Goal: Task Accomplishment & Management: Complete application form

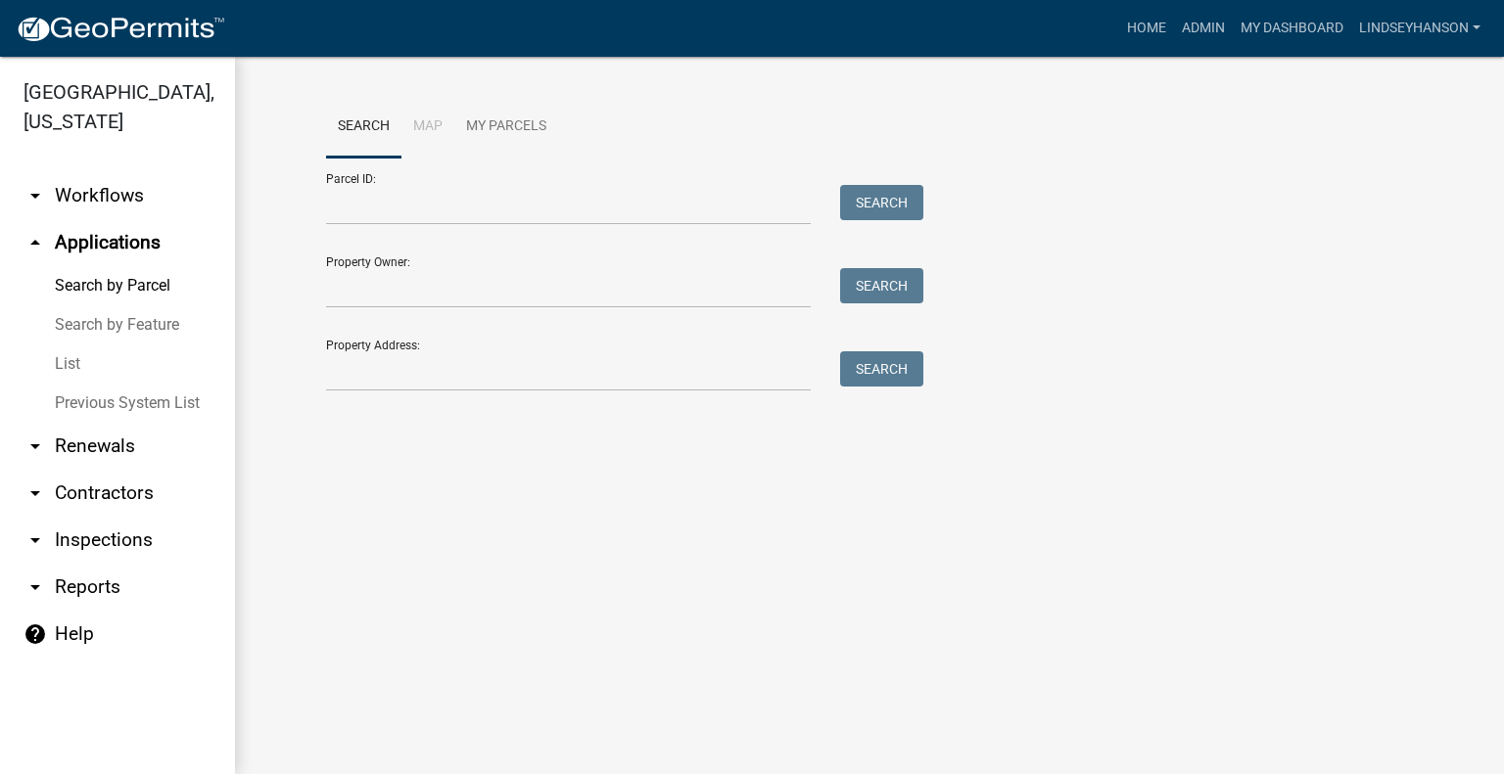
drag, startPoint x: 0, startPoint y: 0, endPoint x: 149, endPoint y: 189, distance: 240.5
click at [146, 187] on link "arrow_drop_down Workflows" at bounding box center [117, 195] width 235 height 47
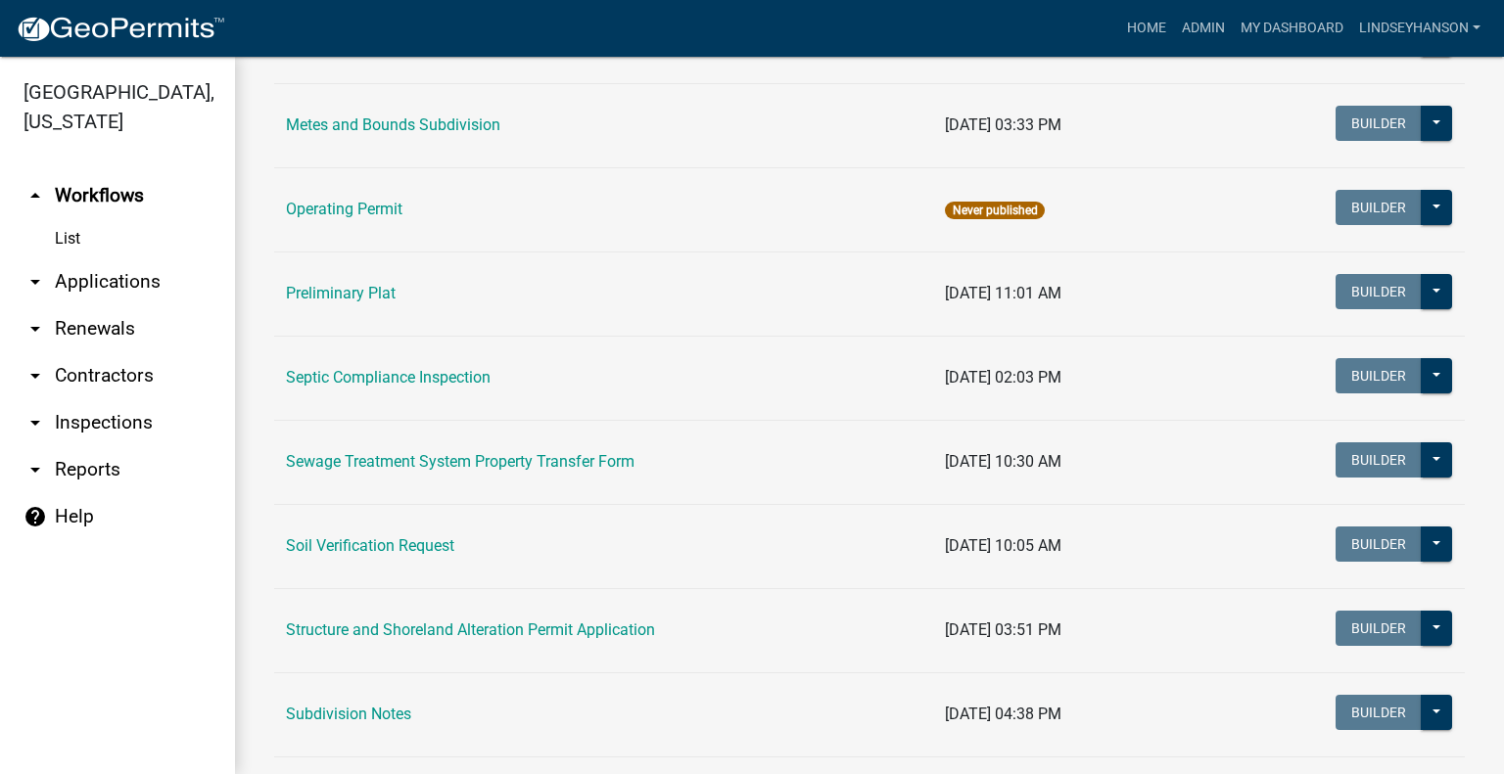
scroll to position [847, 0]
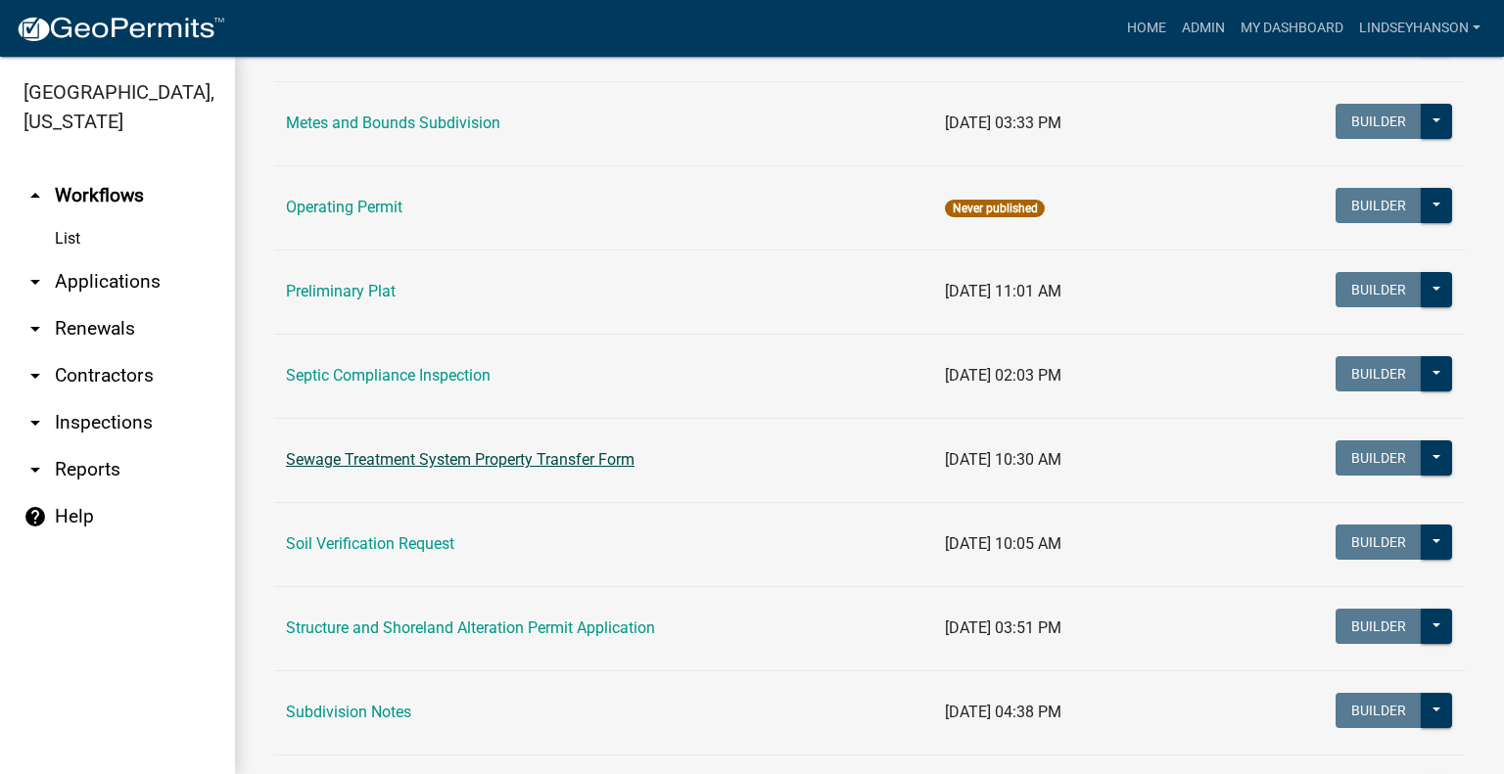
click at [450, 461] on link "Sewage Treatment System Property Transfer Form" at bounding box center [460, 459] width 349 height 19
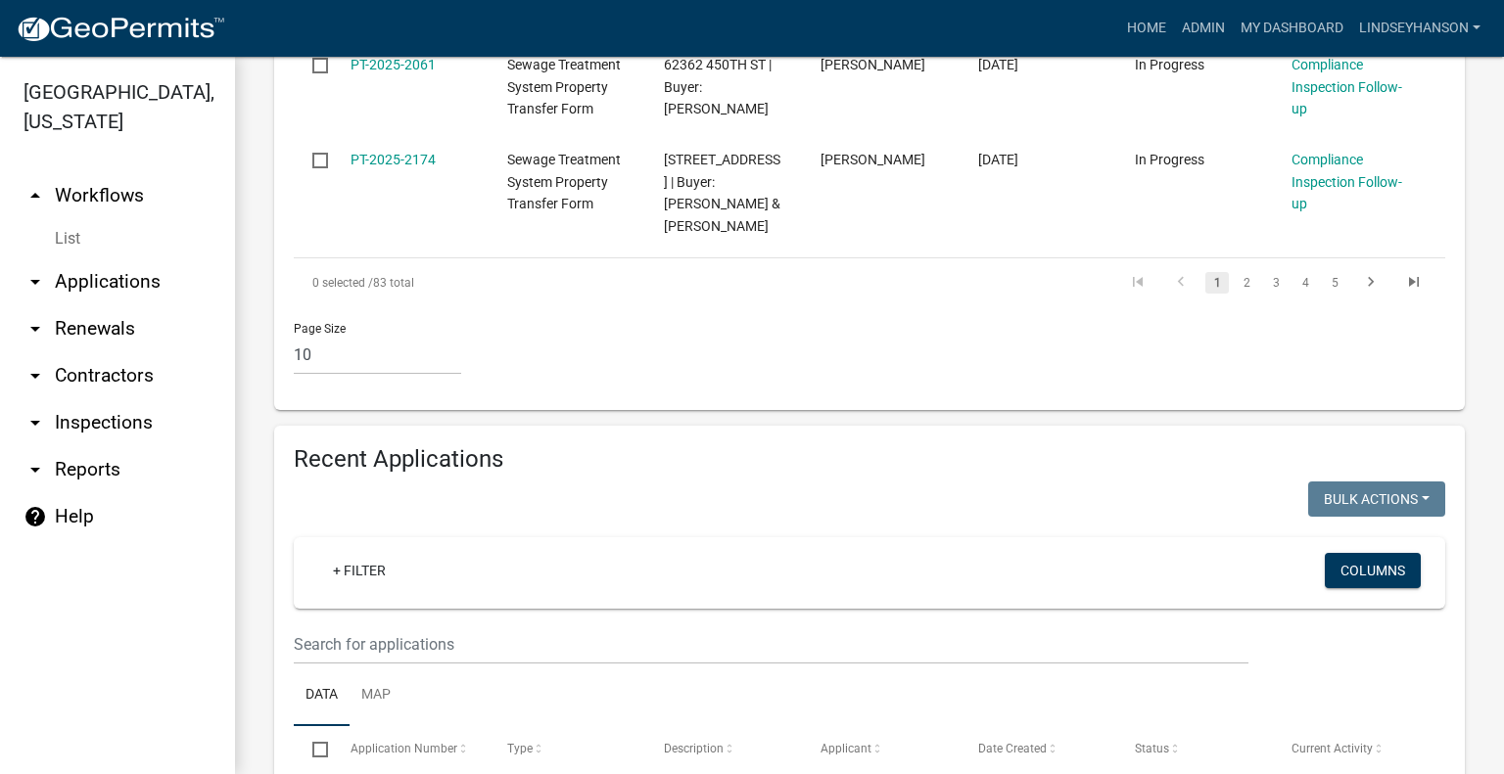
scroll to position [1832, 0]
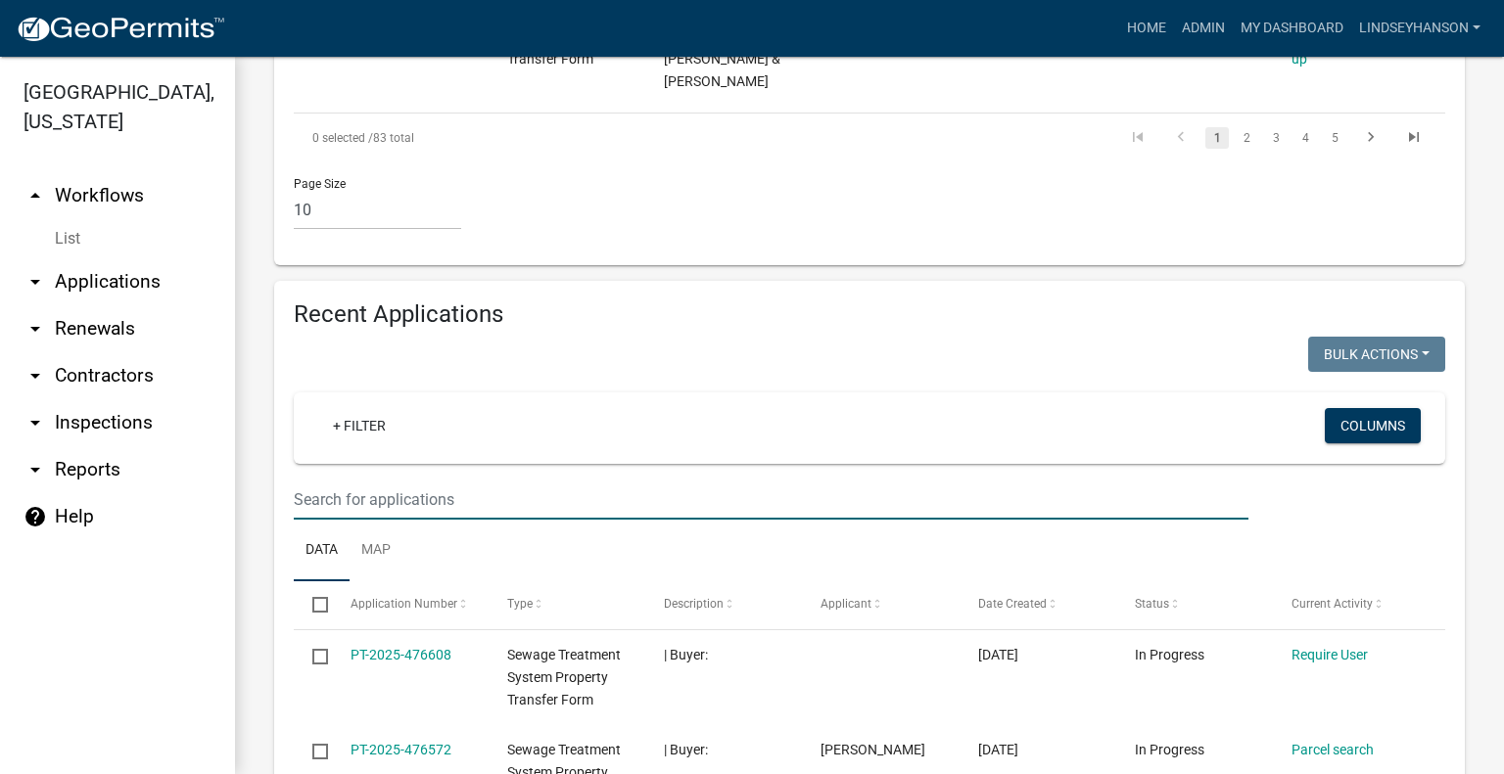
click at [690, 480] on input "text" at bounding box center [771, 500] width 955 height 40
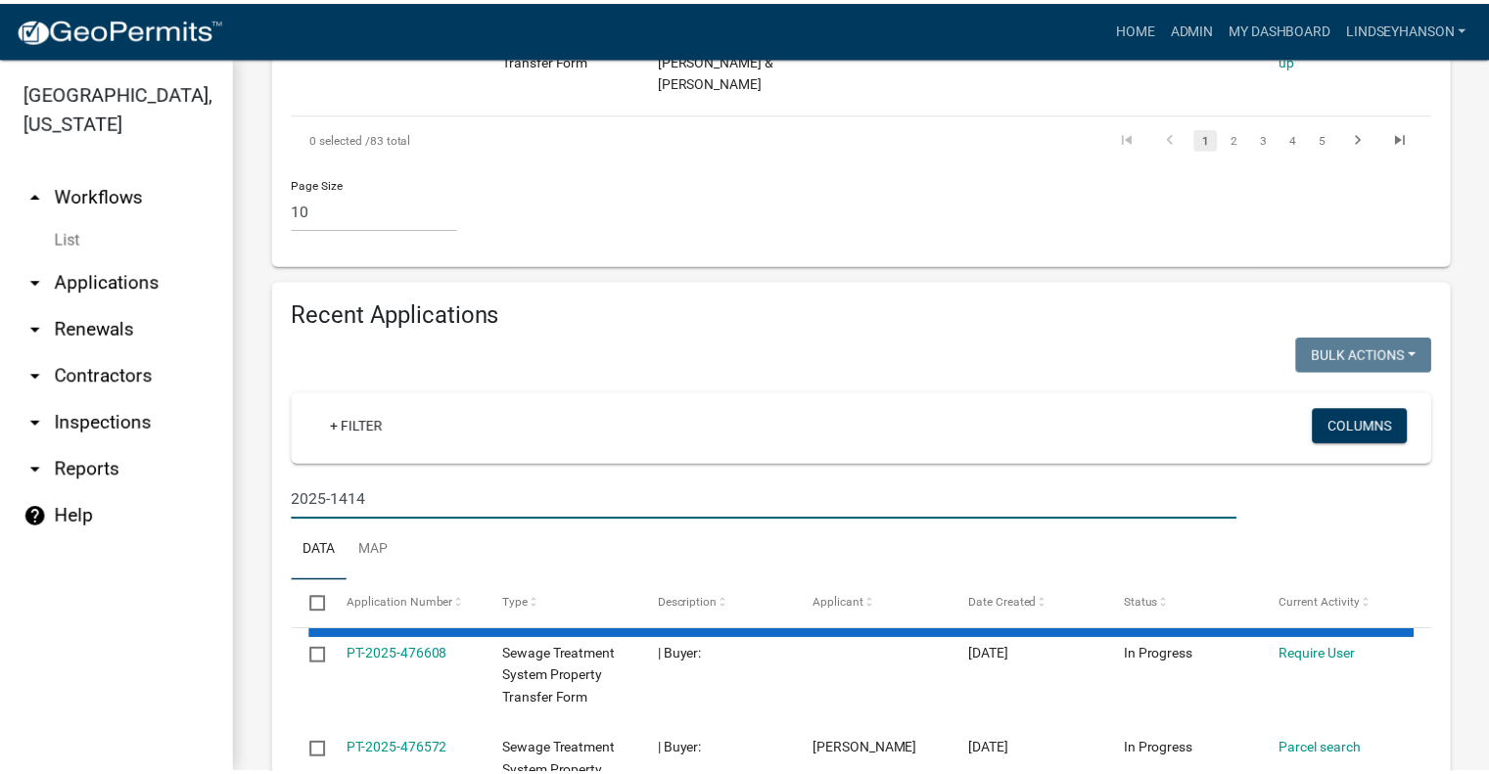
scroll to position [1719, 0]
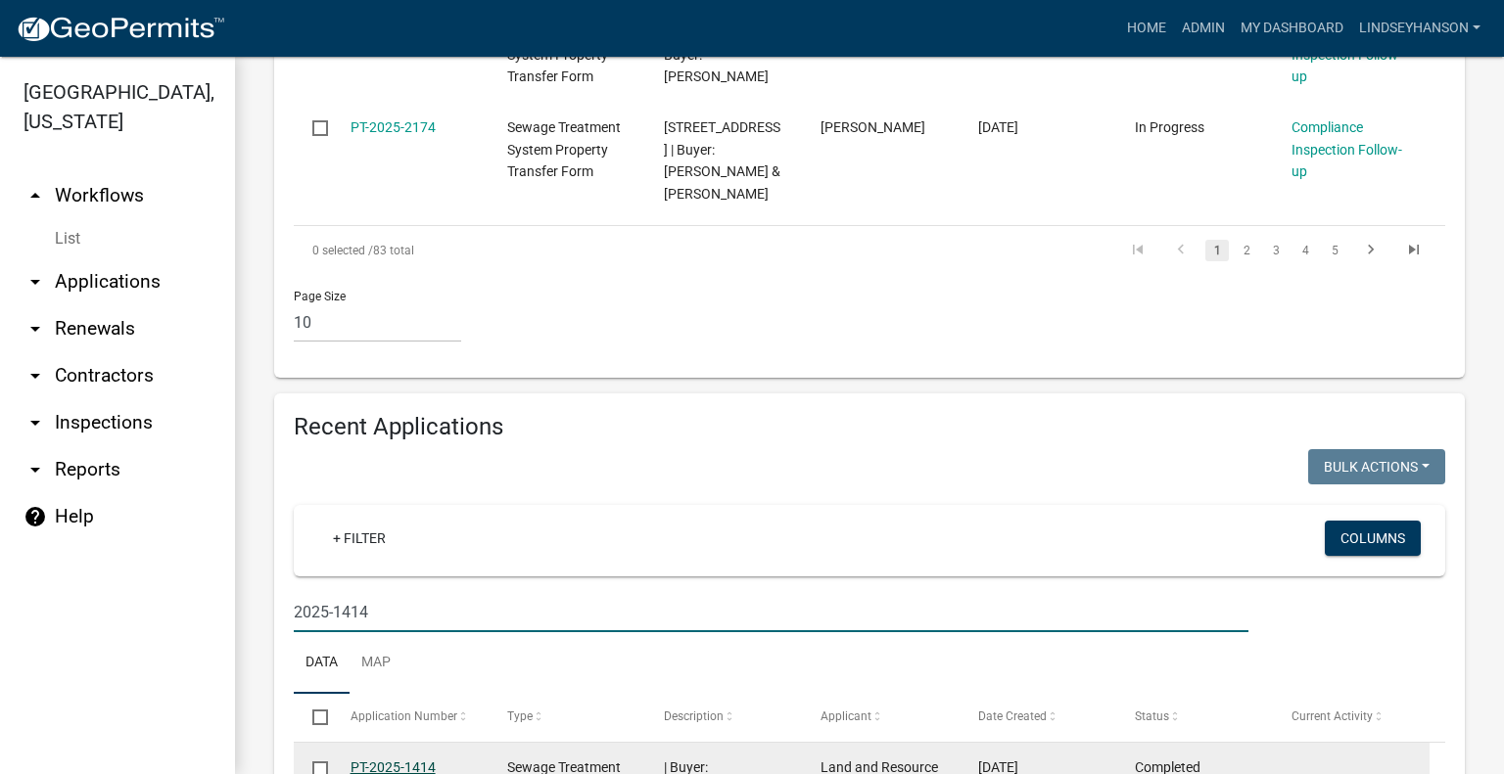
type input "2025-1414"
click at [415, 760] on link "PT-2025-1414" at bounding box center [393, 768] width 85 height 16
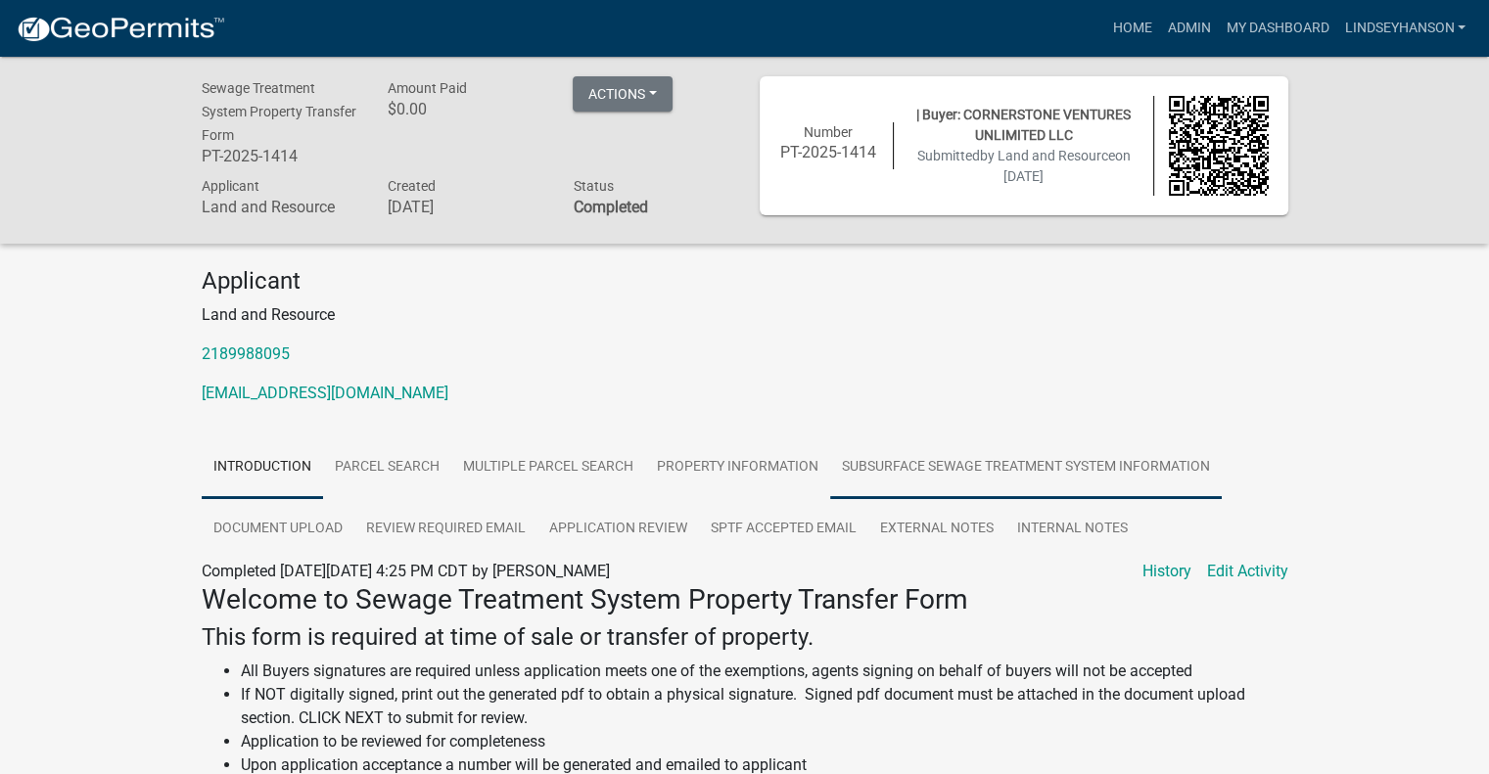
click at [917, 470] on link "Subsurface Sewage Treatment System Information" at bounding box center [1026, 468] width 392 height 63
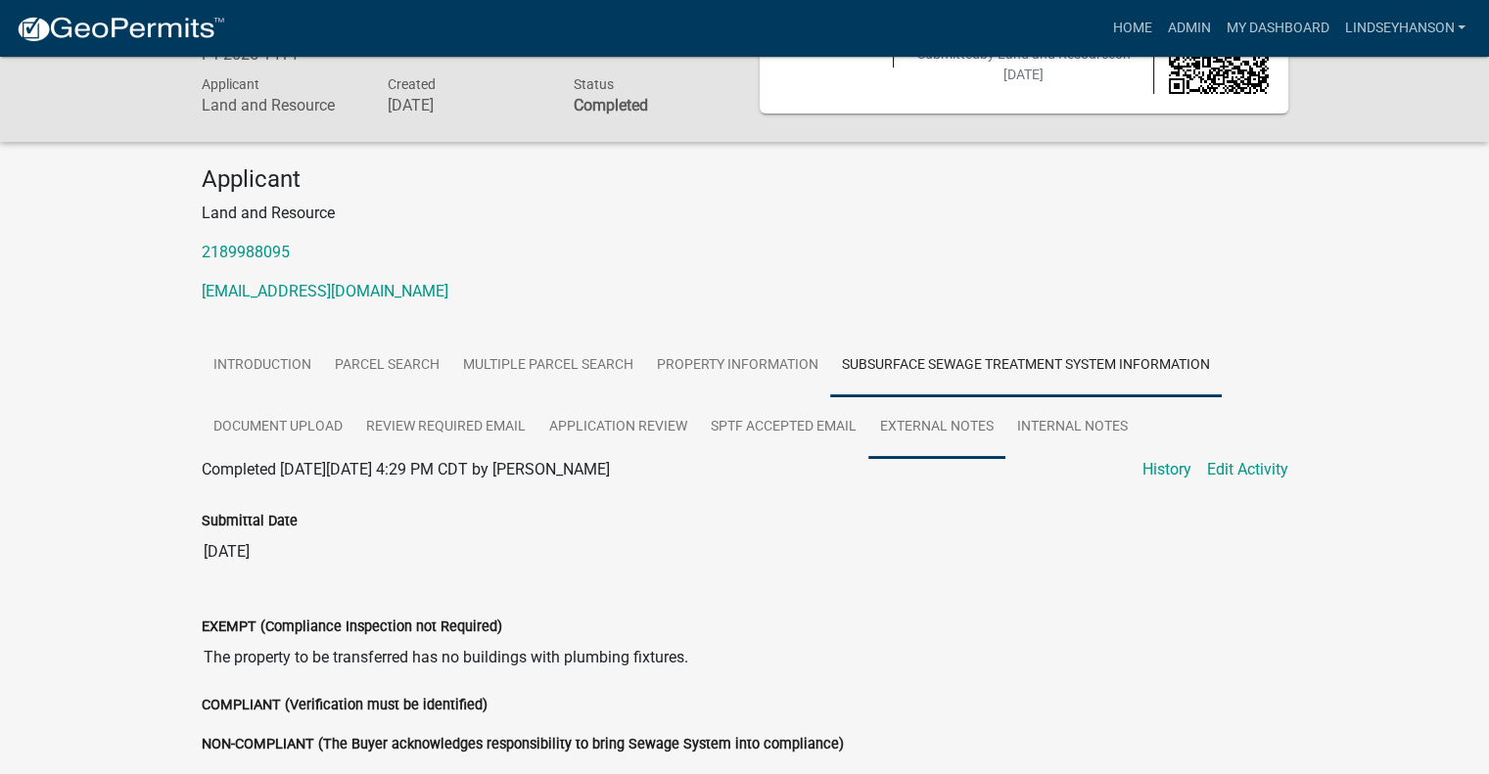
scroll to position [98, 0]
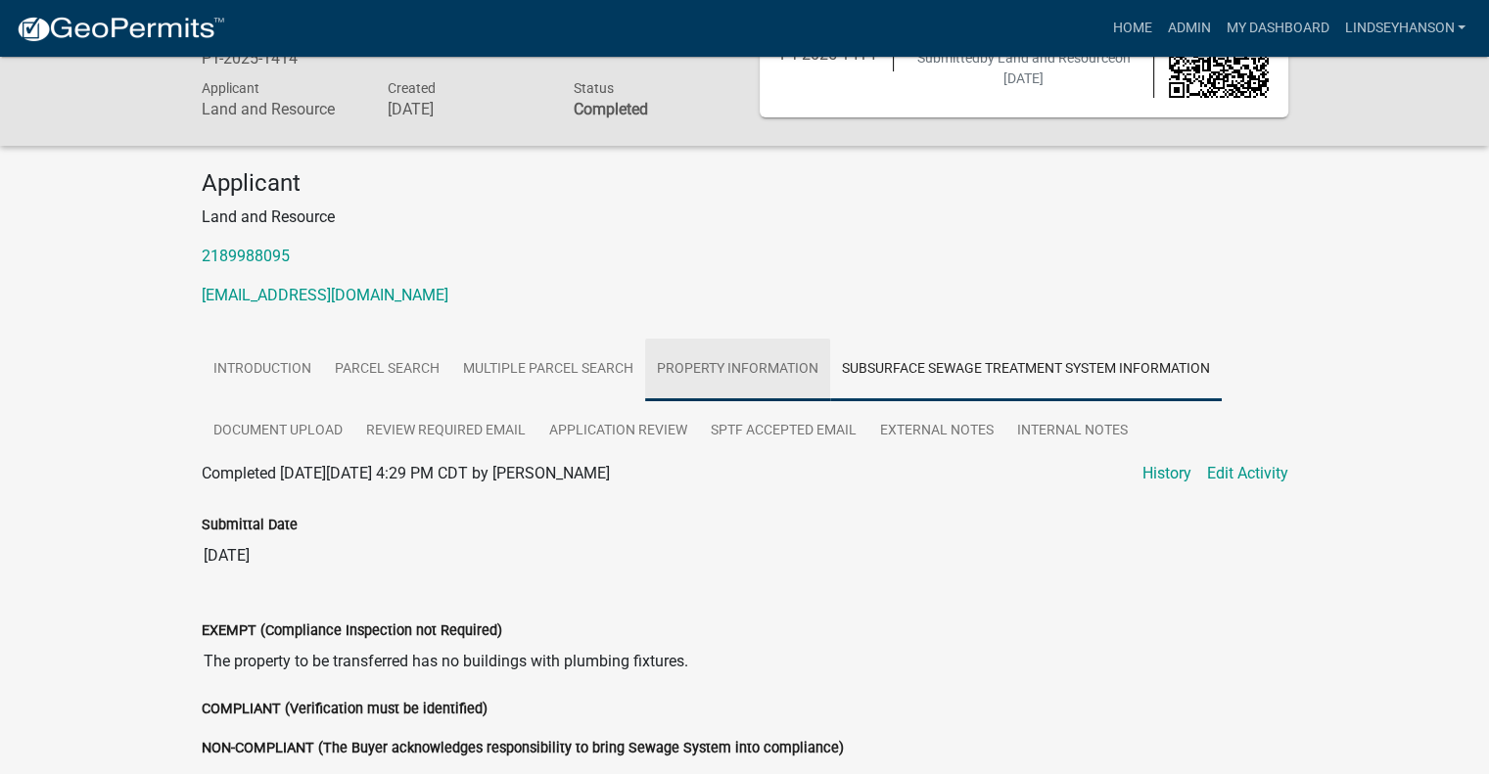
click at [769, 379] on link "Property Information" at bounding box center [737, 370] width 185 height 63
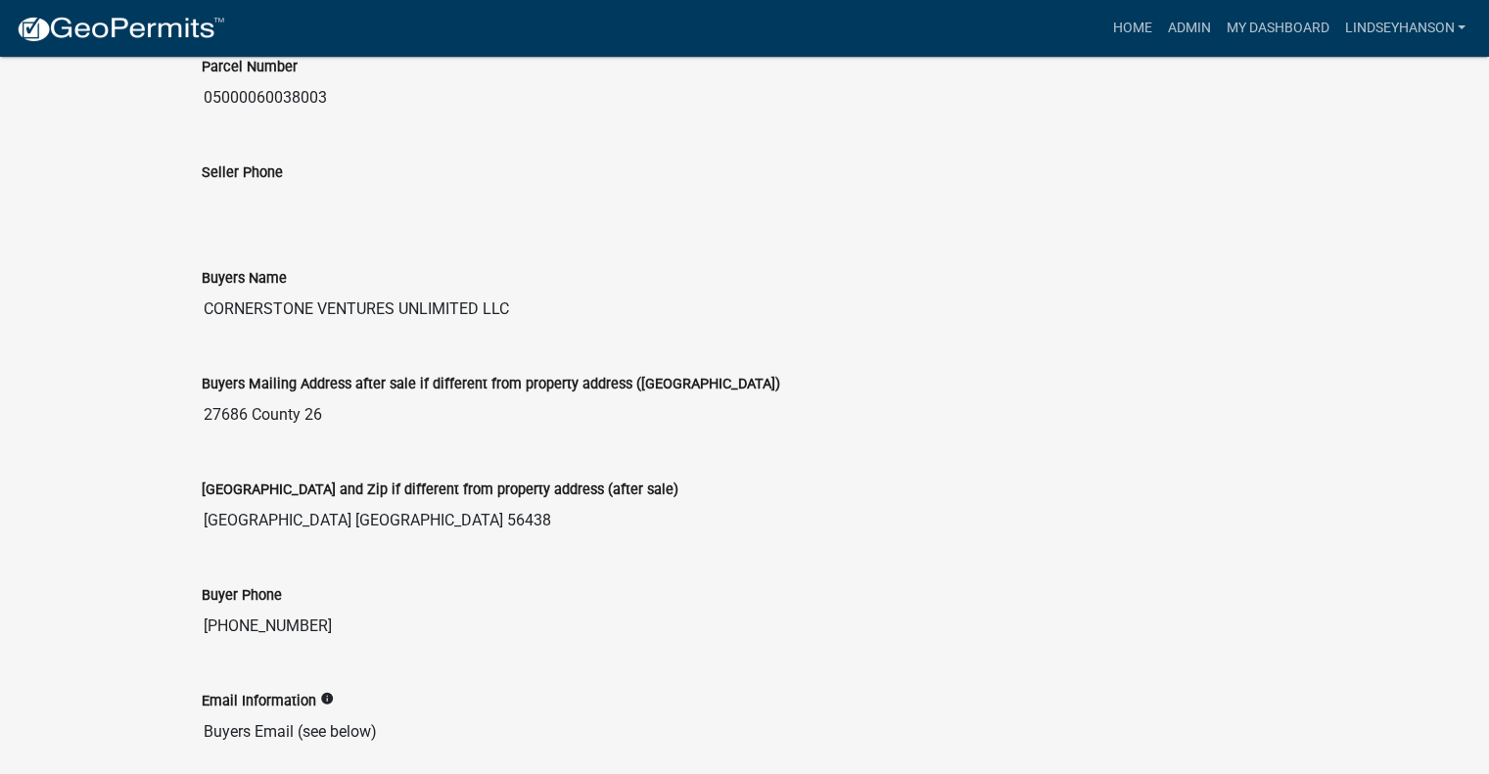
scroll to position [783, 0]
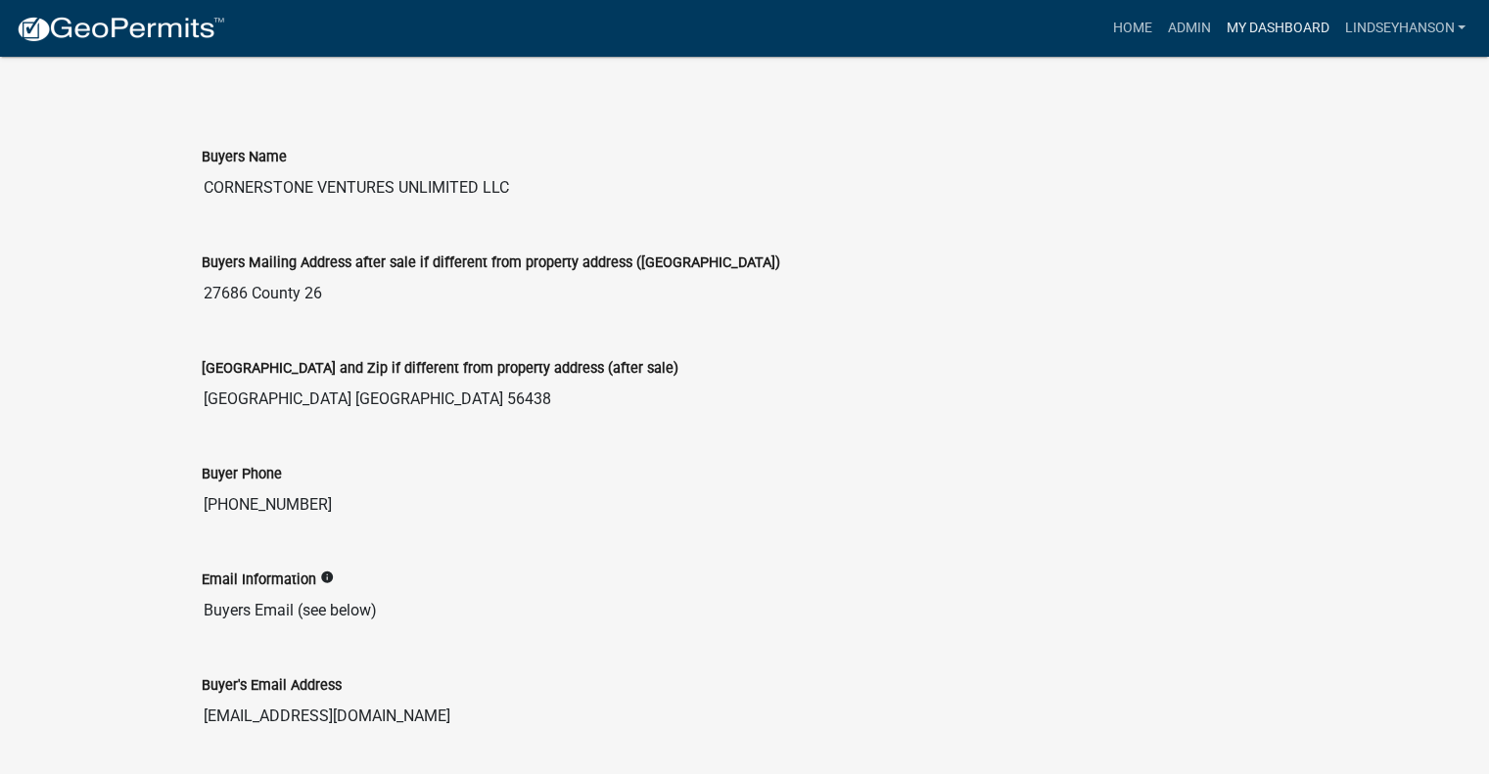
click at [1249, 15] on link "My Dashboard" at bounding box center [1277, 28] width 118 height 37
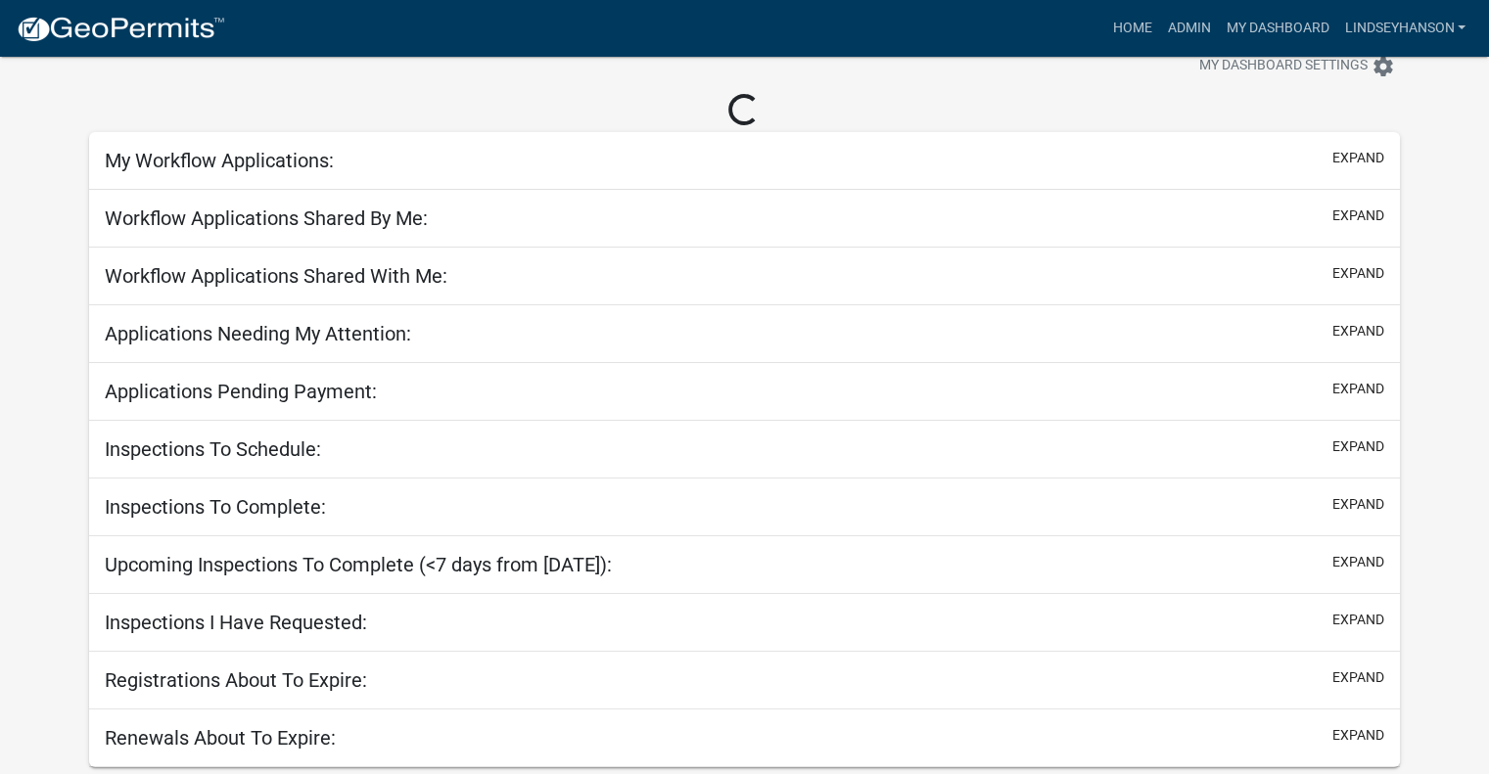
scroll to position [783, 0]
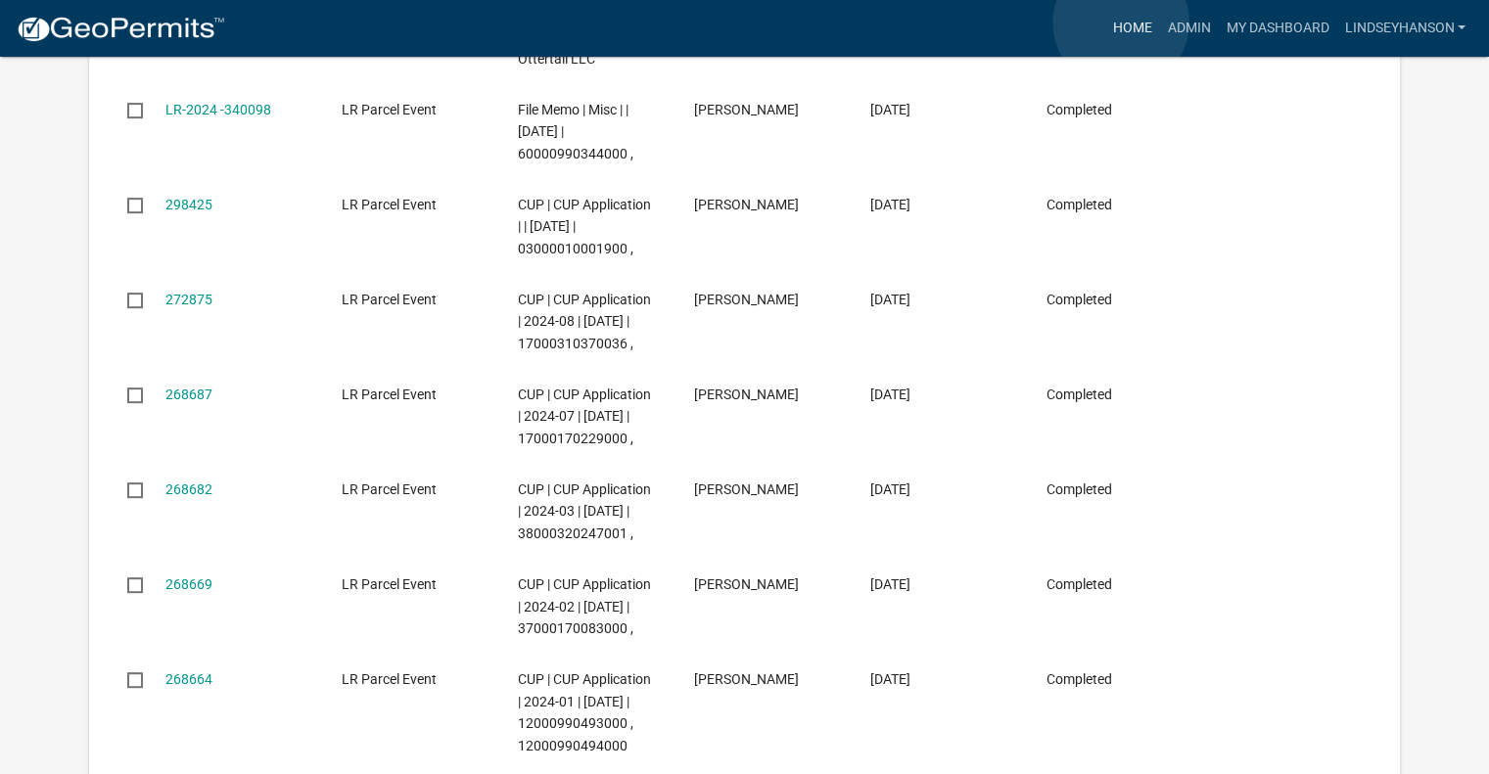
click at [1121, 23] on link "Home" at bounding box center [1131, 28] width 55 height 37
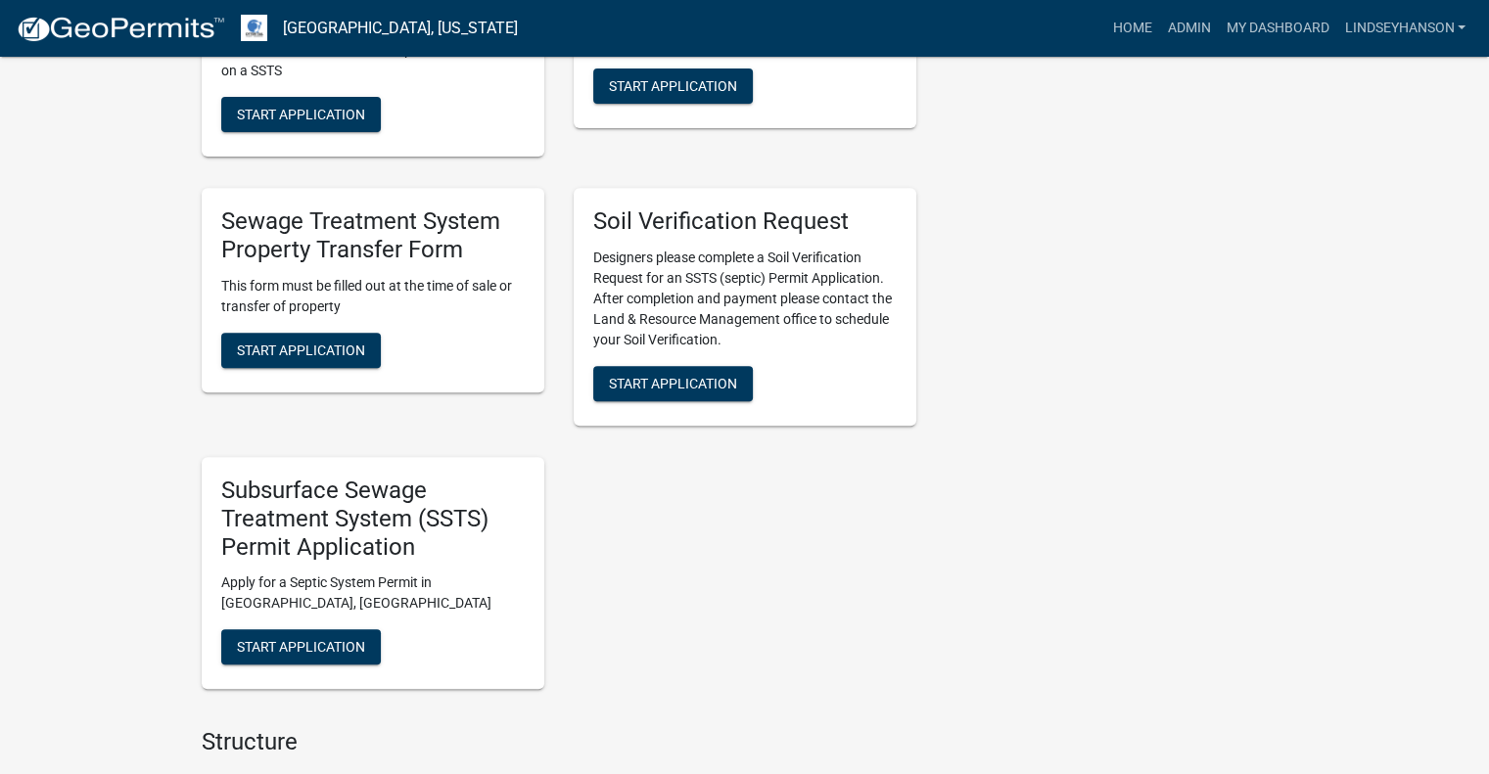
scroll to position [777, 0]
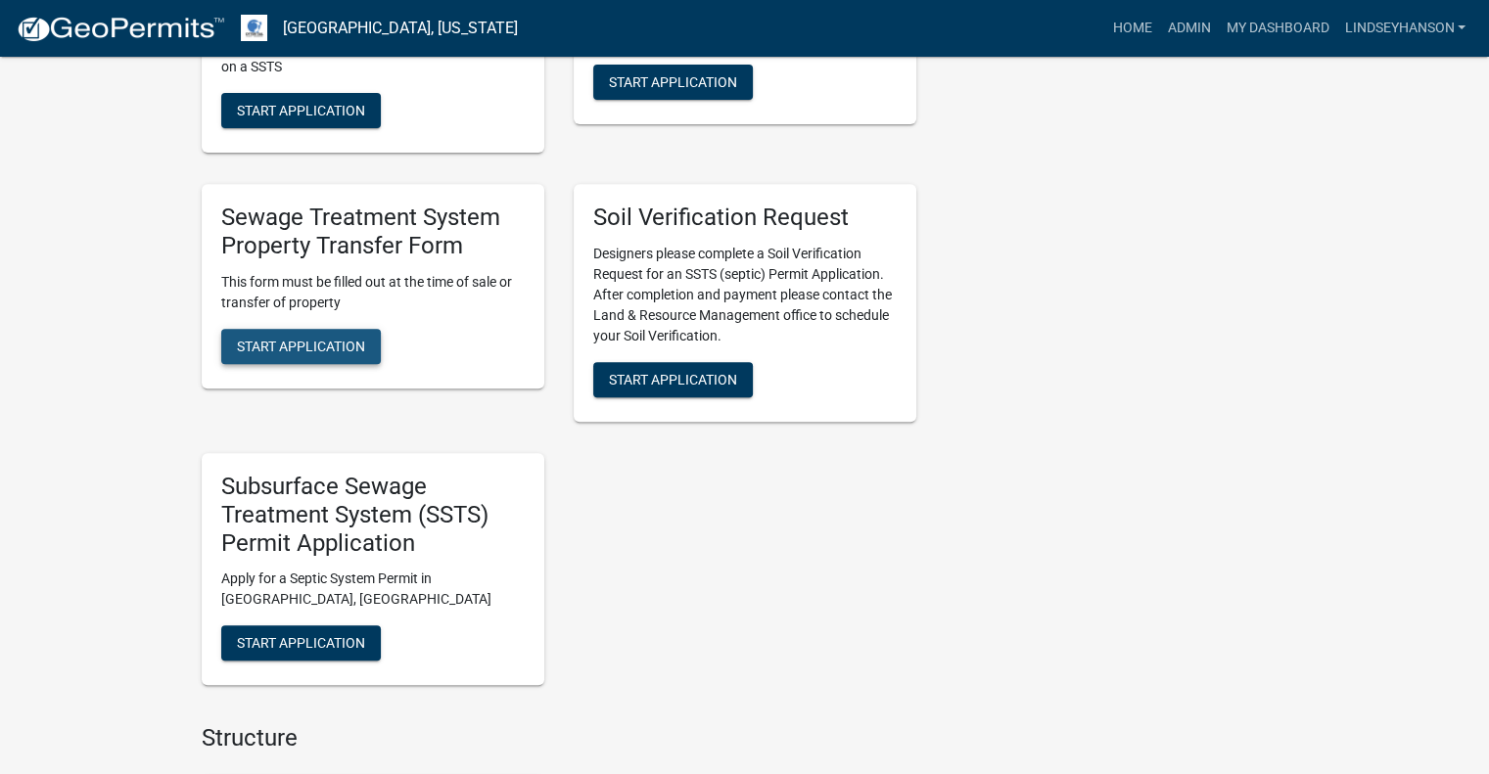
click at [328, 343] on span "Start Application" at bounding box center [301, 346] width 128 height 16
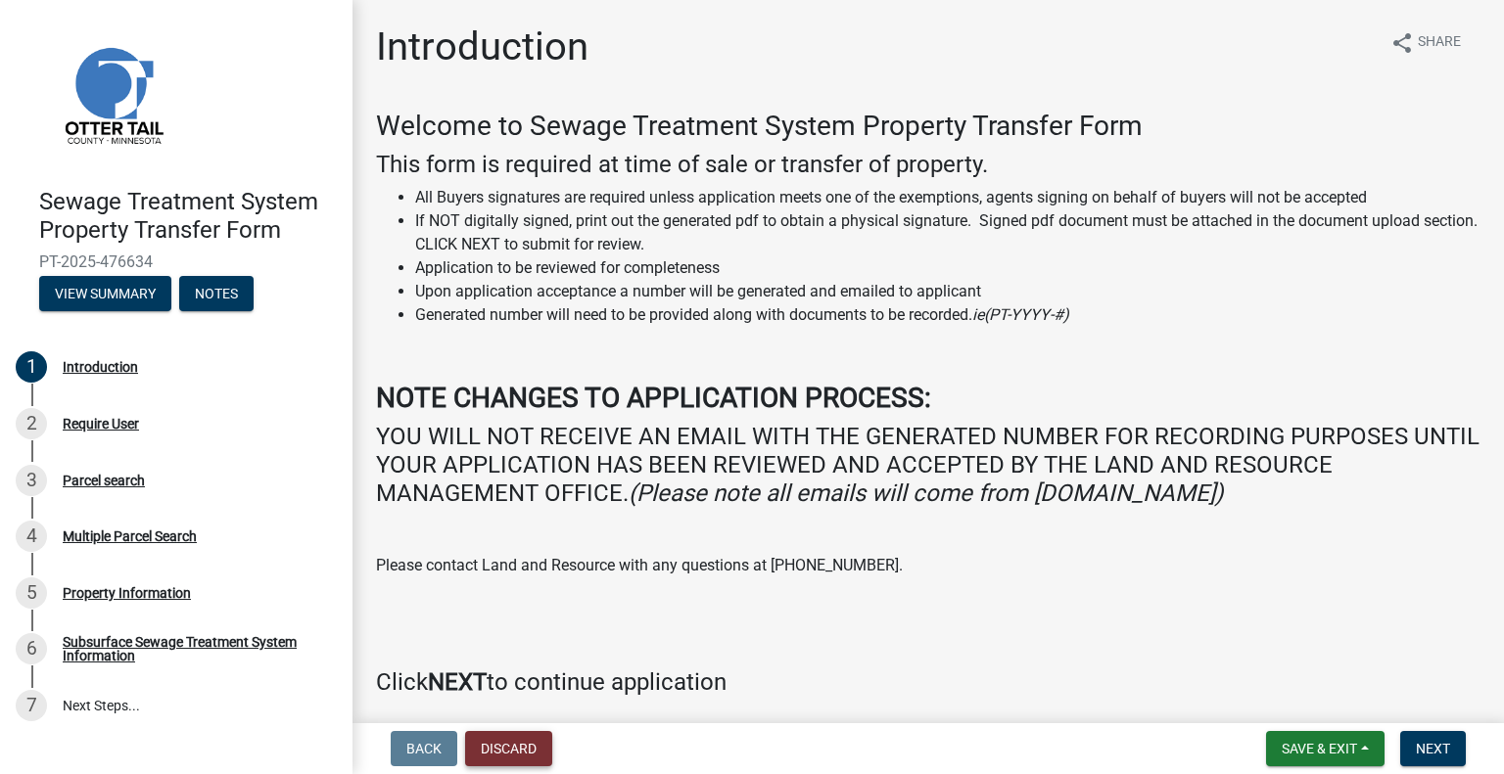
click at [523, 744] on button "Discard" at bounding box center [508, 748] width 87 height 35
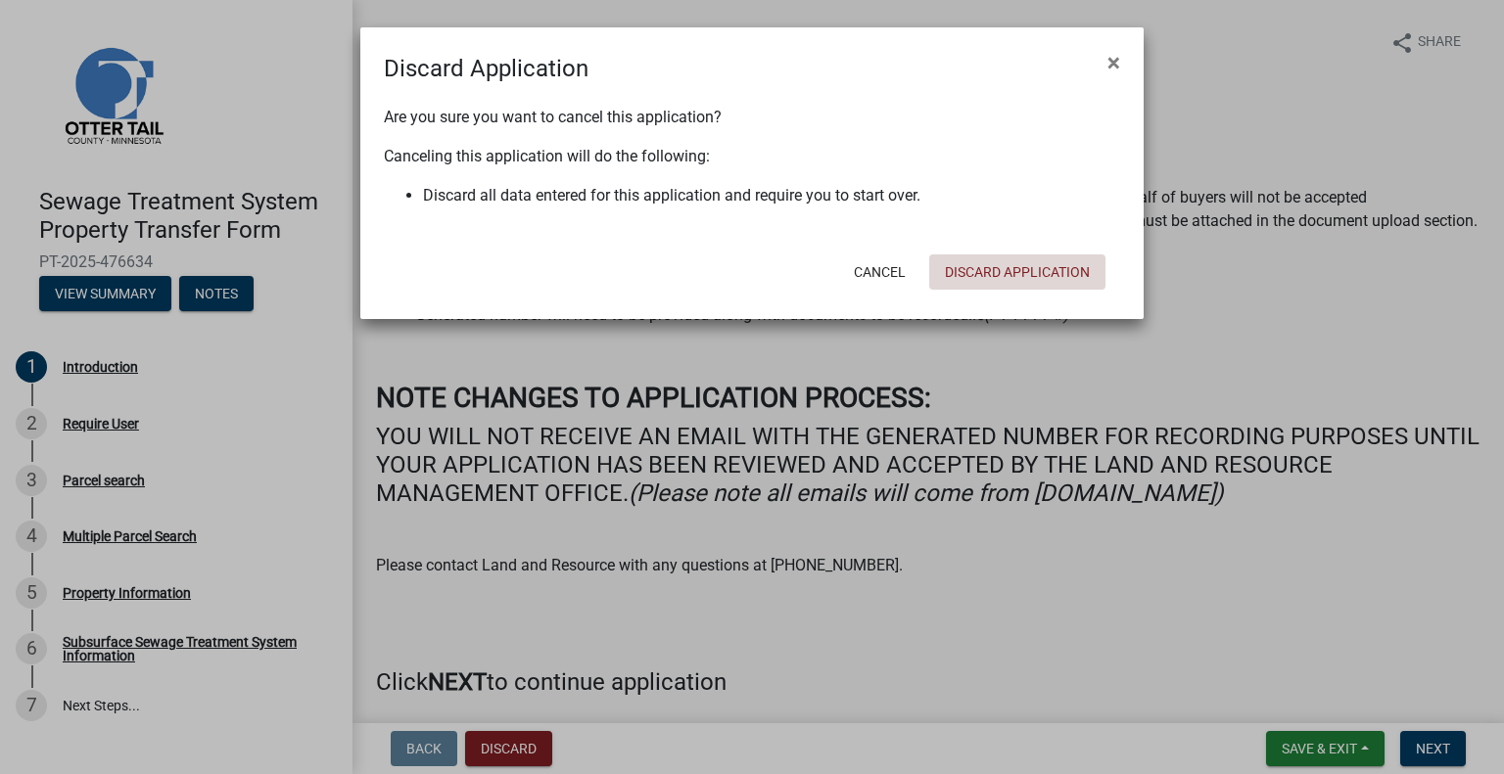
click at [1031, 273] on button "Discard Application" at bounding box center [1017, 272] width 176 height 35
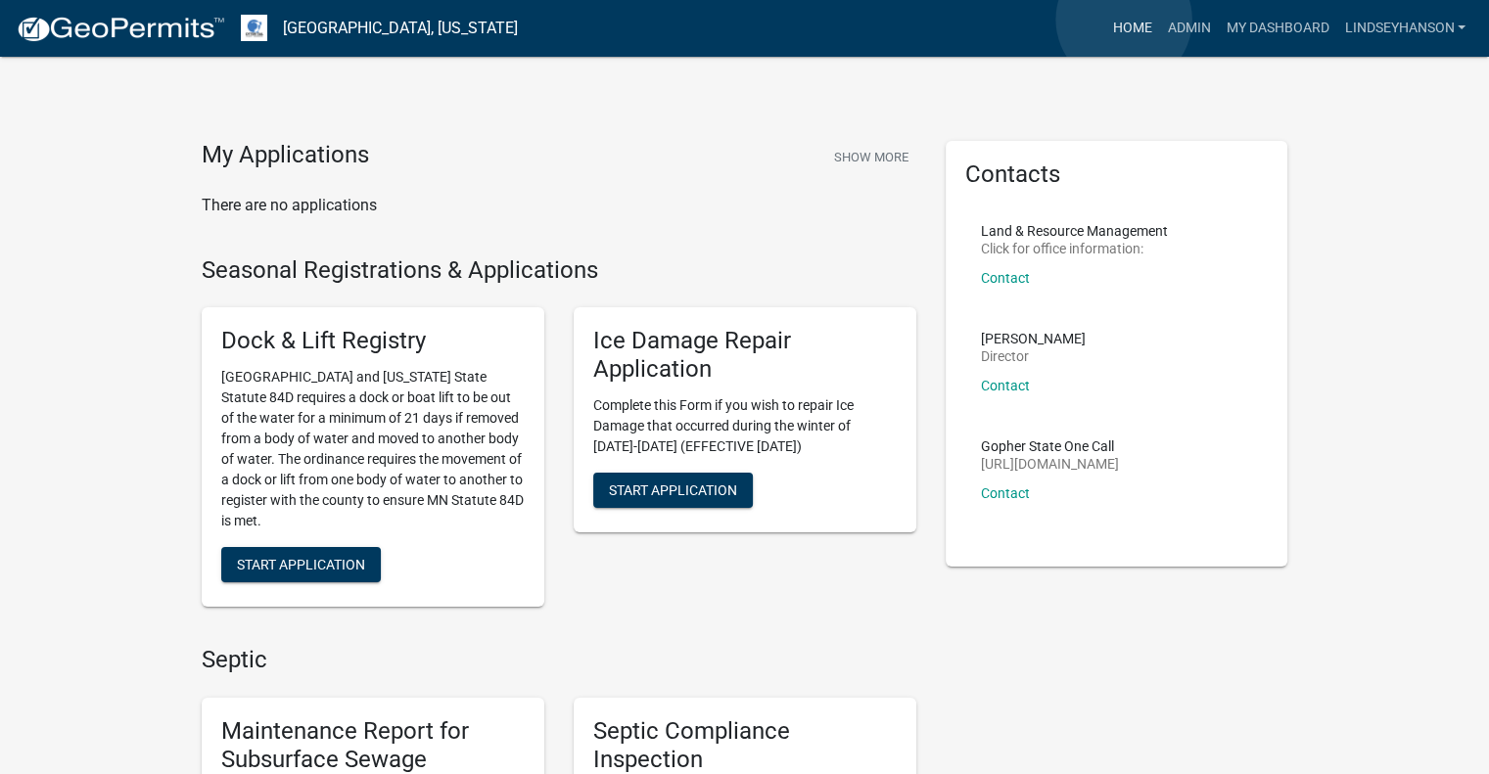
click at [1124, 20] on link "Home" at bounding box center [1131, 28] width 55 height 37
click at [1193, 21] on link "Admin" at bounding box center [1188, 28] width 59 height 37
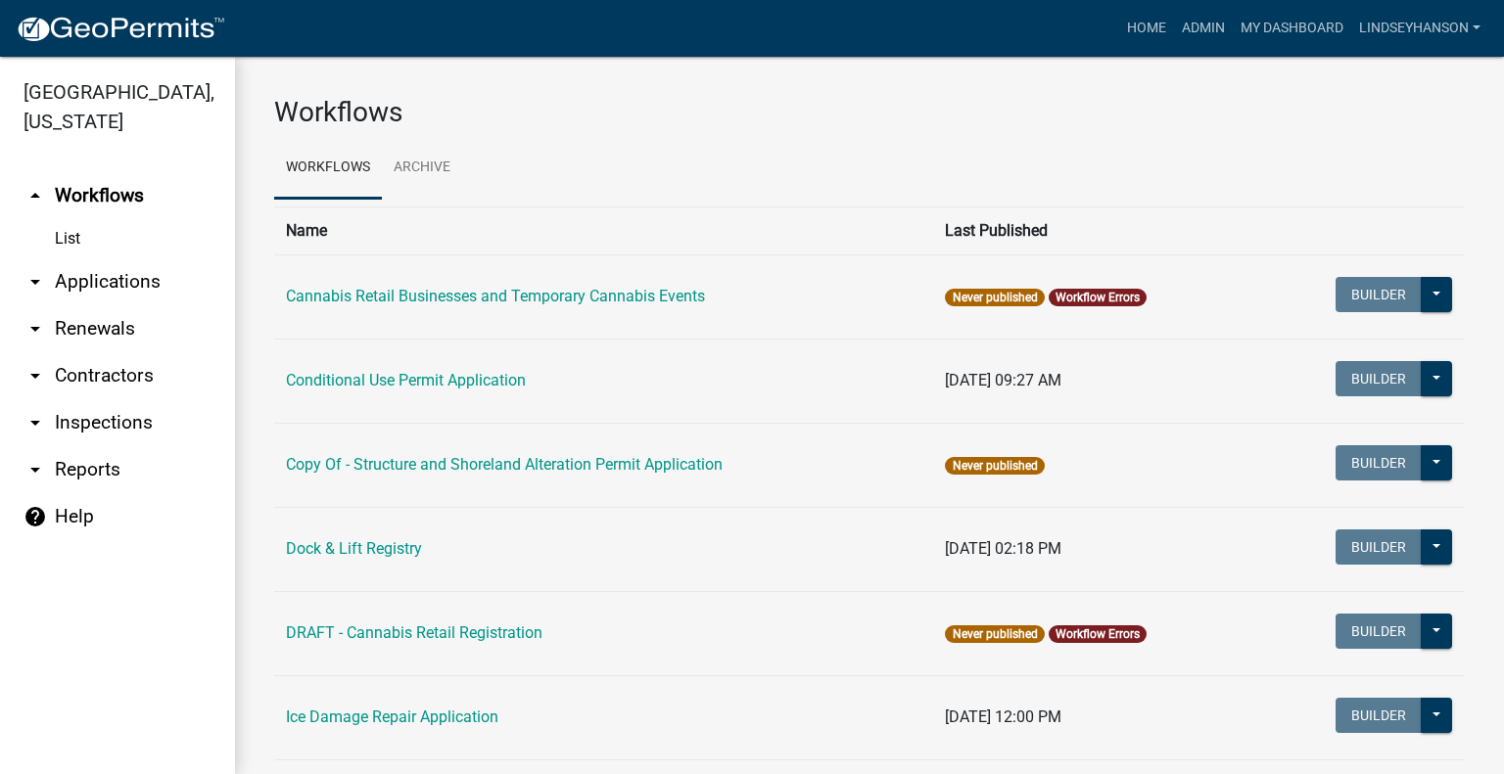
click at [145, 278] on link "arrow_drop_down Applications" at bounding box center [117, 281] width 235 height 47
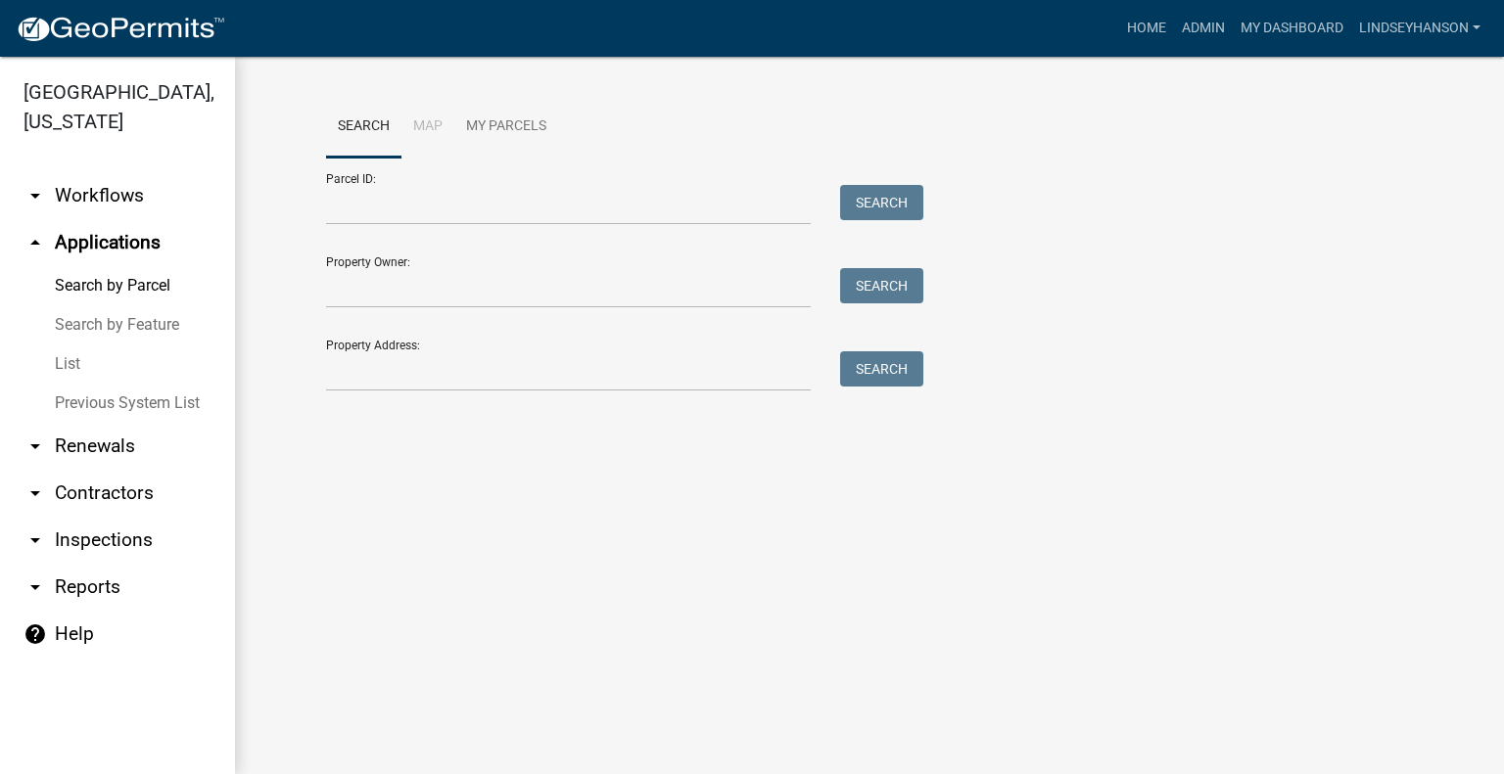
click at [148, 179] on link "arrow_drop_down Workflows" at bounding box center [117, 195] width 235 height 47
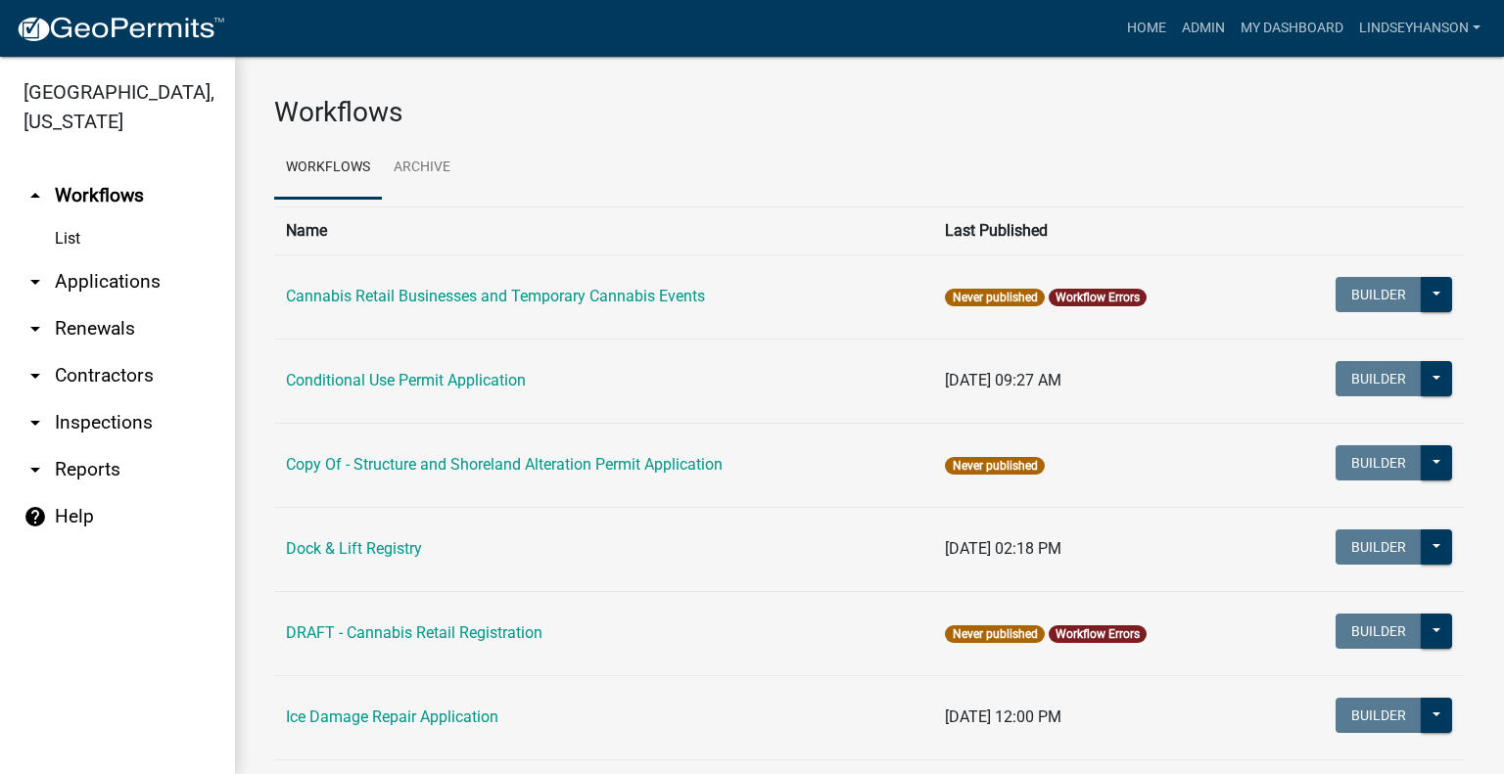
click at [131, 277] on link "arrow_drop_down Applications" at bounding box center [117, 281] width 235 height 47
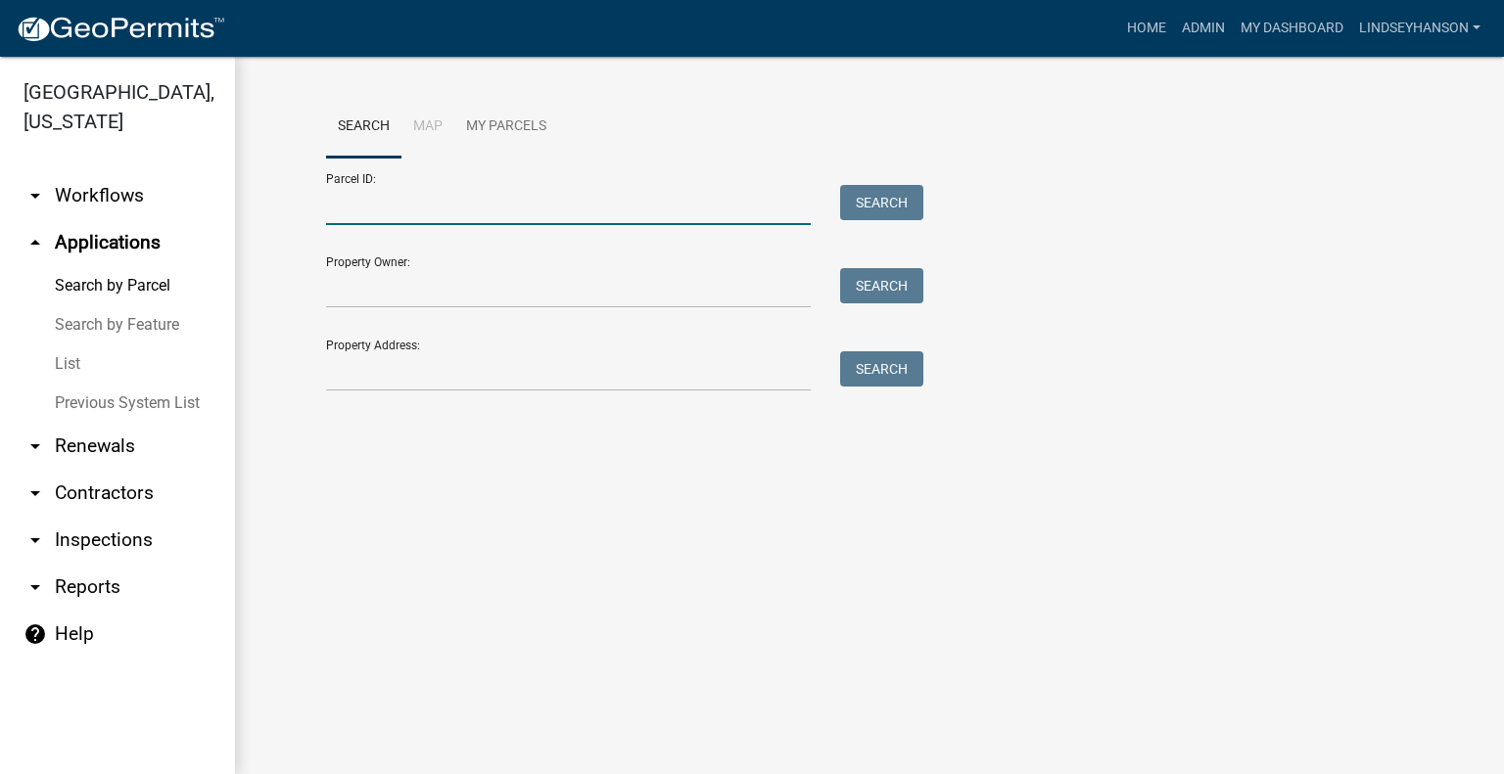
click at [468, 204] on input "Parcel ID:" at bounding box center [568, 205] width 485 height 40
paste input "40000100088900"
type input "40000100088900"
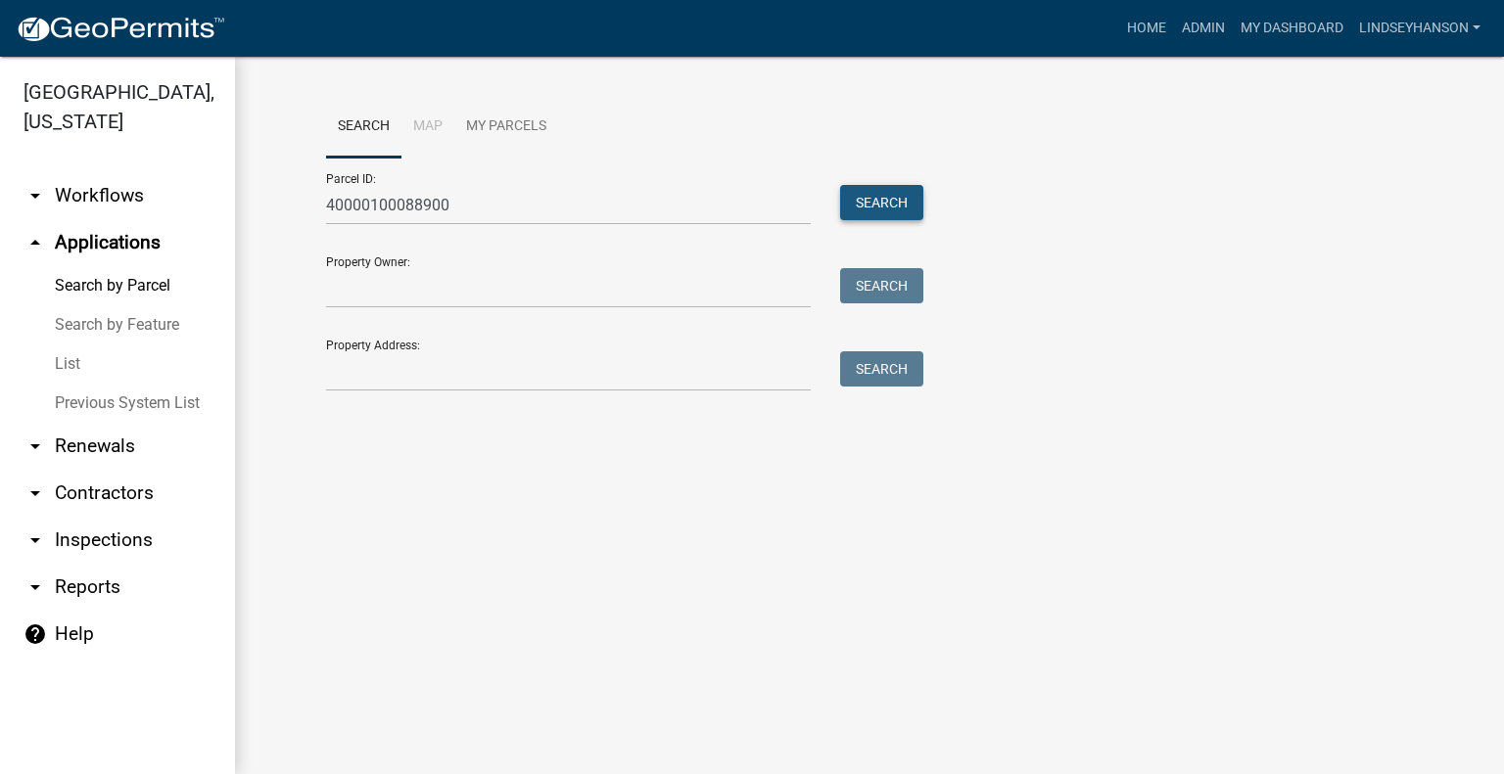
click at [866, 194] on button "Search" at bounding box center [881, 202] width 83 height 35
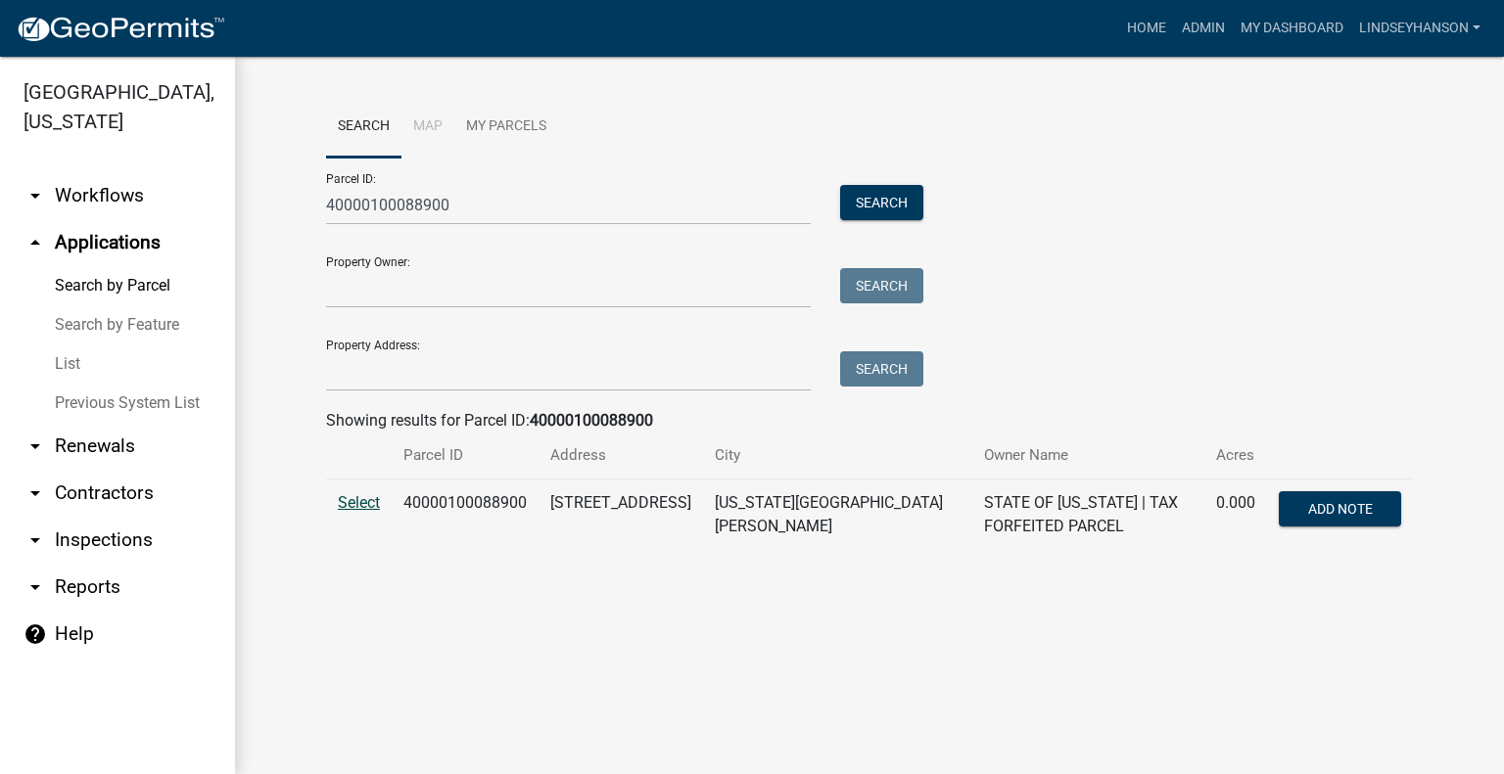
click at [362, 504] on span "Select" at bounding box center [359, 502] width 42 height 19
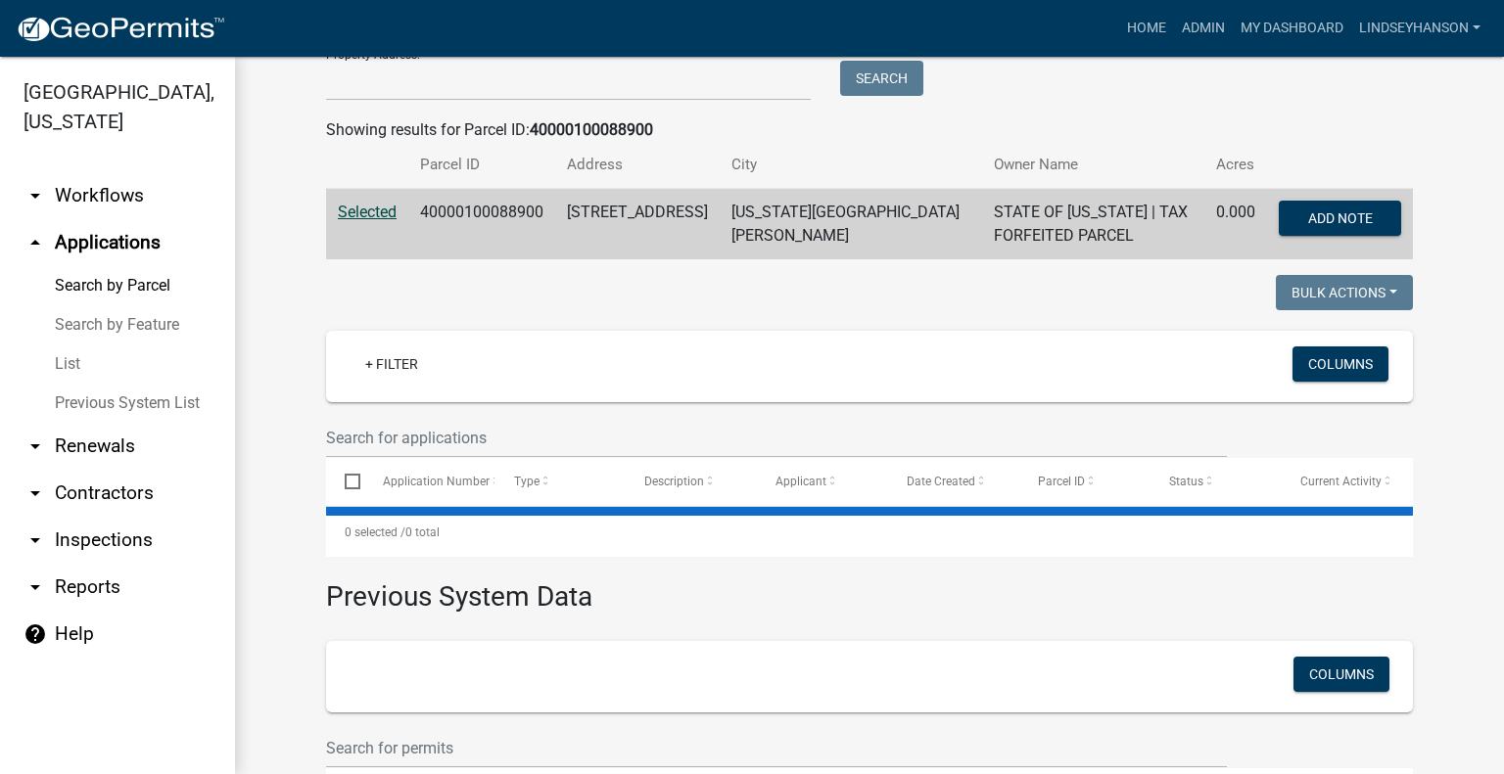
scroll to position [294, 0]
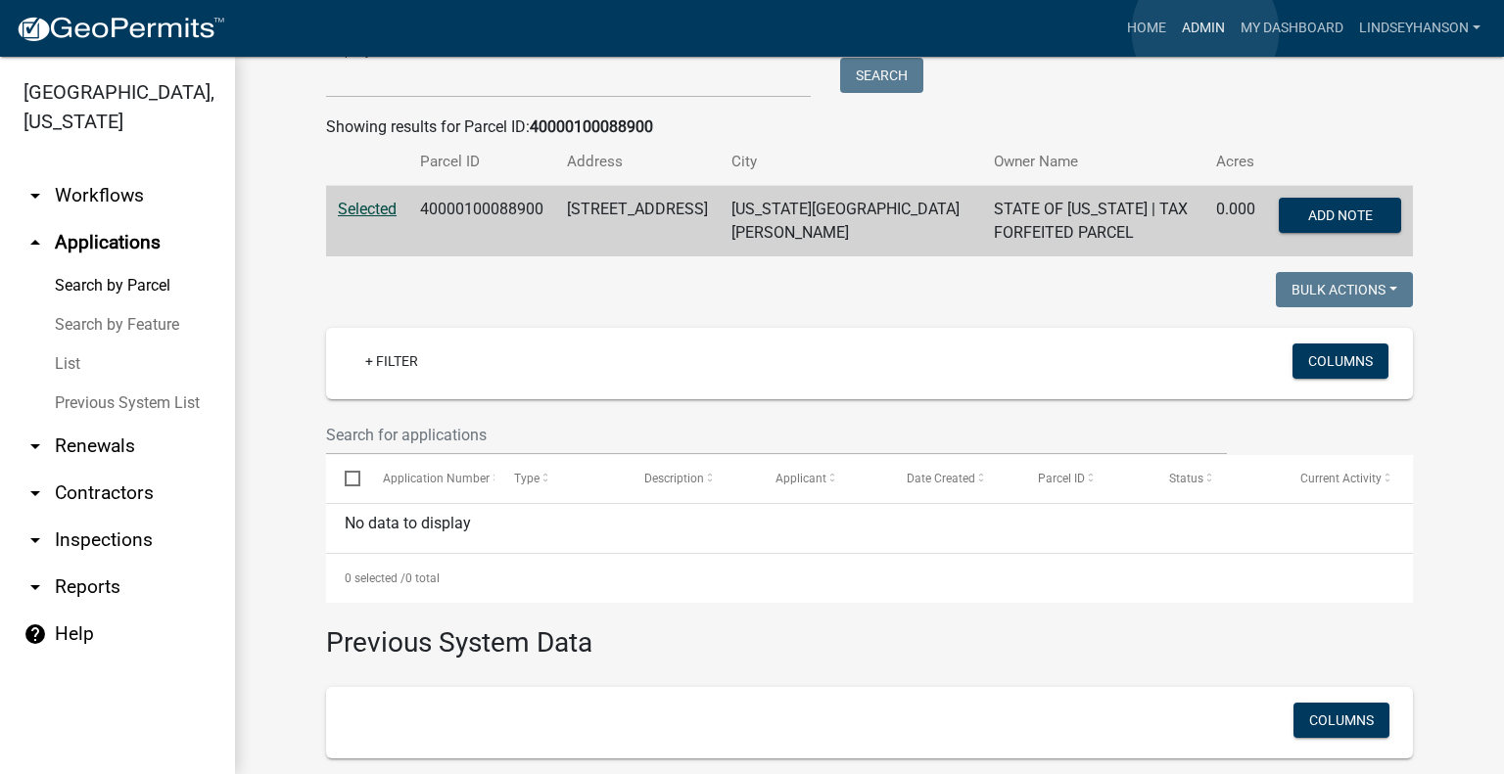
click at [1205, 31] on link "Admin" at bounding box center [1203, 28] width 59 height 37
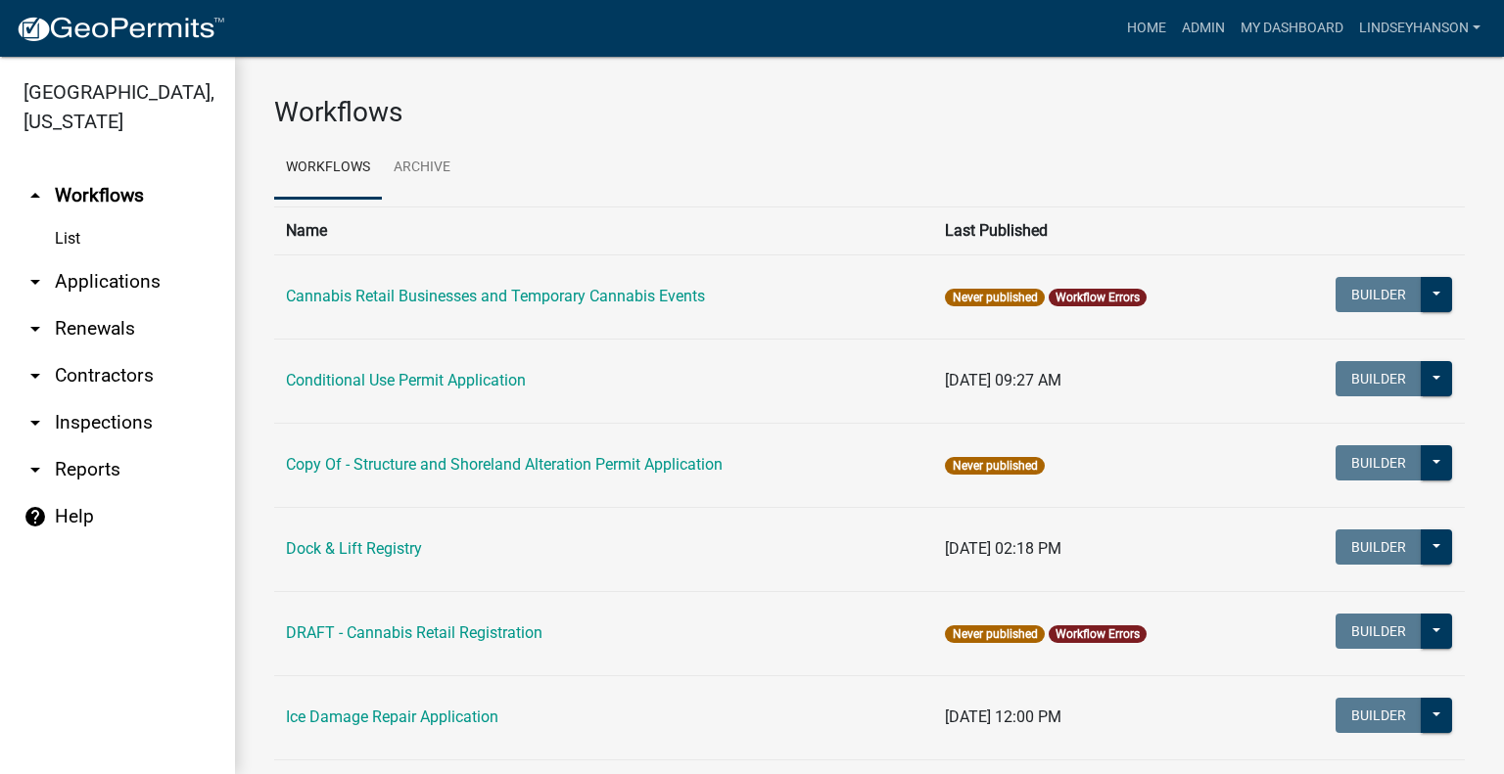
click at [1126, 3] on nav "Toggle drawer menu more_horiz Home Admin My Dashboard Lindseyhanson Admin Accou…" at bounding box center [752, 28] width 1504 height 57
click at [1134, 23] on link "Home" at bounding box center [1146, 28] width 55 height 37
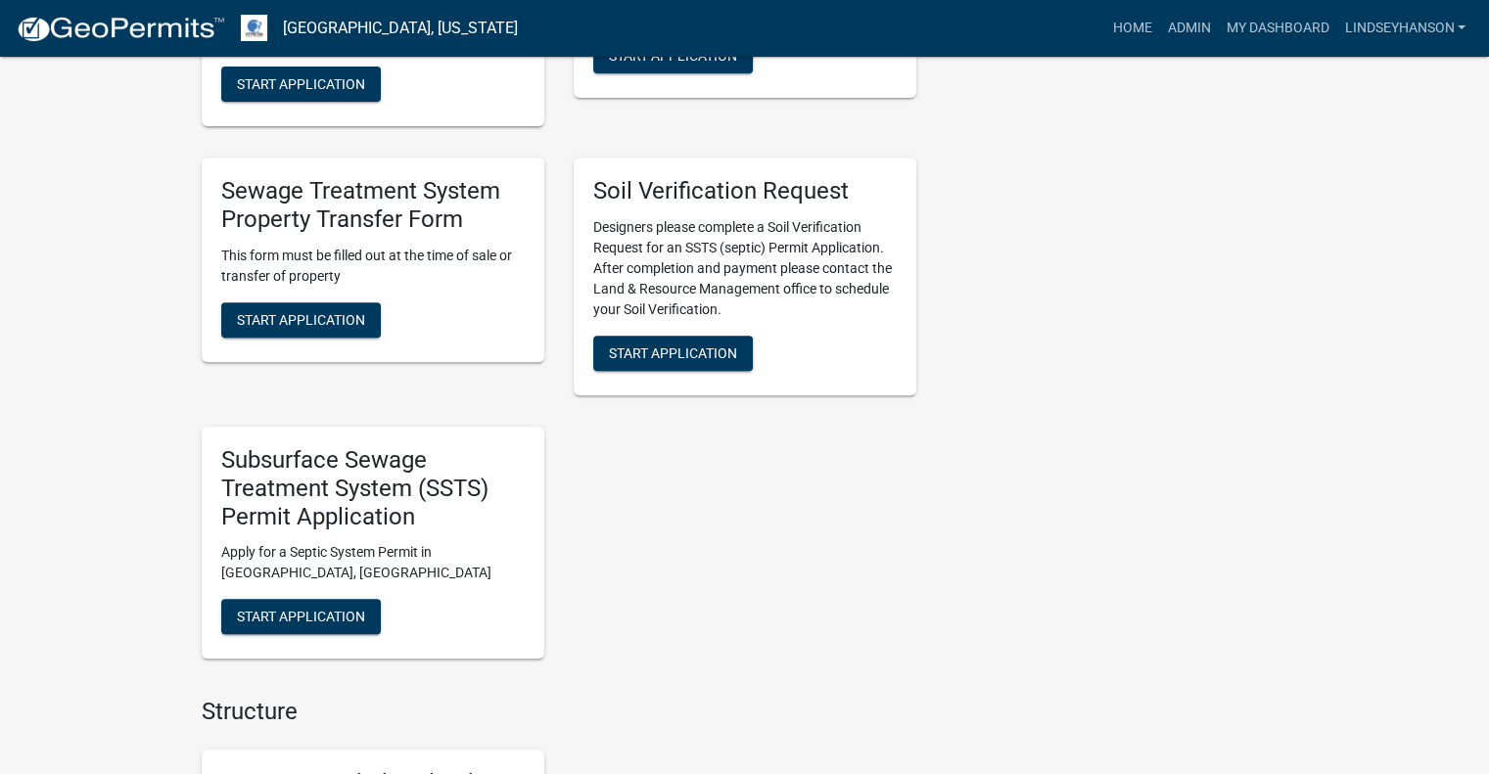
scroll to position [795, 0]
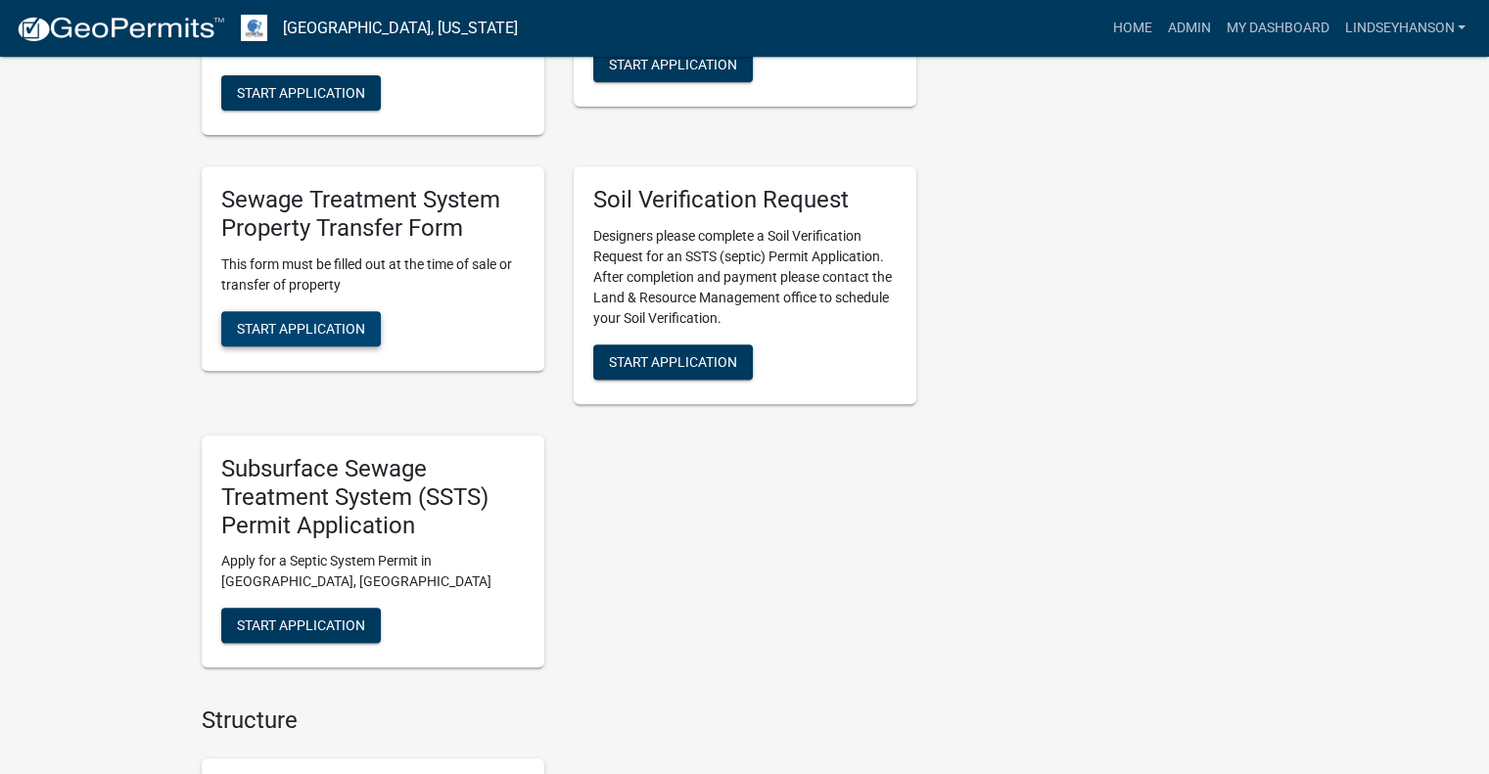
click at [289, 314] on button "Start Application" at bounding box center [301, 328] width 160 height 35
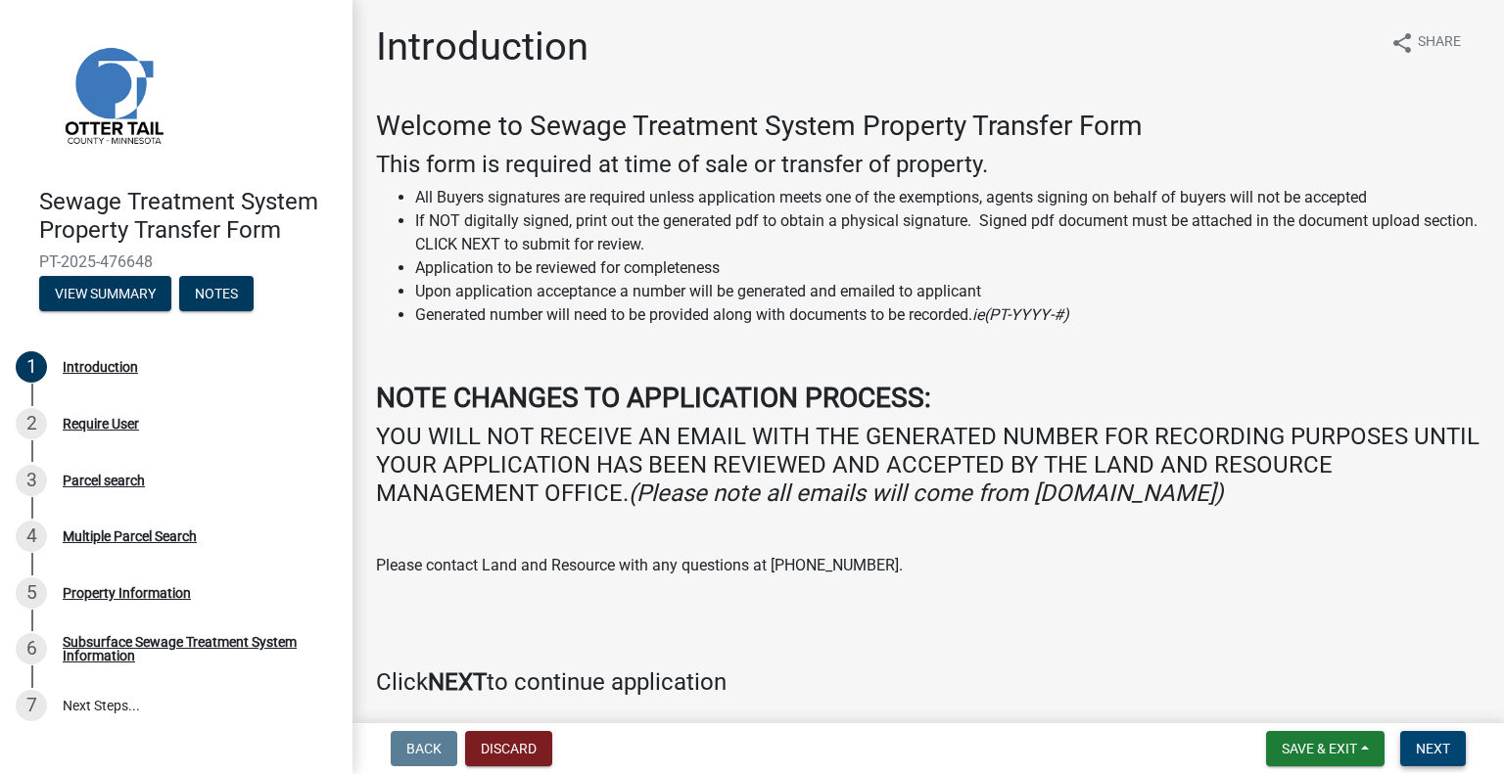
click at [1422, 750] on span "Next" at bounding box center [1433, 749] width 34 height 16
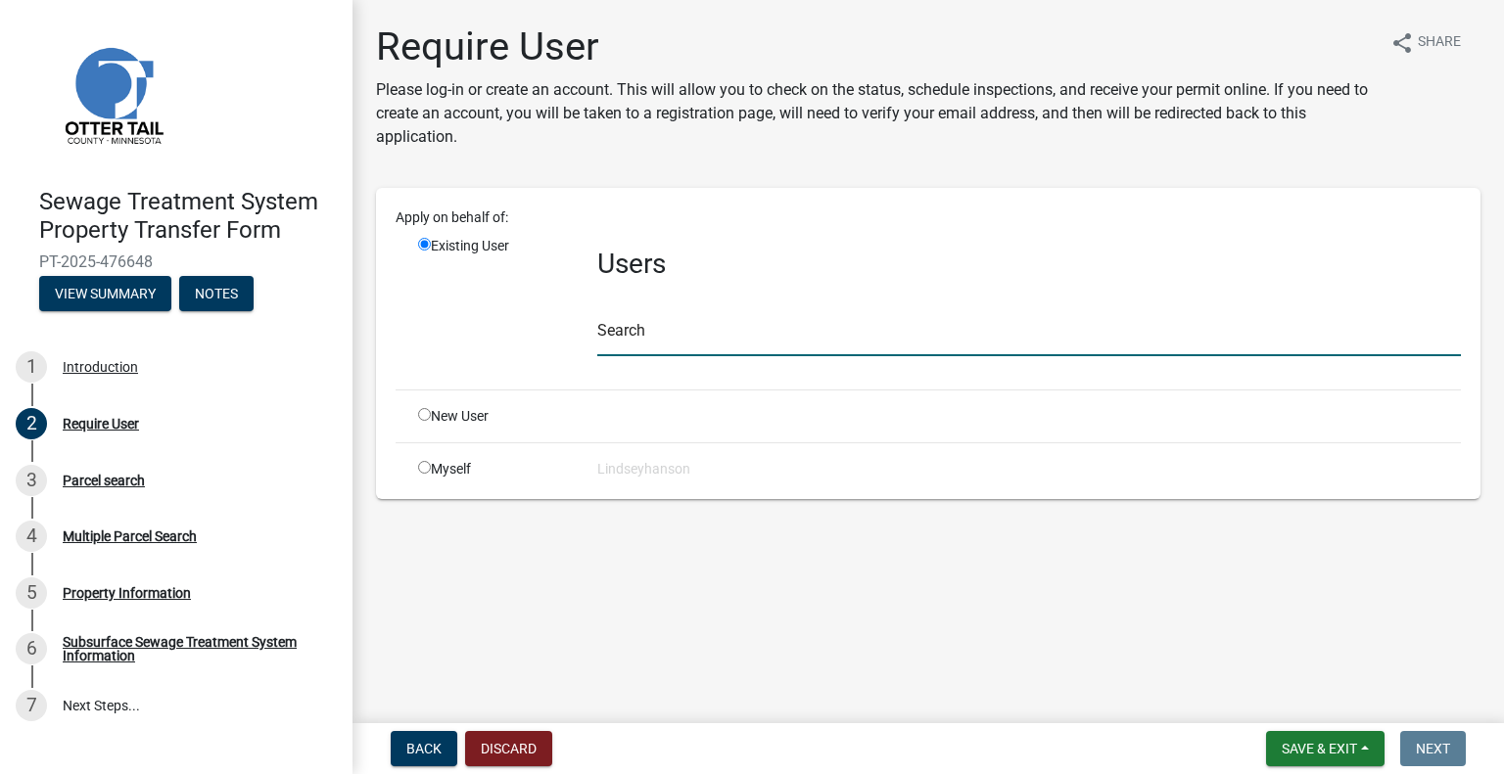
click at [689, 351] on input "text" at bounding box center [1029, 336] width 864 height 40
type input "L&R"
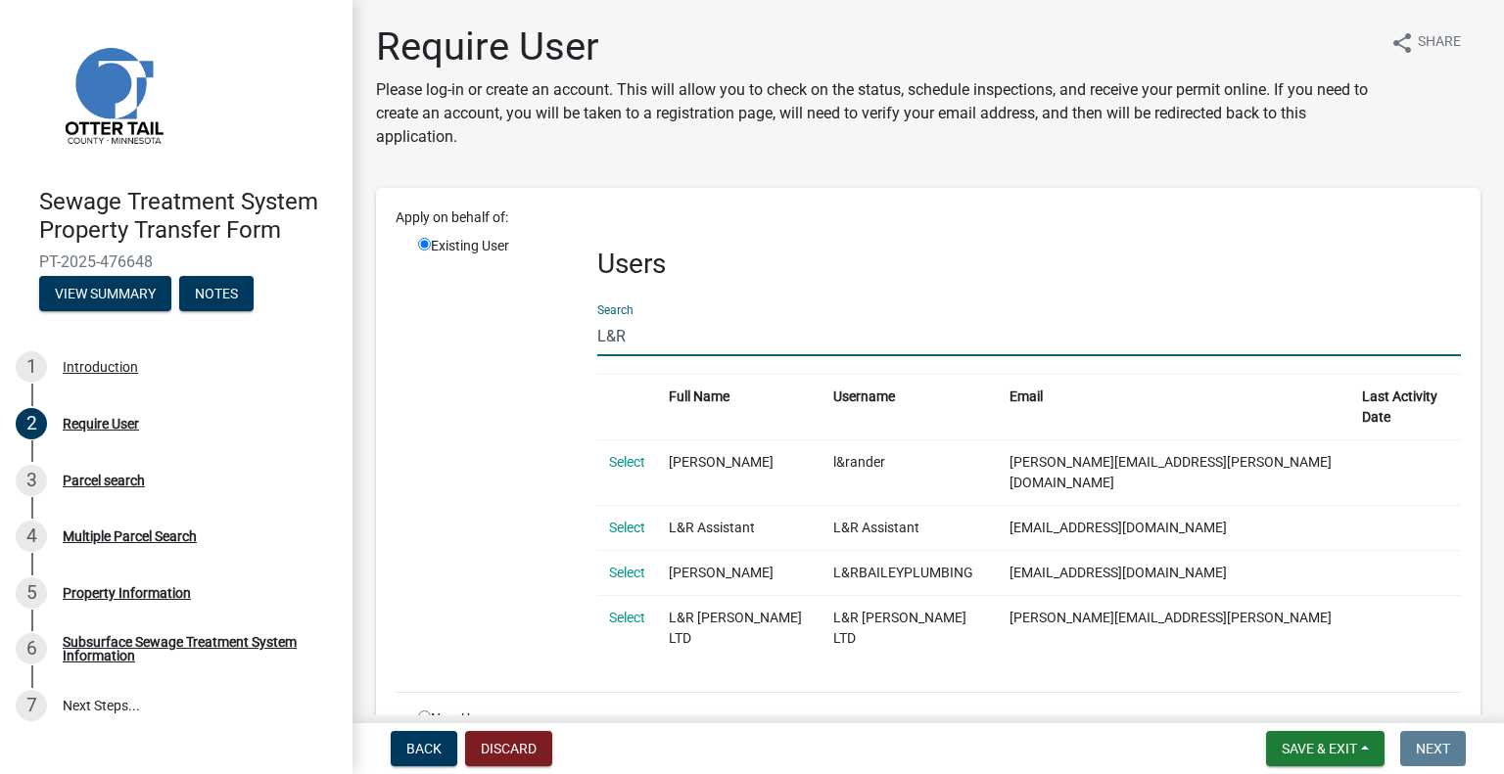
click at [631, 520] on link "Select" at bounding box center [627, 528] width 36 height 16
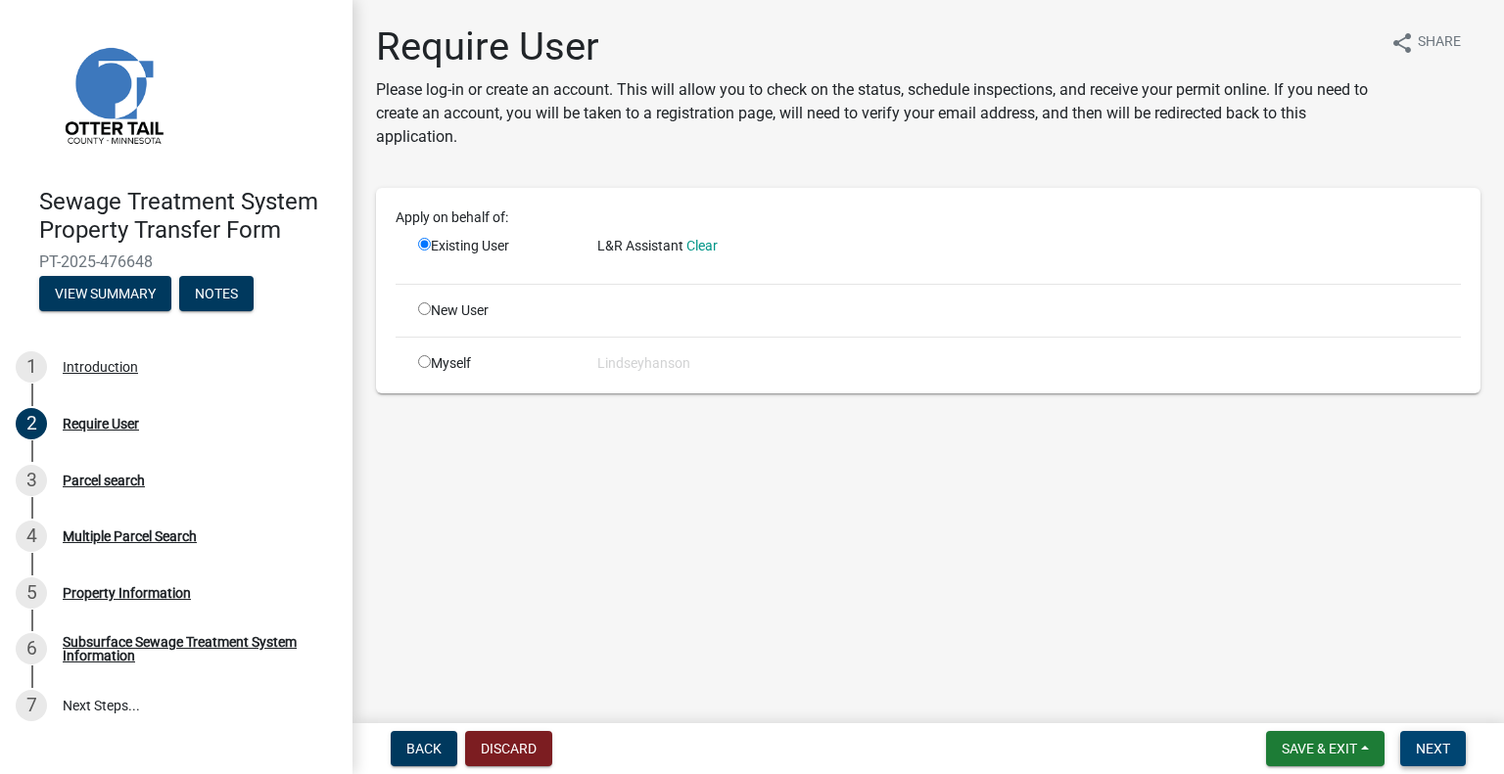
click at [1427, 744] on span "Next" at bounding box center [1433, 749] width 34 height 16
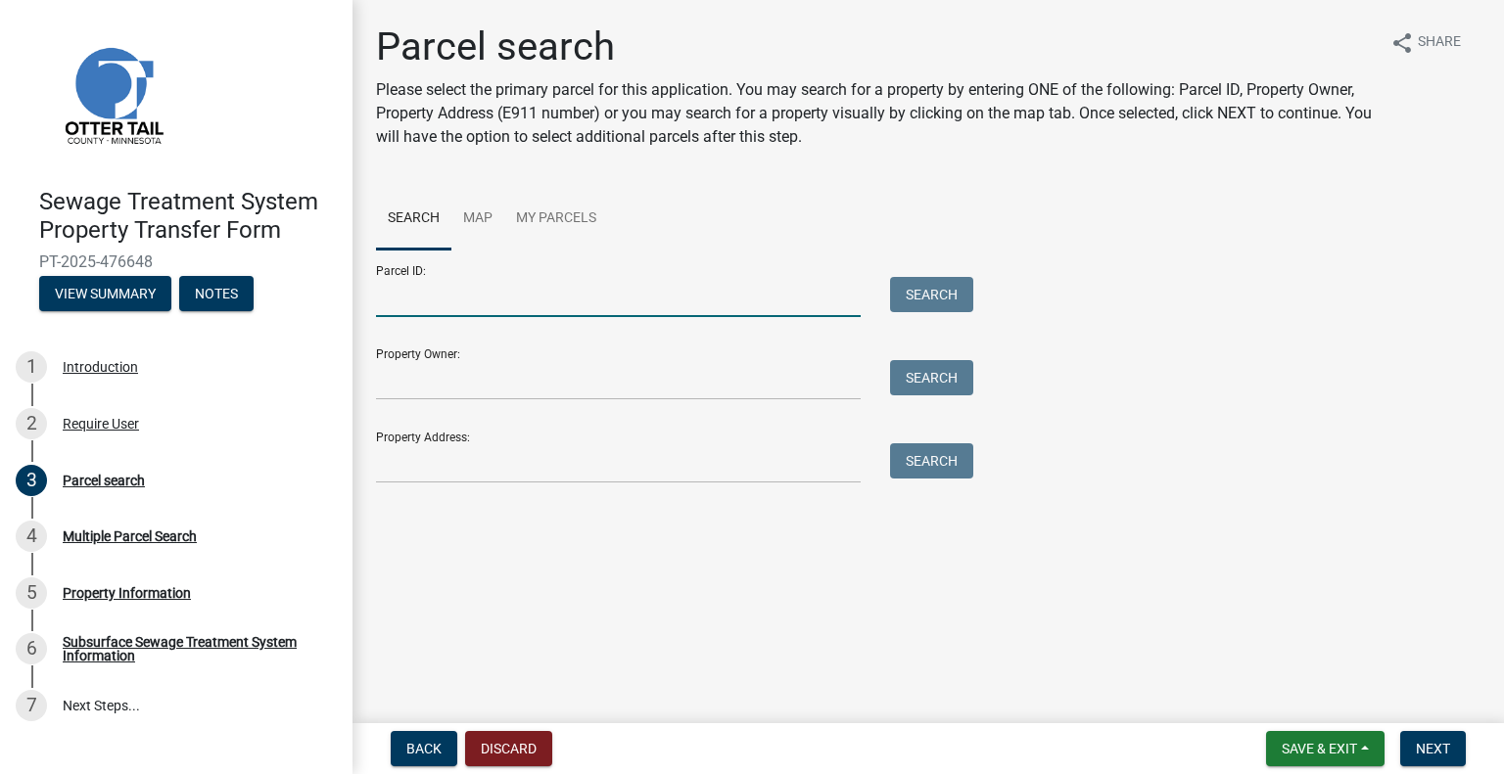
click at [571, 308] on input "Parcel ID:" at bounding box center [618, 297] width 485 height 40
type input "40000100088900"
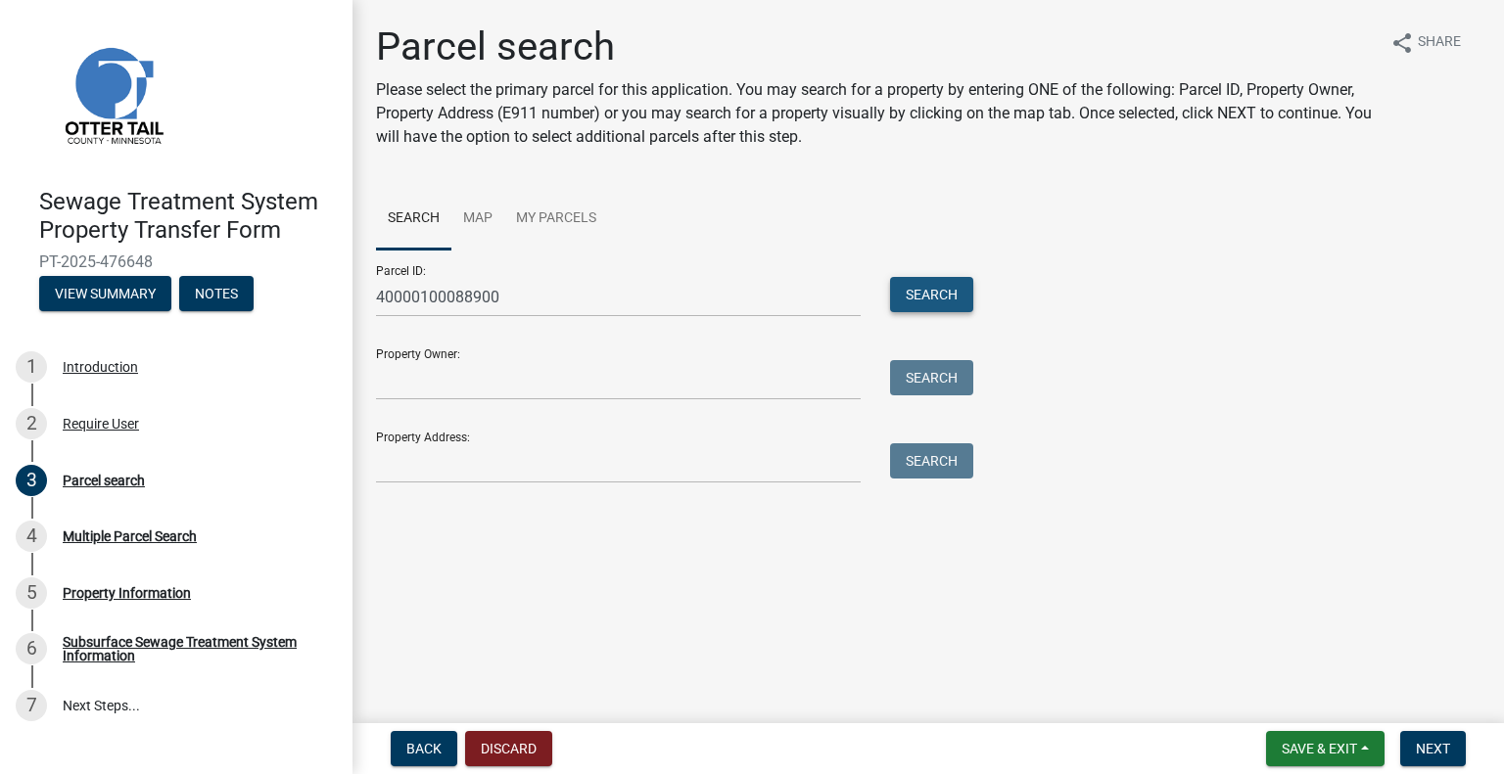
click at [936, 285] on button "Search" at bounding box center [931, 294] width 83 height 35
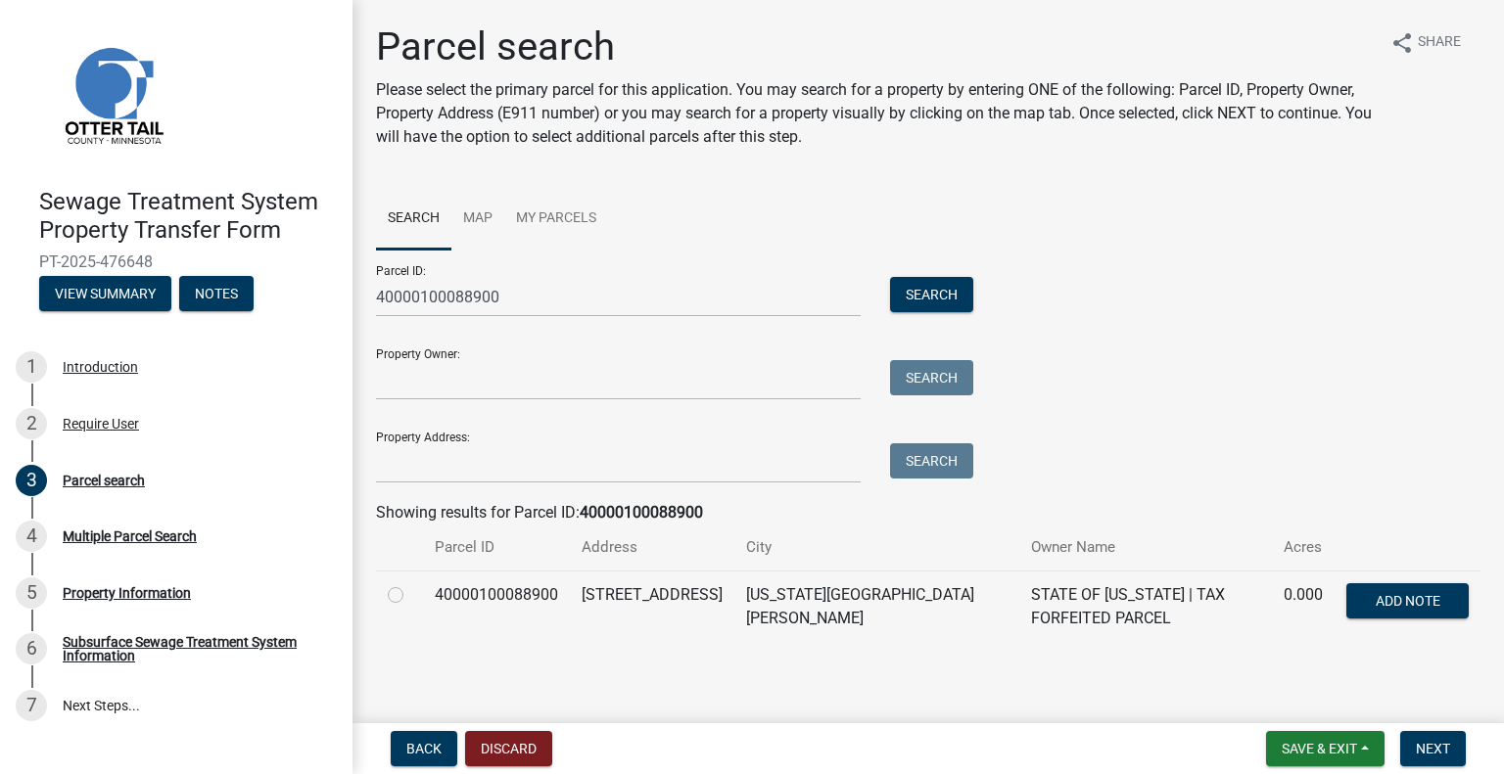
click at [411, 584] on label at bounding box center [411, 584] width 0 height 0
click at [411, 594] on input "radio" at bounding box center [417, 590] width 13 height 13
radio input "true"
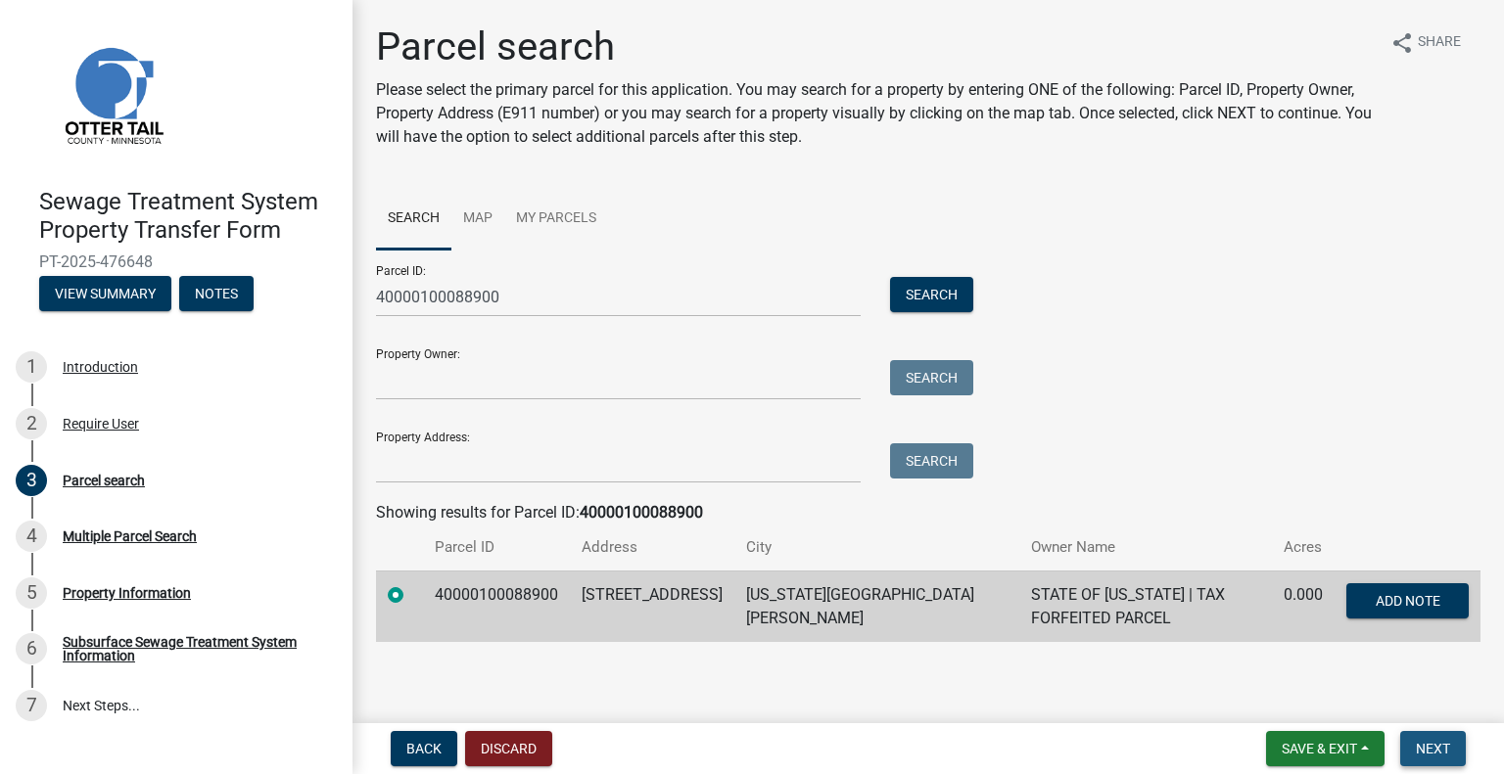
click at [1430, 747] on span "Next" at bounding box center [1433, 749] width 34 height 16
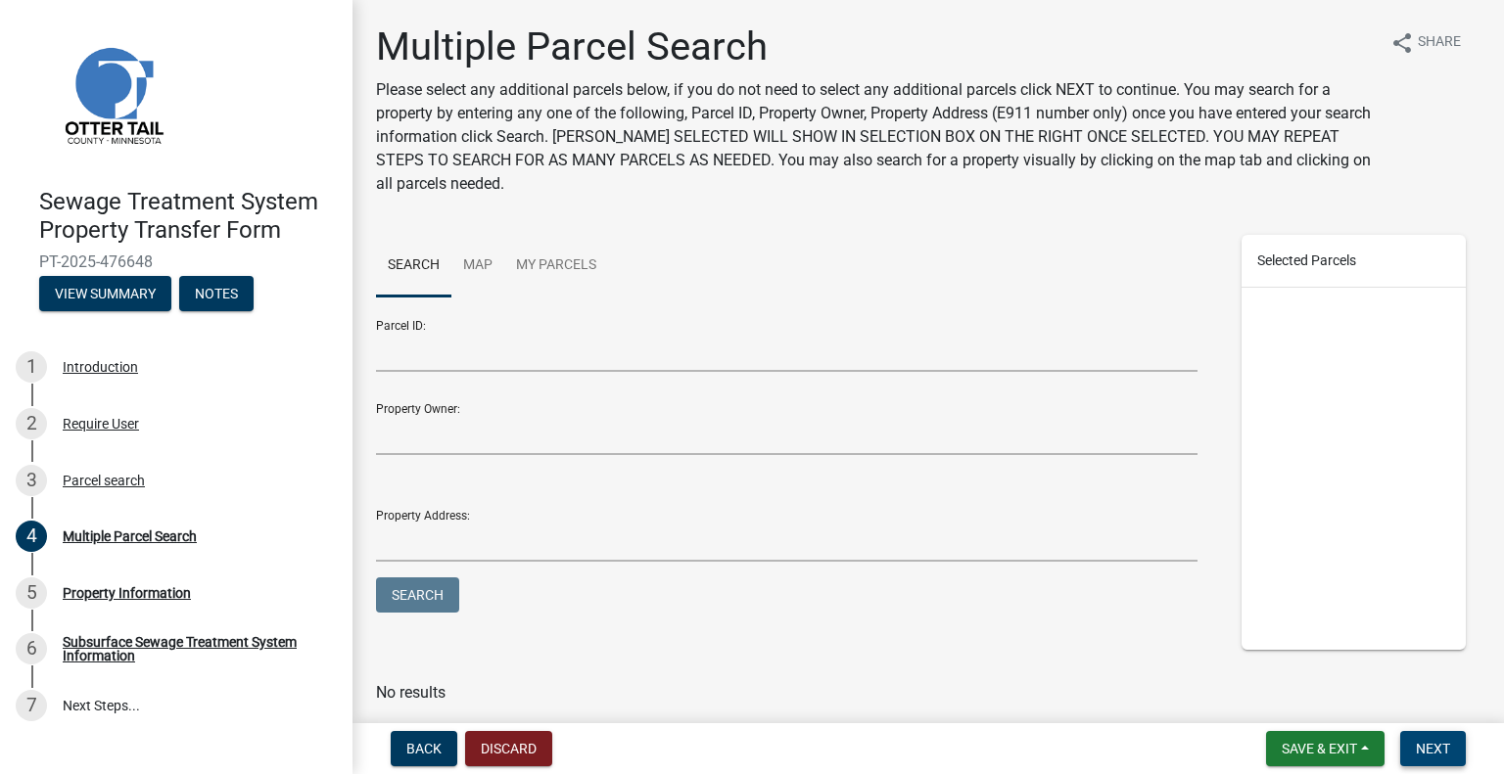
click at [1426, 753] on span "Next" at bounding box center [1433, 749] width 34 height 16
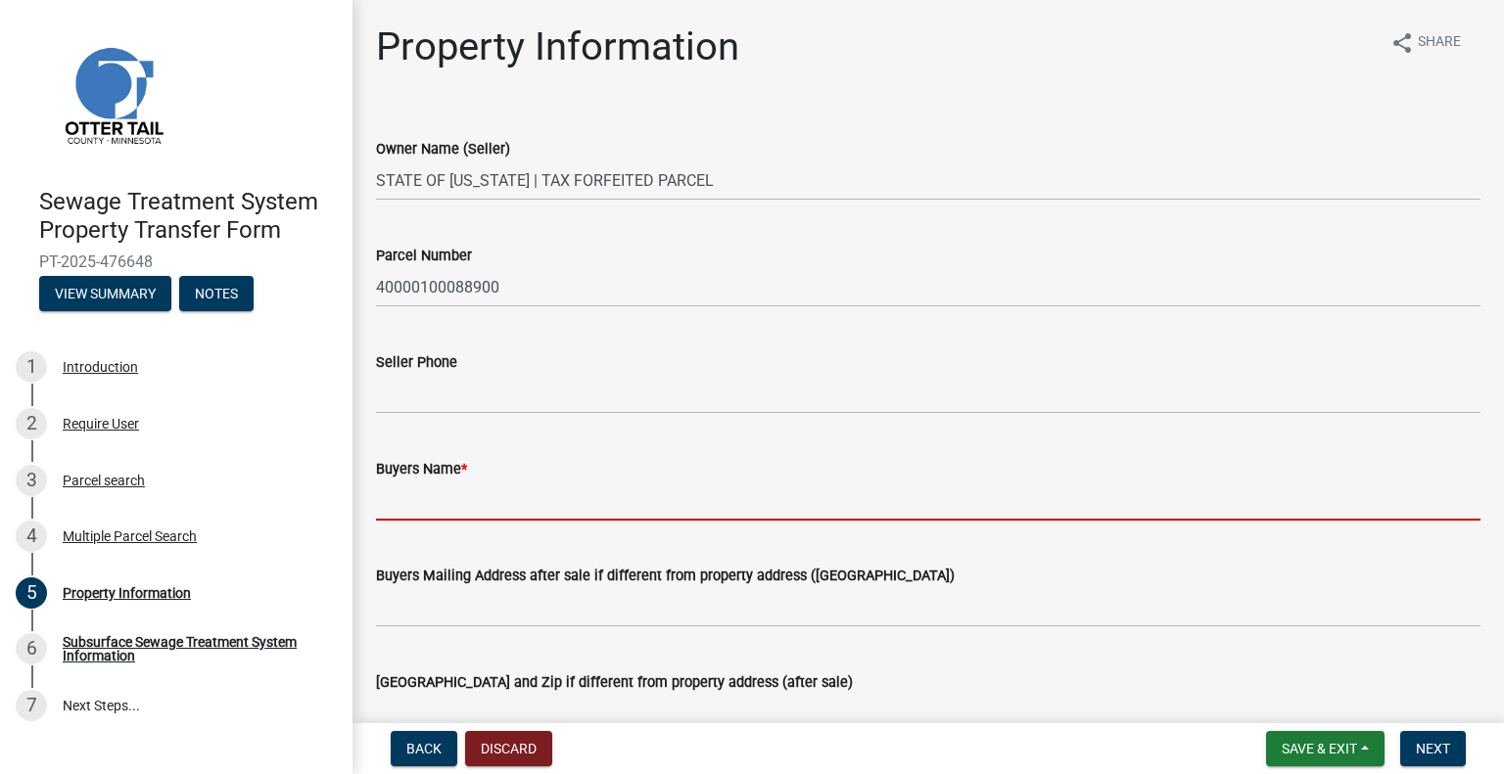
click at [487, 486] on input "Buyers Name *" at bounding box center [928, 501] width 1104 height 40
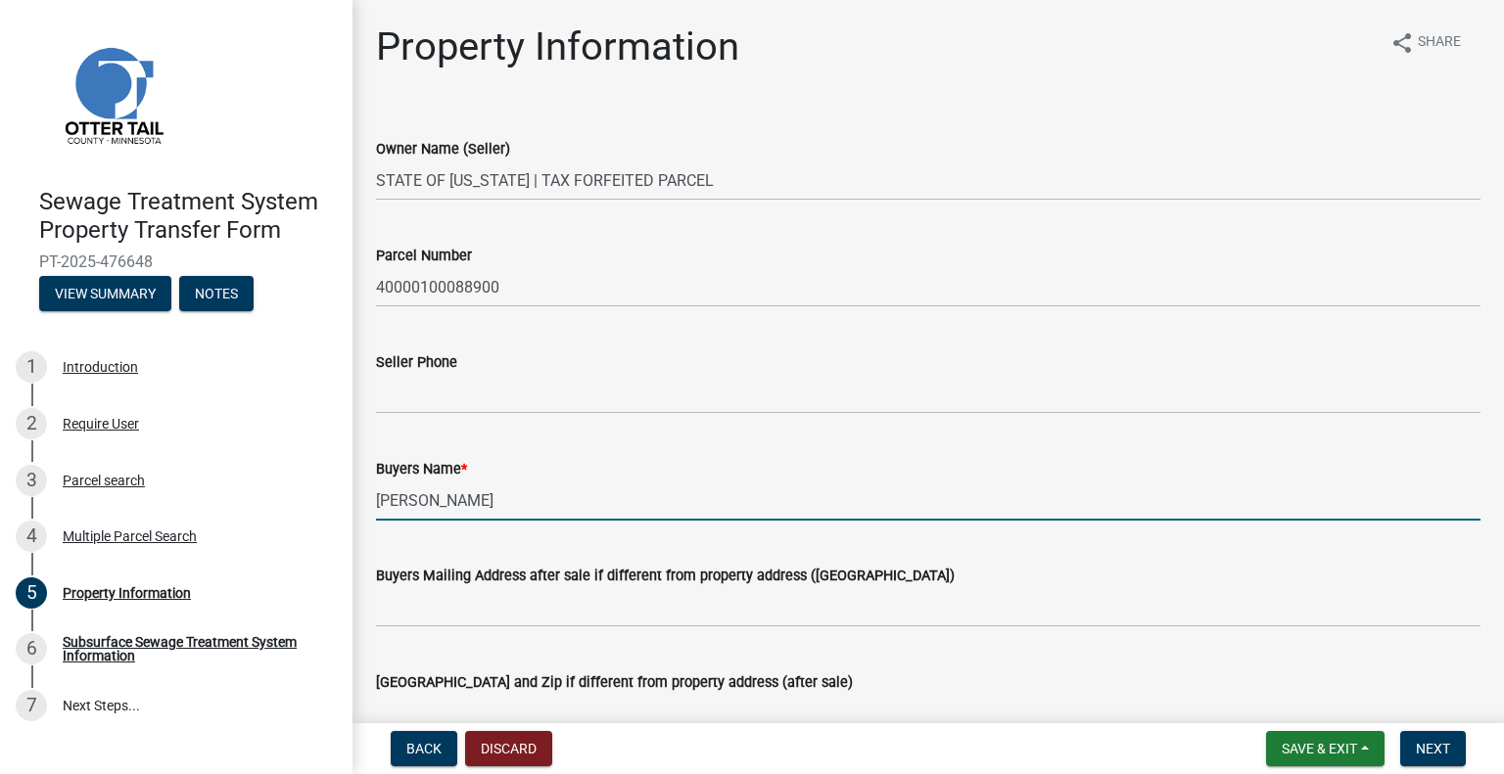
click at [509, 482] on input "Rick" at bounding box center [928, 501] width 1104 height 40
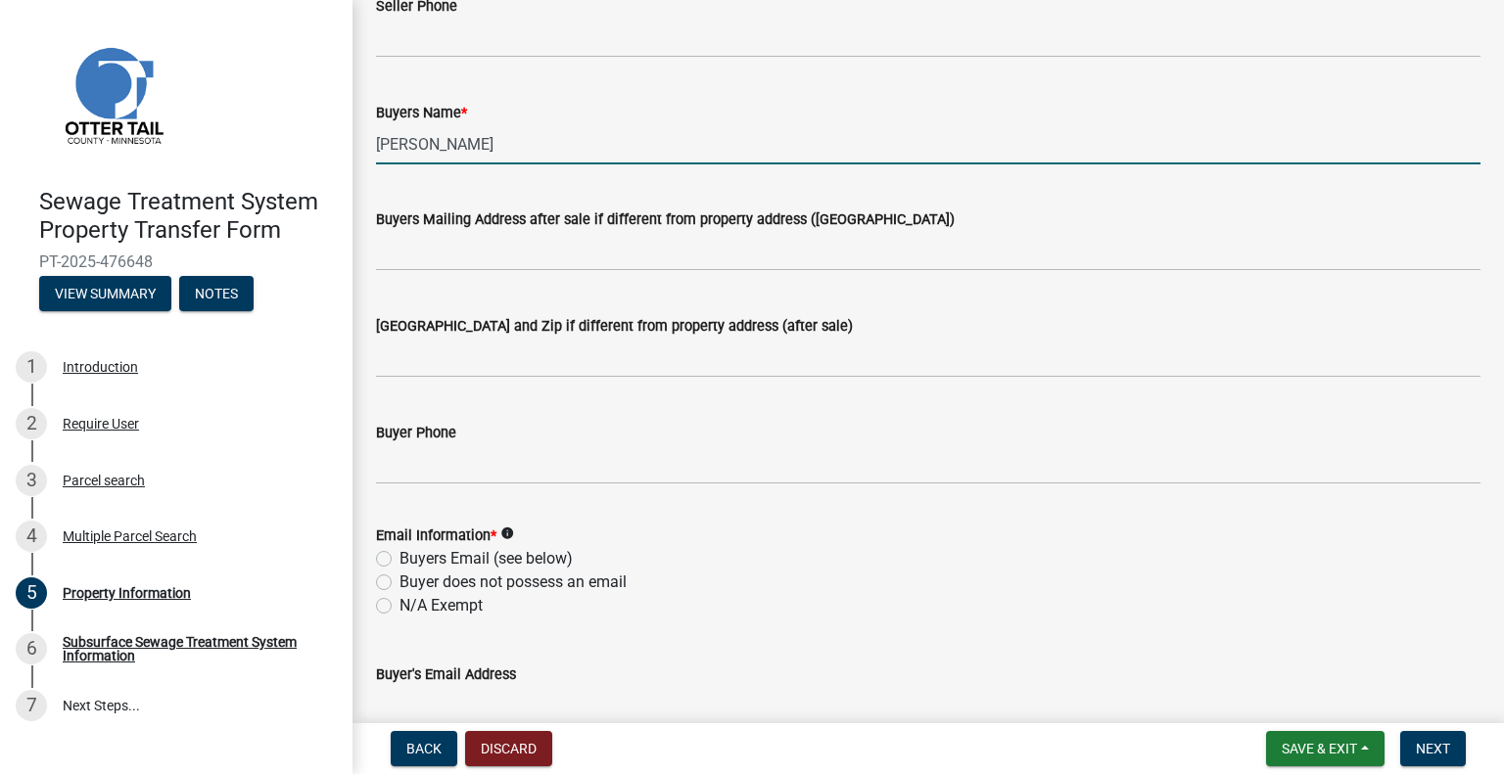
scroll to position [392, 0]
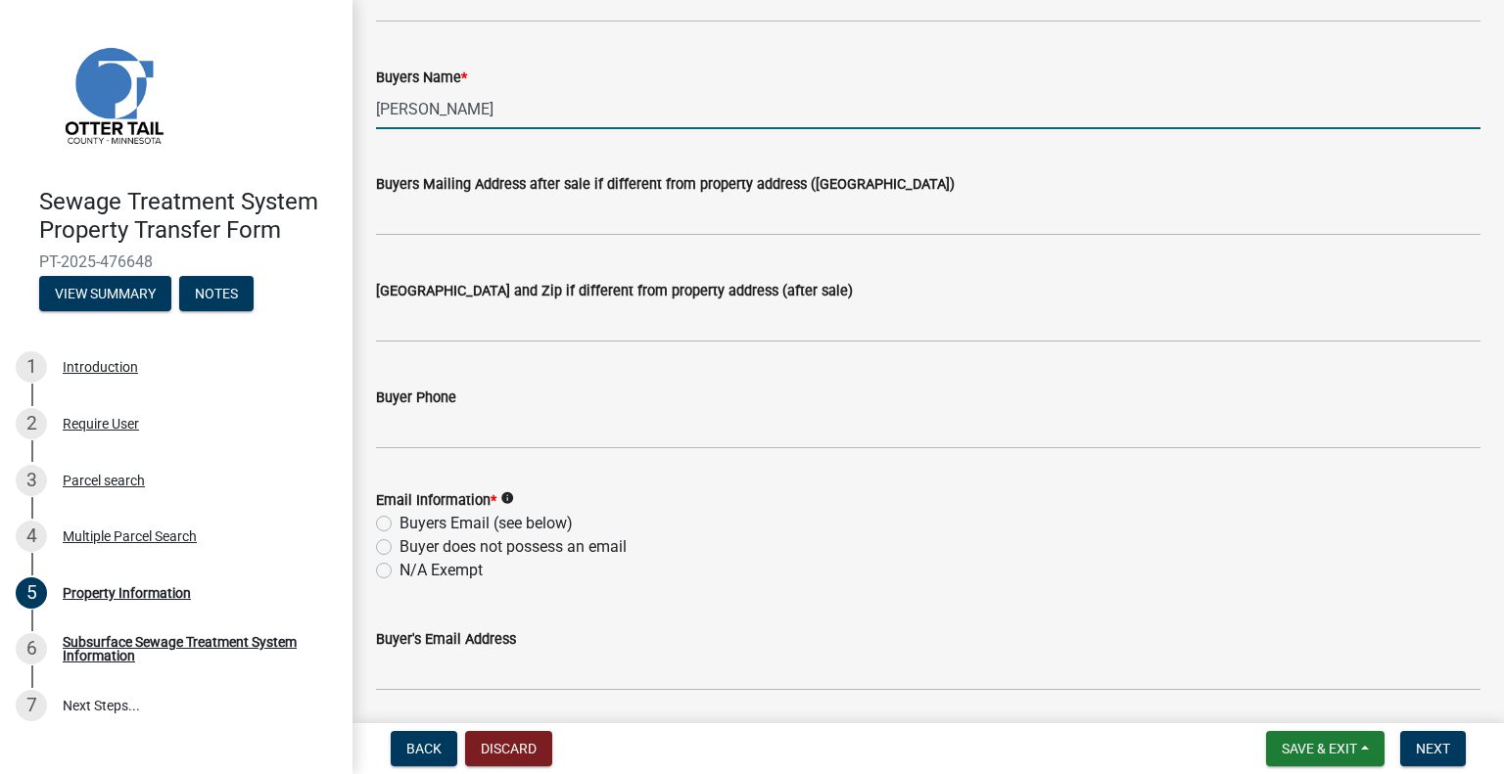
type input "Rick Ehnert"
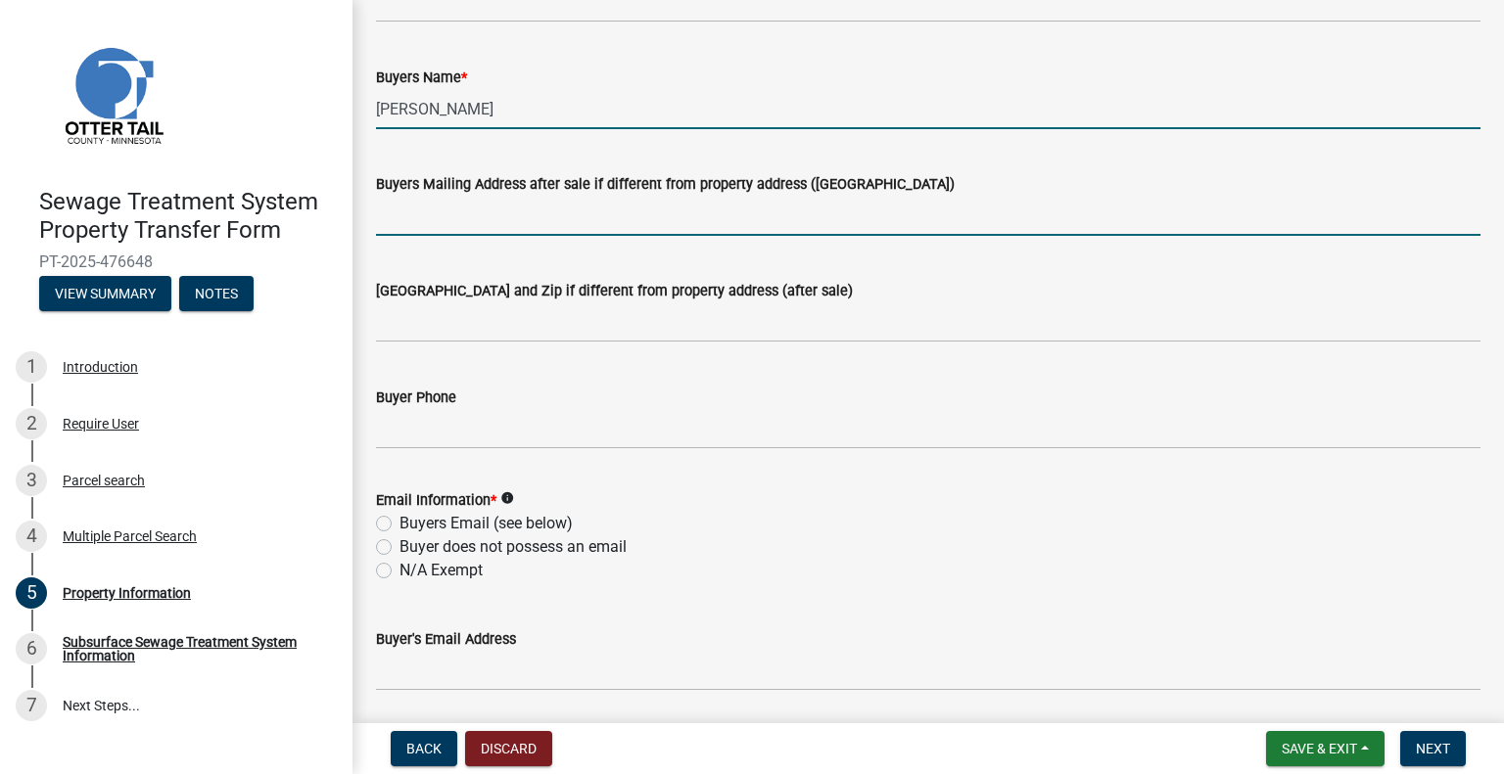
click at [577, 209] on input "Buyers Mailing Address after sale if different from property address (E911 numb…" at bounding box center [928, 216] width 1104 height 40
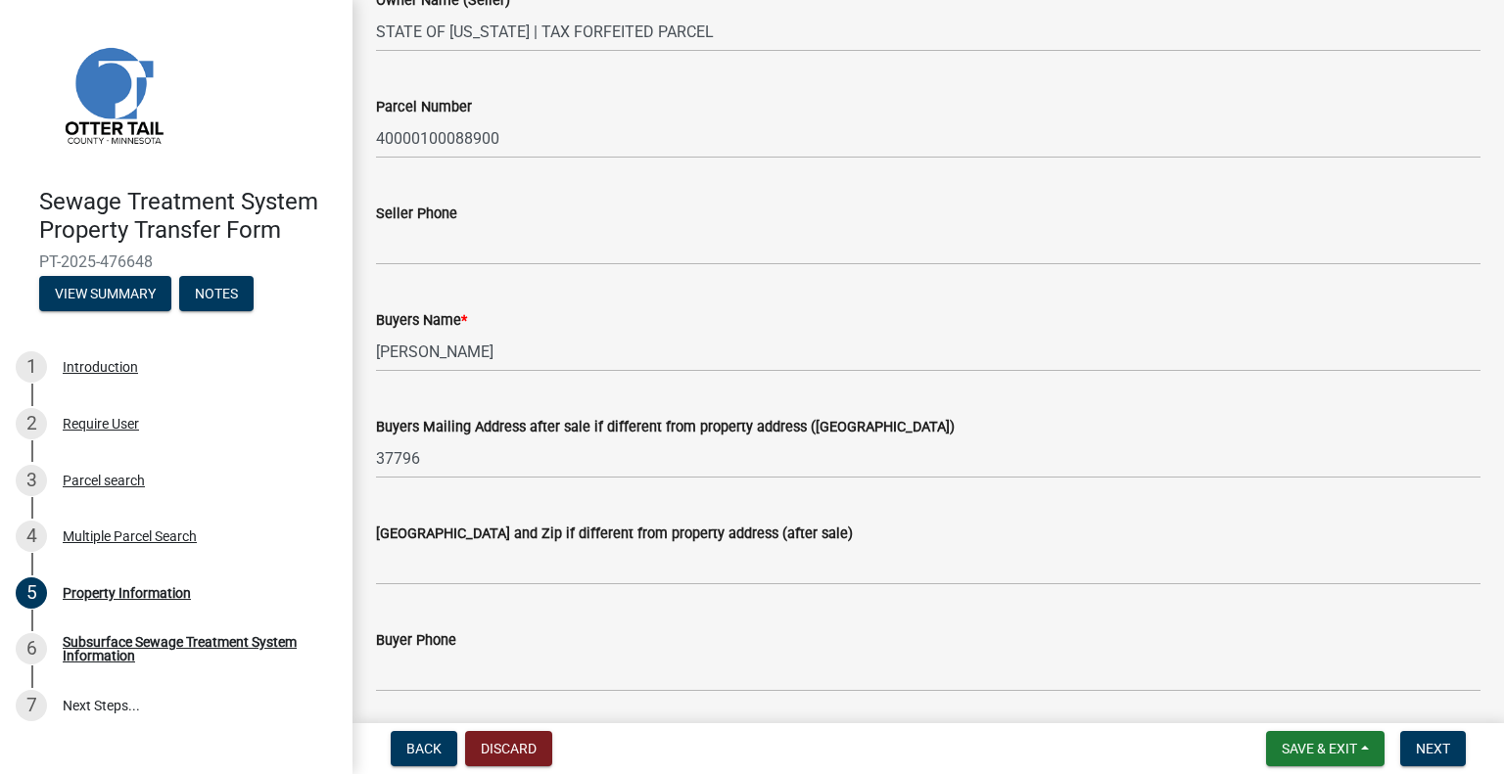
scroll to position [196, 0]
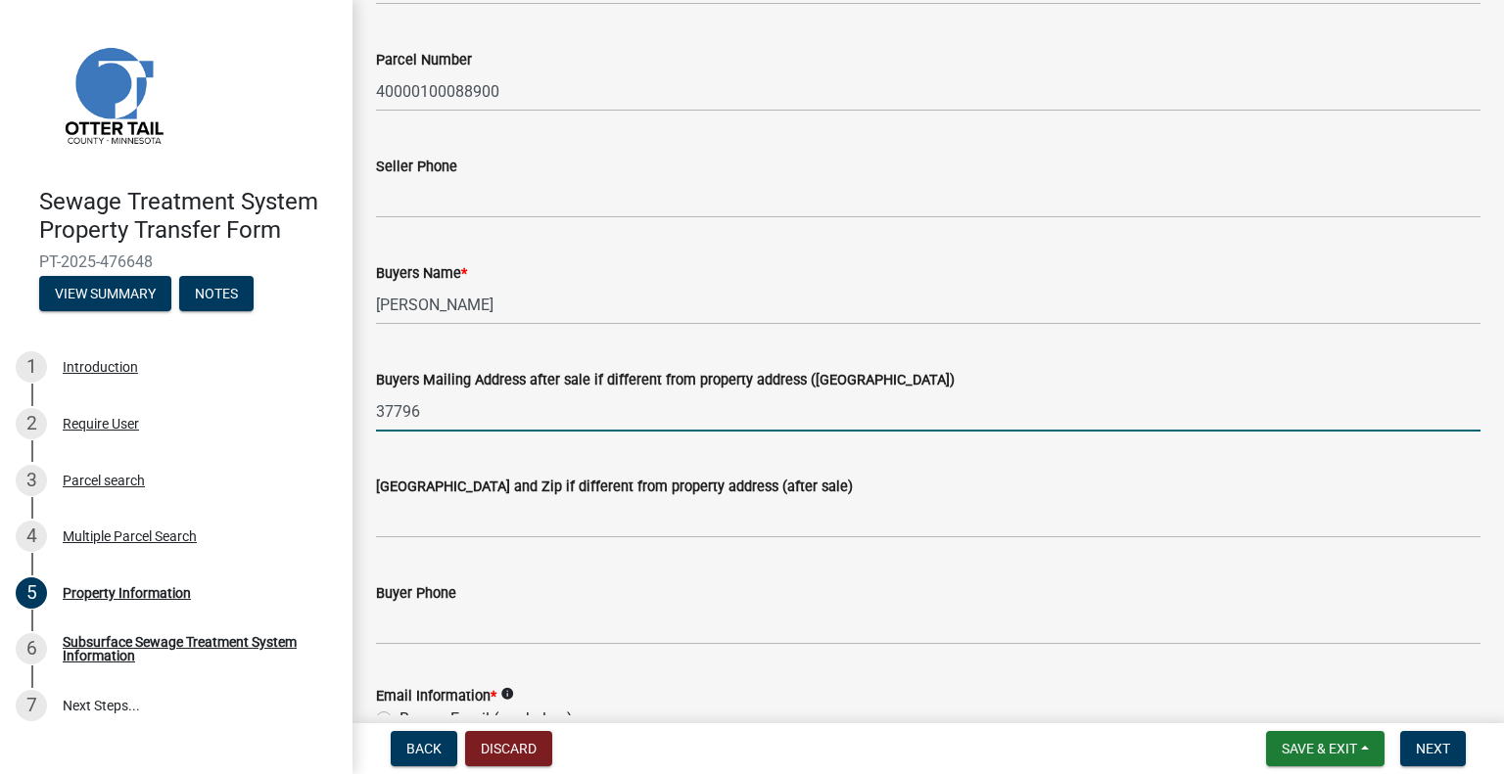
click at [578, 416] on input "37796" at bounding box center [928, 412] width 1104 height 40
type input "37796 550th Ave"
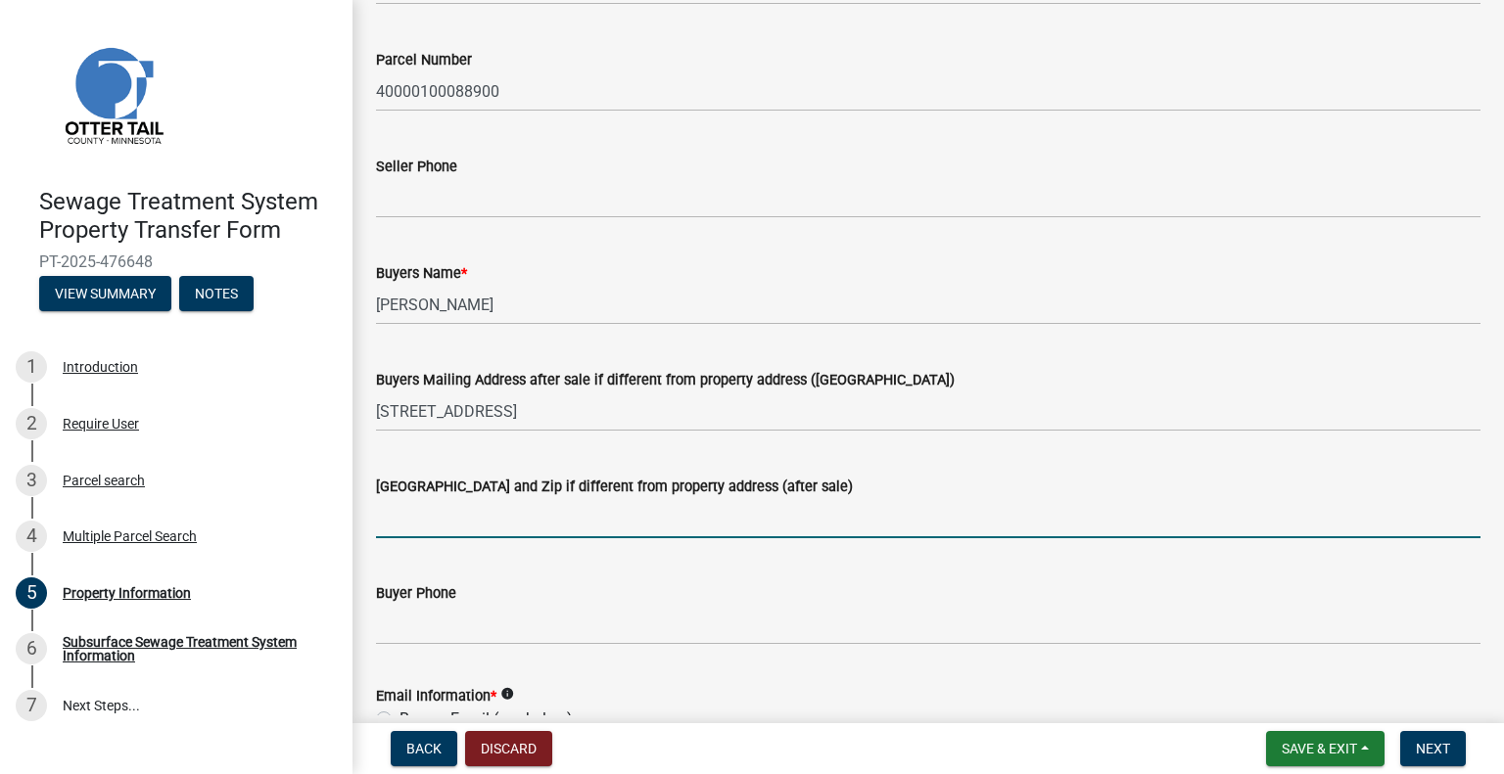
click at [616, 527] on input "Buyers City State and Zip if different from property address (after sale)" at bounding box center [928, 518] width 1104 height 40
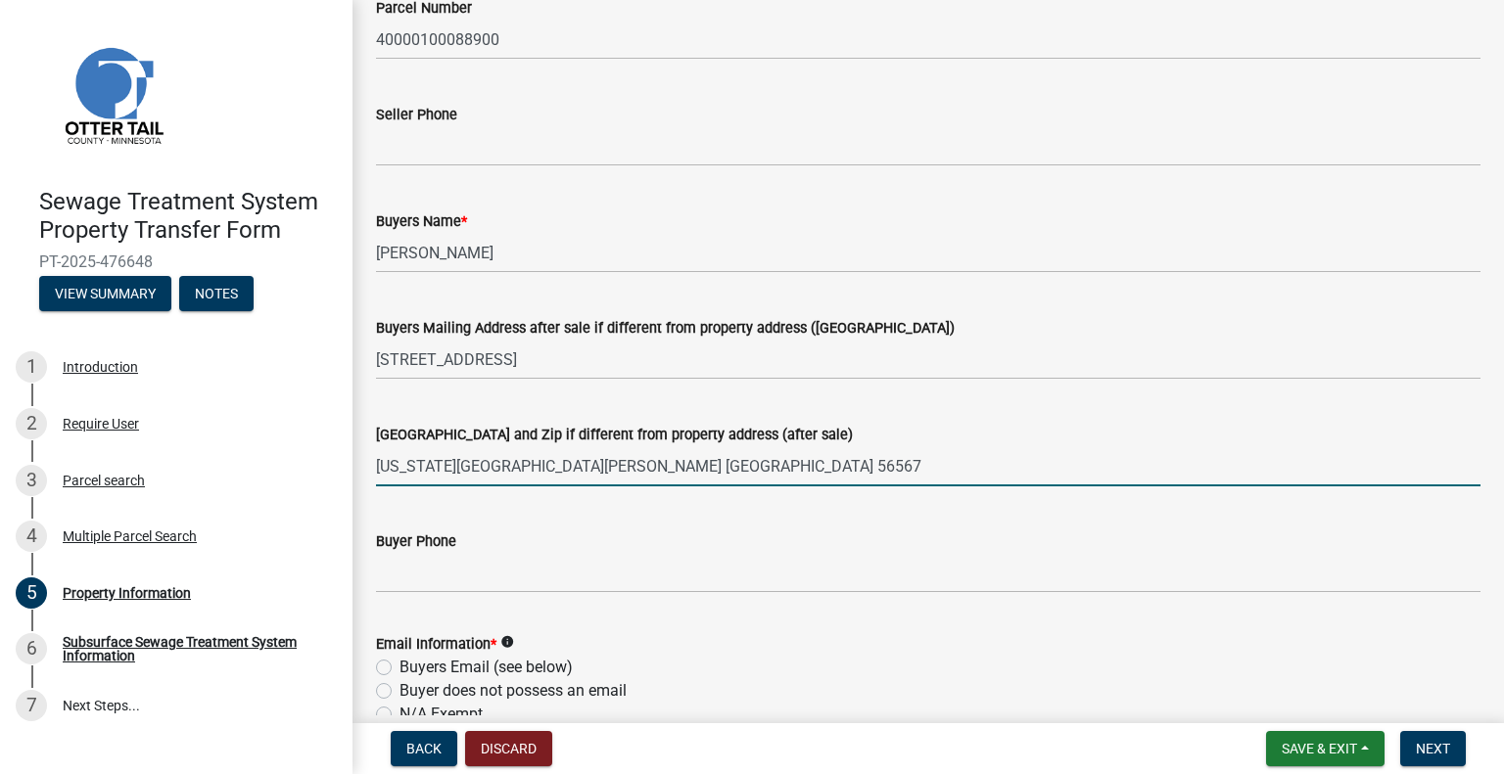
scroll to position [294, 0]
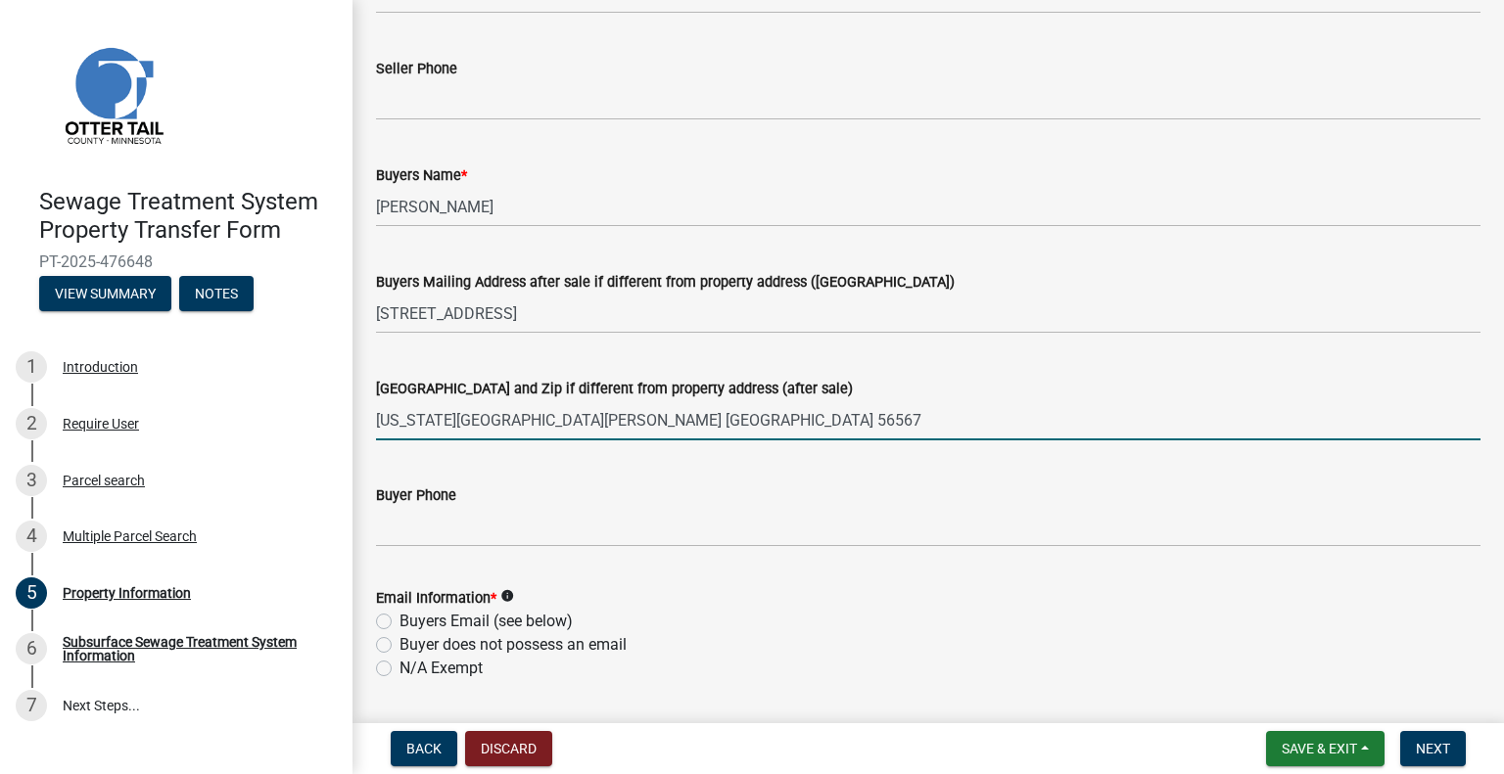
type input "New York Mills MN 56567"
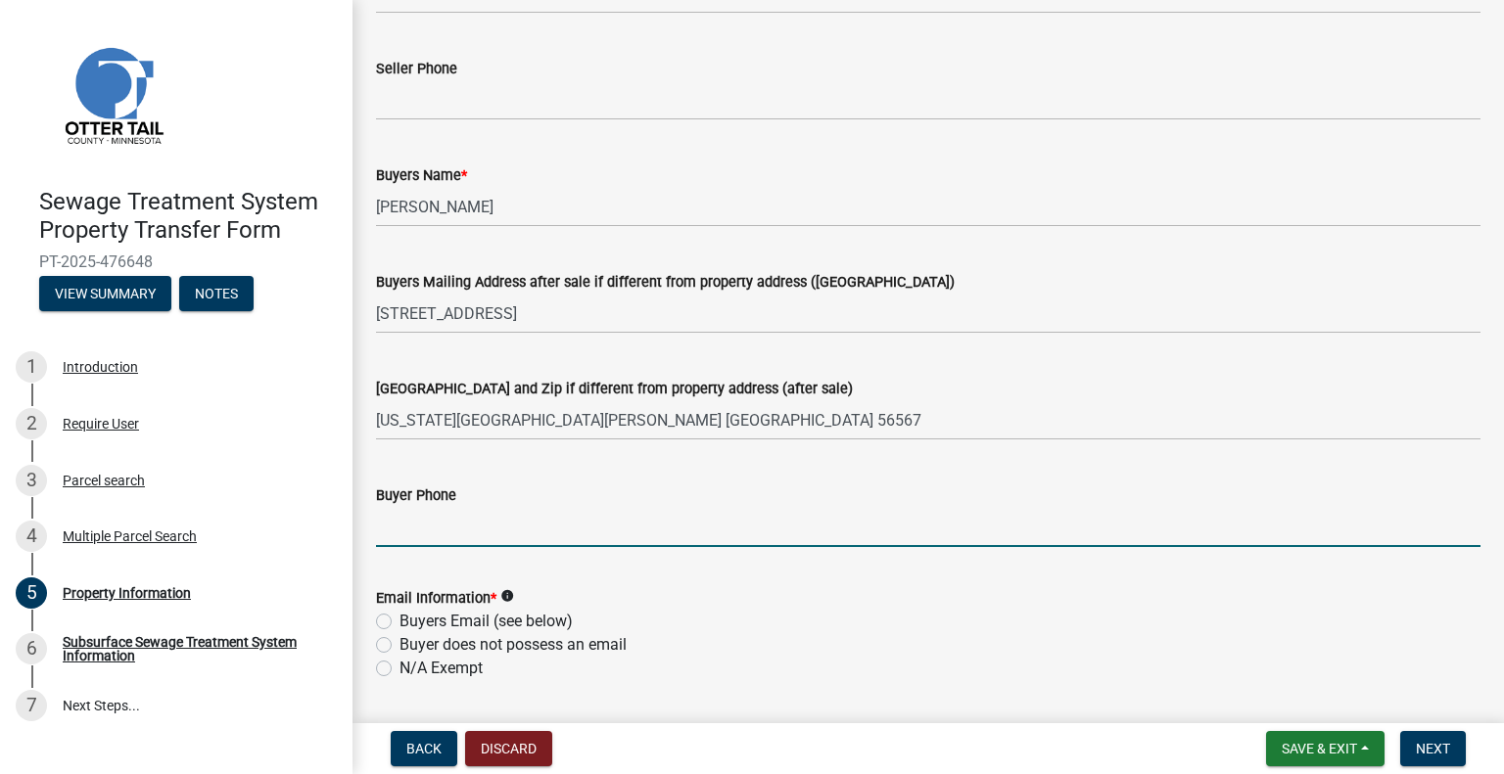
click at [537, 537] on input "Buyer Phone" at bounding box center [928, 527] width 1104 height 40
type input "218-385-2790"
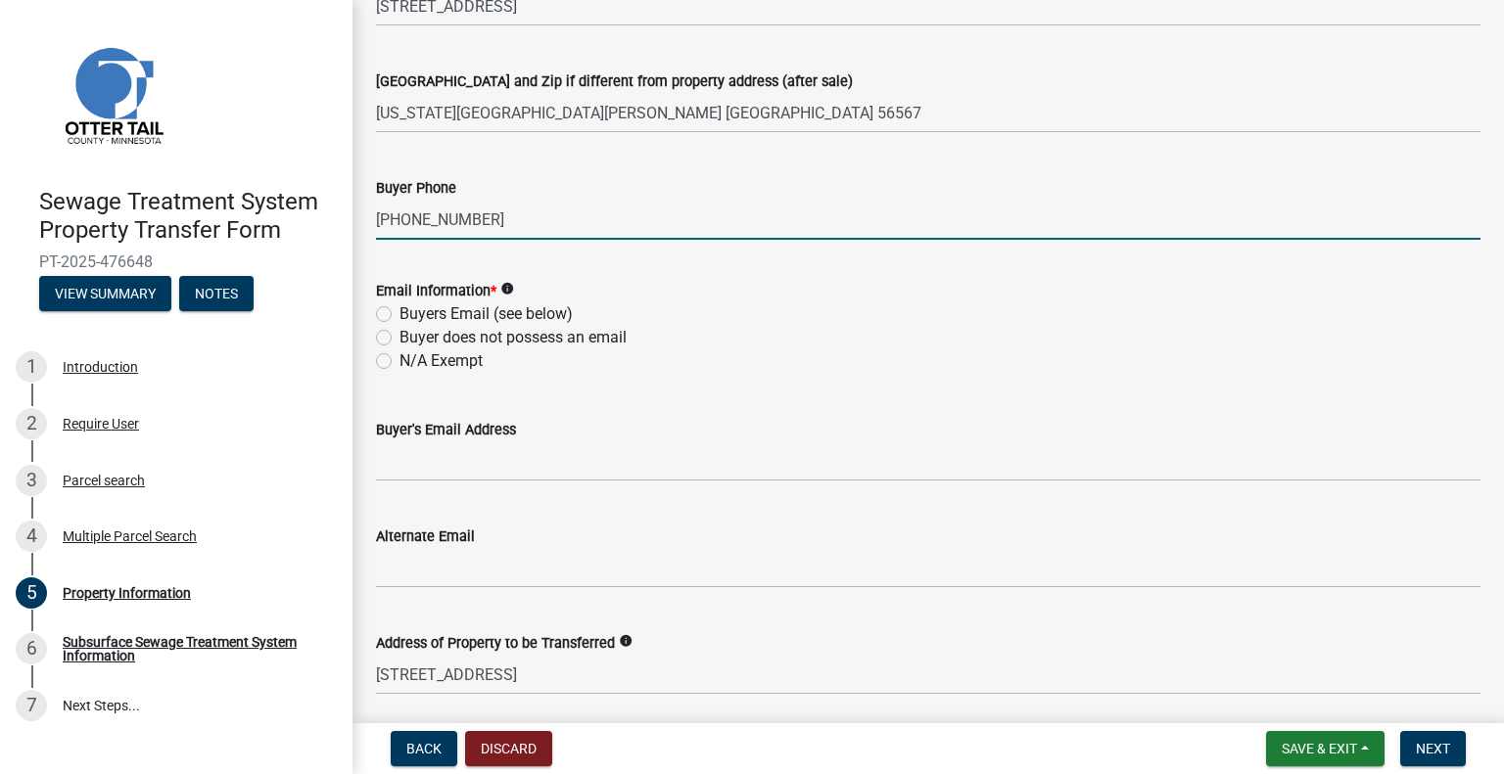
scroll to position [642, 0]
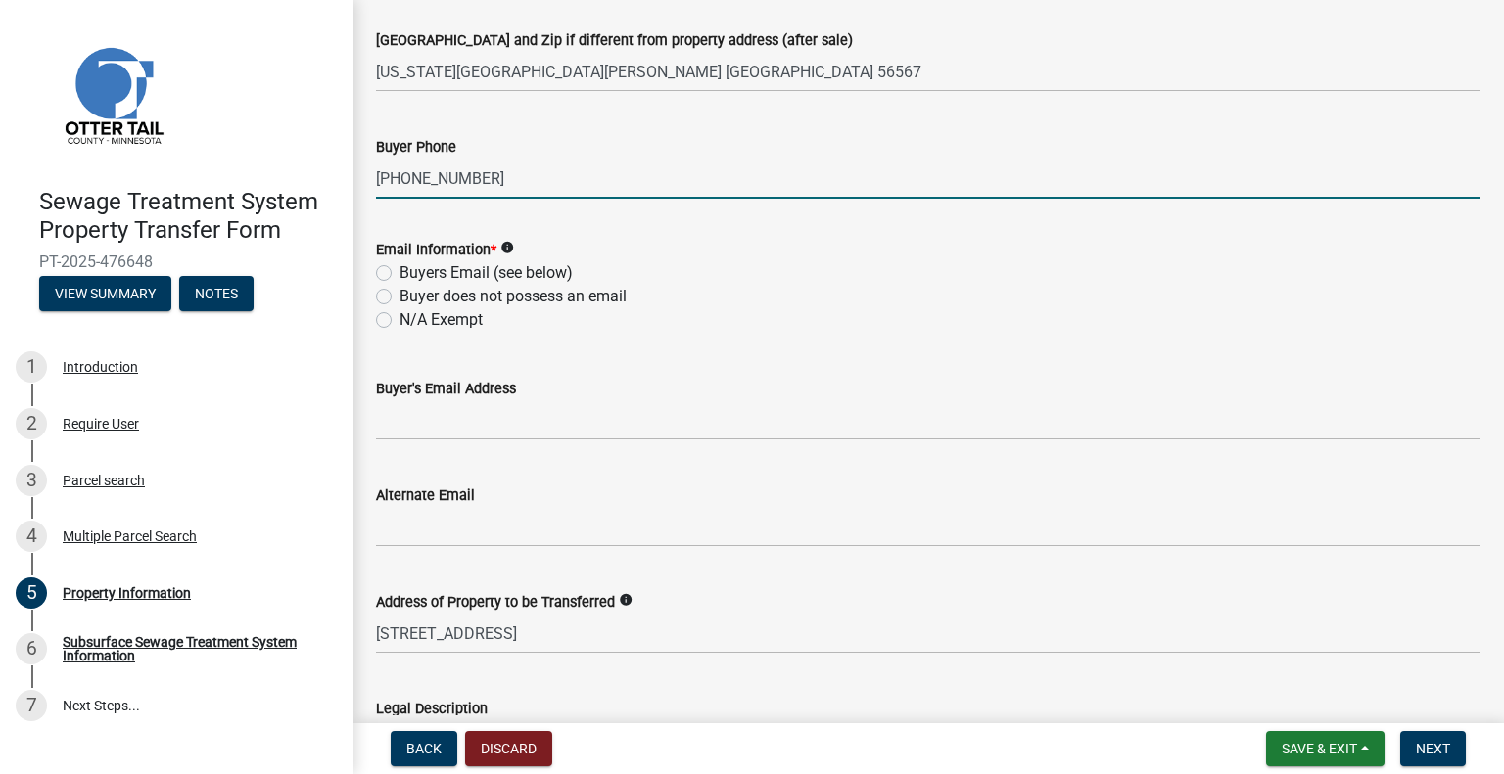
click at [467, 320] on label "N/A Exempt" at bounding box center [440, 319] width 83 height 23
click at [412, 320] on input "N/A Exempt" at bounding box center [405, 314] width 13 height 13
radio input "true"
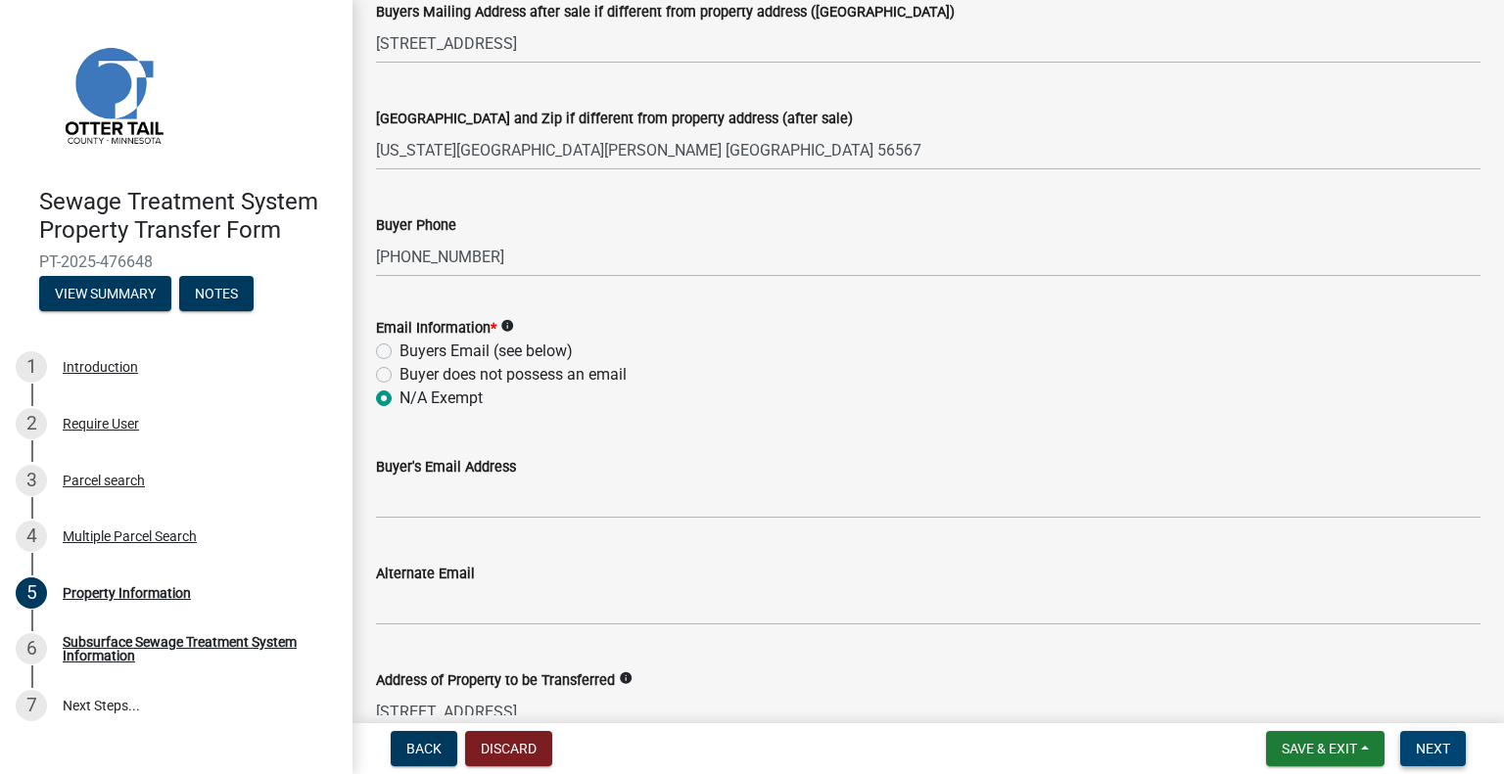
scroll to position [544, 0]
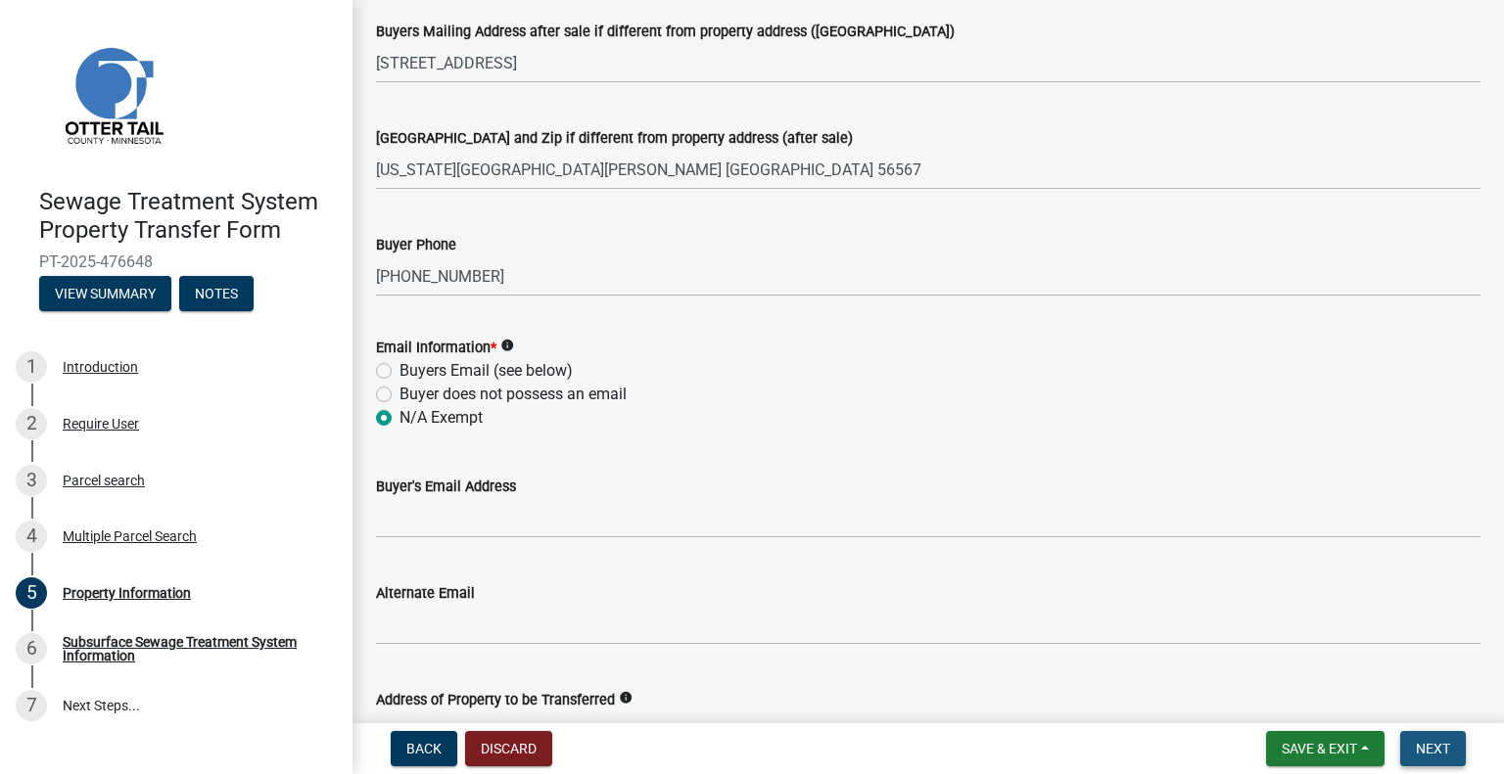
click at [1445, 753] on span "Next" at bounding box center [1433, 749] width 34 height 16
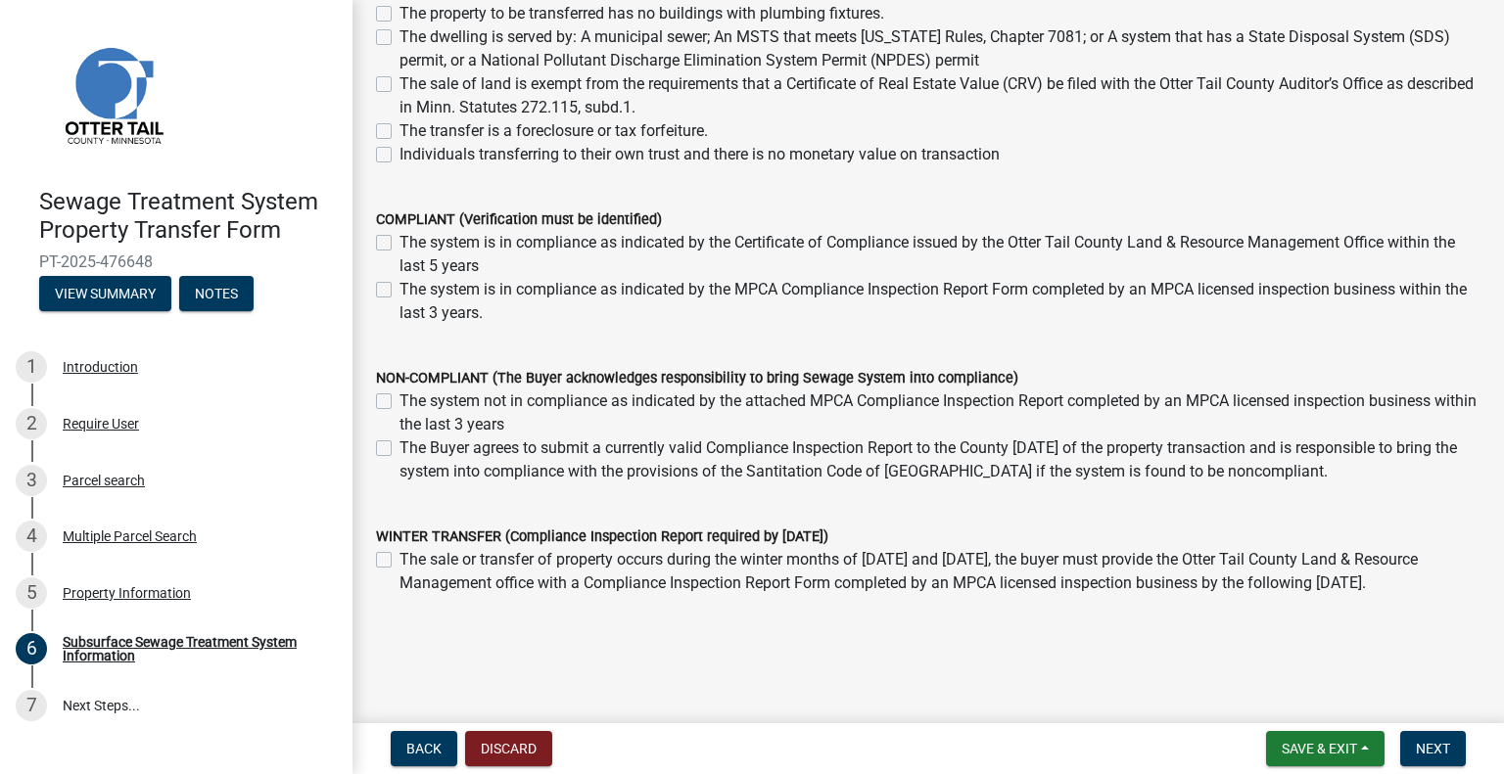
scroll to position [329, 0]
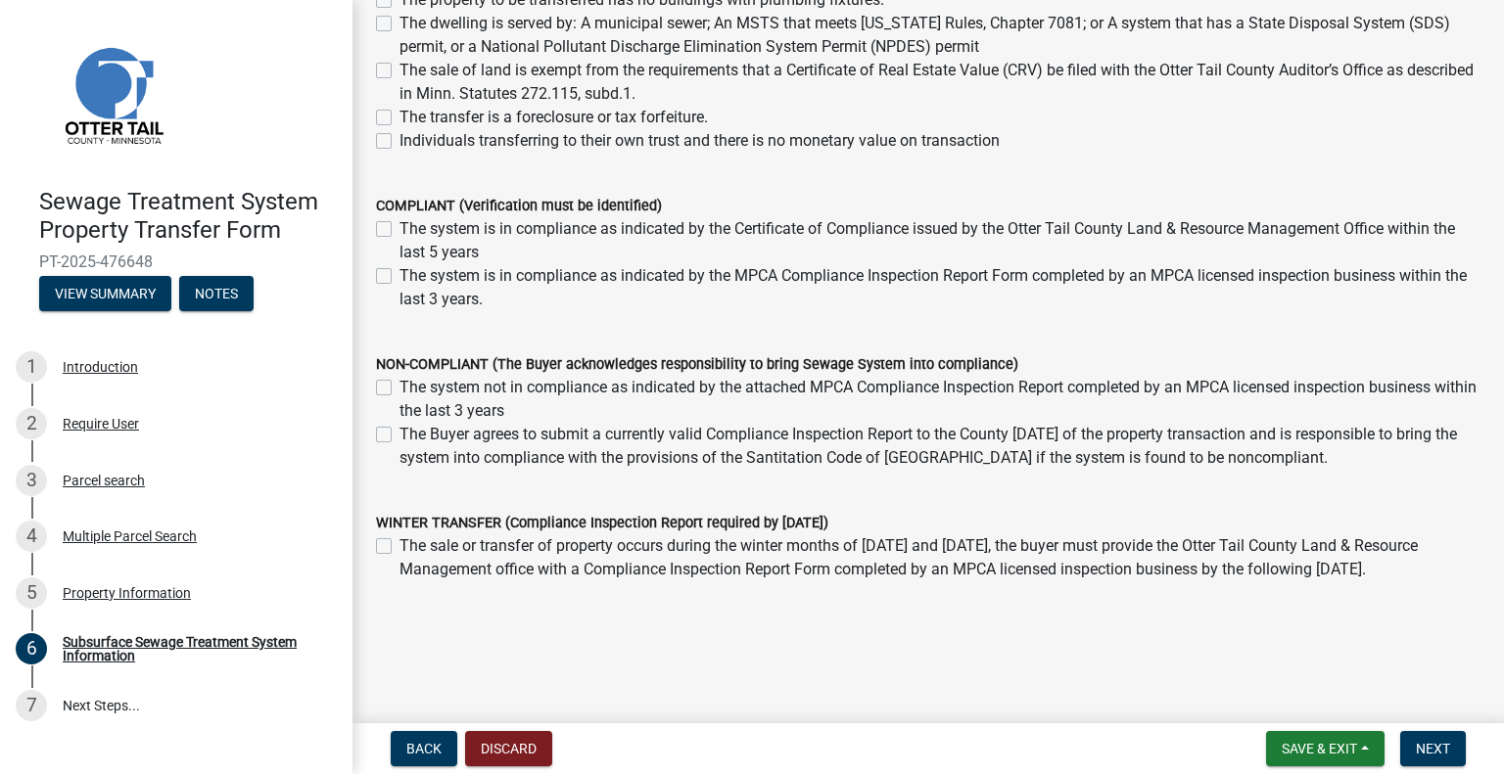
click at [399, 436] on label "The Buyer agrees to submit a currently valid Compliance Inspection Report to th…" at bounding box center [939, 446] width 1081 height 47
click at [399, 436] on input "The Buyer agrees to submit a currently valid Compliance Inspection Report to th…" at bounding box center [405, 429] width 13 height 13
checkbox input "true"
checkbox input "false"
checkbox input "true"
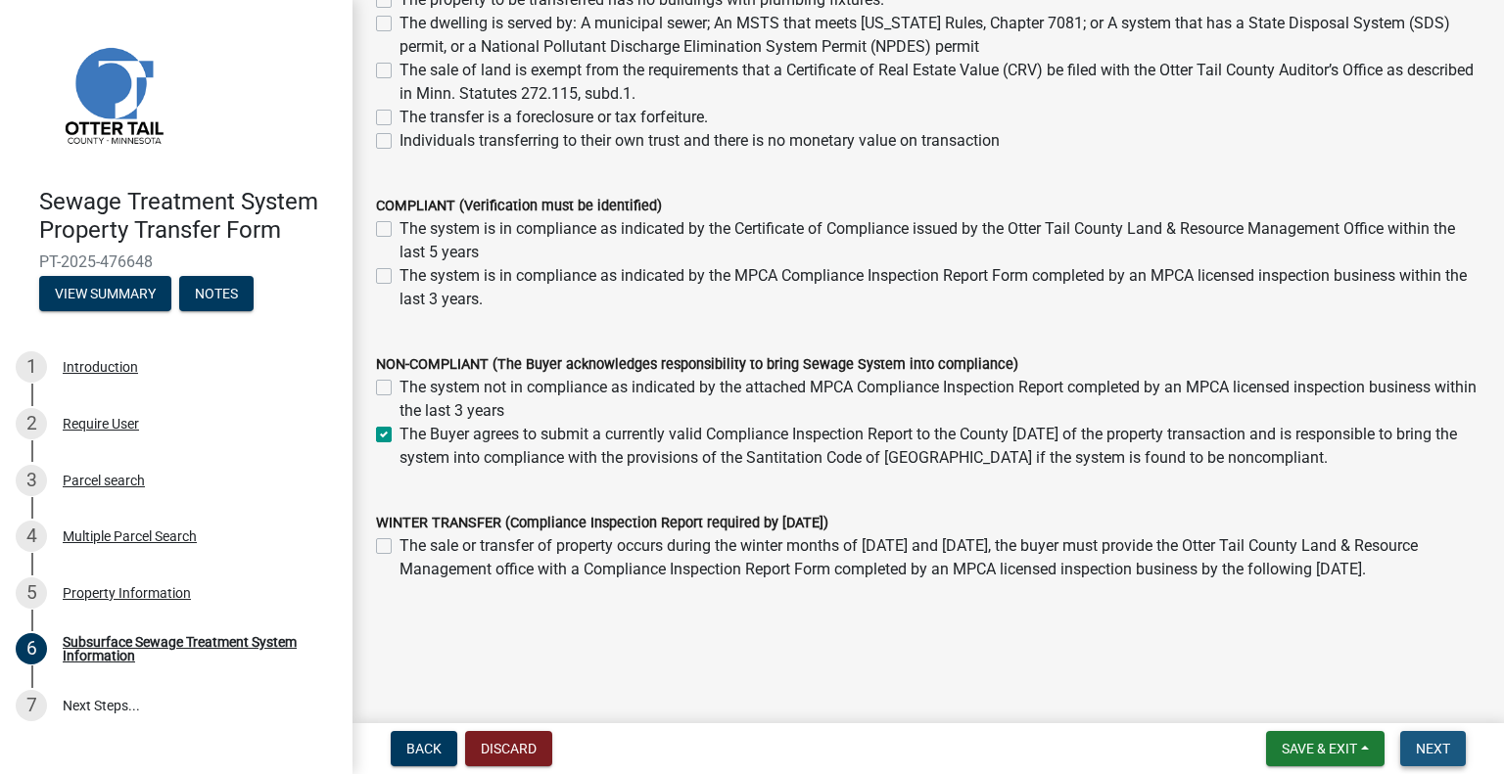
click at [1440, 750] on span "Next" at bounding box center [1433, 749] width 34 height 16
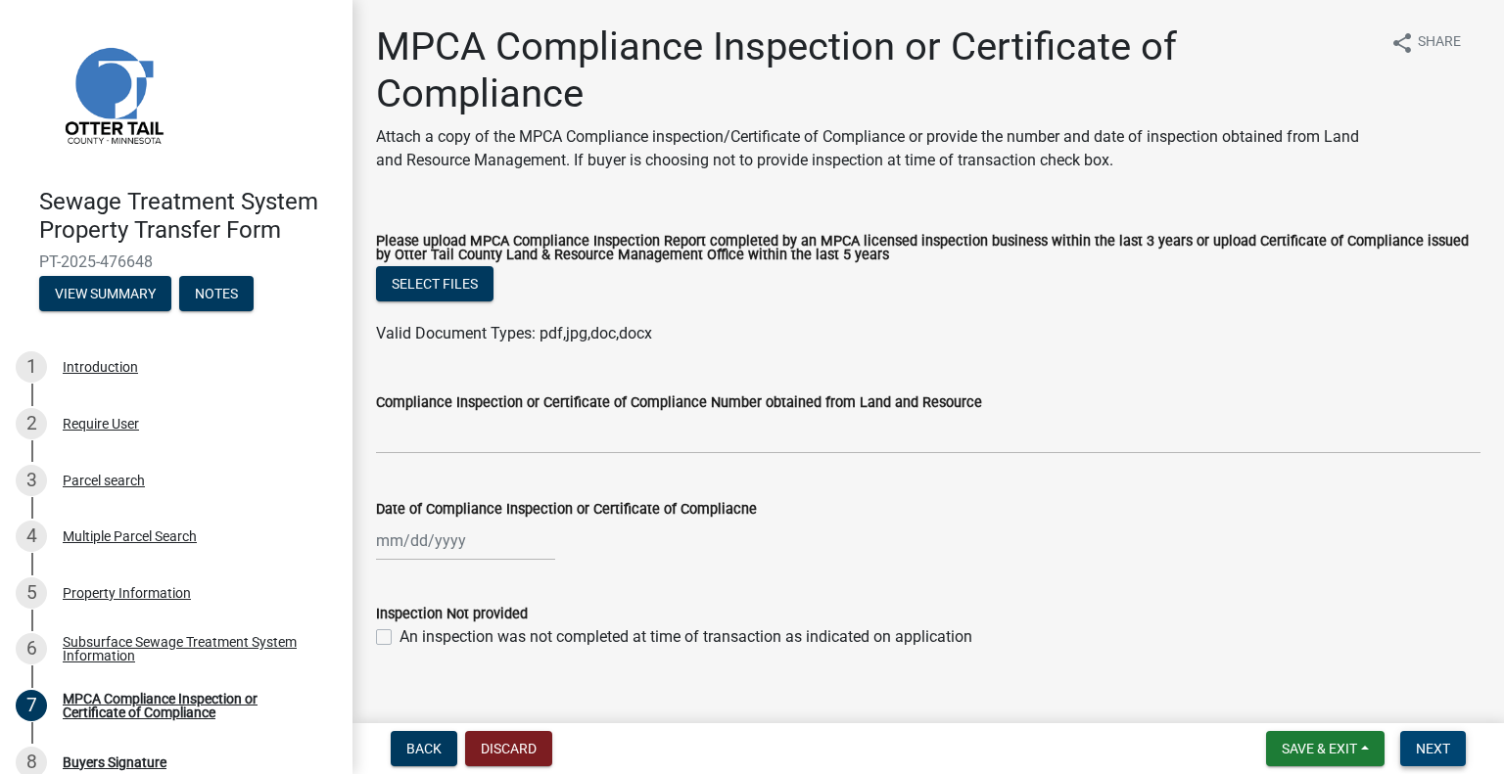
click at [1445, 748] on span "Next" at bounding box center [1433, 749] width 34 height 16
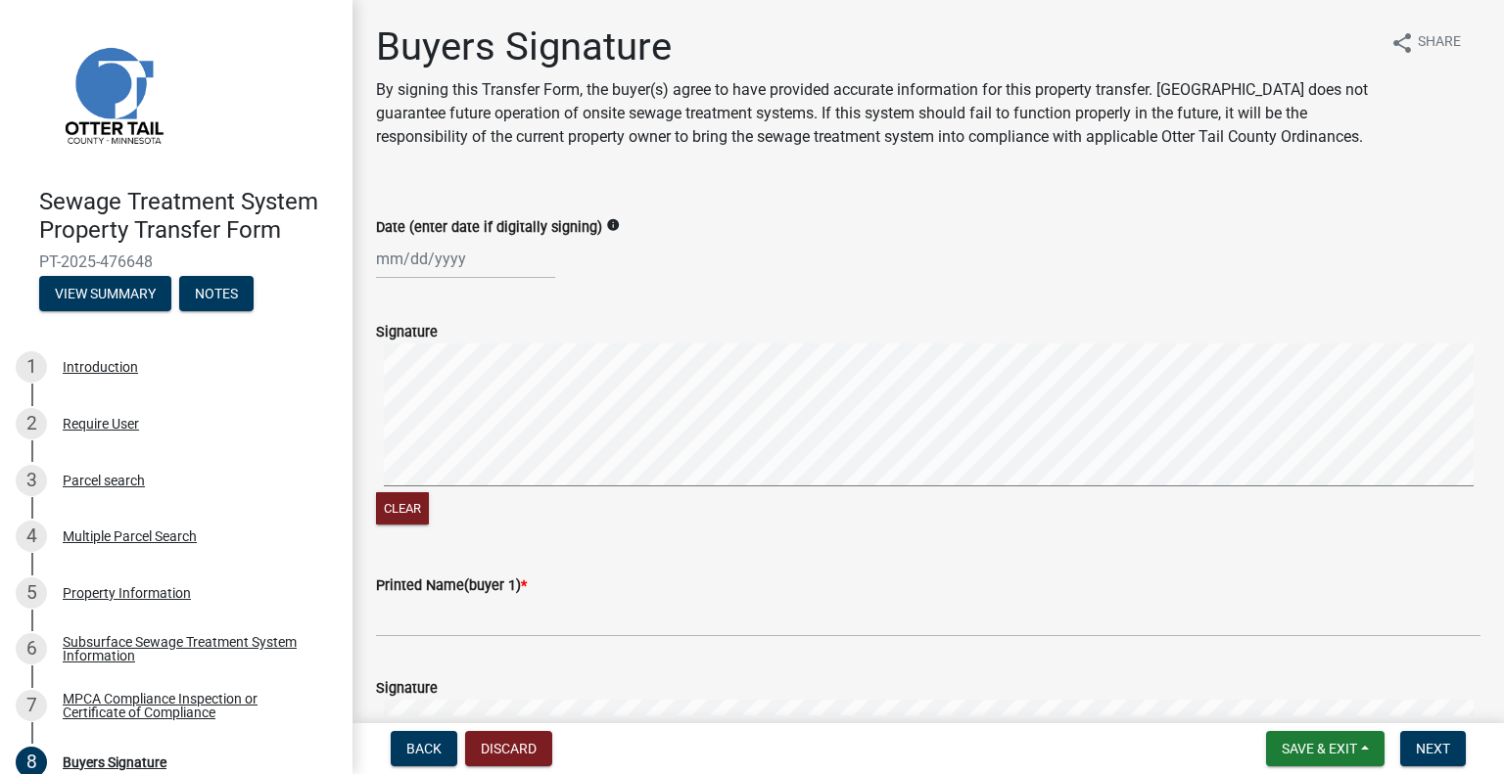
select select "9"
select select "2025"
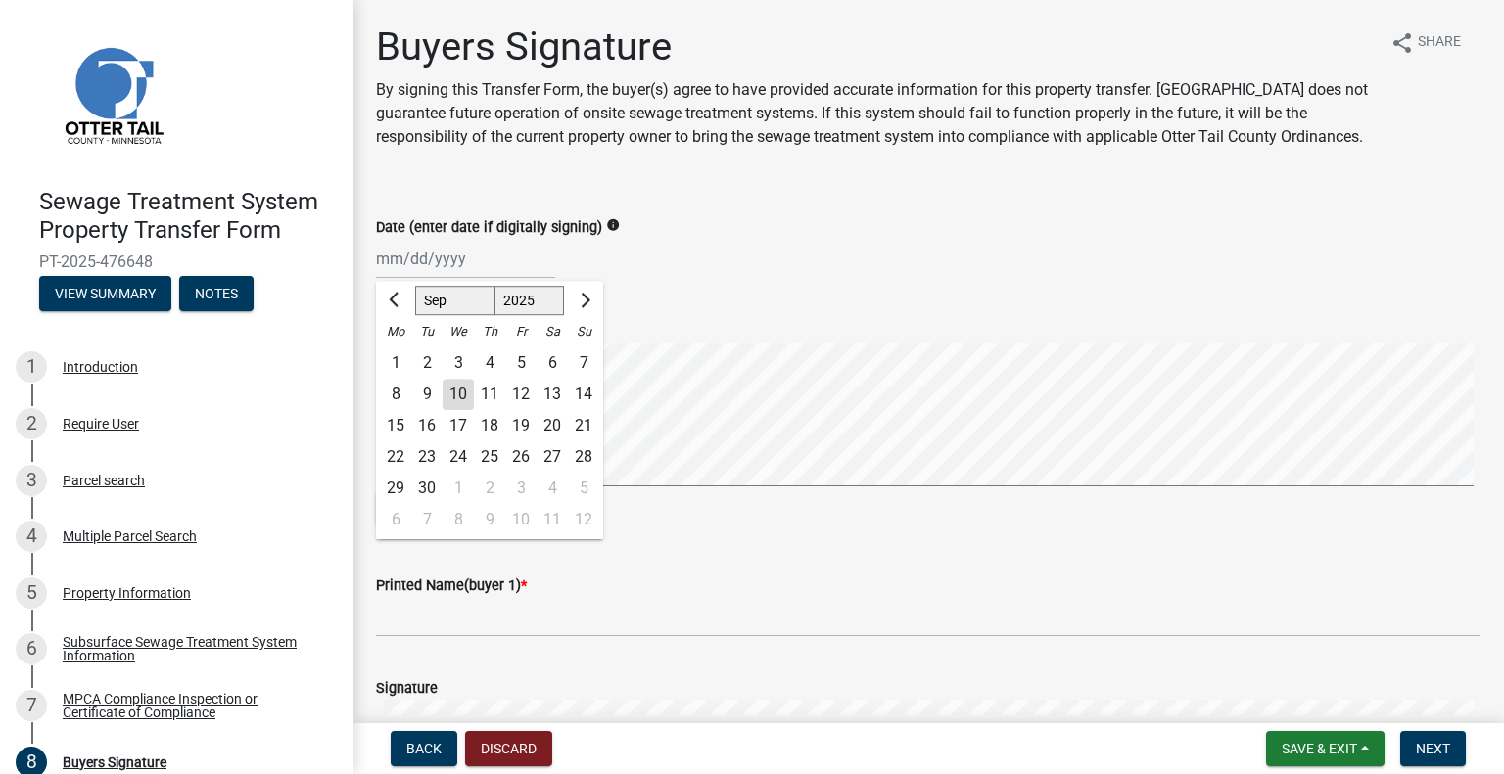
drag, startPoint x: 446, startPoint y: 284, endPoint x: 450, endPoint y: 294, distance: 10.5
click at [446, 279] on div "Jan Feb Mar Apr May Jun Jul Aug Sep Oct Nov Dec 1525 1526 1527 1528 1529 1530 1…" at bounding box center [465, 259] width 179 height 40
click at [454, 410] on div "10" at bounding box center [458, 394] width 31 height 31
type input "[DATE]"
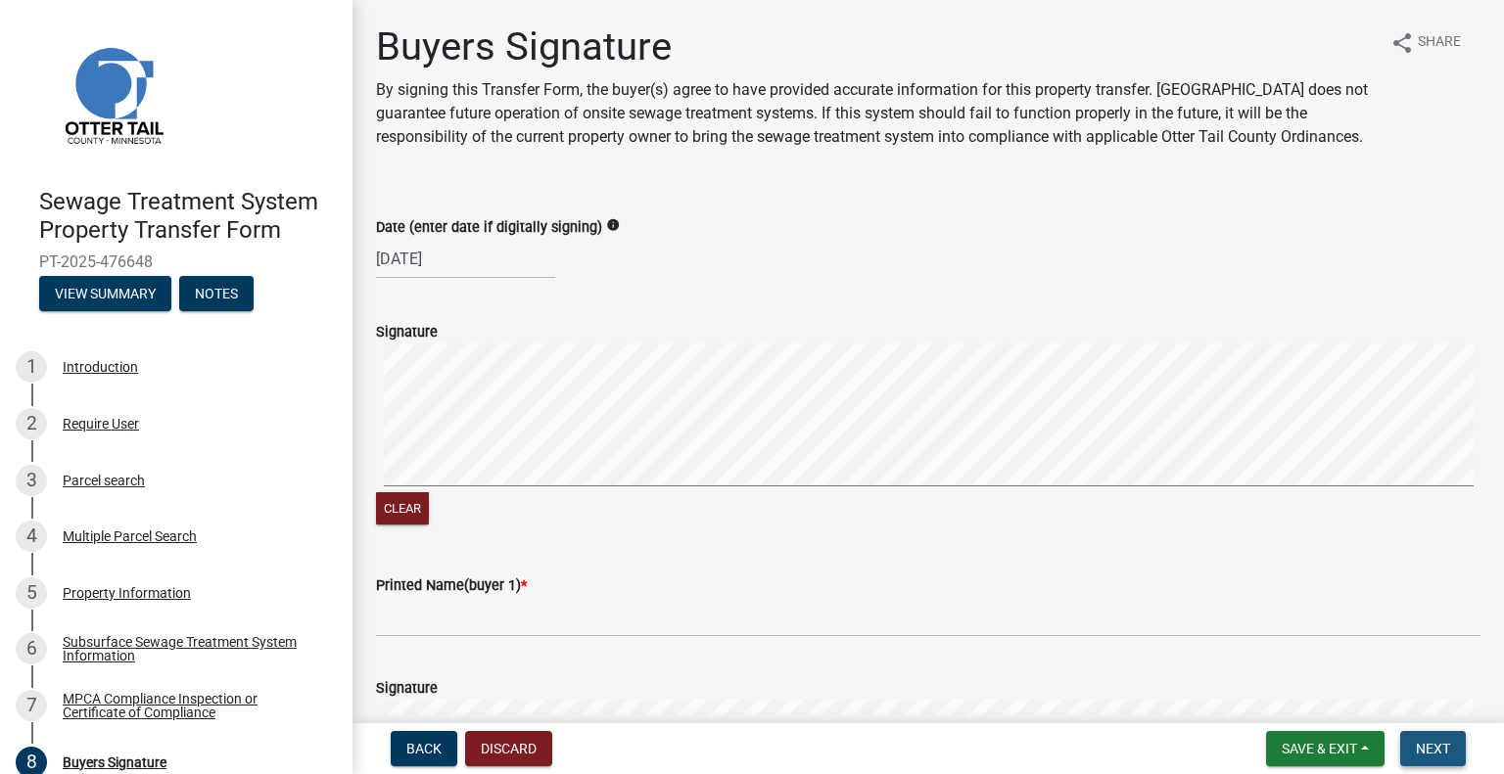
click at [1439, 749] on span "Next" at bounding box center [1433, 749] width 34 height 16
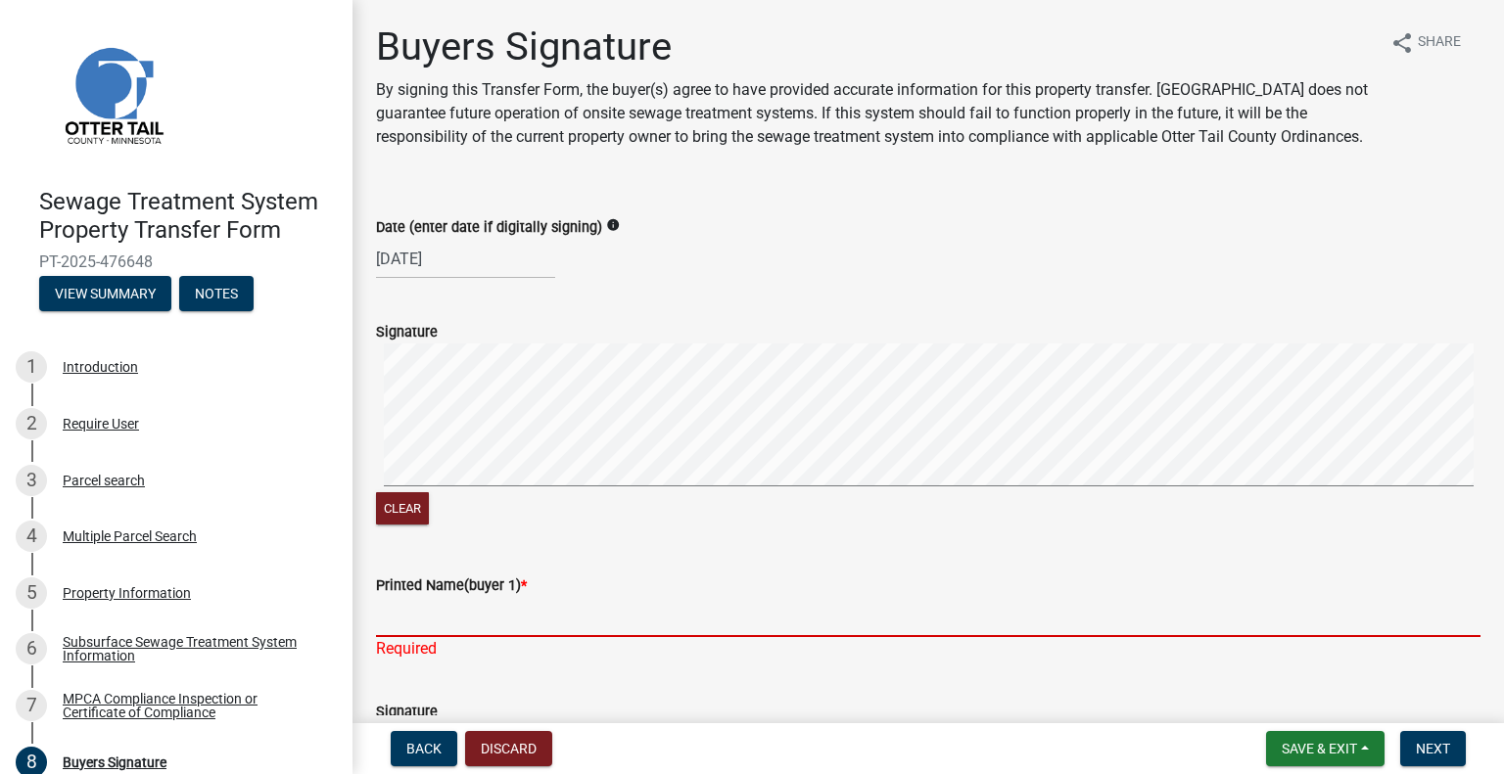
click at [417, 637] on input "Printed Name(buyer 1) *" at bounding box center [928, 617] width 1104 height 40
type input "Input By L&R Assistant"
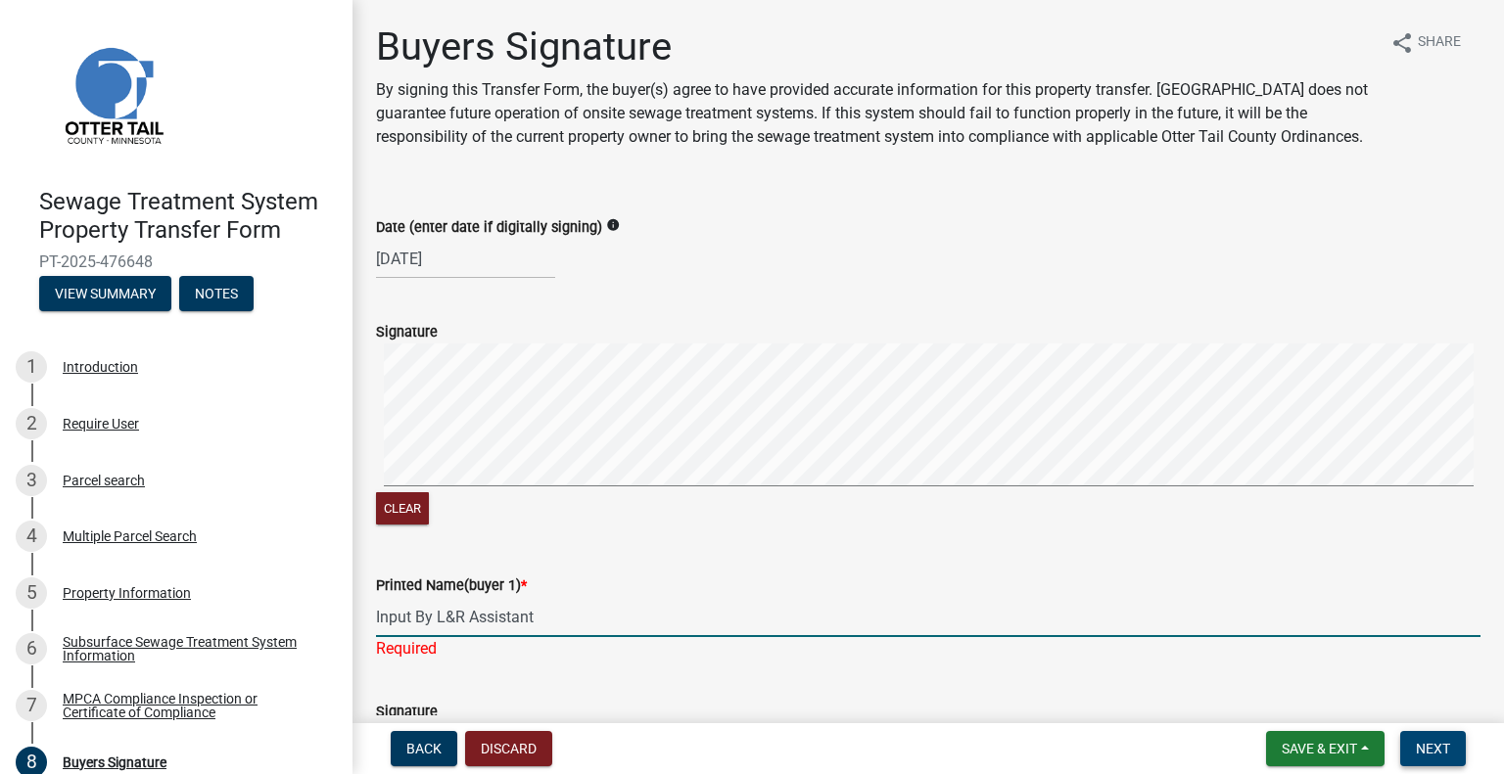
click at [1429, 749] on span "Next" at bounding box center [1433, 749] width 34 height 16
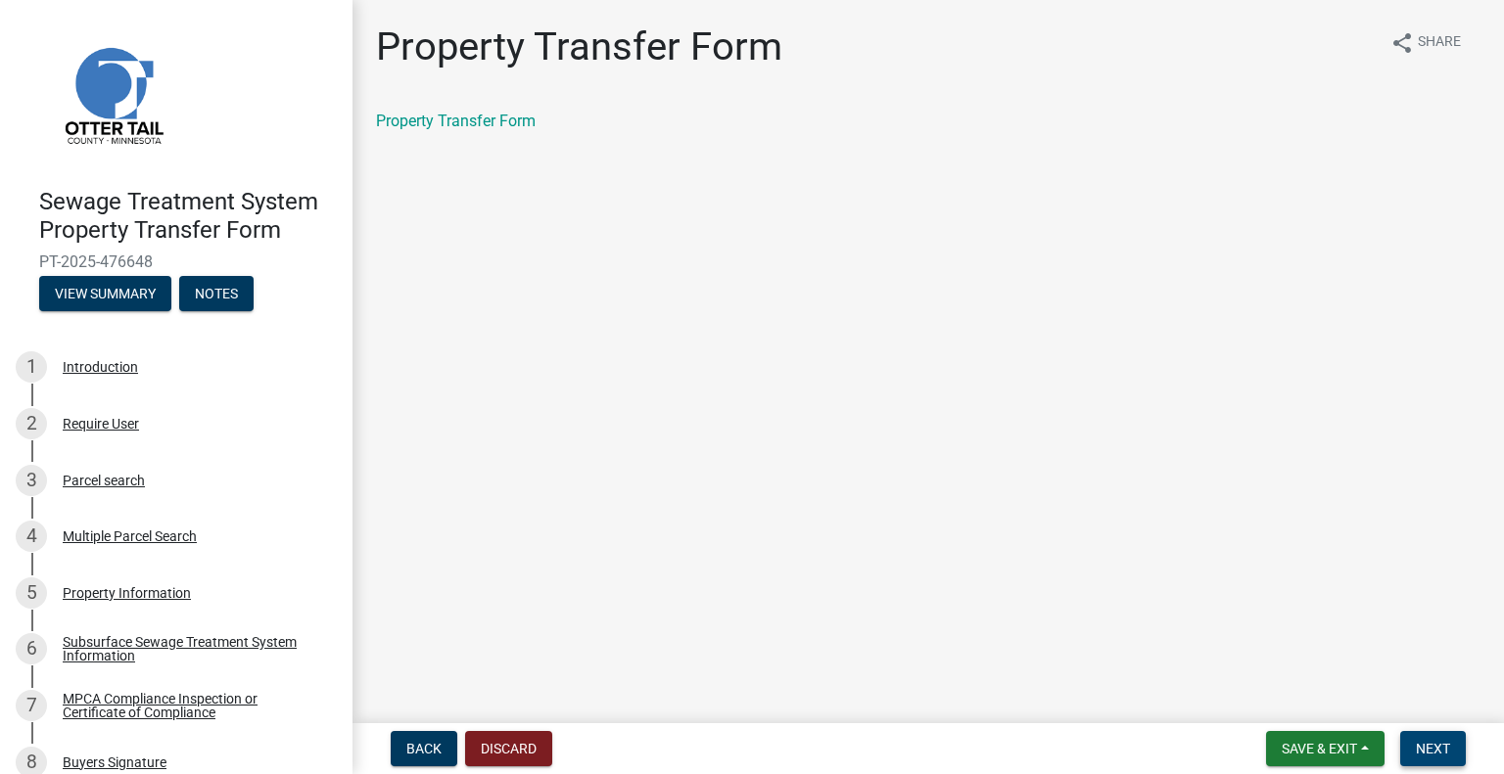
click at [1419, 750] on span "Next" at bounding box center [1433, 749] width 34 height 16
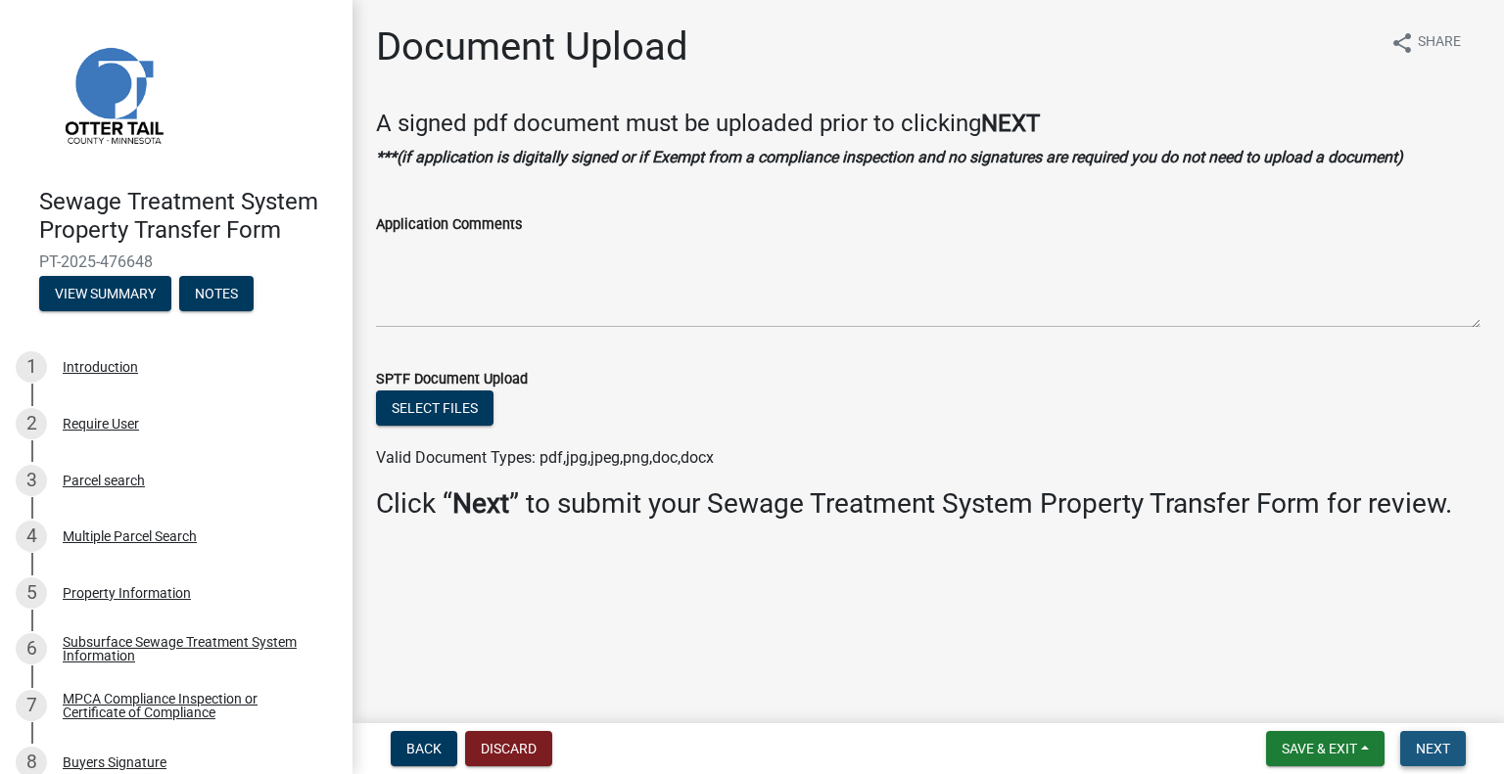
click at [1418, 751] on span "Next" at bounding box center [1433, 749] width 34 height 16
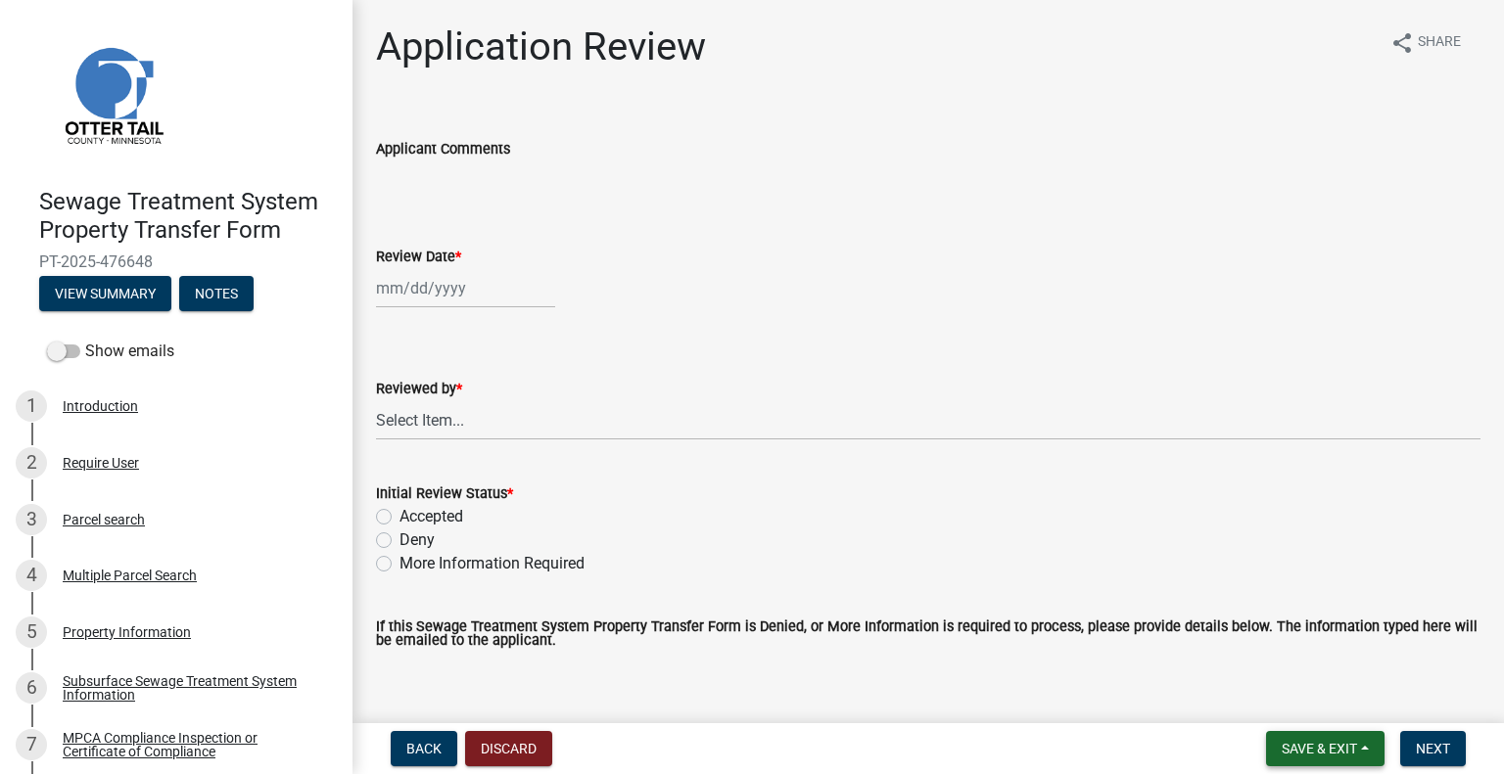
click at [1322, 743] on span "Save & Exit" at bounding box center [1319, 749] width 75 height 16
click at [1327, 707] on button "Save & Exit" at bounding box center [1306, 698] width 157 height 47
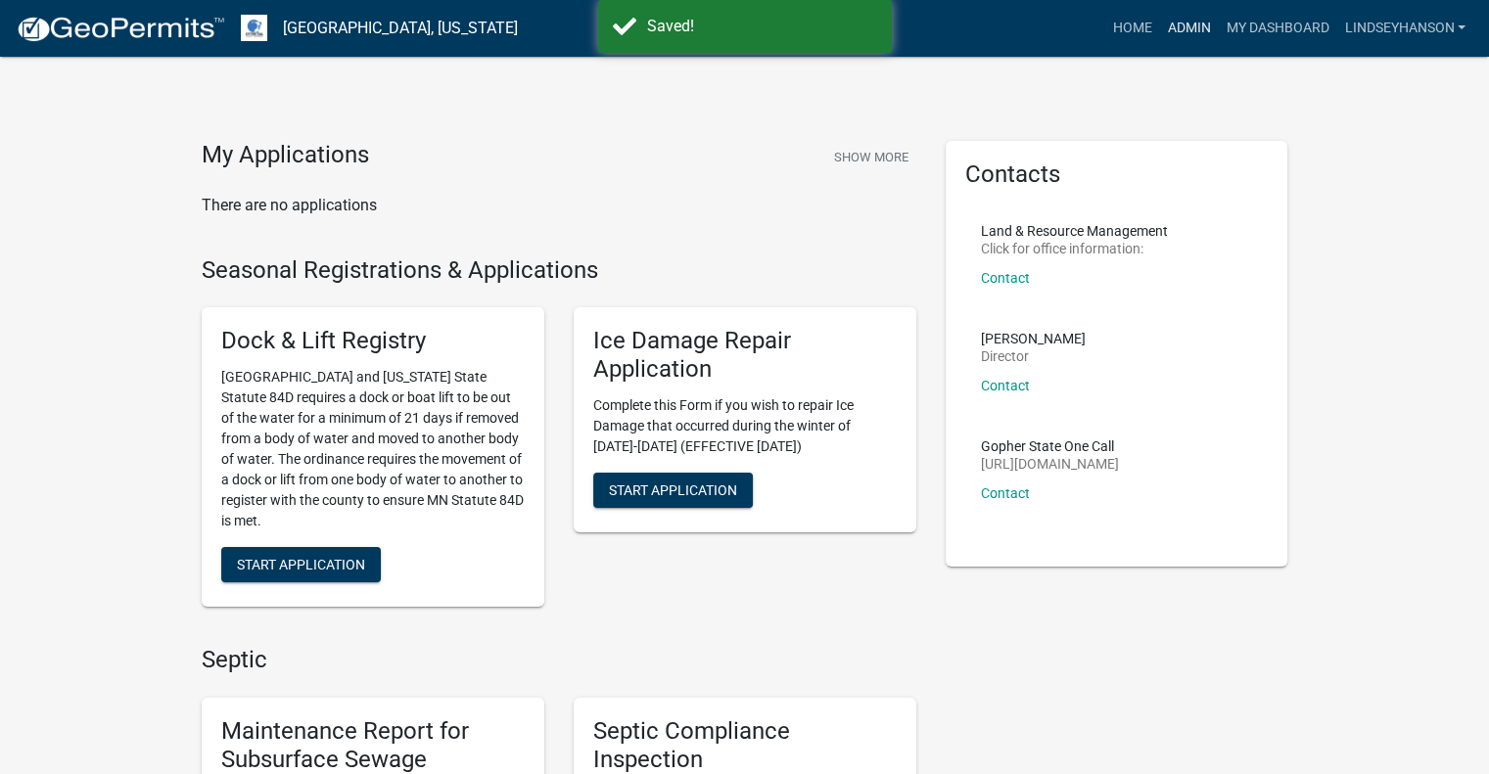
click at [1171, 27] on link "Admin" at bounding box center [1188, 28] width 59 height 37
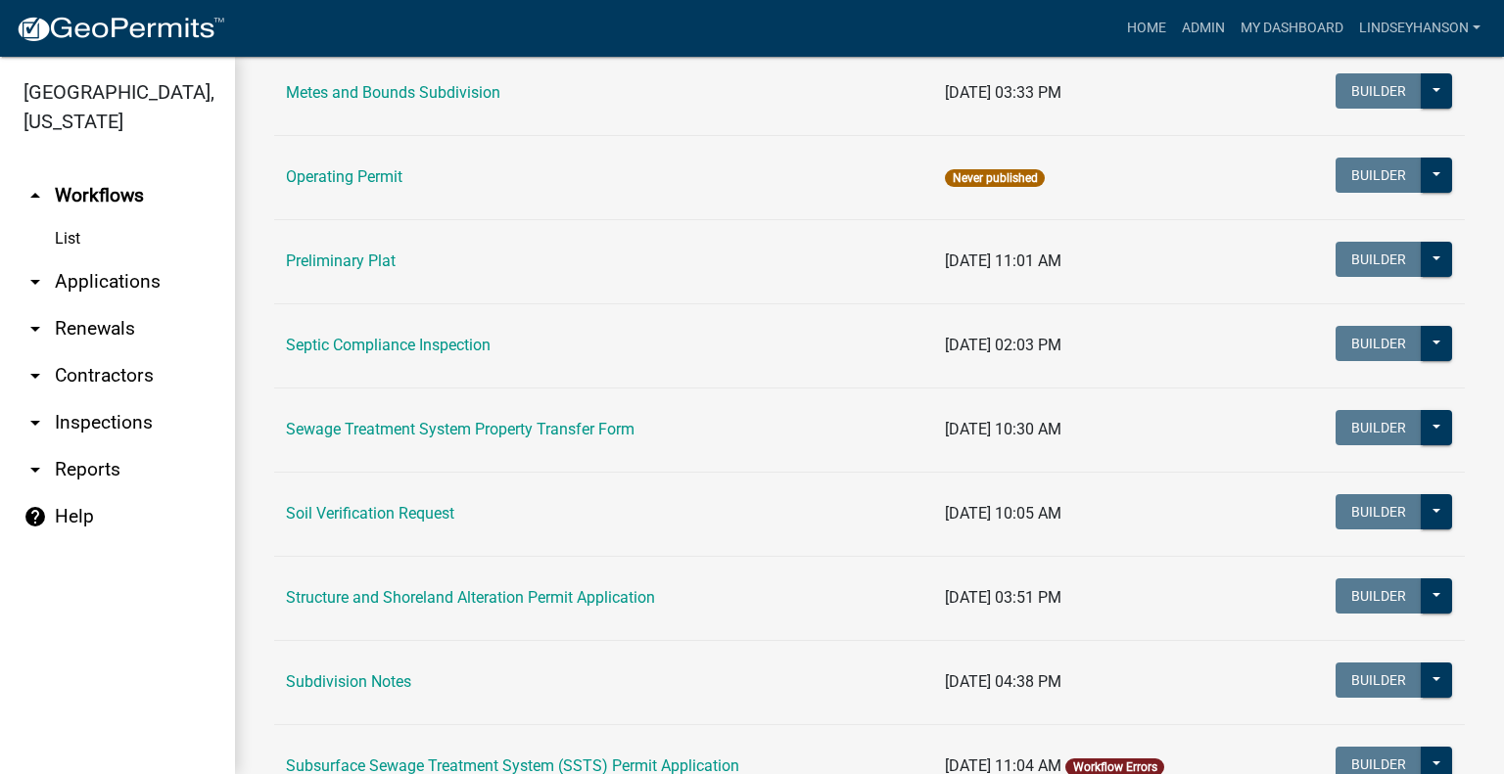
scroll to position [882, 0]
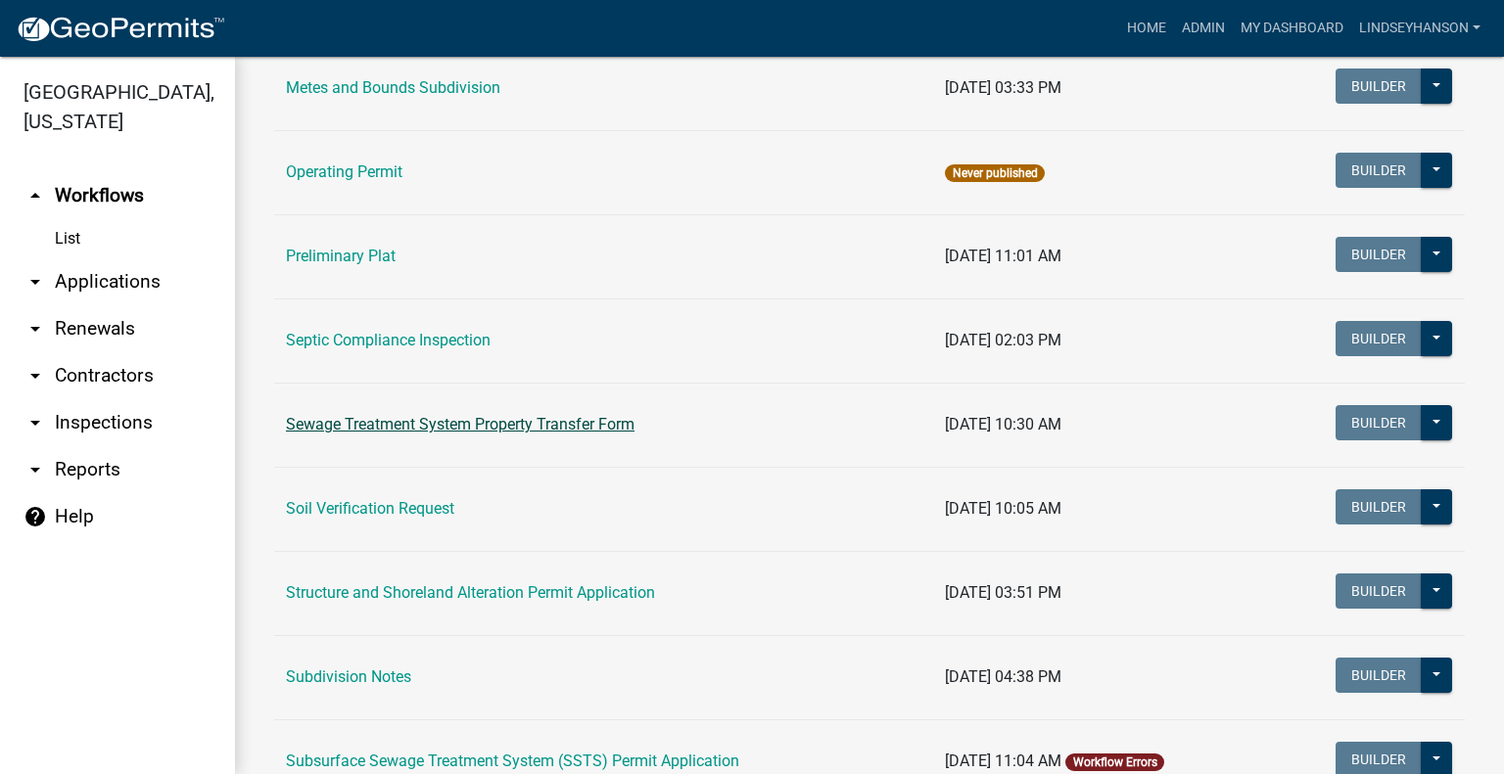
click at [443, 420] on link "Sewage Treatment System Property Transfer Form" at bounding box center [460, 424] width 349 height 19
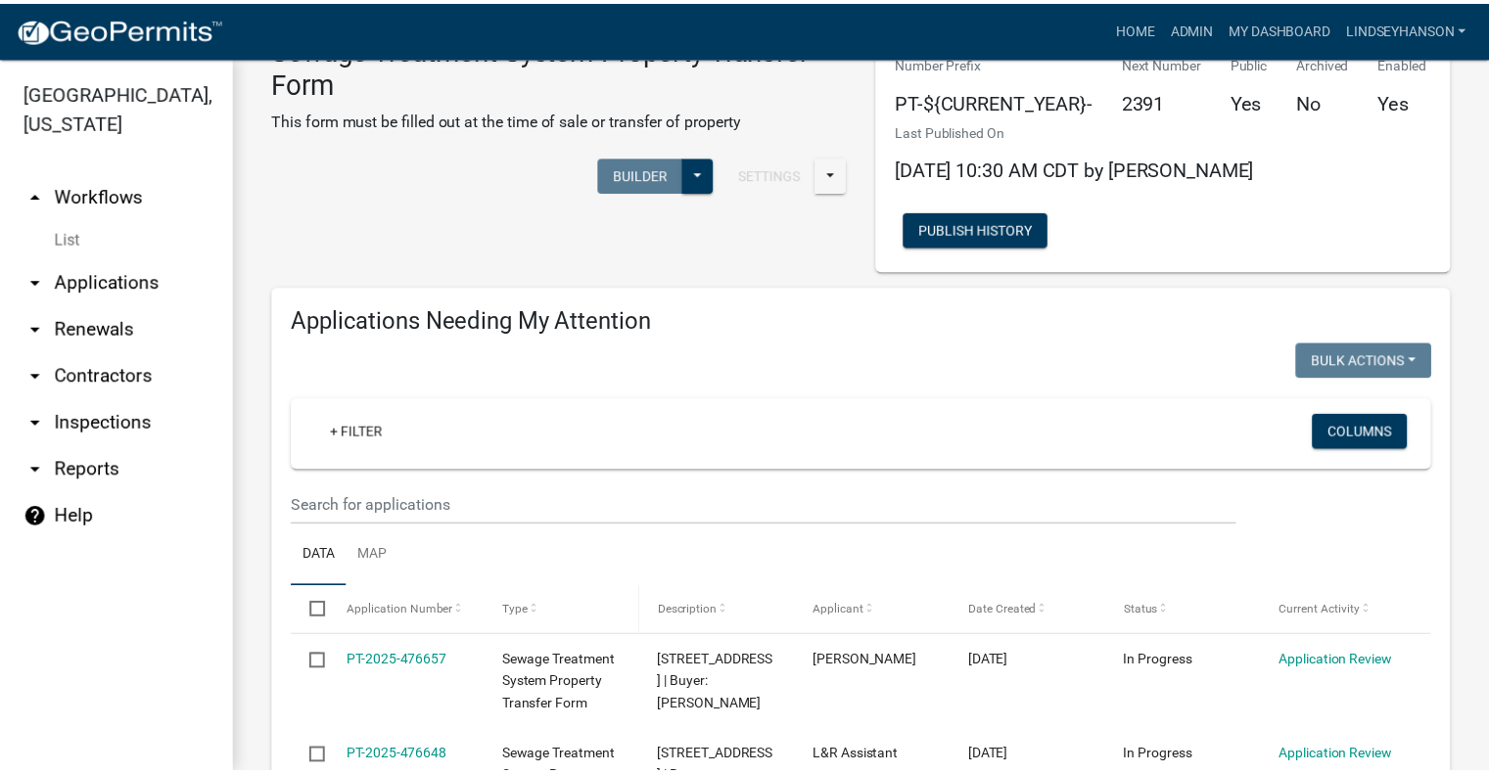
scroll to position [98, 0]
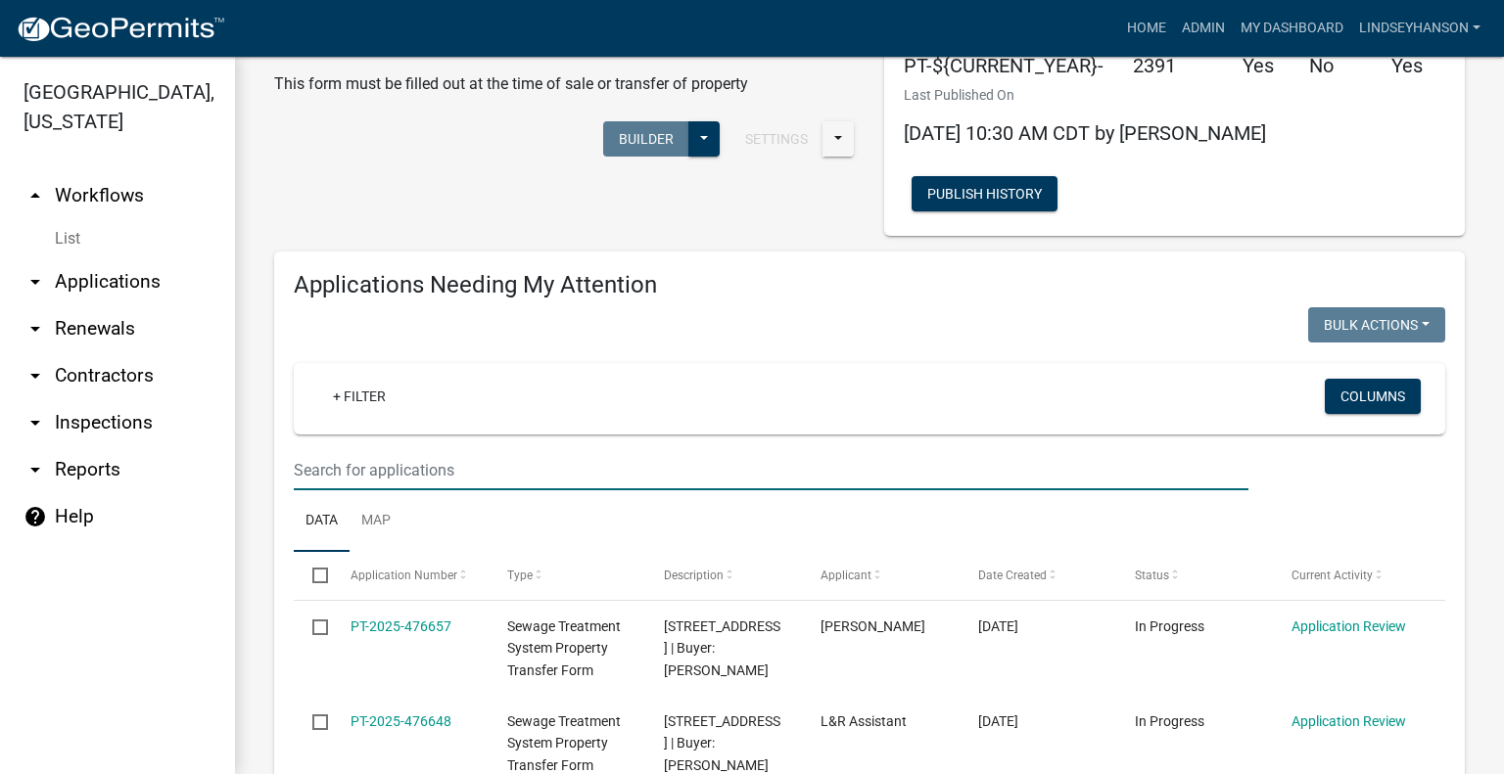
click at [546, 473] on input "text" at bounding box center [771, 470] width 955 height 40
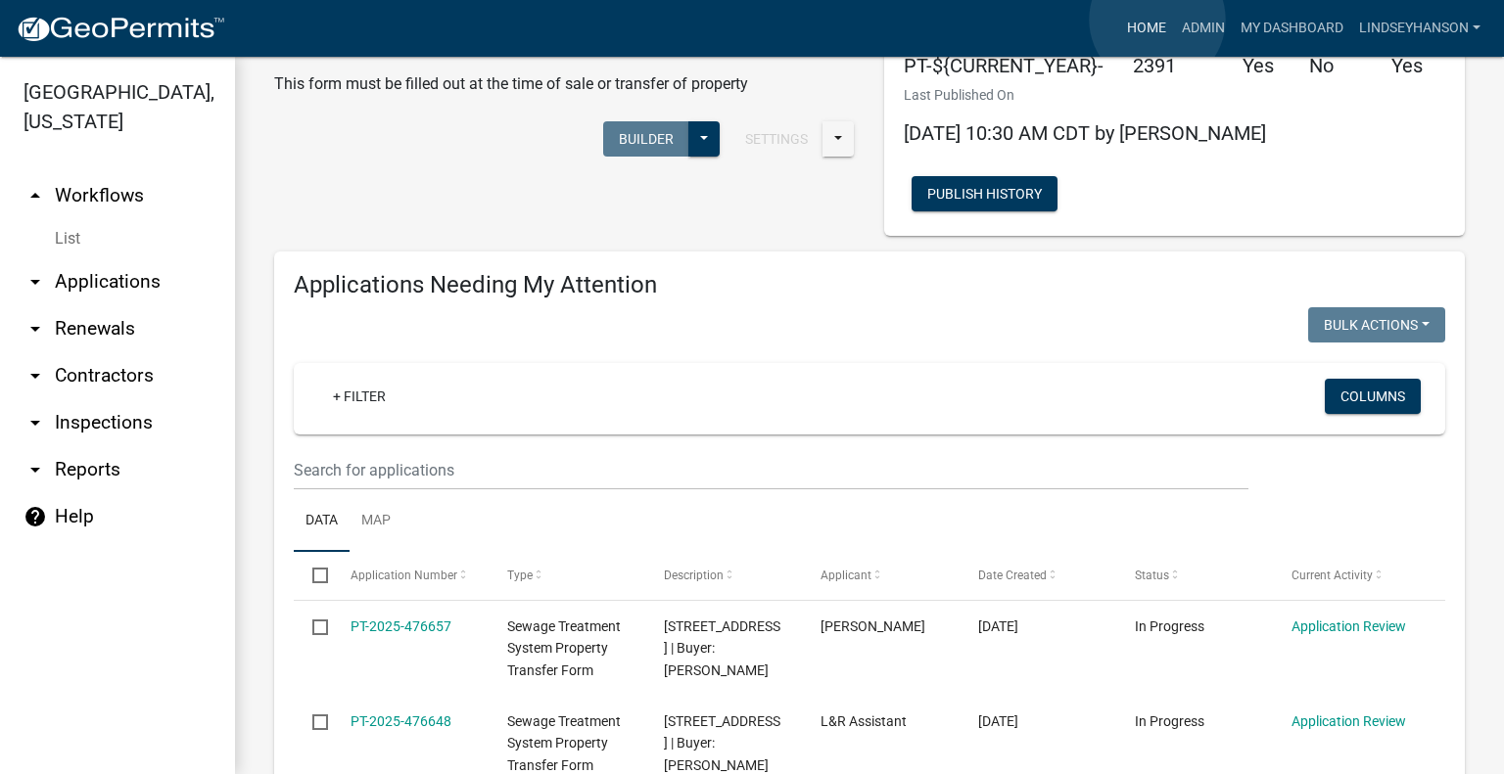
click at [1157, 20] on link "Home" at bounding box center [1146, 28] width 55 height 37
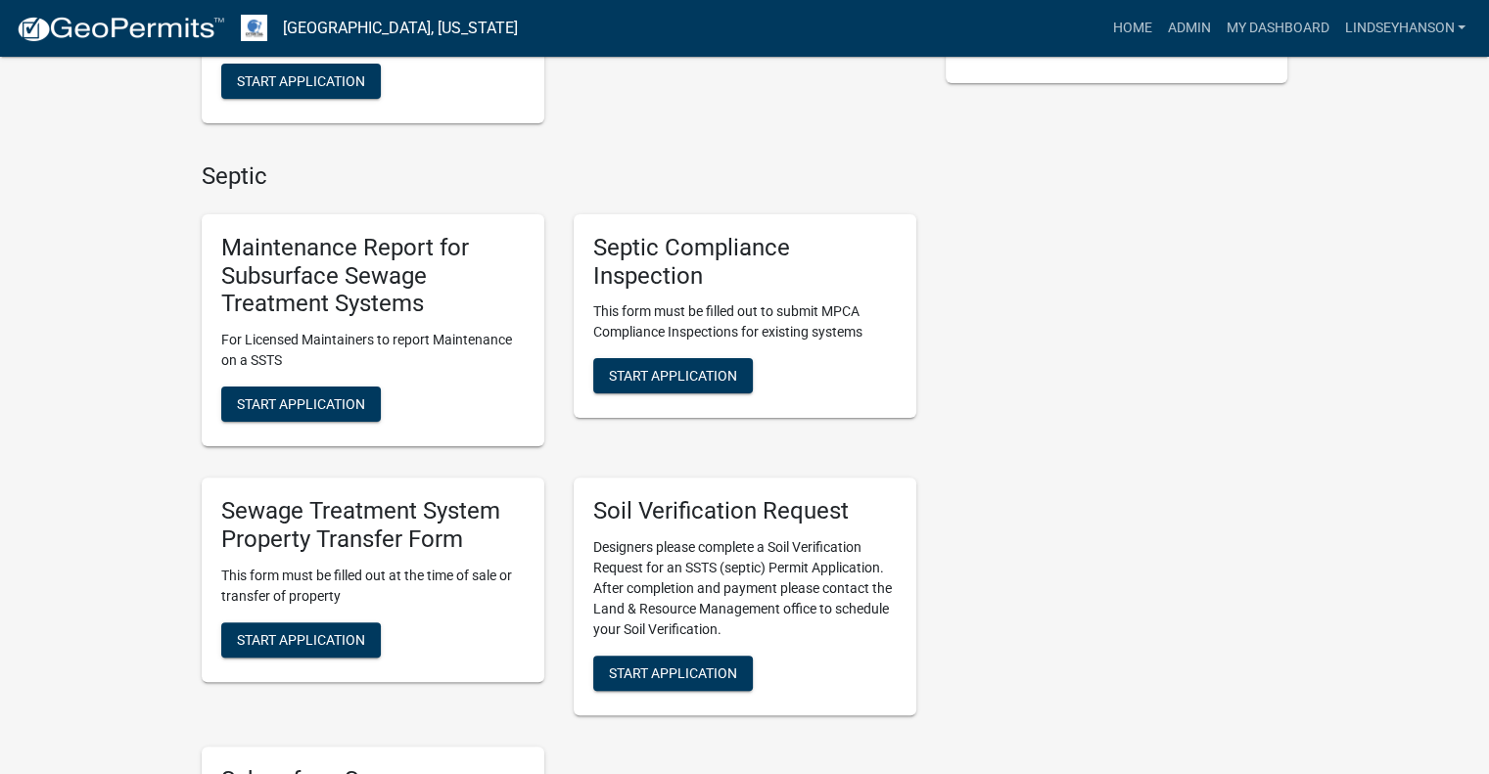
scroll to position [494, 0]
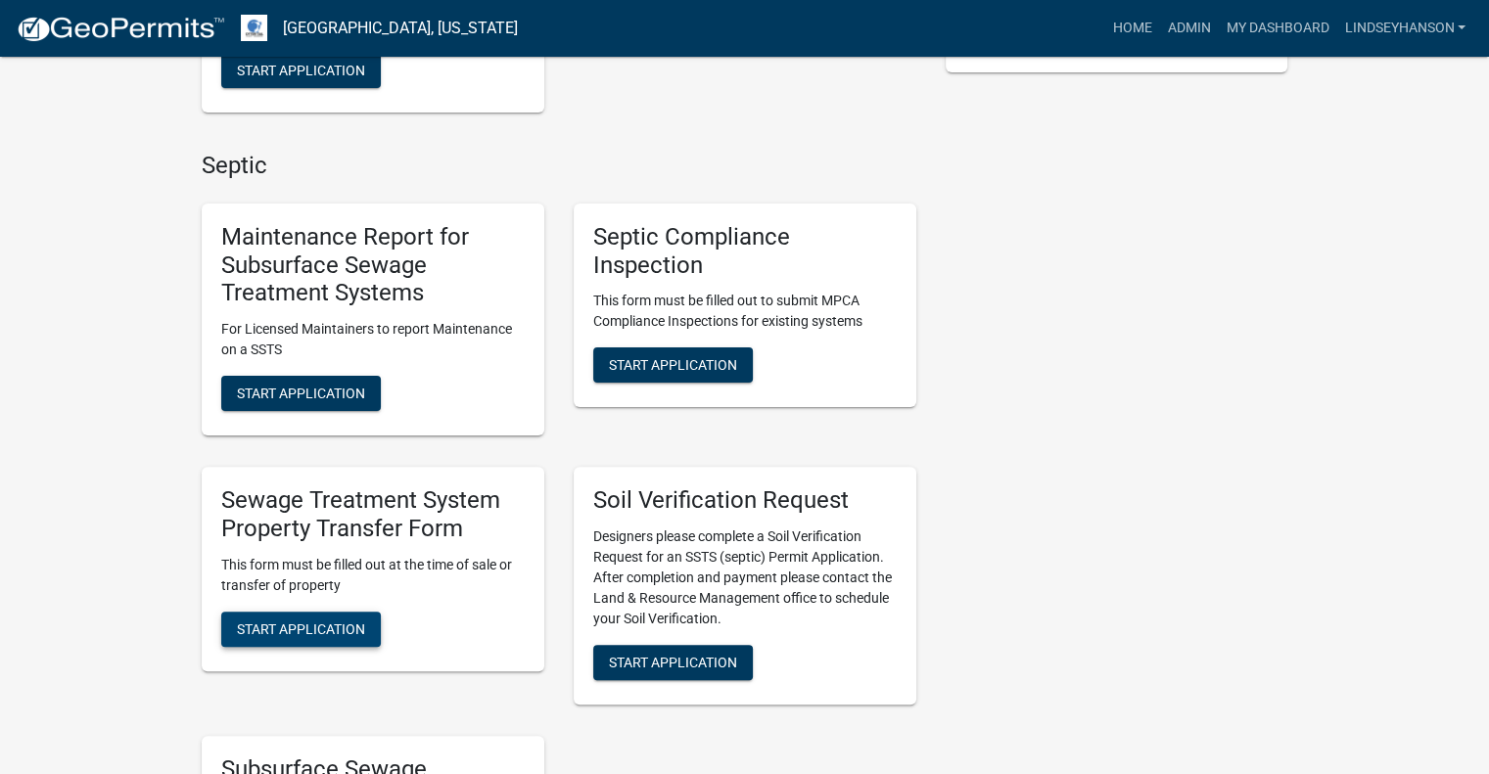
click at [318, 622] on span "Start Application" at bounding box center [301, 629] width 128 height 16
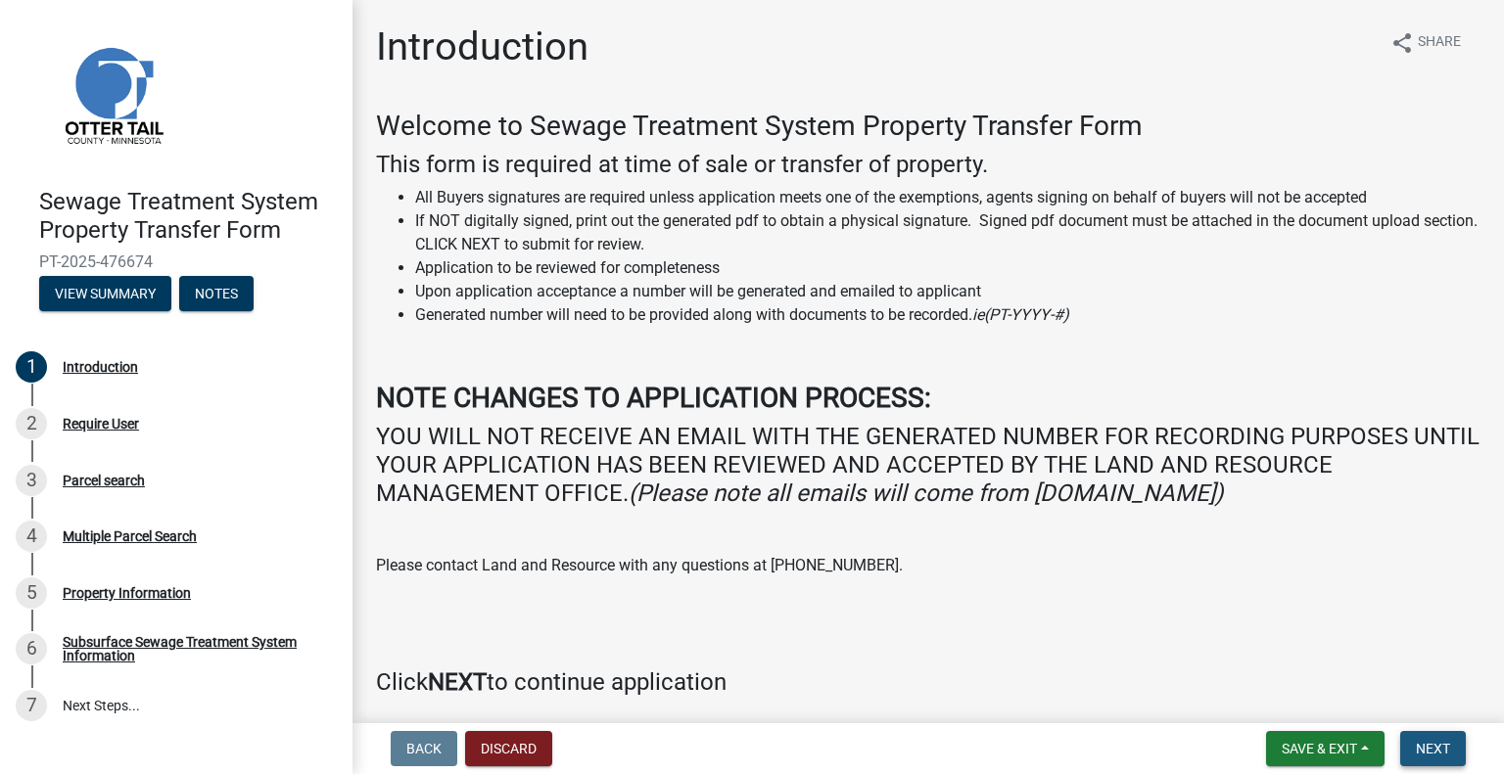
click at [1448, 754] on span "Next" at bounding box center [1433, 749] width 34 height 16
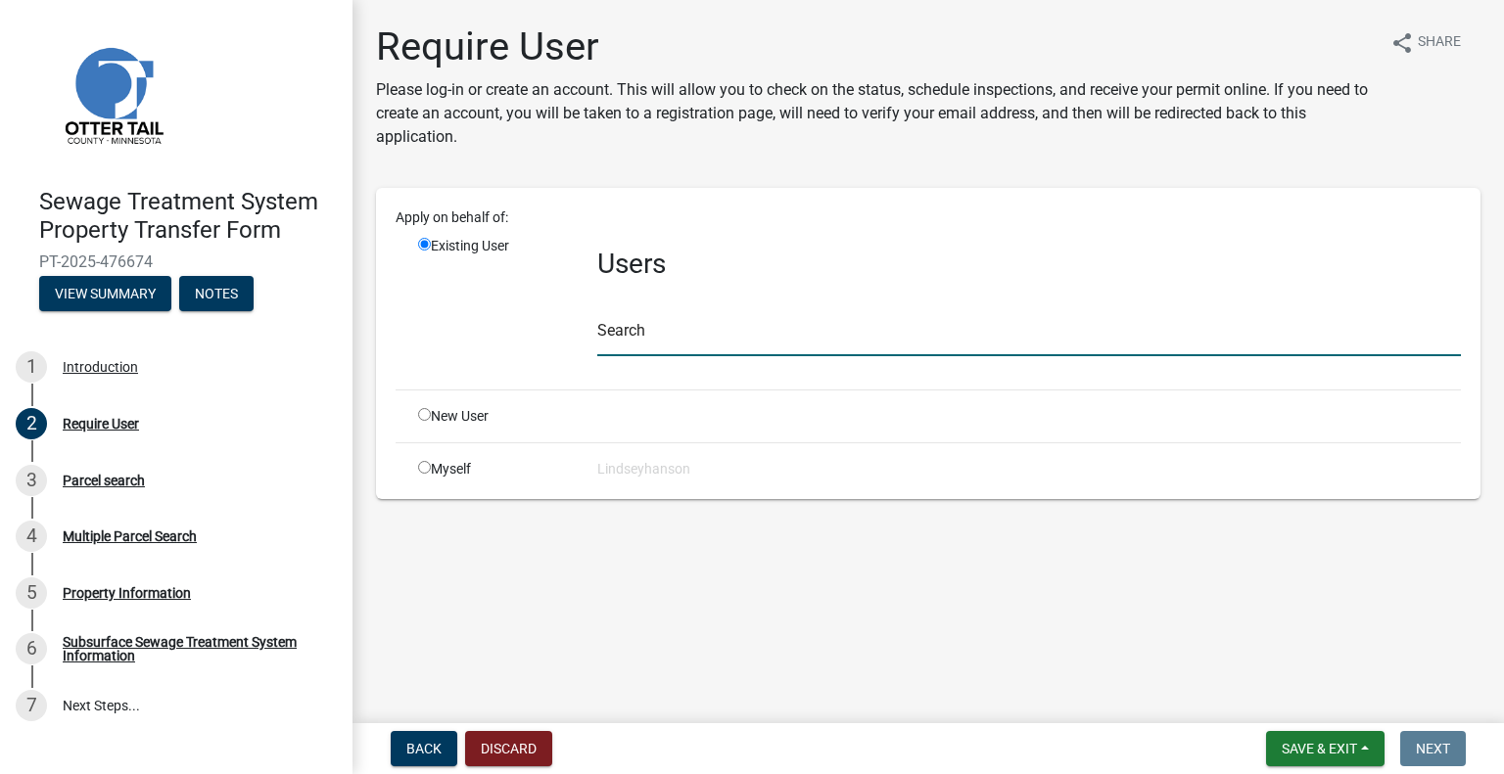
click at [701, 339] on input "text" at bounding box center [1029, 336] width 864 height 40
type input "L&R"
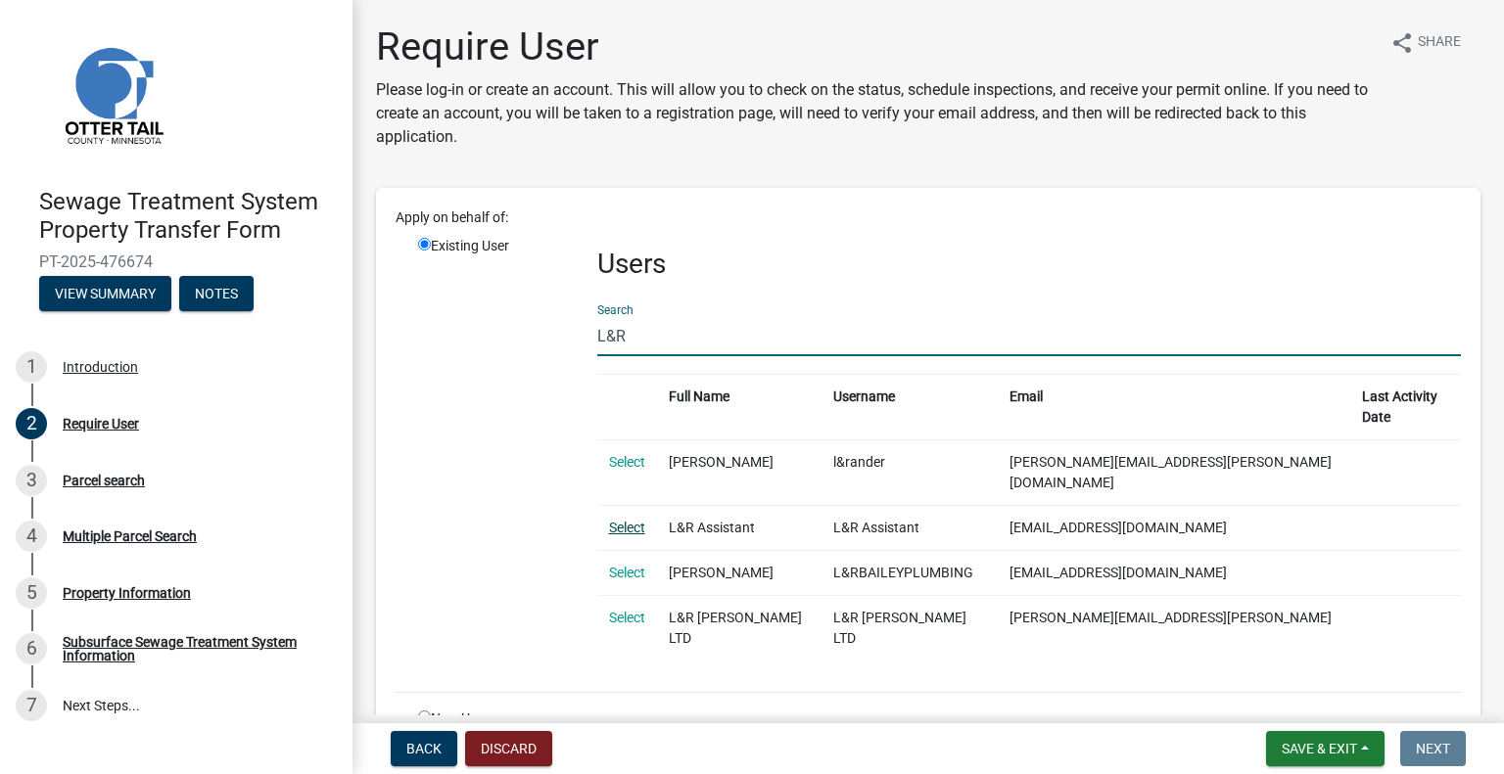
click at [623, 520] on link "Select" at bounding box center [627, 528] width 36 height 16
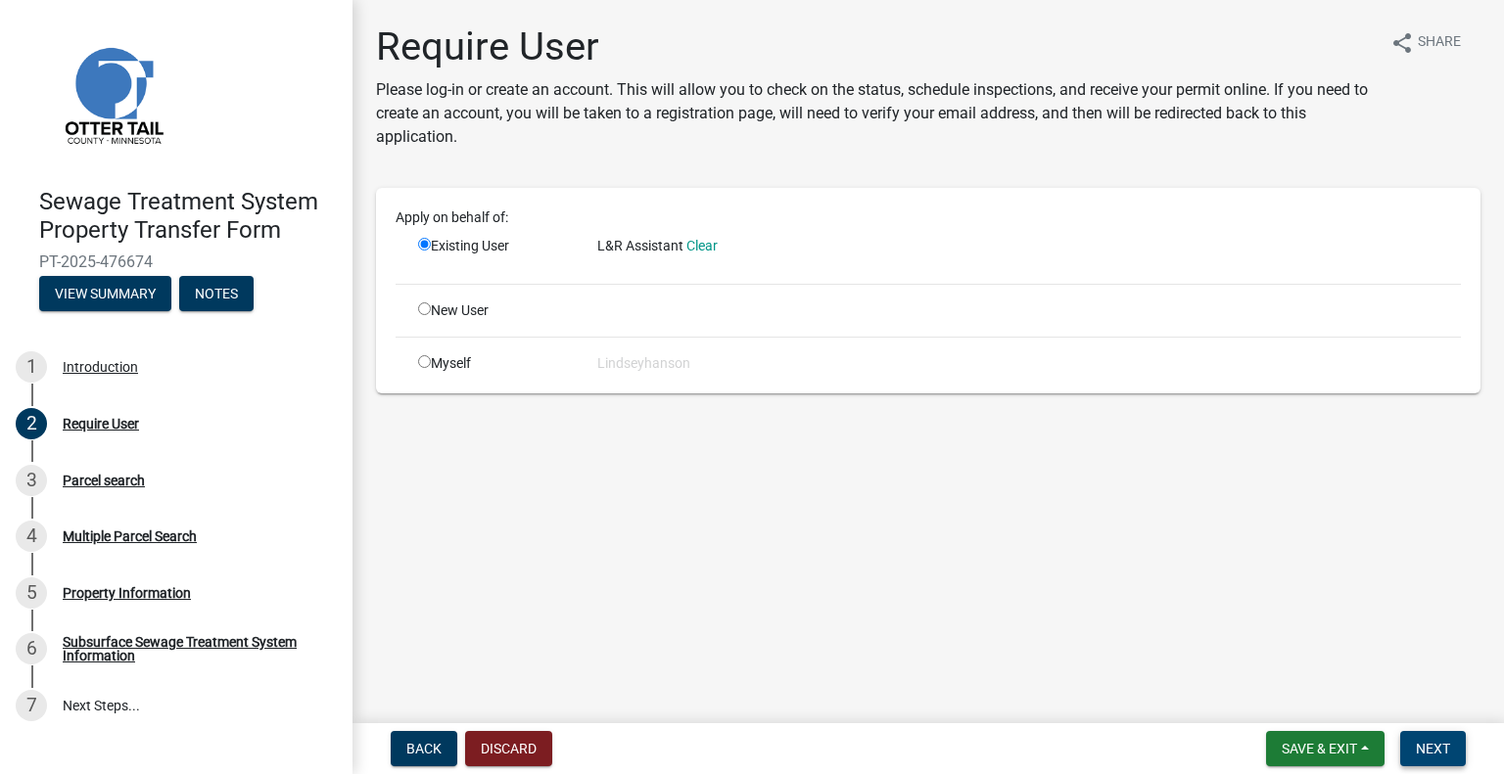
click at [1444, 739] on button "Next" at bounding box center [1433, 748] width 66 height 35
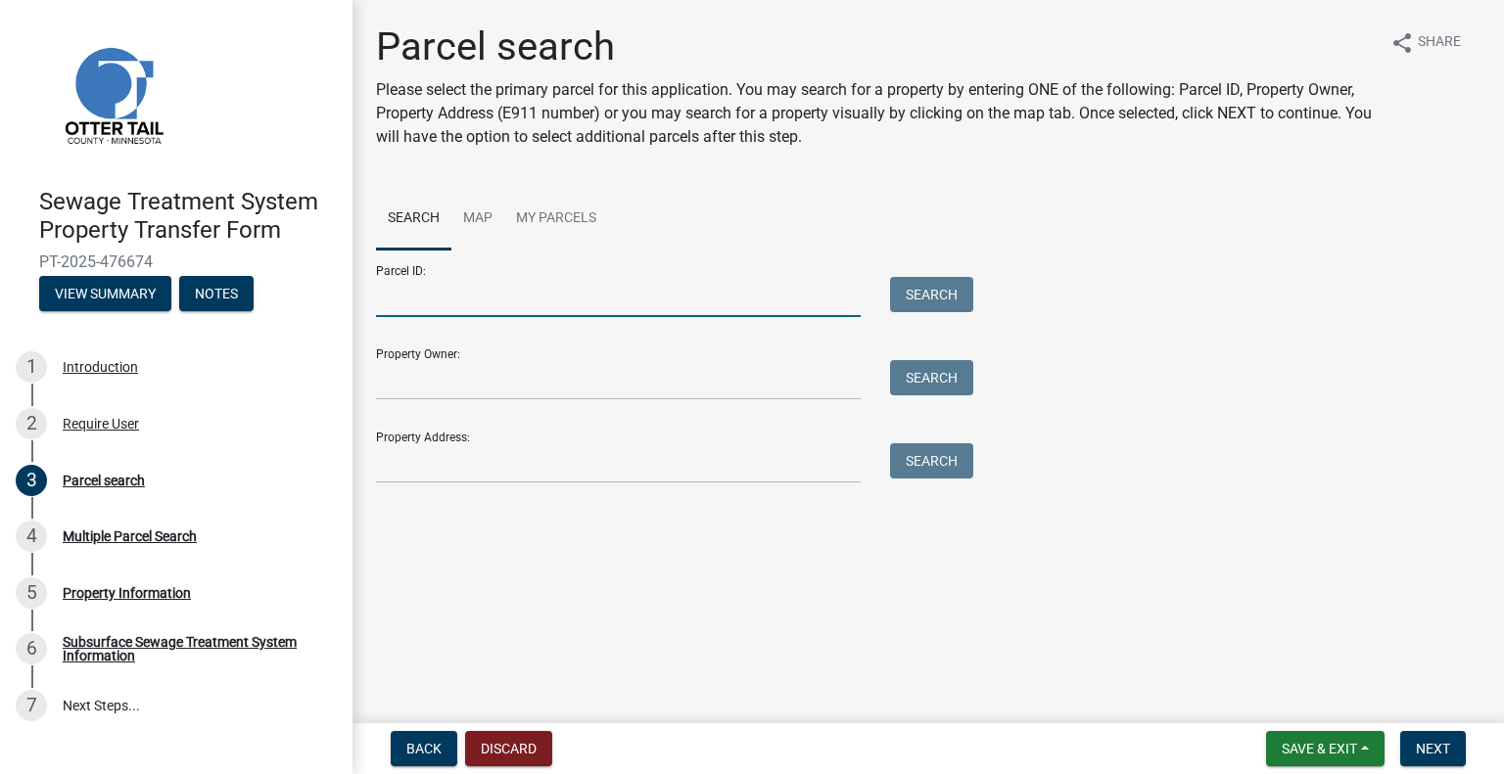
click at [441, 293] on input "Parcel ID:" at bounding box center [618, 297] width 485 height 40
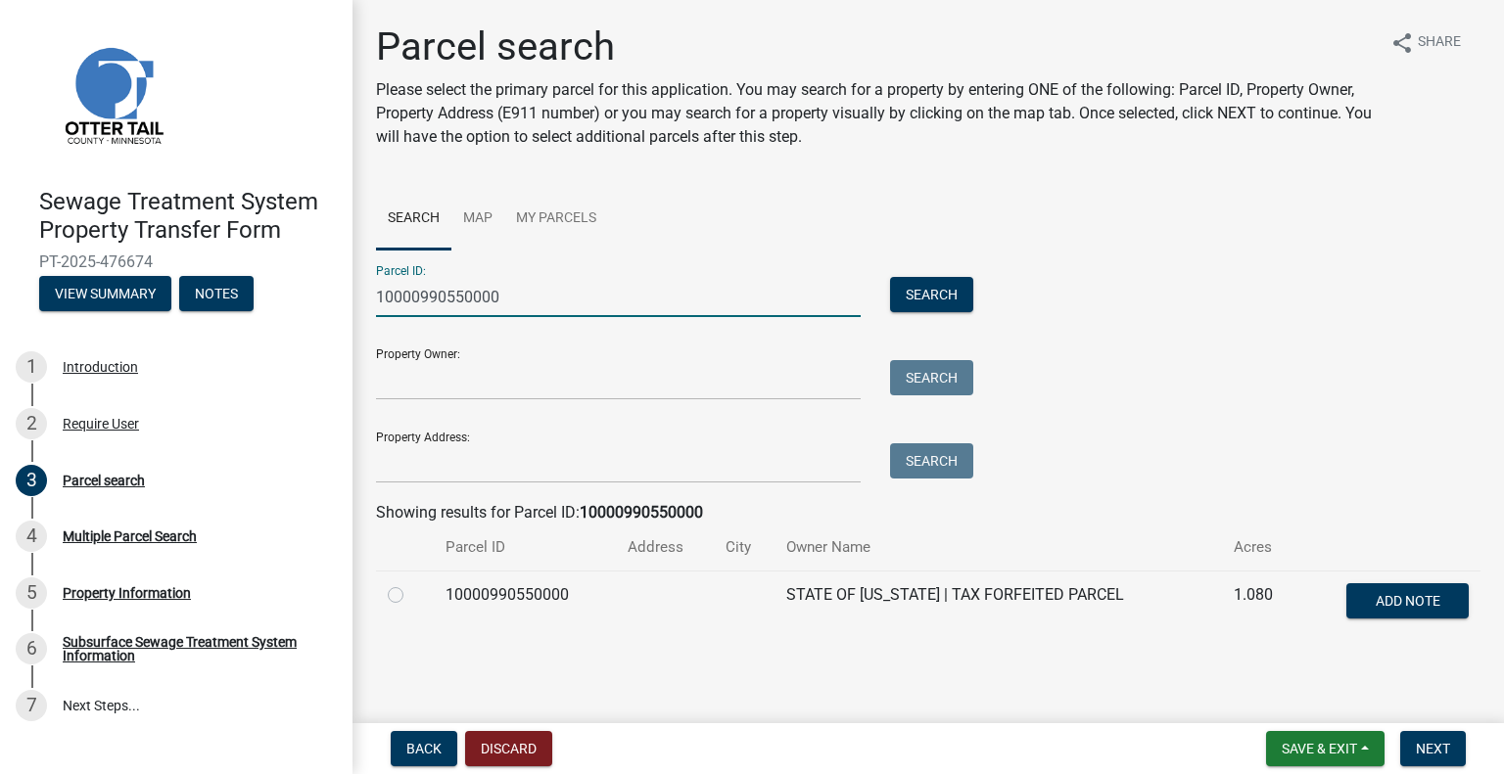
type input "10000990550000"
click at [454, 593] on td "10000990550000" at bounding box center [525, 603] width 182 height 65
click at [411, 584] on label at bounding box center [411, 584] width 0 height 0
click at [411, 596] on input "radio" at bounding box center [417, 590] width 13 height 13
radio input "true"
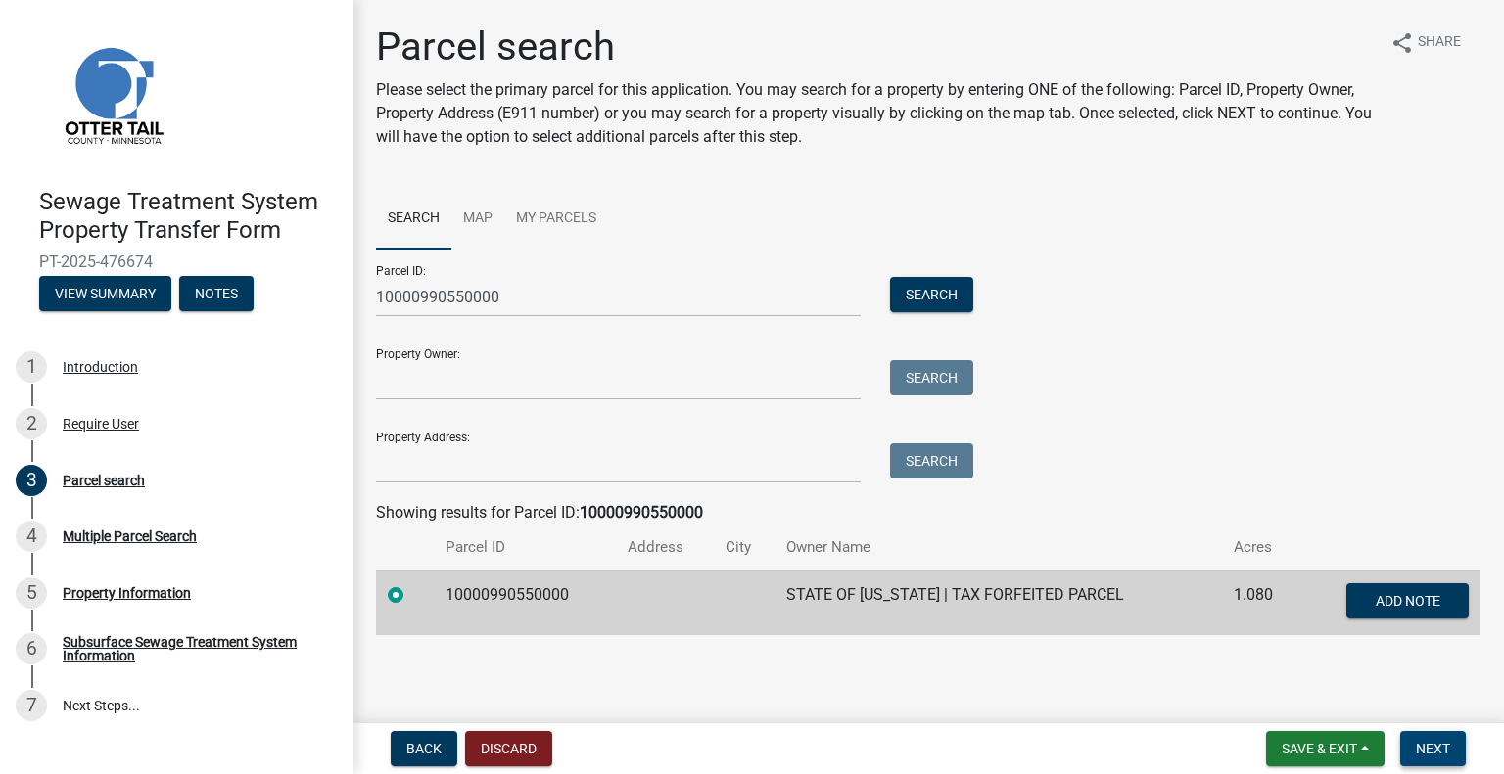
click at [1445, 749] on span "Next" at bounding box center [1433, 749] width 34 height 16
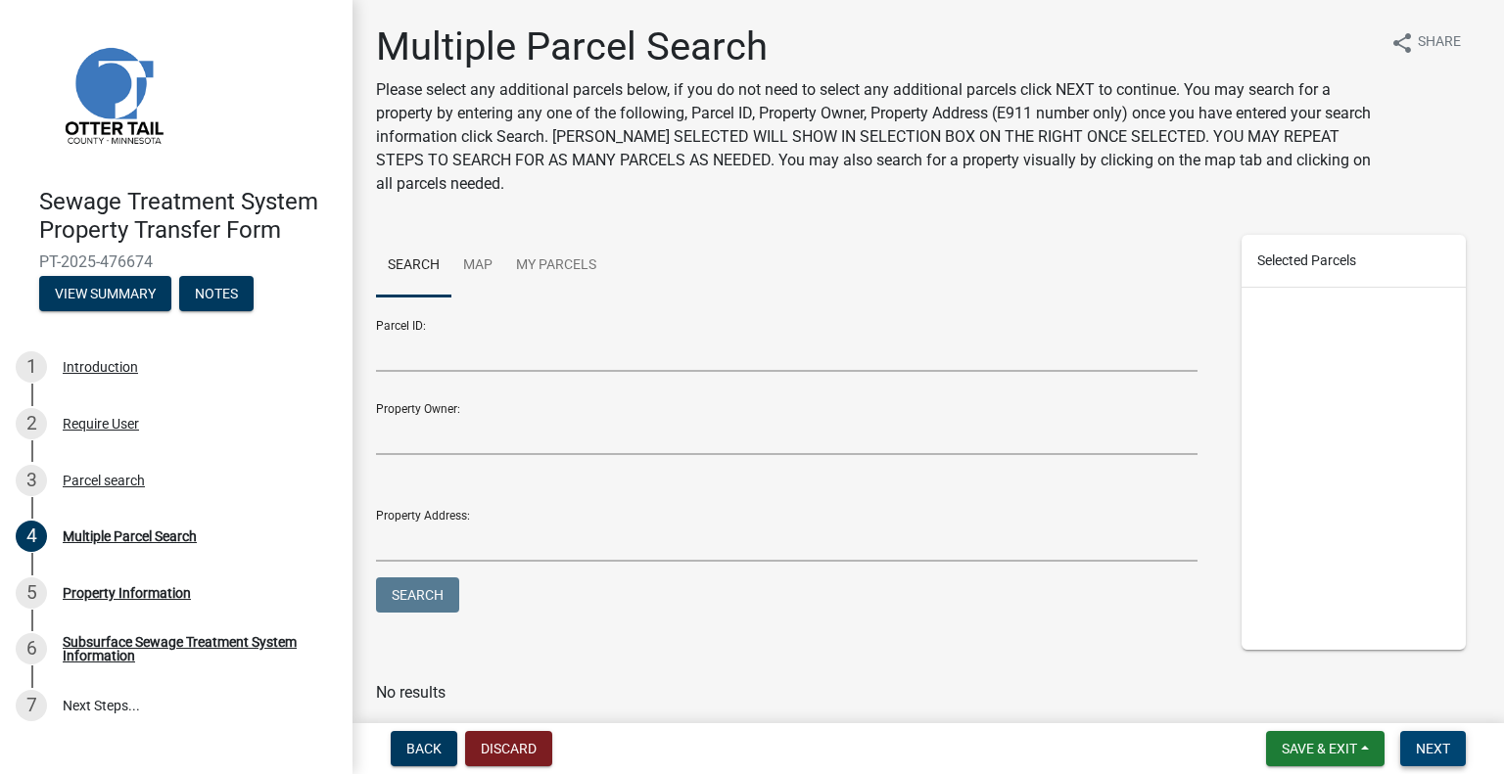
click at [1412, 747] on button "Next" at bounding box center [1433, 748] width 66 height 35
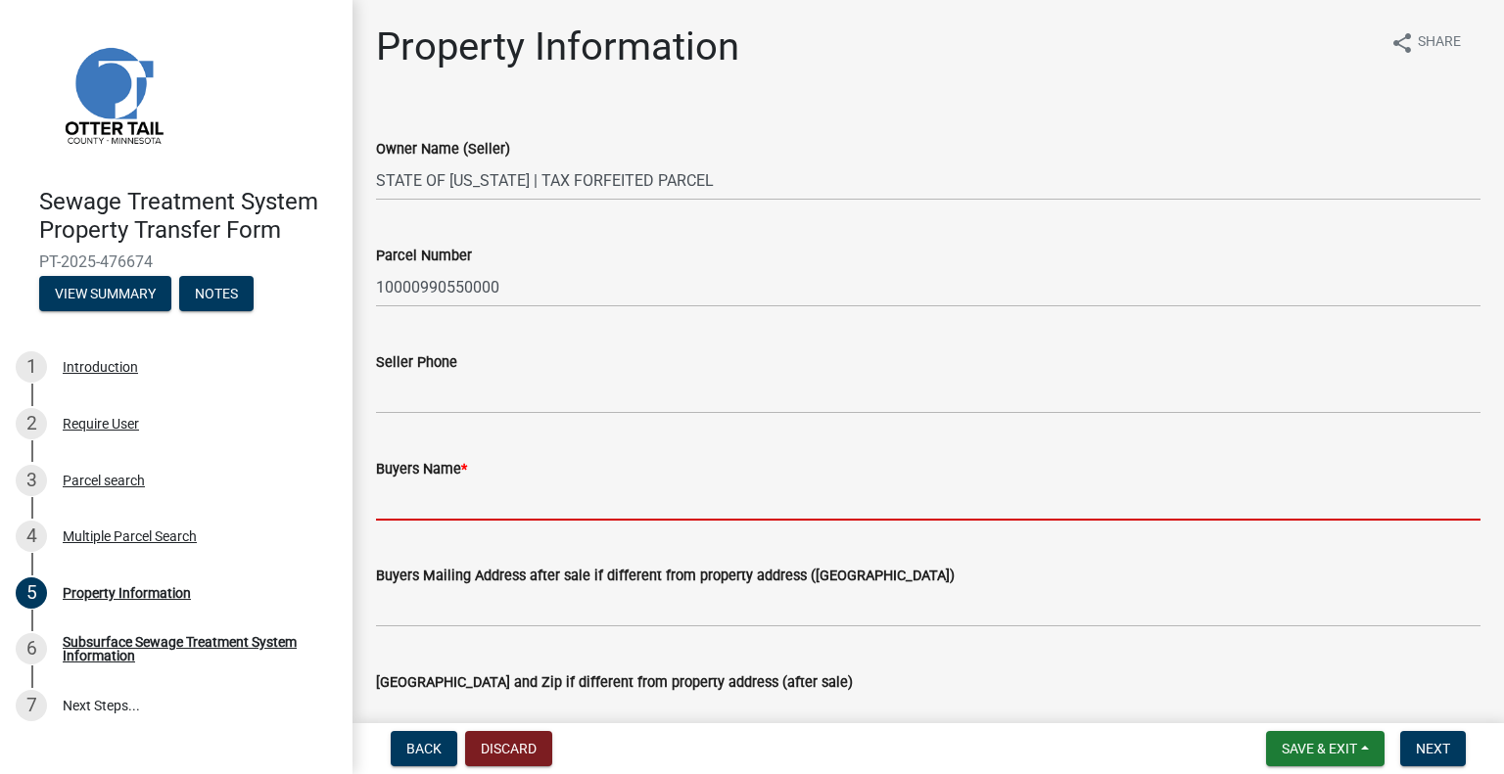
click at [458, 496] on input "Buyers Name *" at bounding box center [928, 501] width 1104 height 40
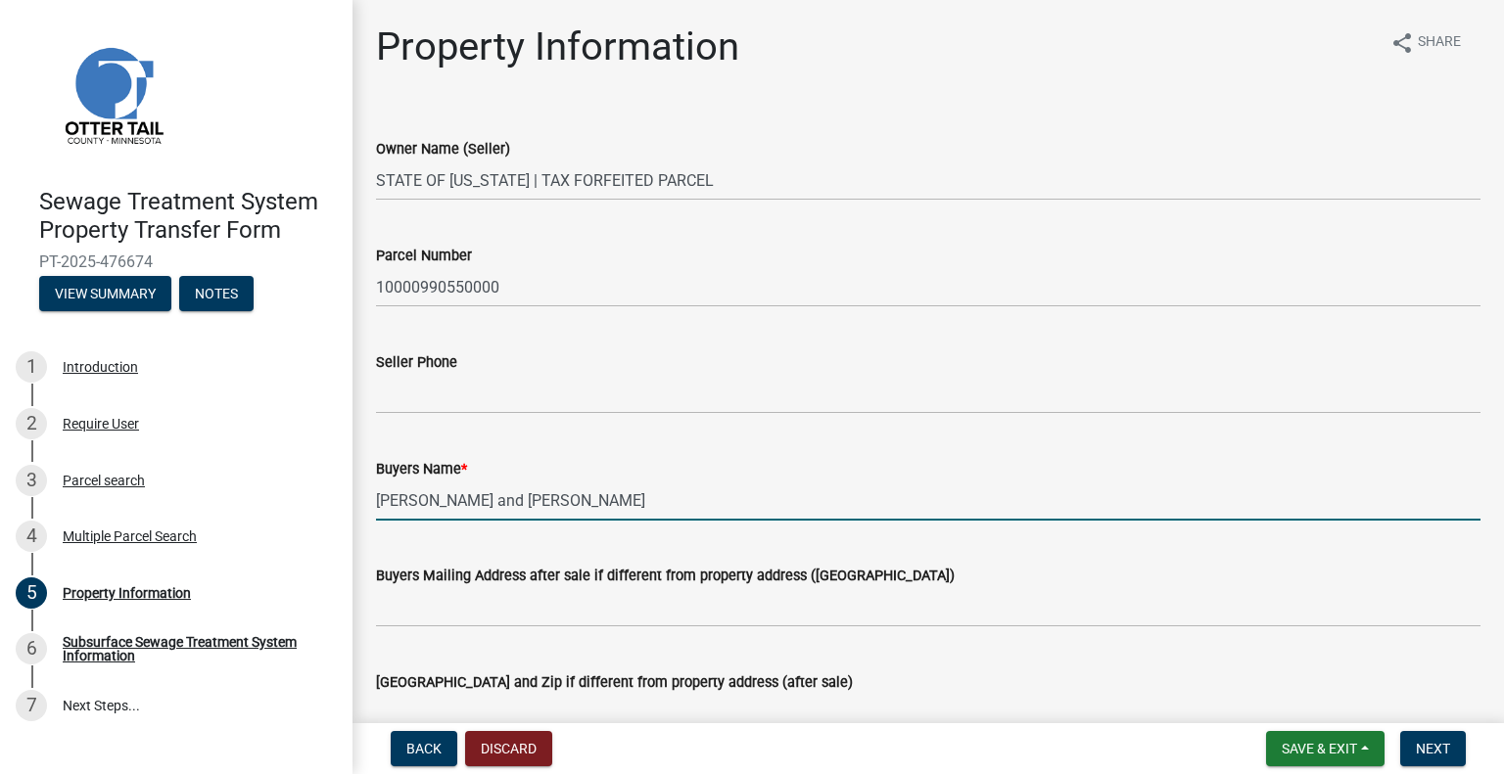
type input "Leslie Palmlund and Connie Hermes"
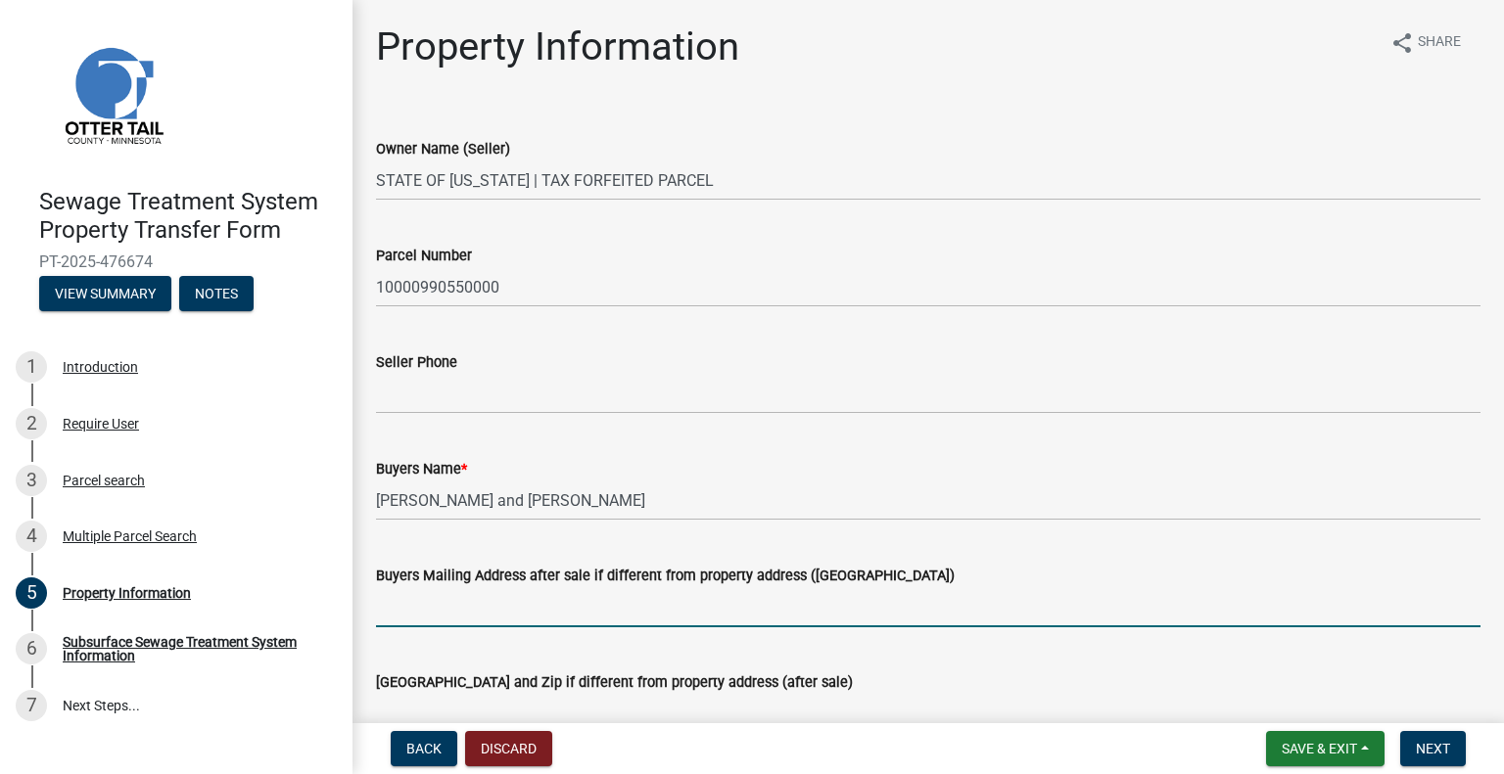
click at [538, 605] on input "Buyers Mailing Address after sale if different from property address (E911 numb…" at bounding box center [928, 607] width 1104 height 40
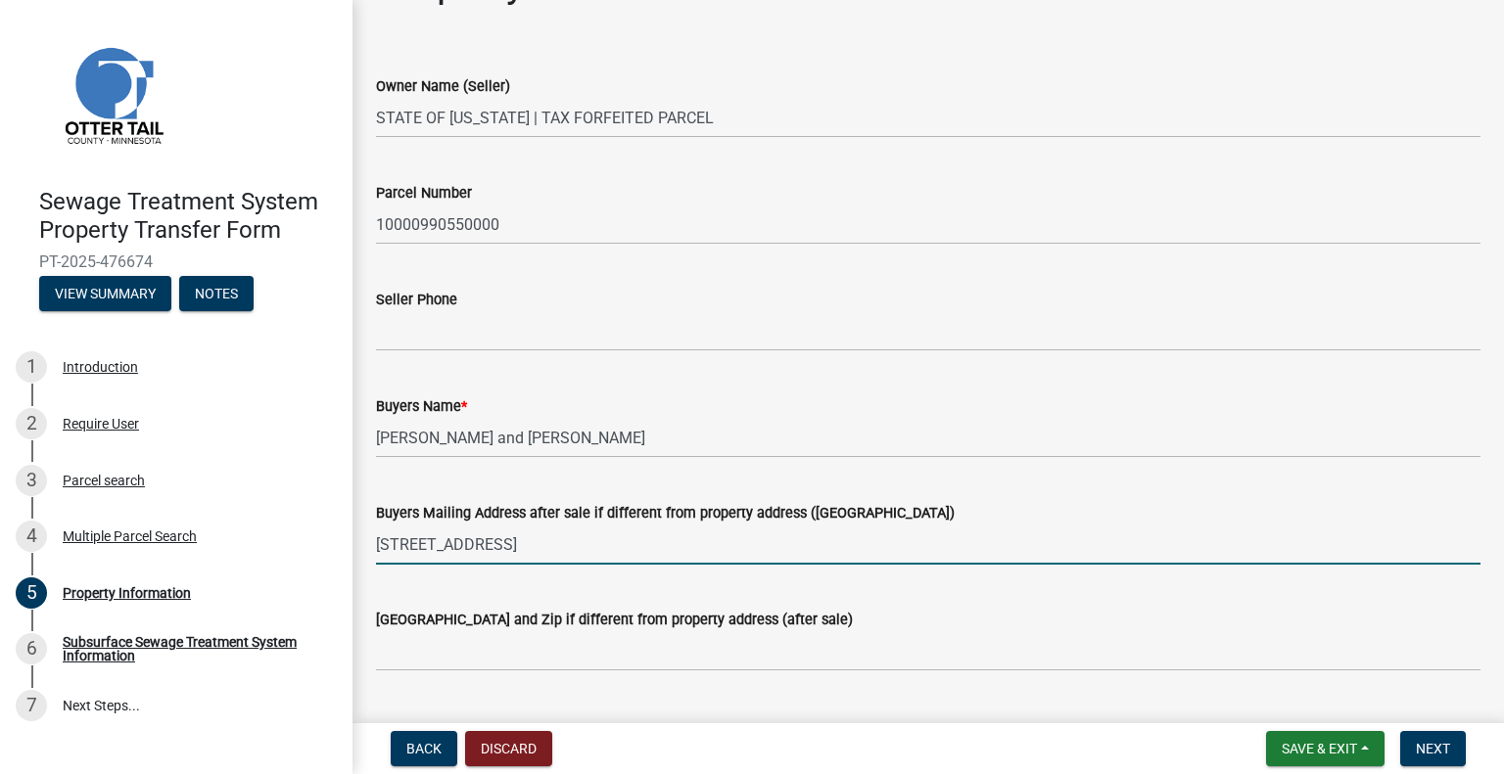
scroll to position [98, 0]
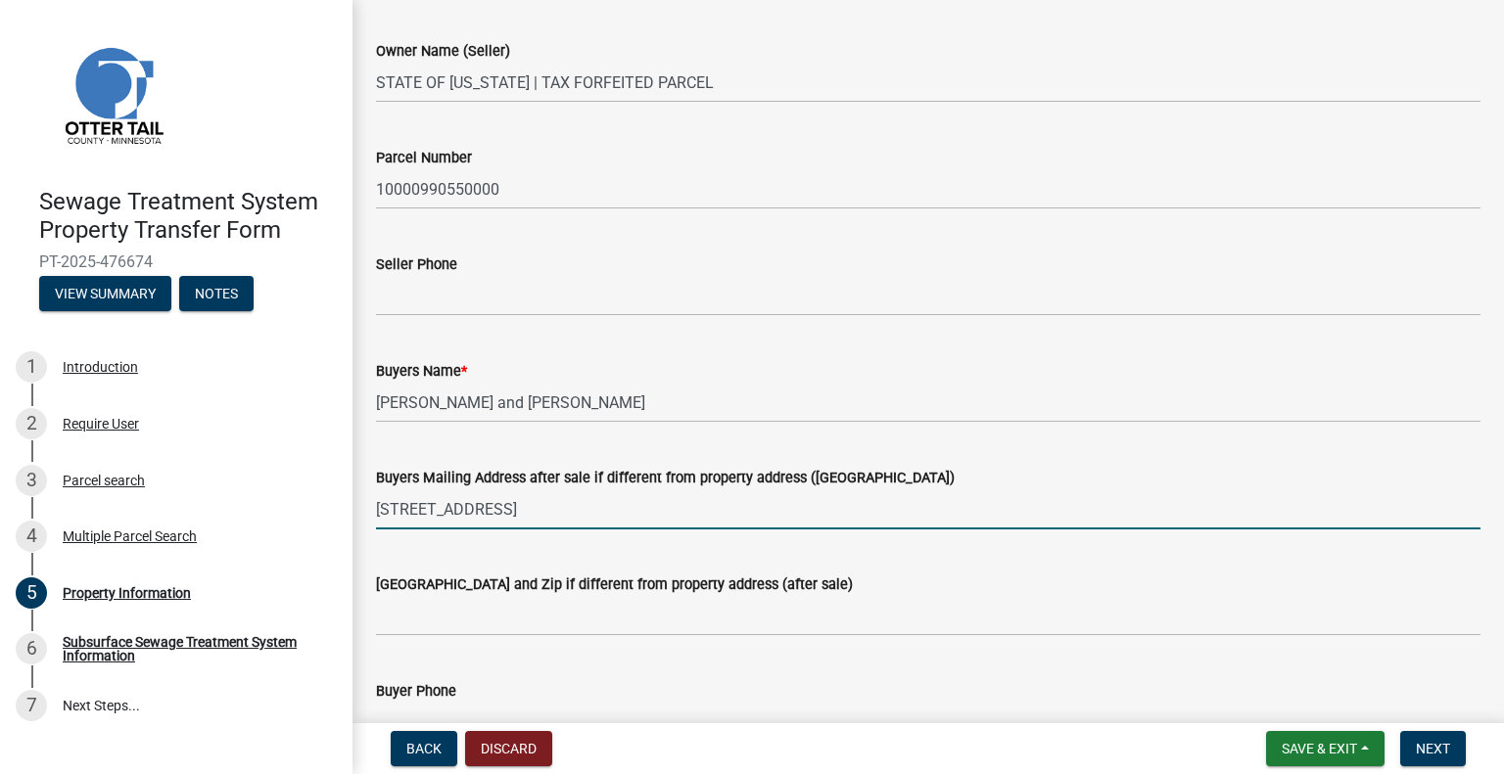
type input "21146 Westwood Dr"
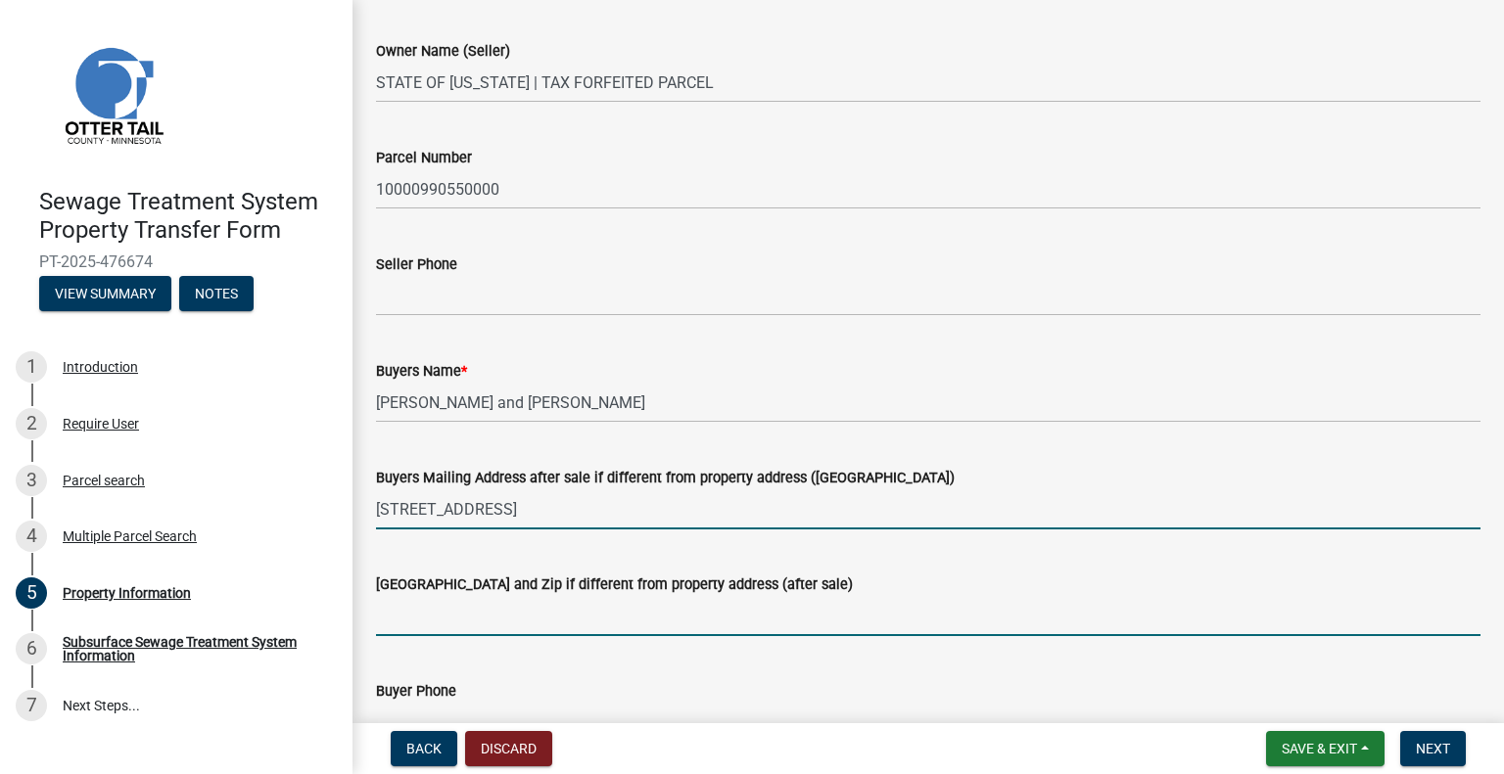
click at [521, 624] on input "Buyers City State and Zip if different from property address (after sale)" at bounding box center [928, 616] width 1104 height 40
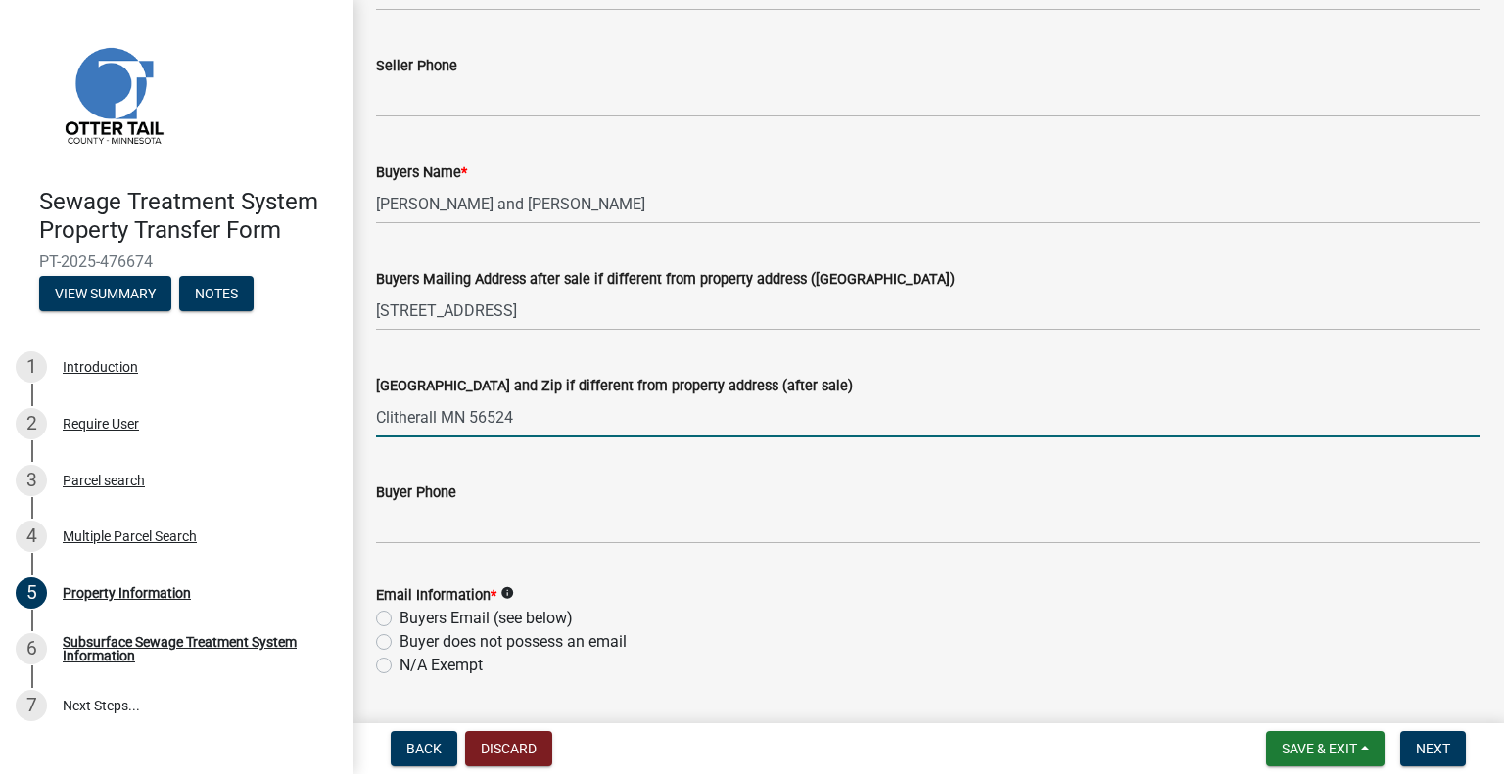
scroll to position [392, 0]
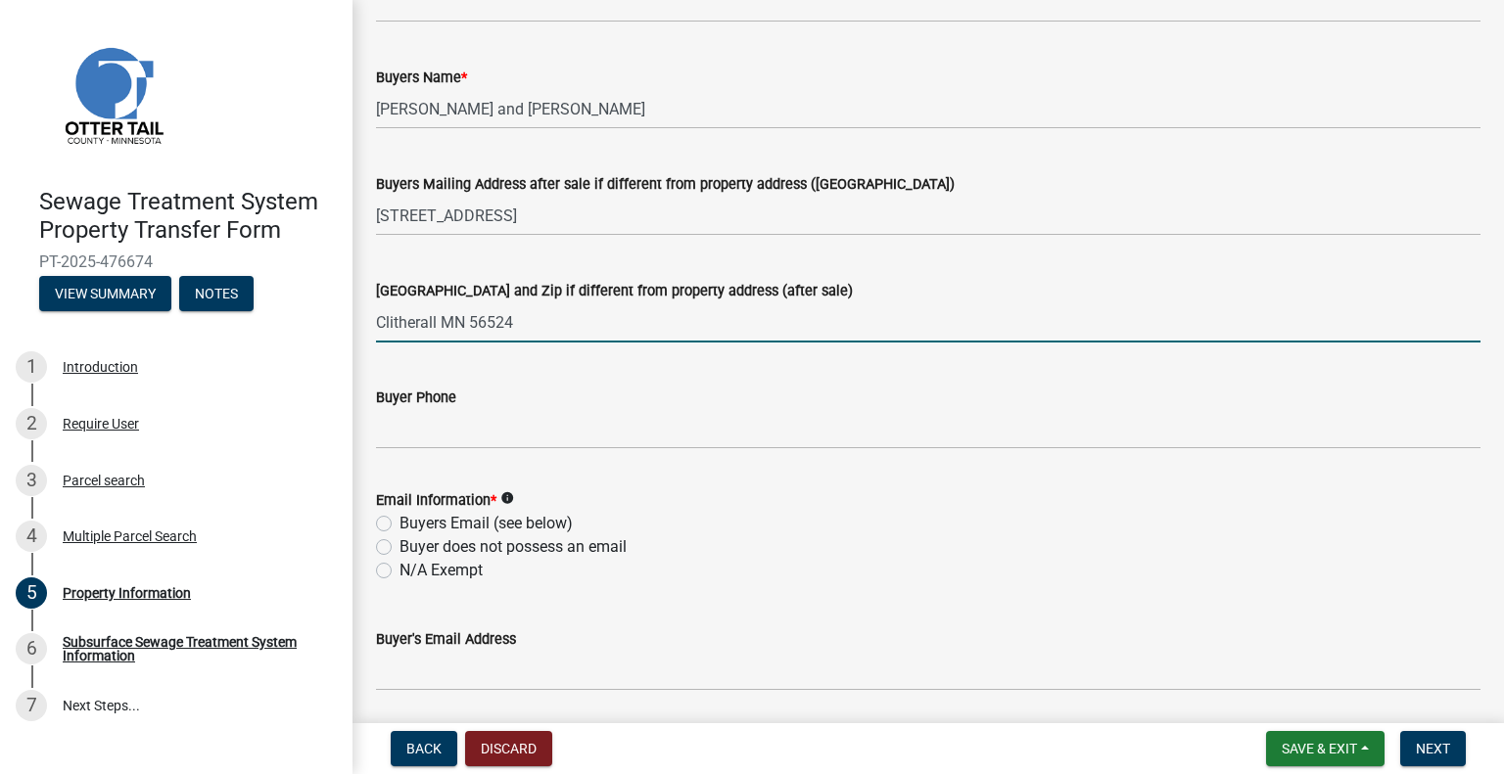
type input "Clitherall MN 56524"
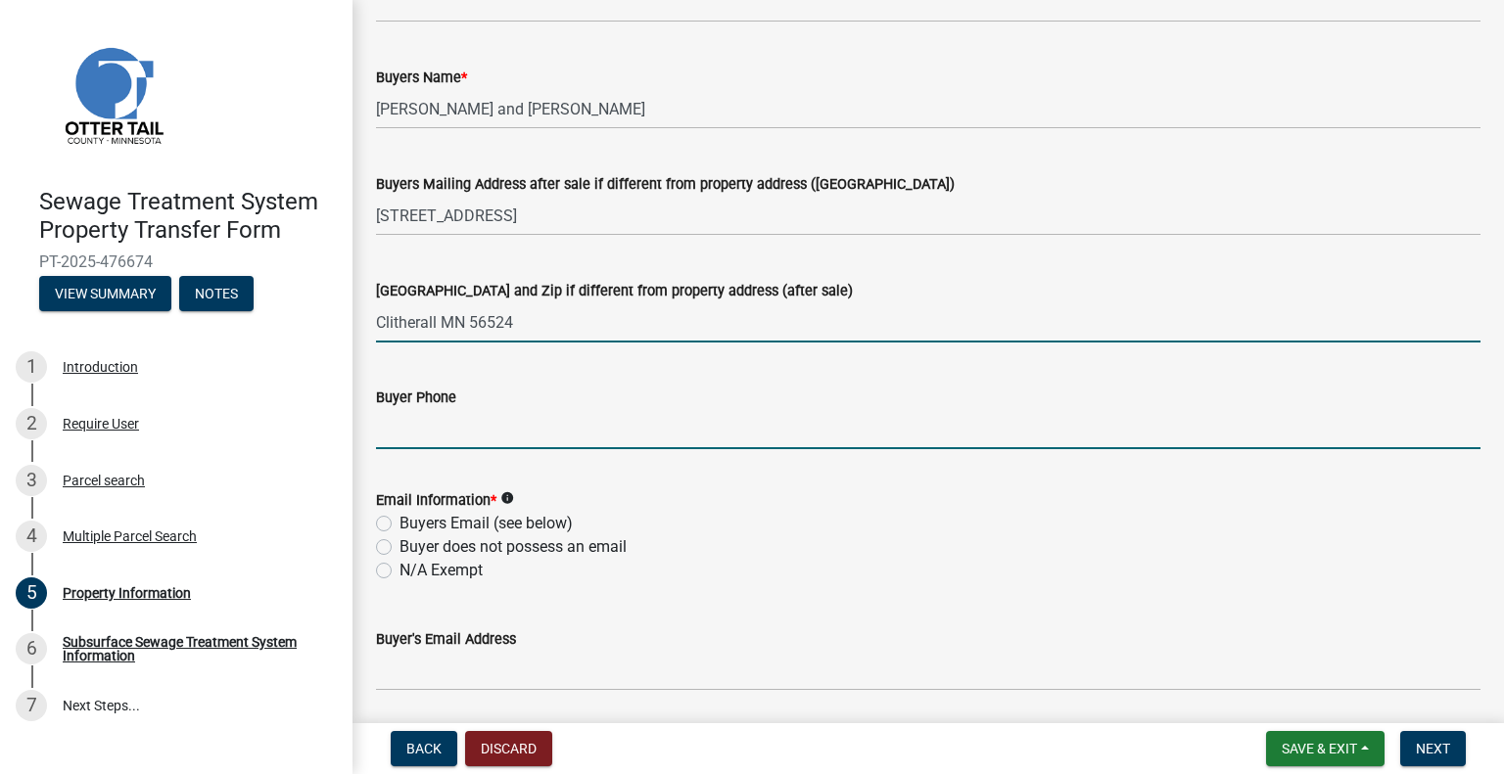
click at [491, 426] on input "Buyer Phone" at bounding box center [928, 429] width 1104 height 40
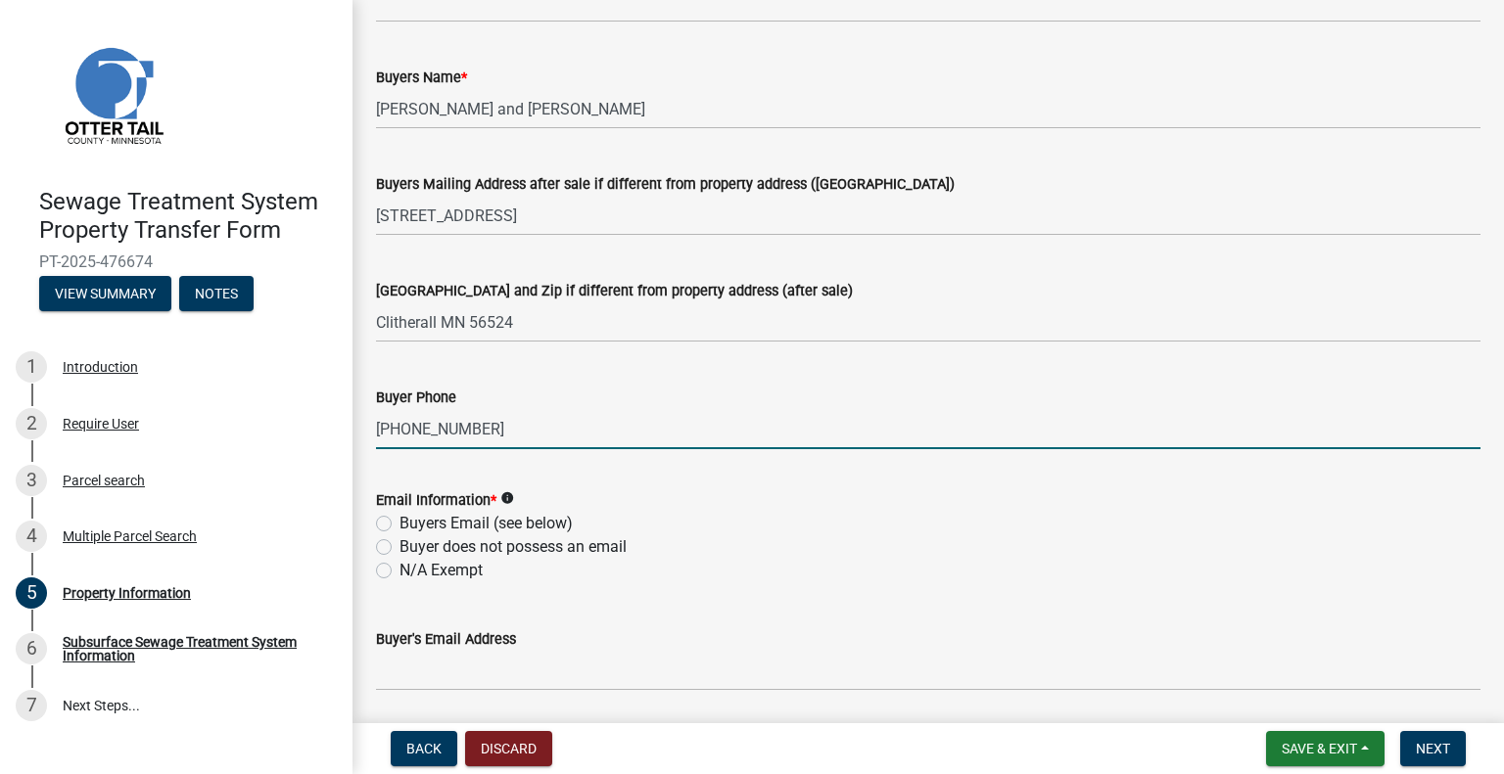
type input "605-203-0246"
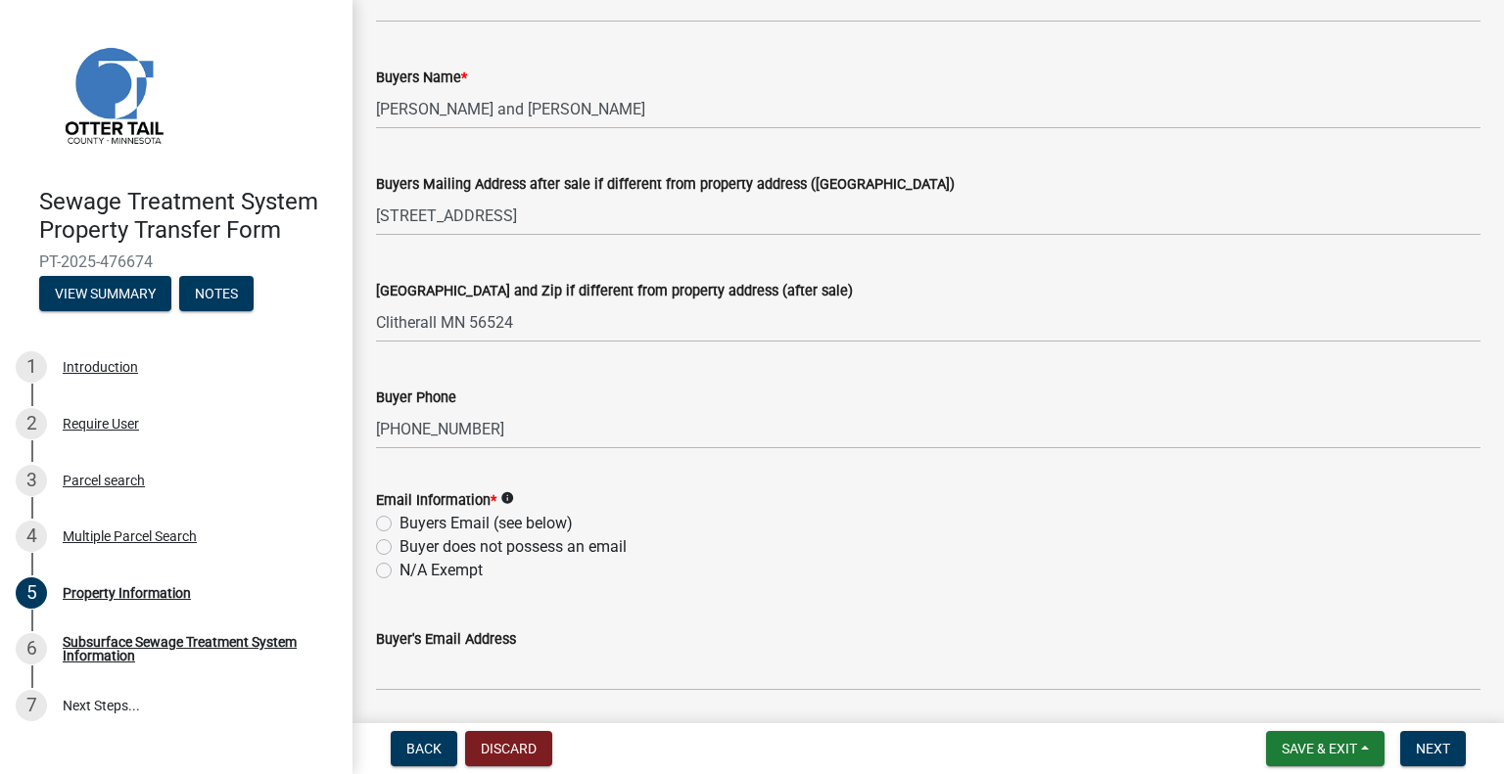
click at [464, 577] on label "N/A Exempt" at bounding box center [440, 570] width 83 height 23
click at [412, 572] on input "N/A Exempt" at bounding box center [405, 565] width 13 height 13
radio input "true"
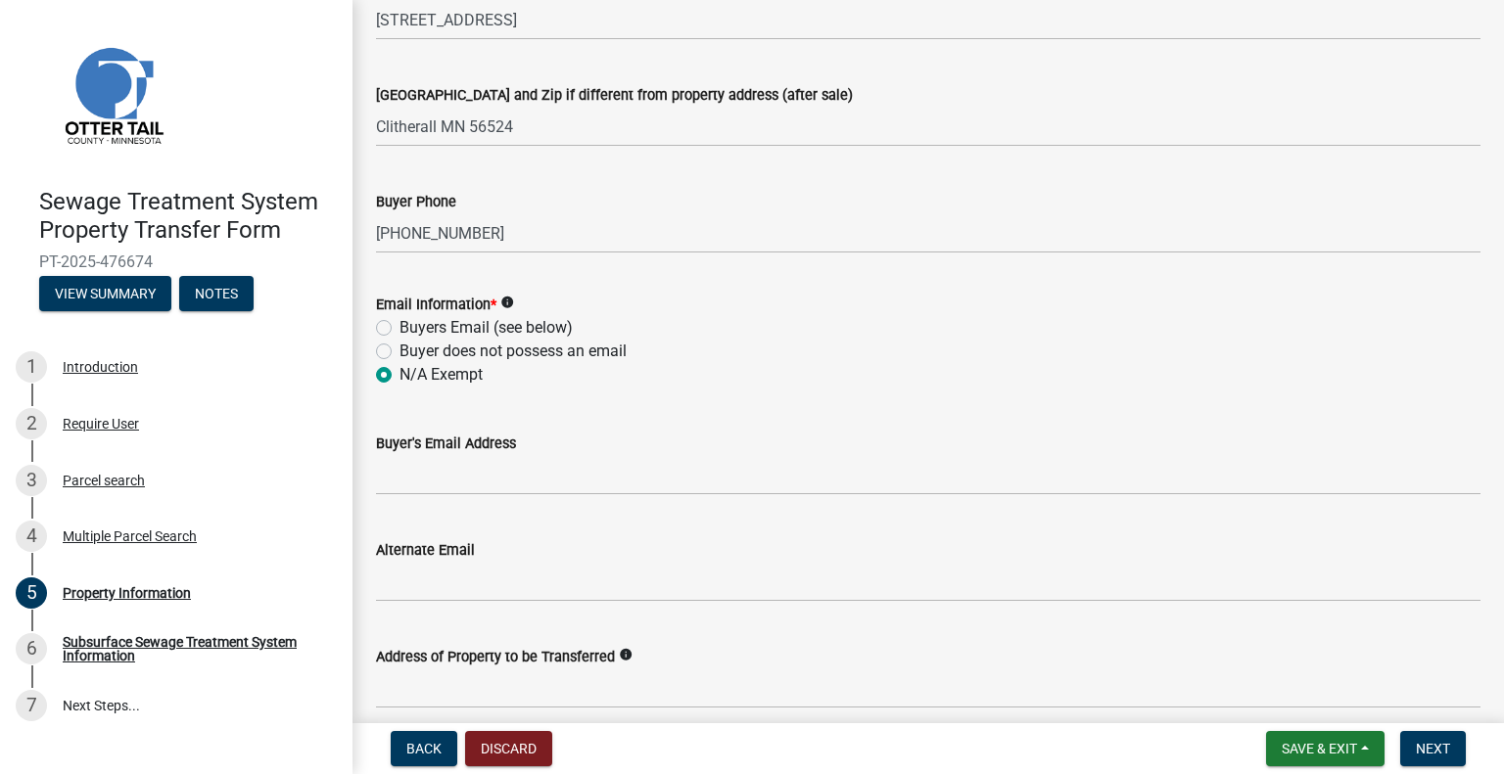
click at [479, 319] on label "Buyers Email (see below)" at bounding box center [485, 327] width 173 height 23
click at [412, 319] on input "Buyers Email (see below)" at bounding box center [405, 322] width 13 height 13
radio input "true"
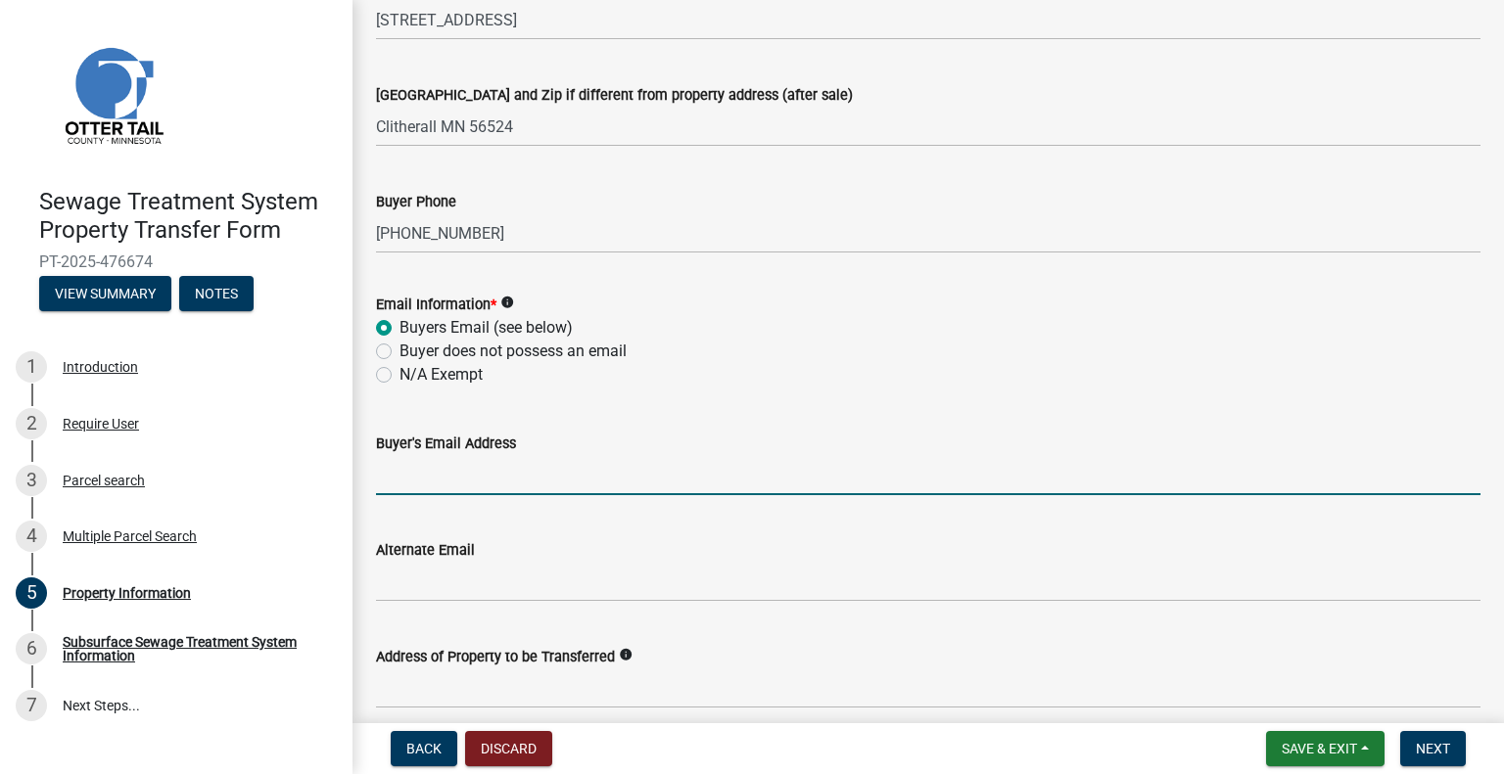
click at [489, 469] on input "Buyer's Email Address" at bounding box center [928, 475] width 1104 height 40
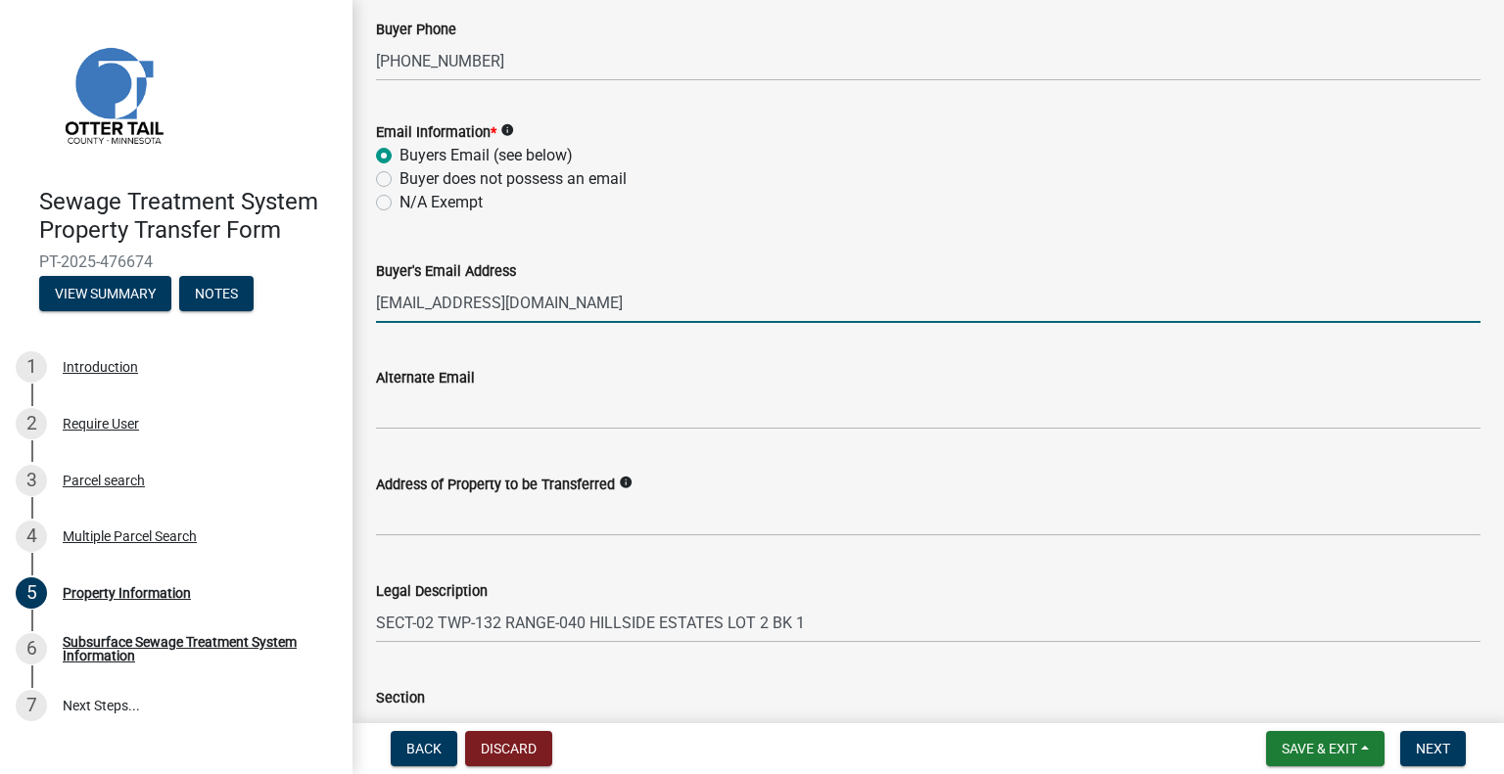
scroll to position [685, 0]
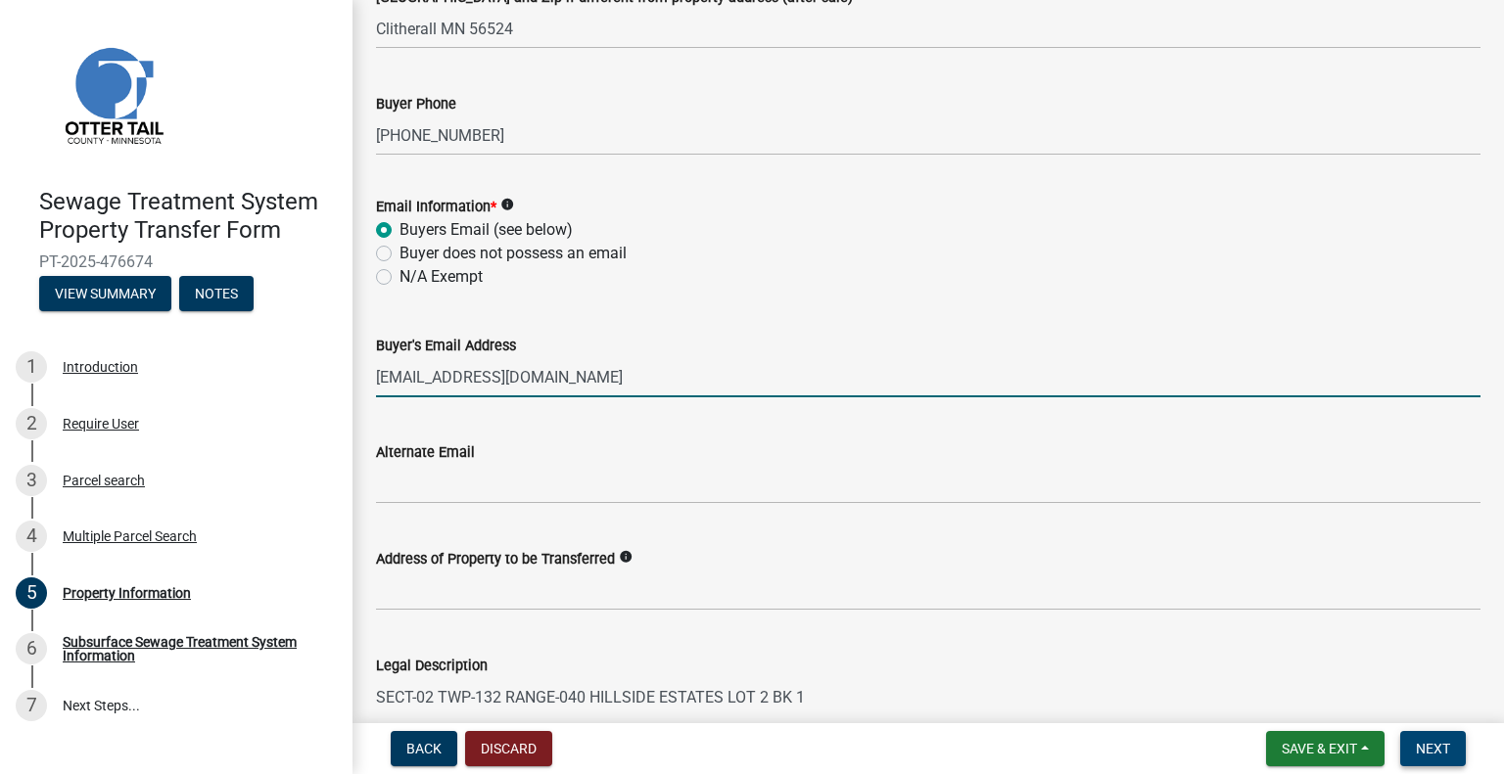
type input "palmlundsaks@hotmail.com"
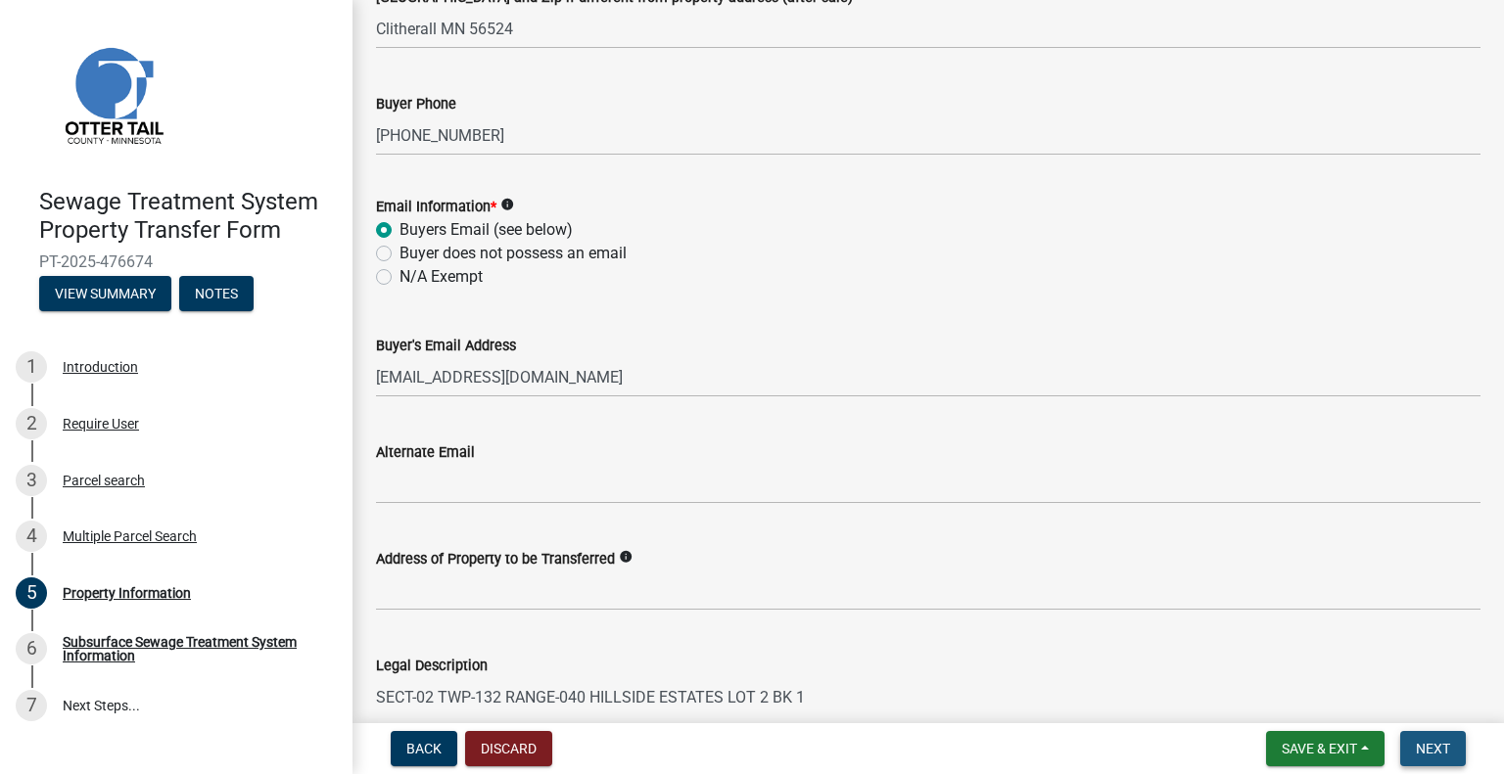
click at [1417, 753] on span "Next" at bounding box center [1433, 749] width 34 height 16
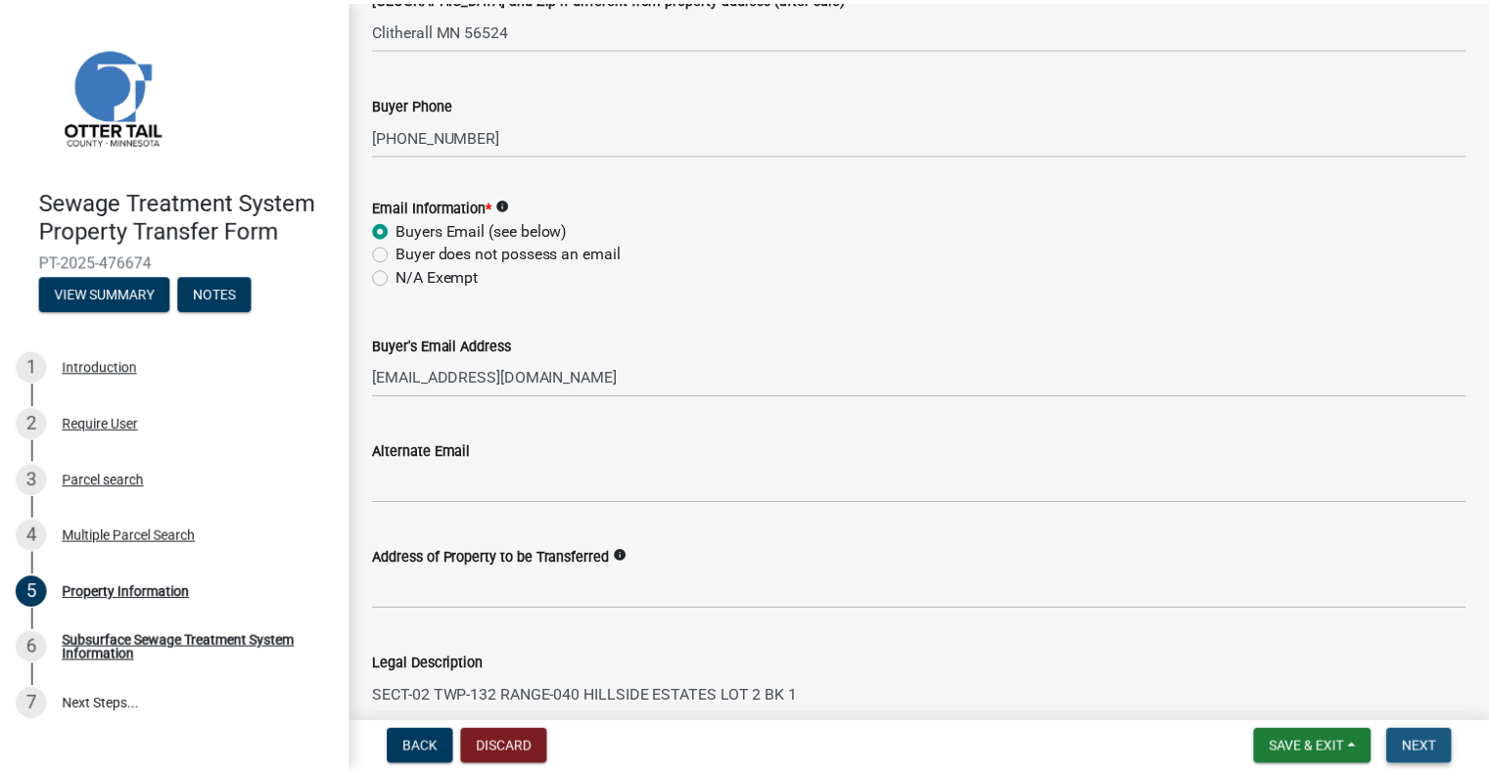
scroll to position [0, 0]
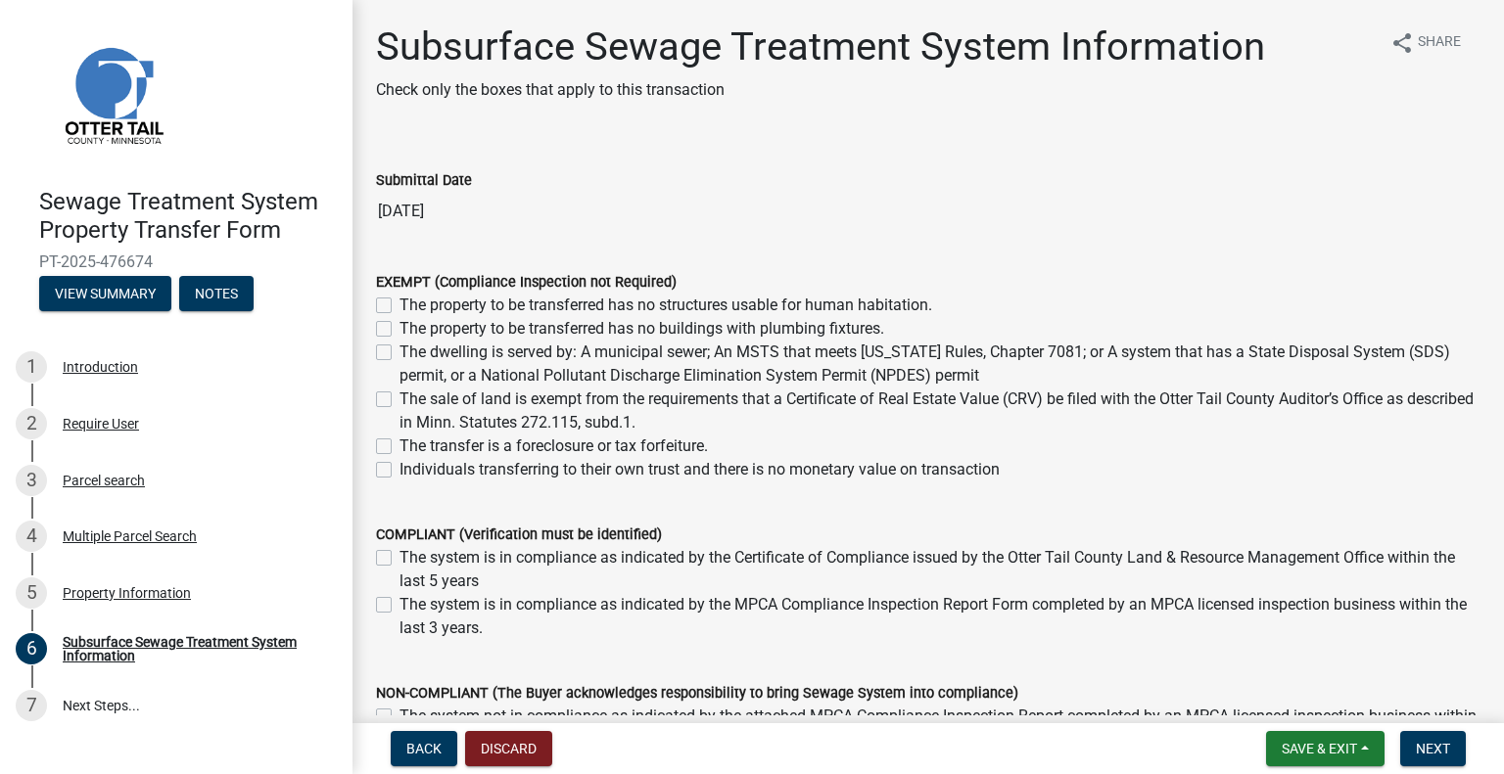
click at [446, 306] on label "The property to be transferred has no structures usable for human habitation." at bounding box center [665, 305] width 533 height 23
click at [412, 306] on input "The property to be transferred has no structures usable for human habitation." at bounding box center [405, 300] width 13 height 13
checkbox input "true"
checkbox input "false"
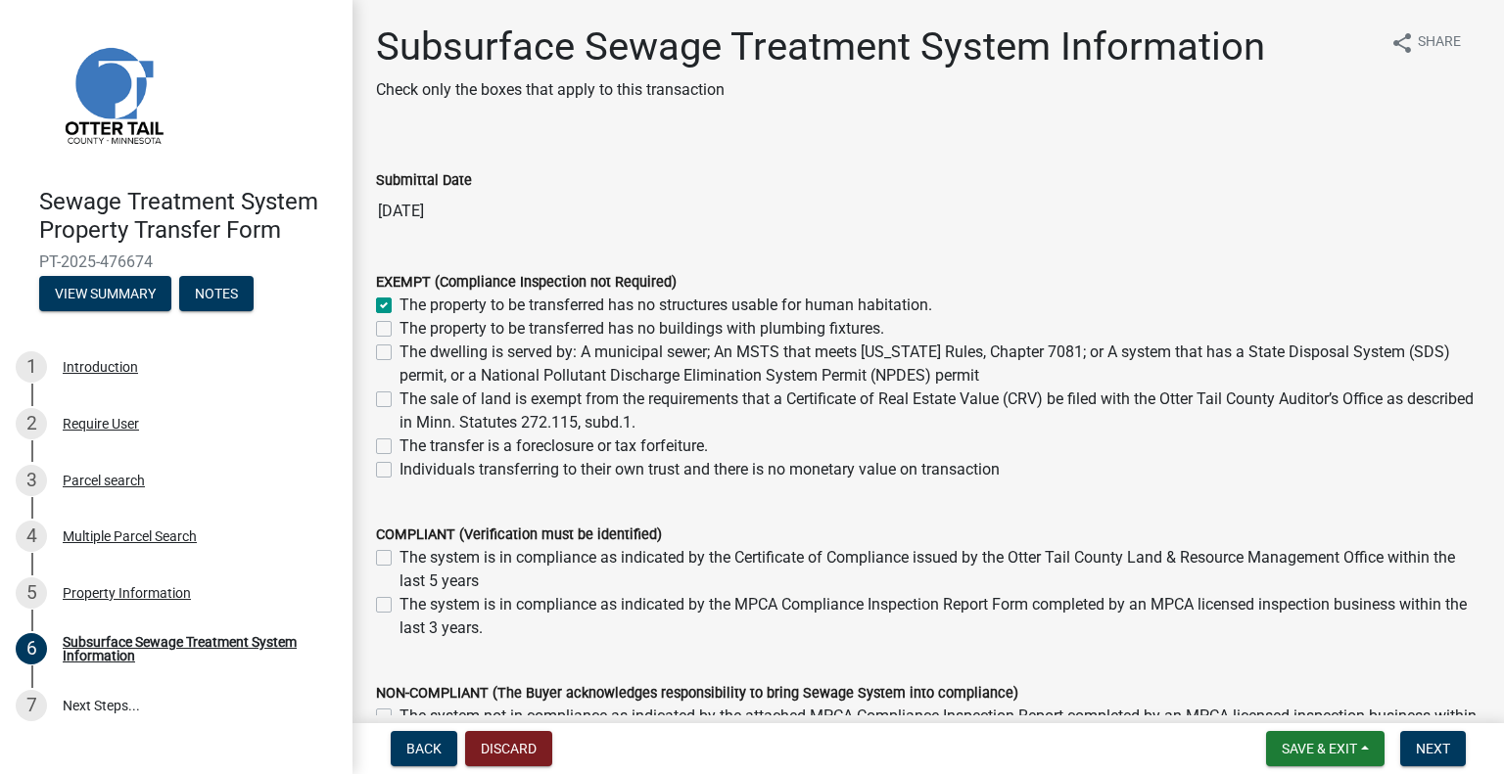
checkbox input "false"
click at [1438, 754] on span "Next" at bounding box center [1433, 749] width 34 height 16
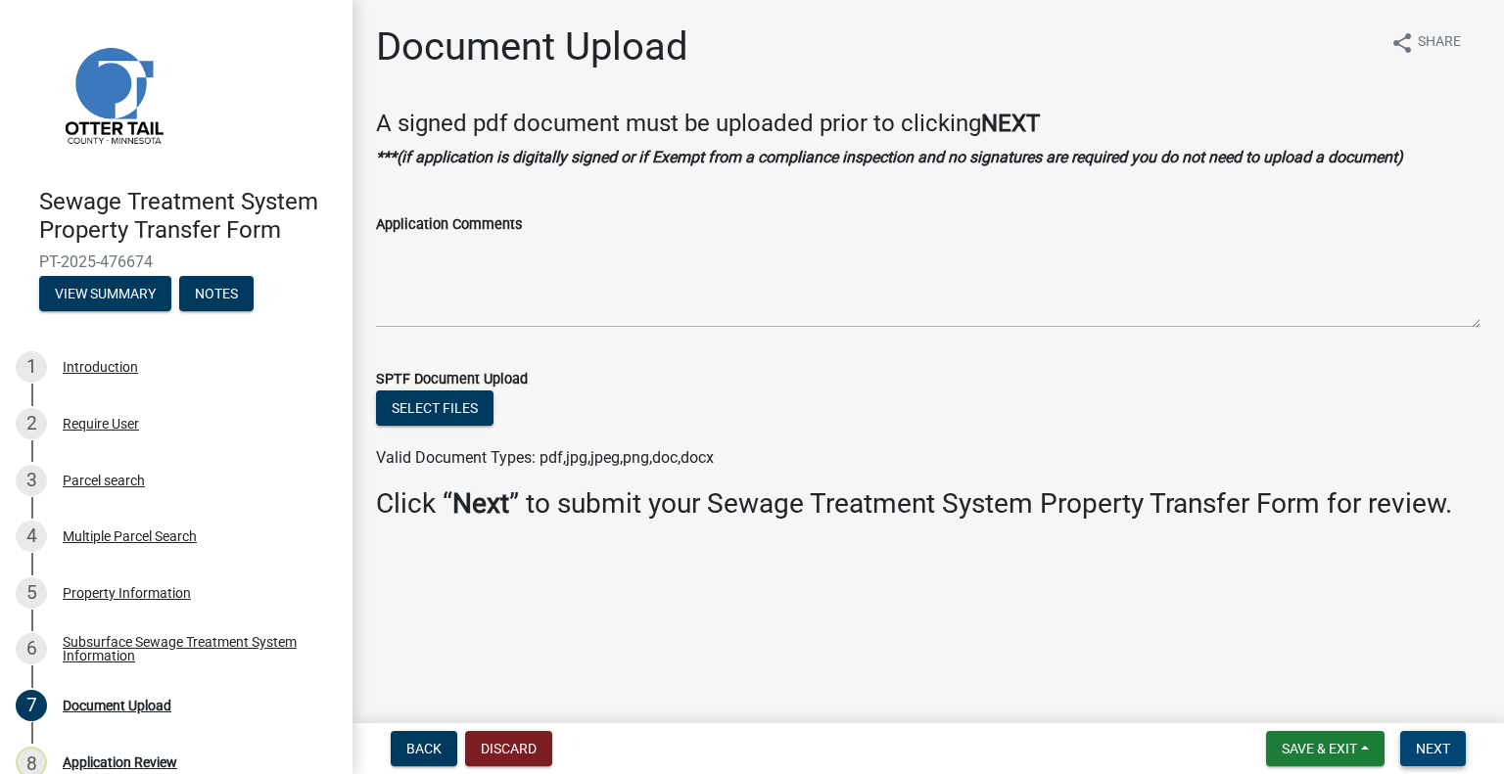
click at [1426, 741] on span "Next" at bounding box center [1433, 749] width 34 height 16
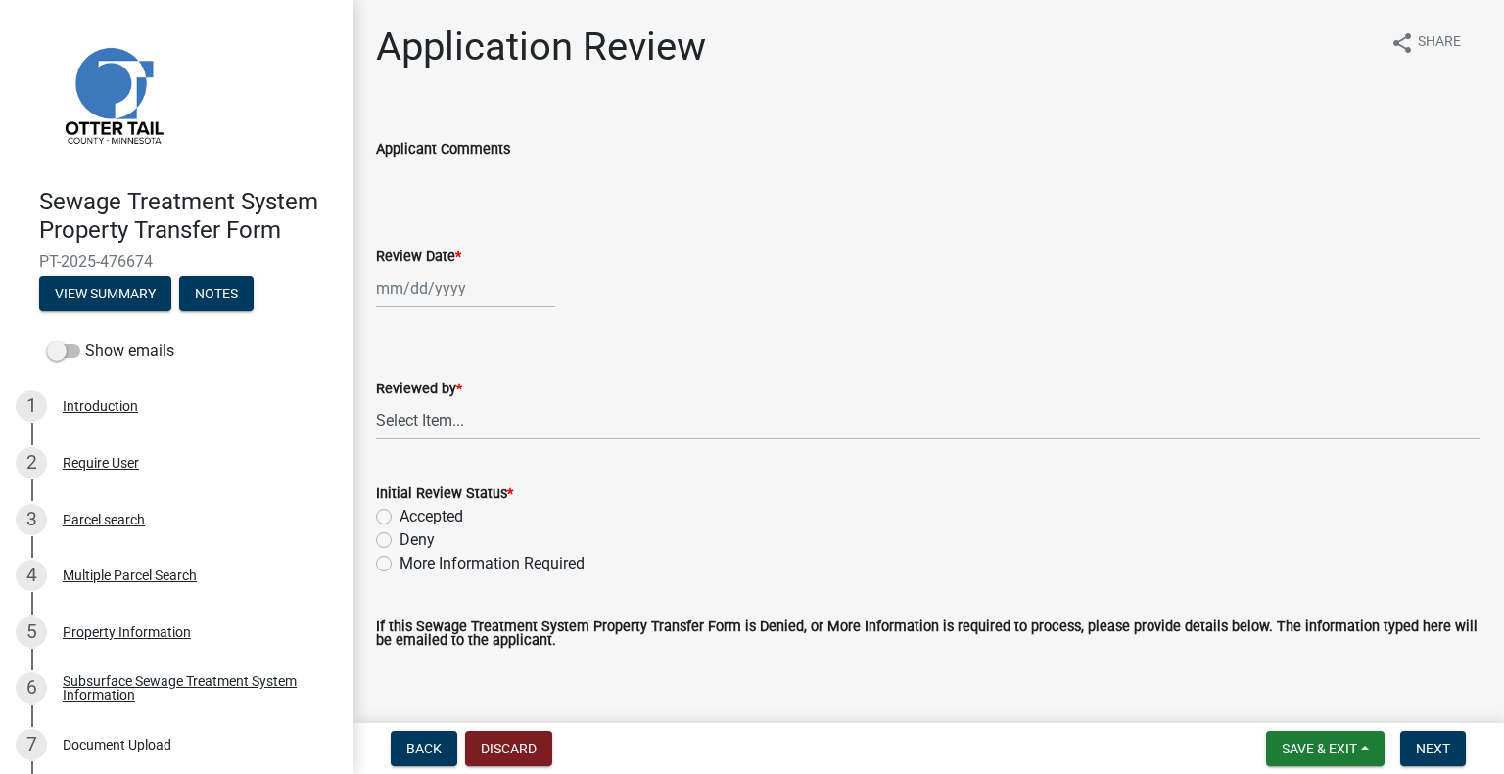
select select "9"
select select "2025"
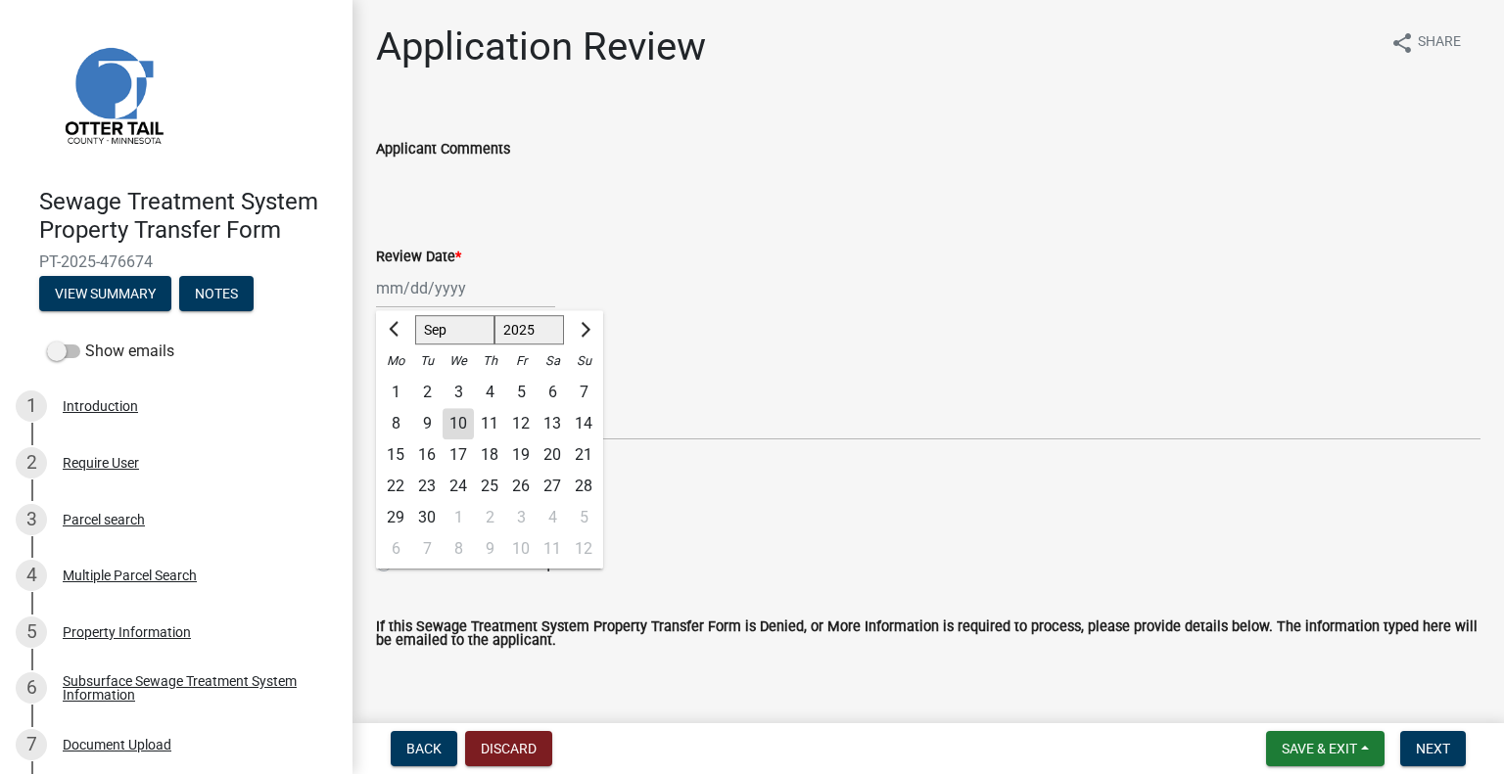
click at [456, 295] on div "Jan Feb Mar Apr May Jun Jul Aug Sep Oct Nov Dec 1525 1526 1527 1528 1529 1530 1…" at bounding box center [465, 288] width 179 height 40
click at [462, 422] on div "10" at bounding box center [458, 423] width 31 height 31
type input "[DATE]"
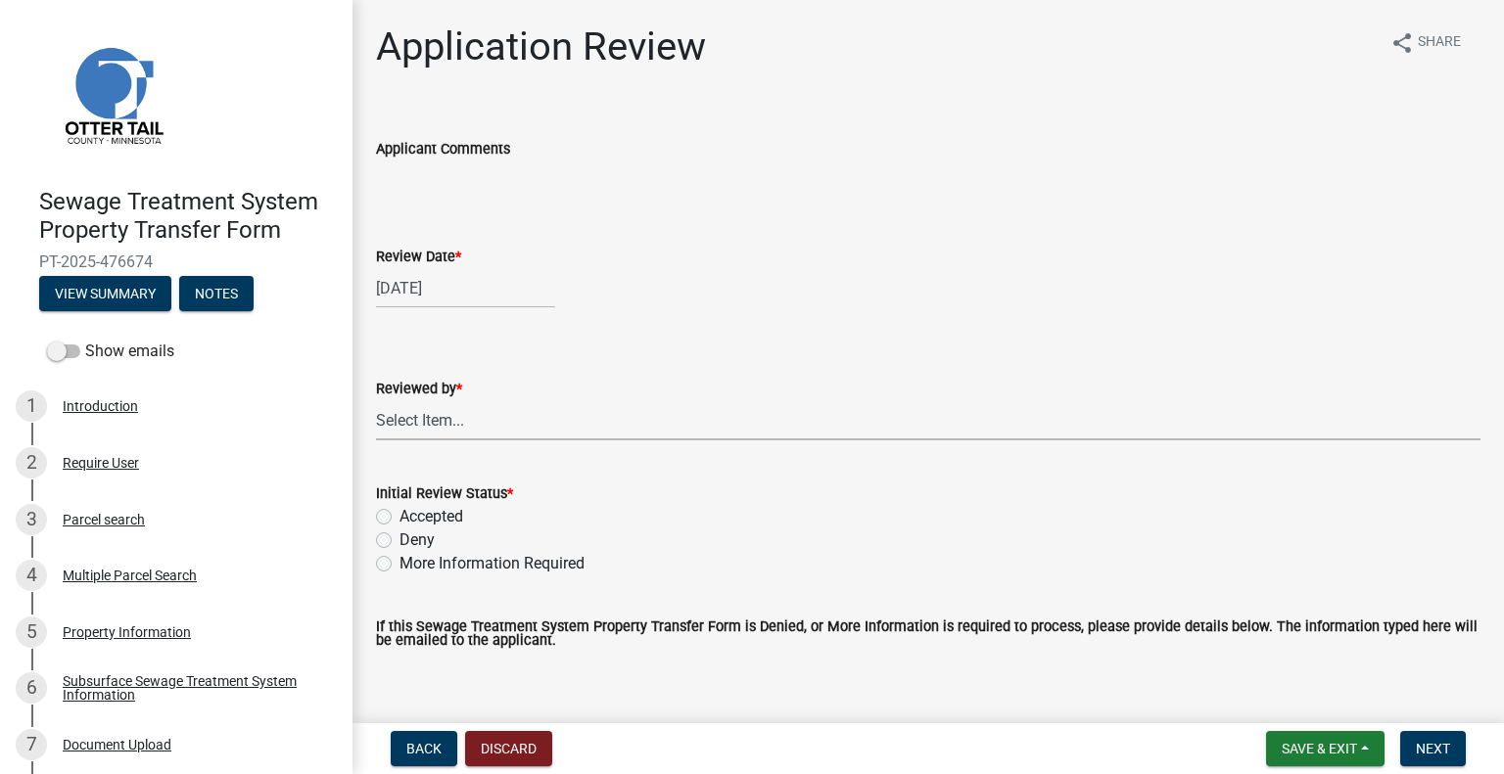
click at [462, 422] on select "Select Item... Alexis Newark Amy Busko Andrea Perales Brittany Tollefson Christ…" at bounding box center [928, 420] width 1104 height 40
click at [376, 400] on select "Select Item... Alexis Newark Amy Busko Andrea Perales Brittany Tollefson Christ…" at bounding box center [928, 420] width 1104 height 40
select select "2217fab6-25d2-4df2-8e35-18ddd05e0fe8"
click at [448, 513] on label "Accepted" at bounding box center [431, 516] width 64 height 23
click at [412, 513] on input "Accepted" at bounding box center [405, 511] width 13 height 13
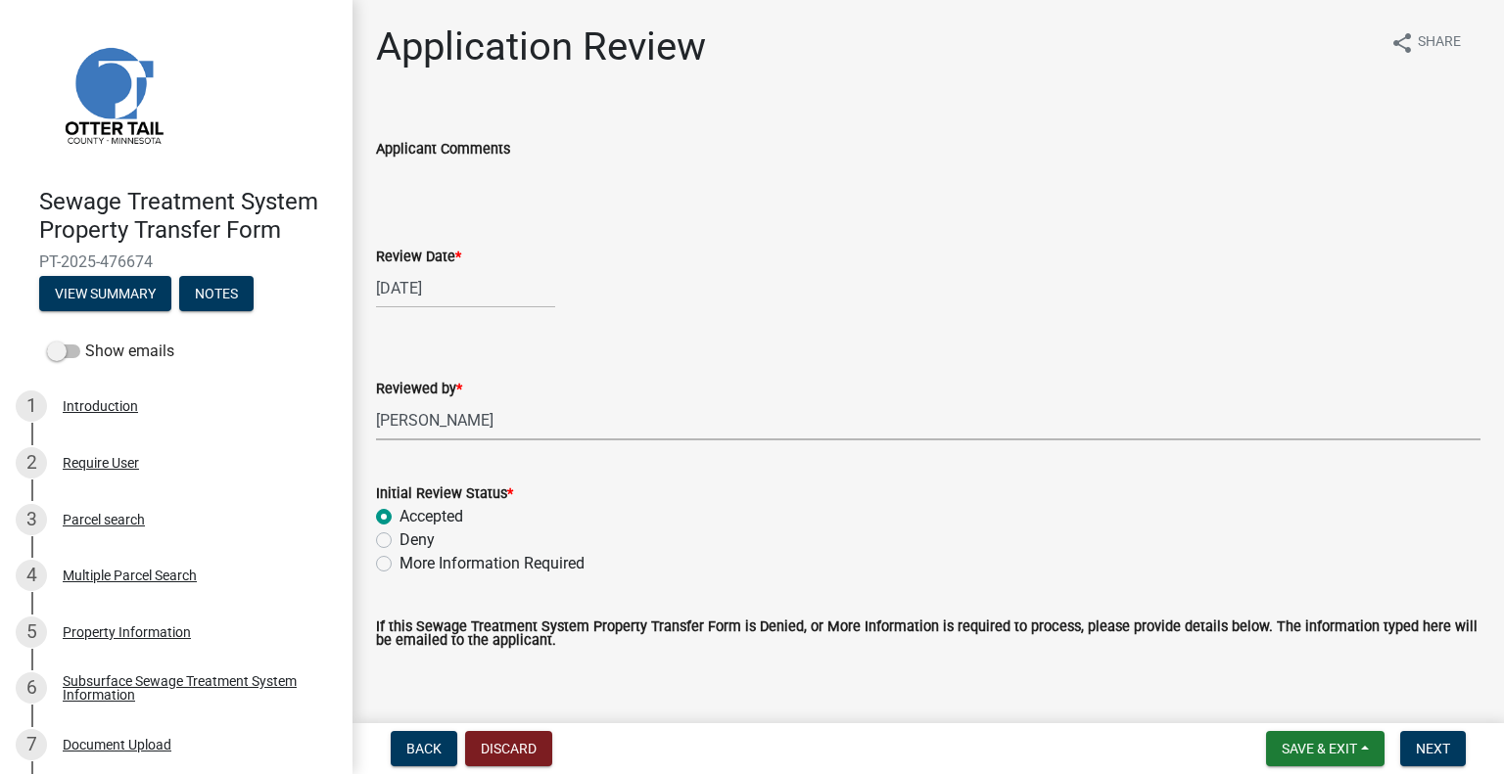
radio input "true"
click at [1418, 739] on button "Next" at bounding box center [1433, 748] width 66 height 35
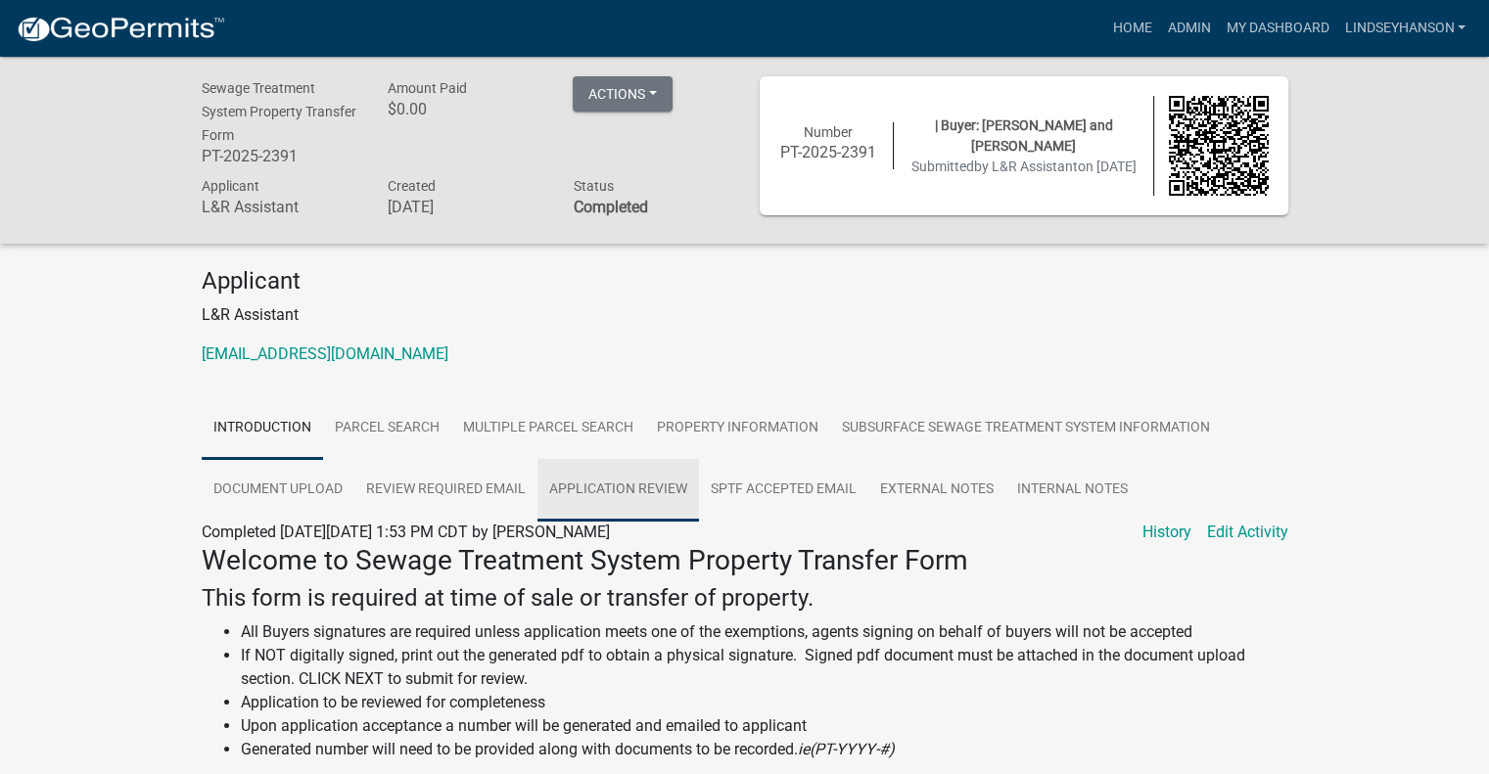
click at [632, 485] on link "Application Review" at bounding box center [619, 490] width 162 height 63
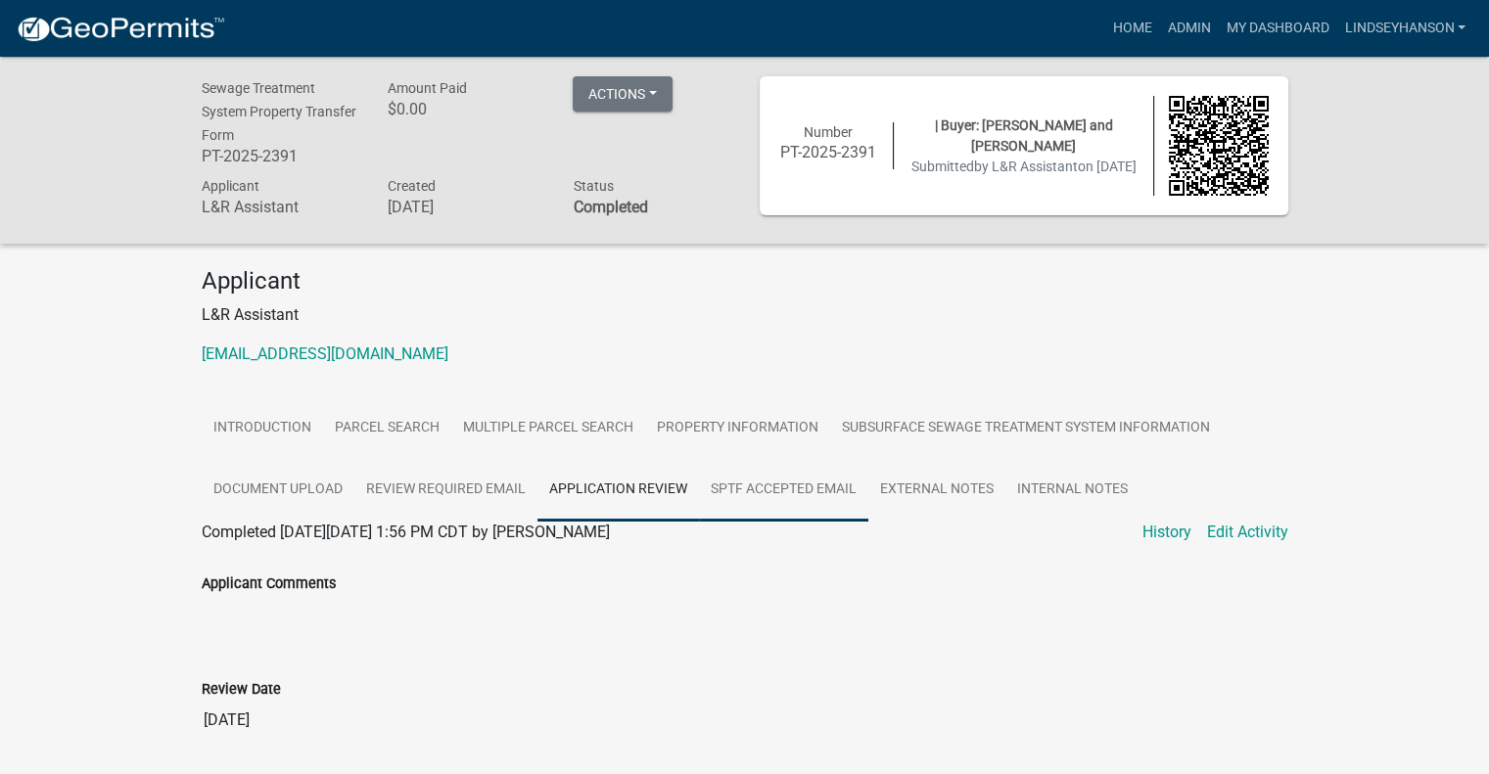
click at [797, 487] on link "SPTF Accepted Email" at bounding box center [783, 490] width 169 height 63
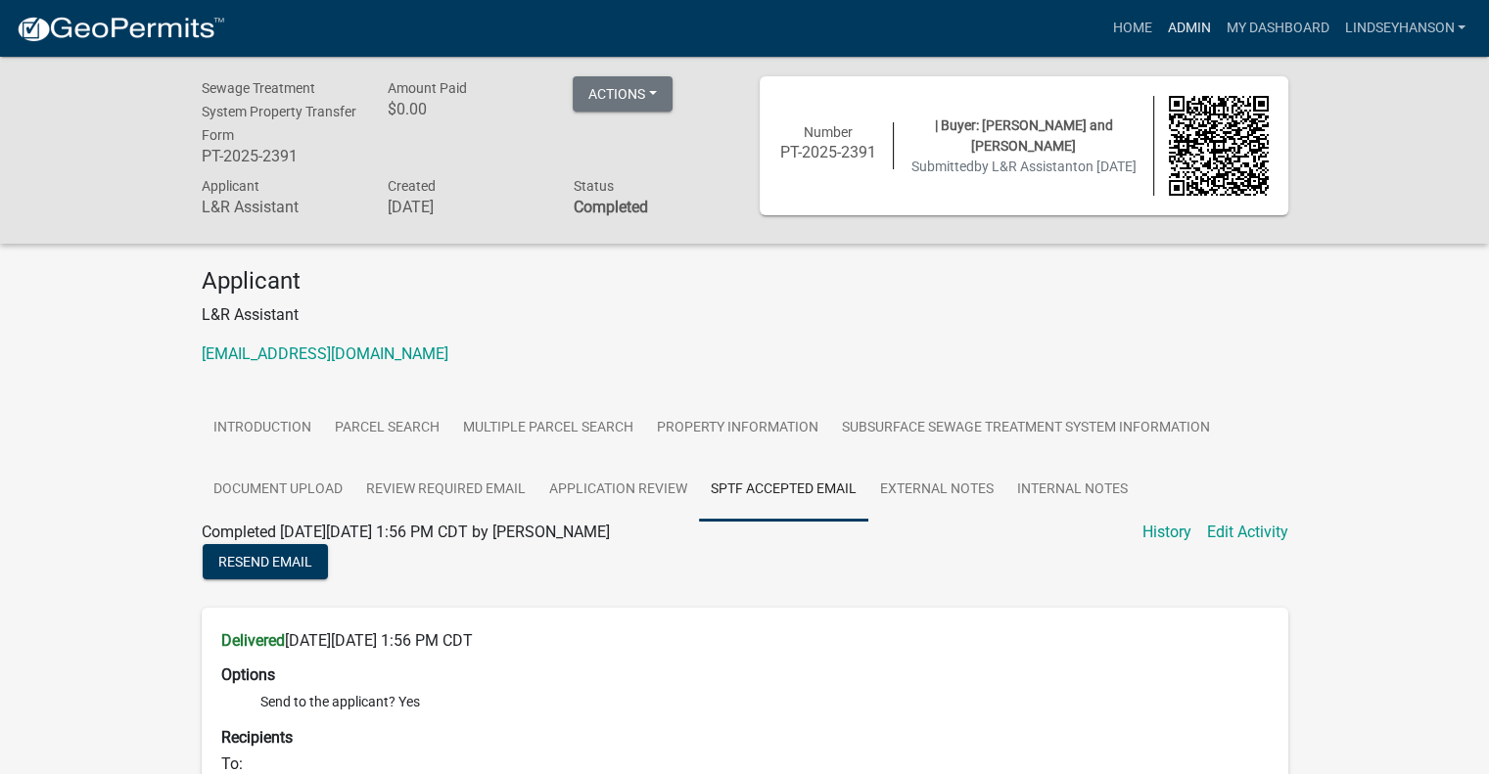
drag, startPoint x: 1190, startPoint y: 29, endPoint x: 1093, endPoint y: 44, distance: 98.0
click at [1190, 29] on link "Admin" at bounding box center [1188, 28] width 59 height 37
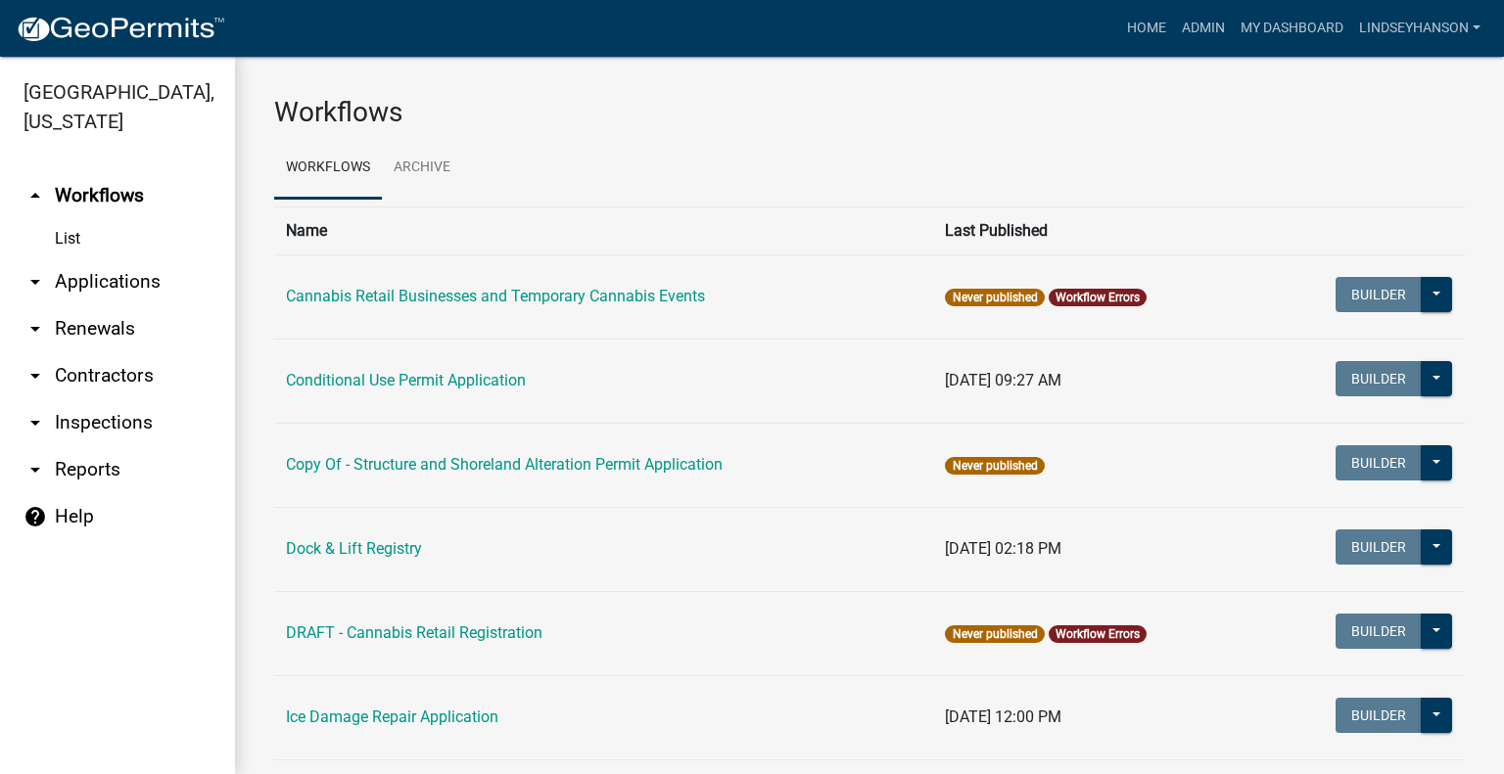
drag, startPoint x: 52, startPoint y: 283, endPoint x: 142, endPoint y: 268, distance: 91.3
click at [54, 282] on link "arrow_drop_down Applications" at bounding box center [117, 281] width 235 height 47
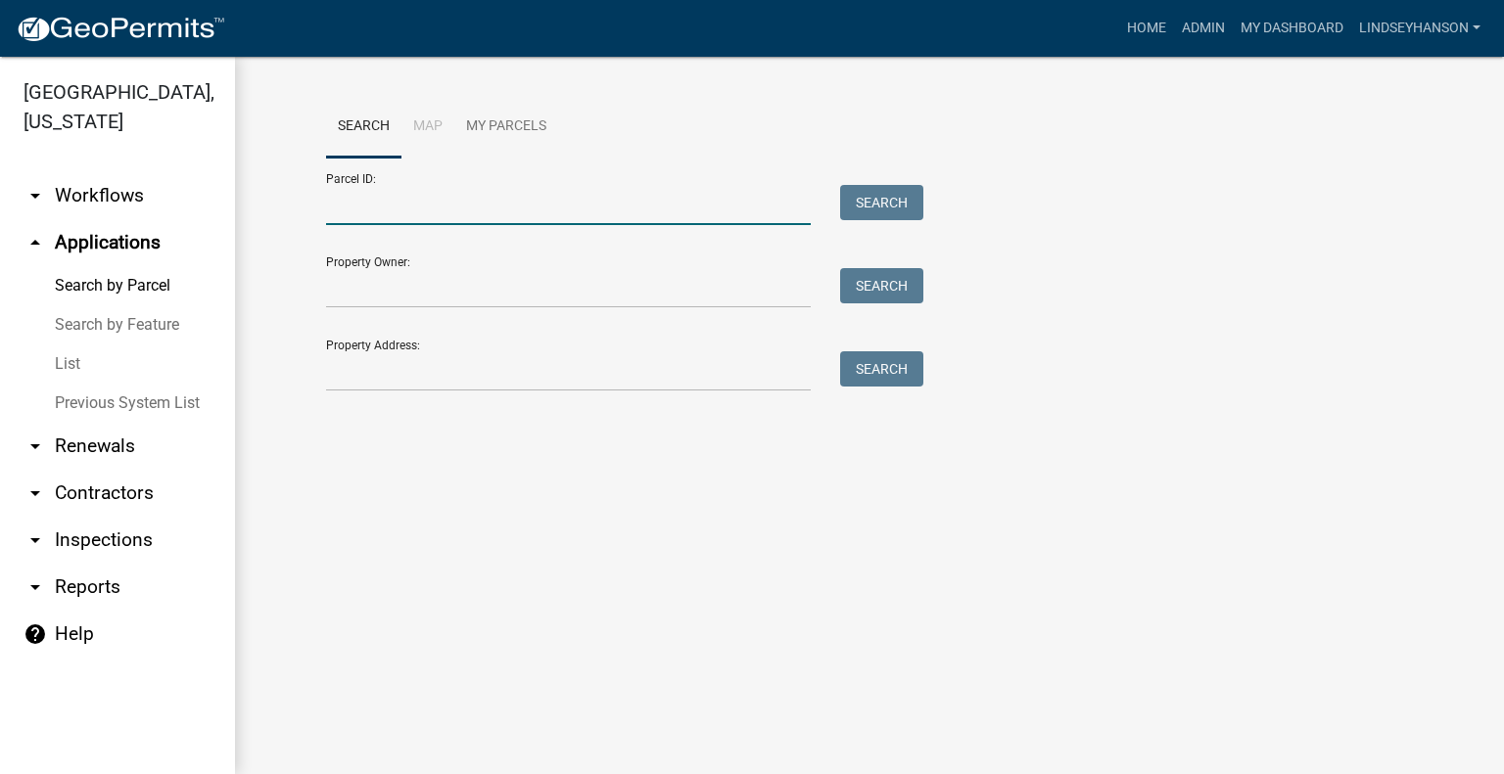
click at [437, 204] on input "Parcel ID:" at bounding box center [568, 205] width 485 height 40
paste input "52000990283001"
type input "52000990283001"
click at [876, 184] on div "Parcel ID: 52000990283001 Search" at bounding box center [619, 192] width 587 height 68
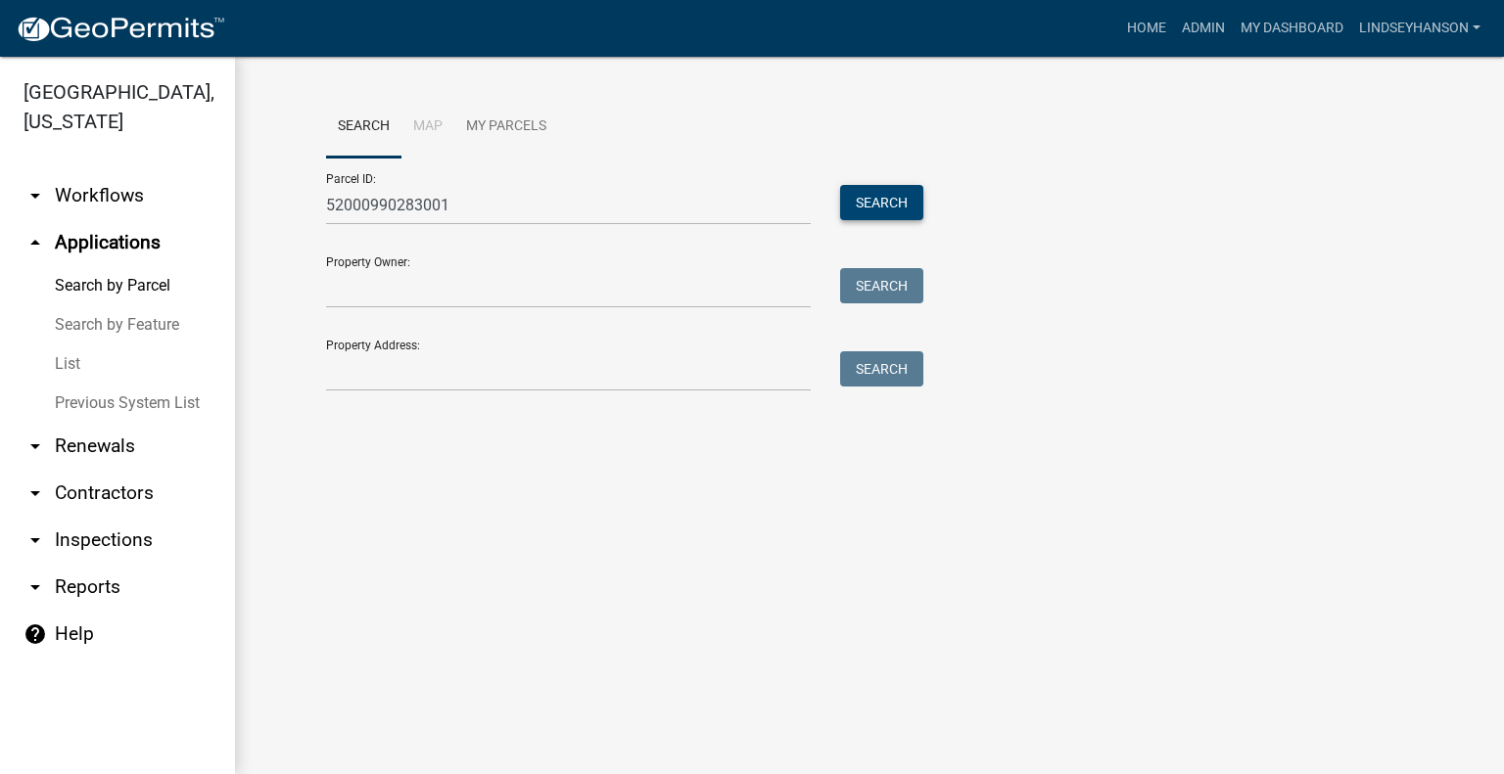
click at [901, 206] on button "Search" at bounding box center [881, 202] width 83 height 35
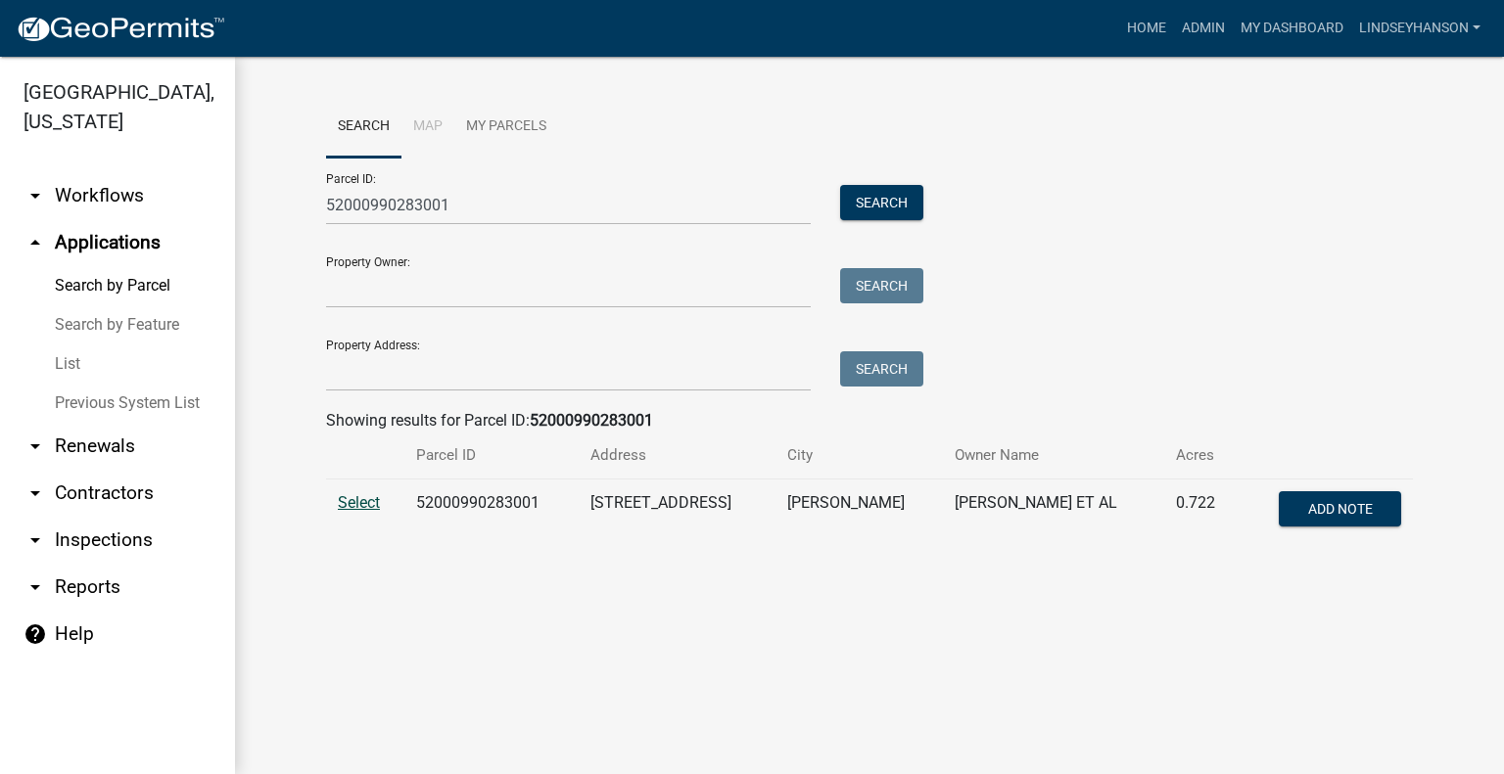
click at [345, 511] on span "Select" at bounding box center [359, 502] width 42 height 19
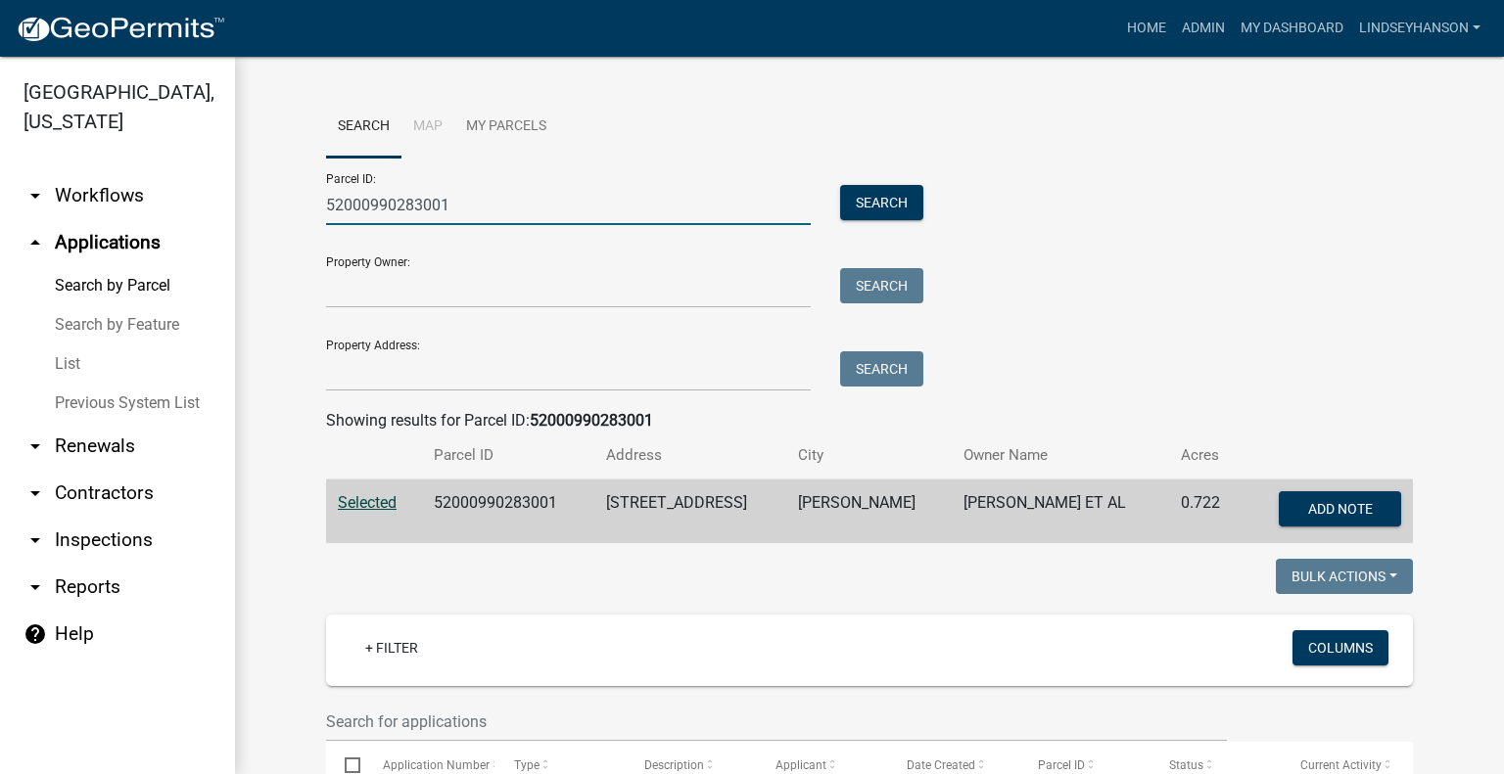
click at [490, 211] on input "52000990283001" at bounding box center [568, 205] width 485 height 40
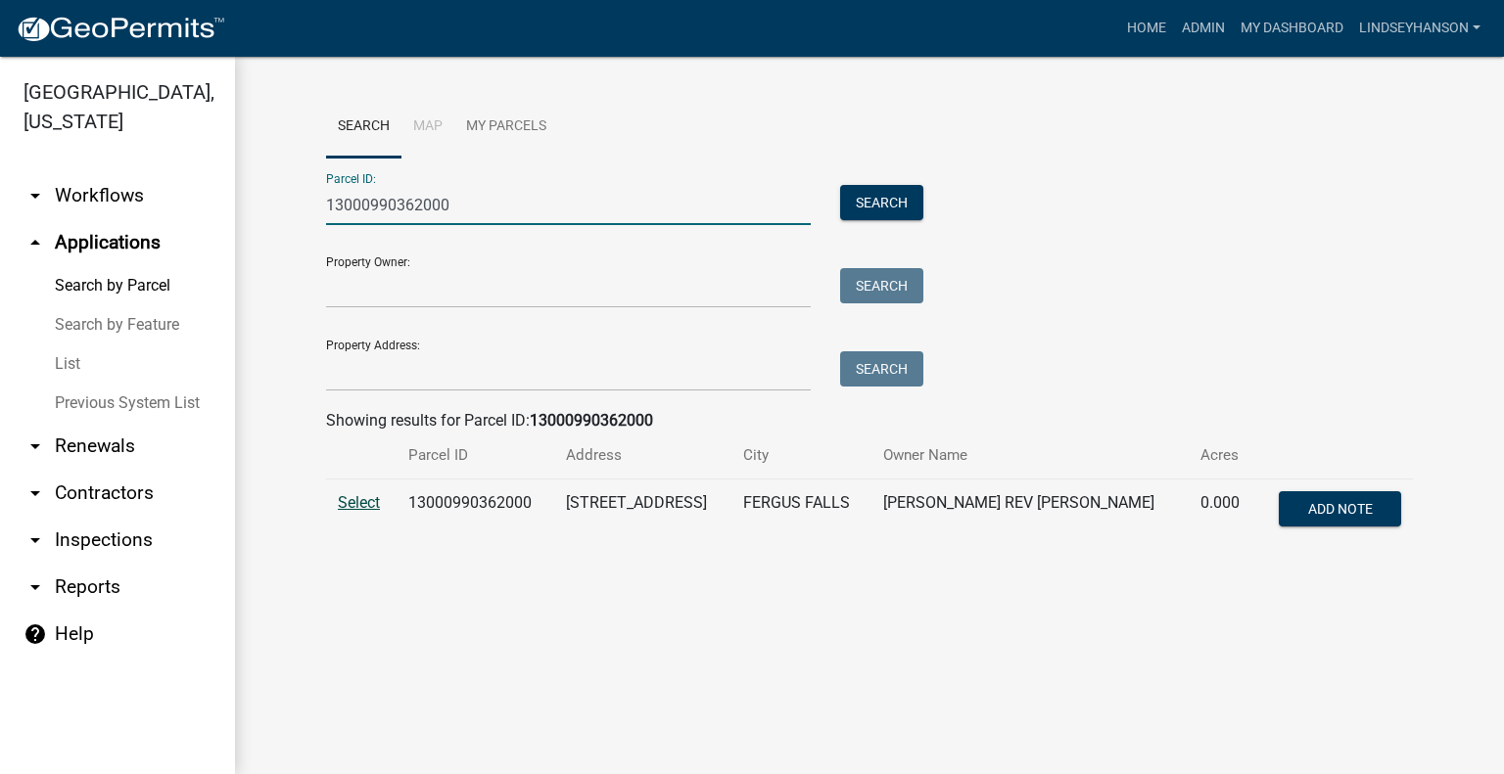
type input "13000990362000"
click at [366, 504] on span "Select" at bounding box center [359, 502] width 42 height 19
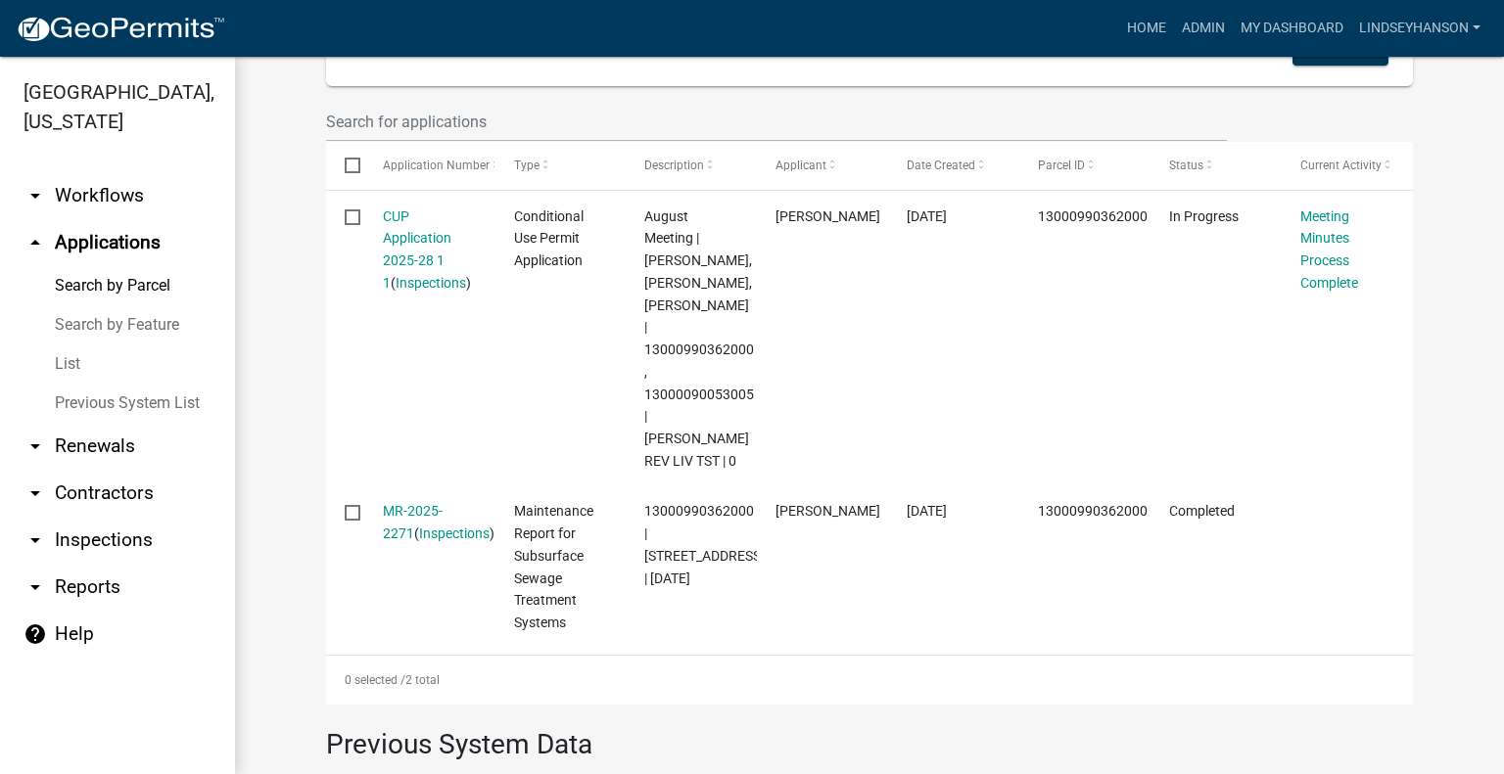
scroll to position [614, 0]
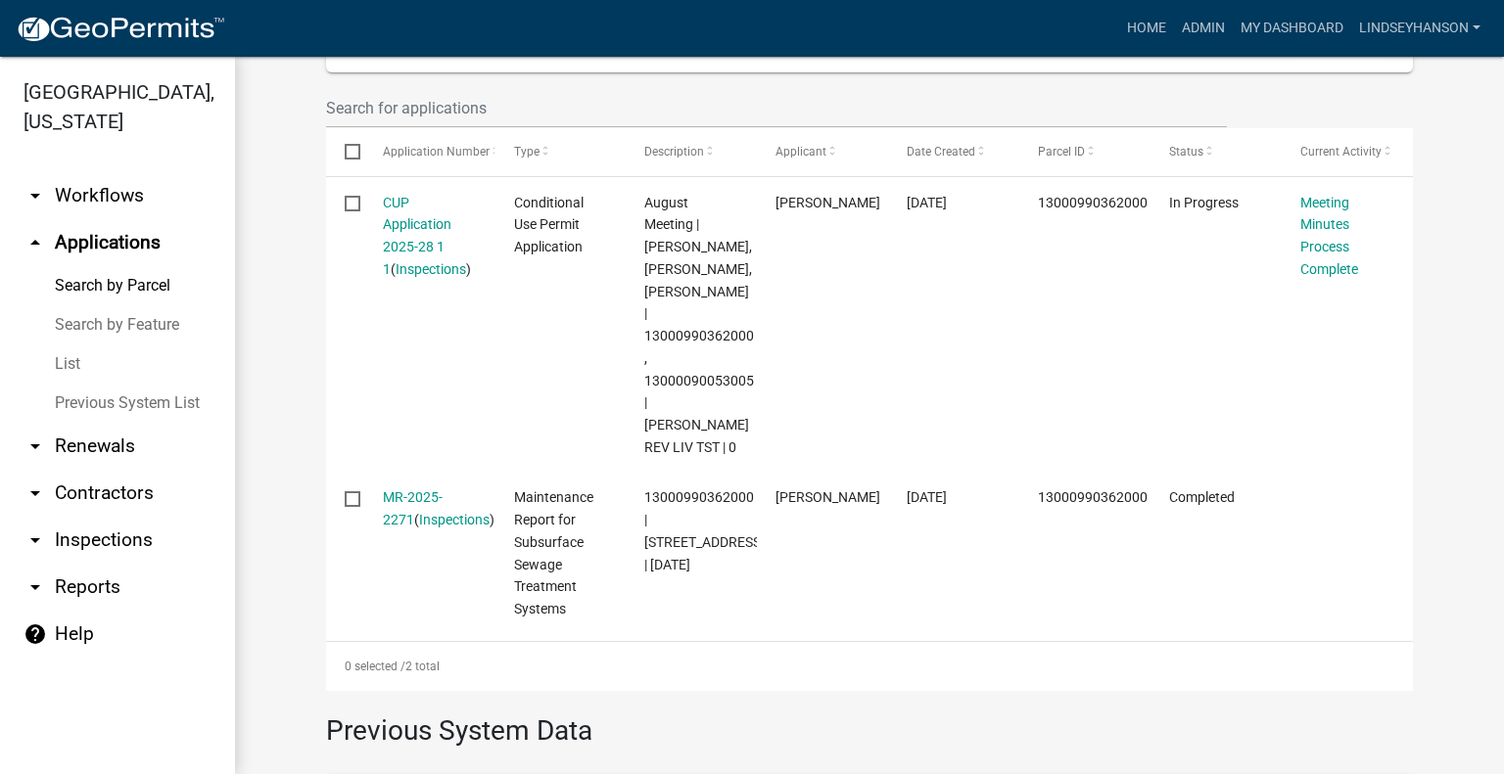
click at [118, 197] on link "arrow_drop_down Workflows" at bounding box center [117, 195] width 235 height 47
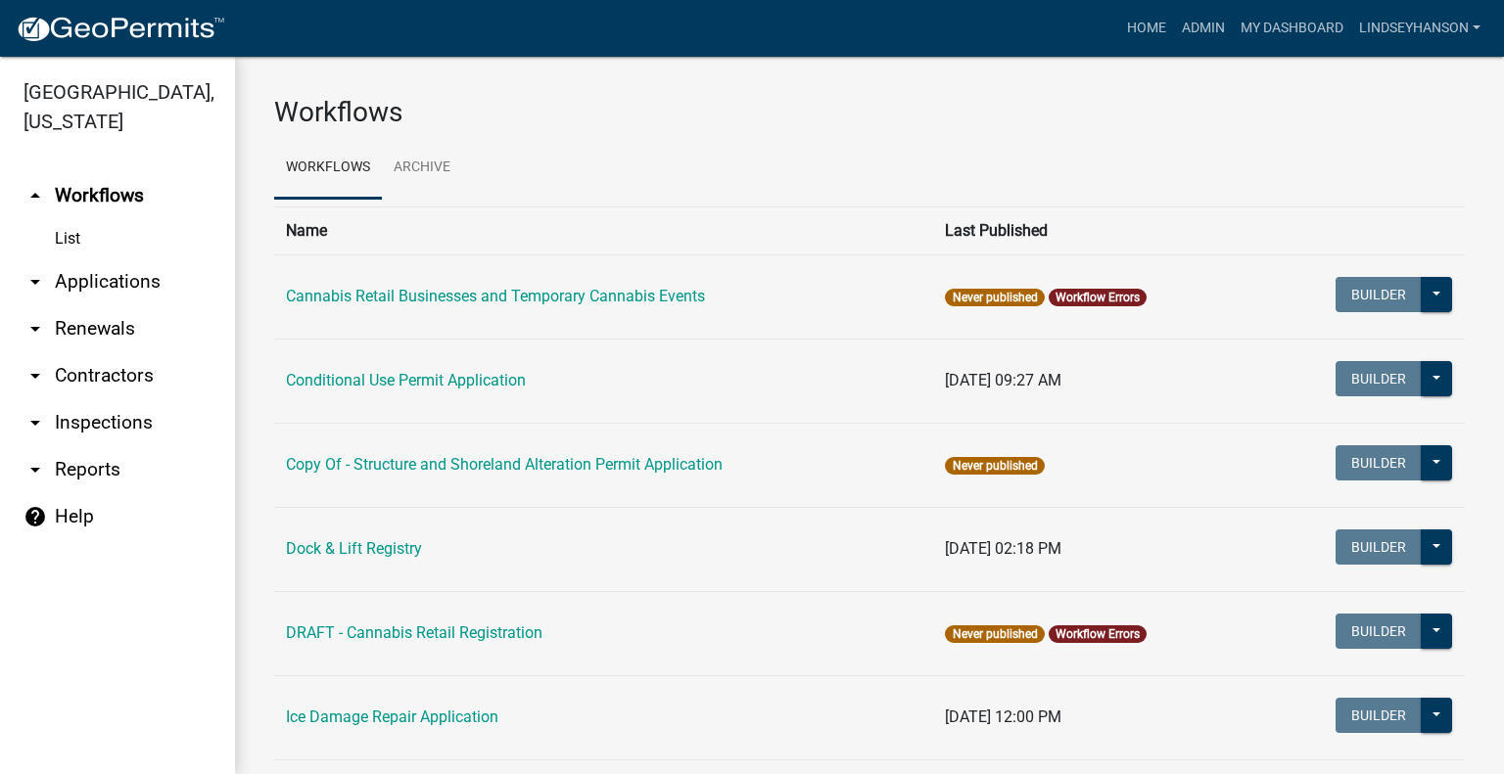
click at [142, 289] on link "arrow_drop_down Applications" at bounding box center [117, 281] width 235 height 47
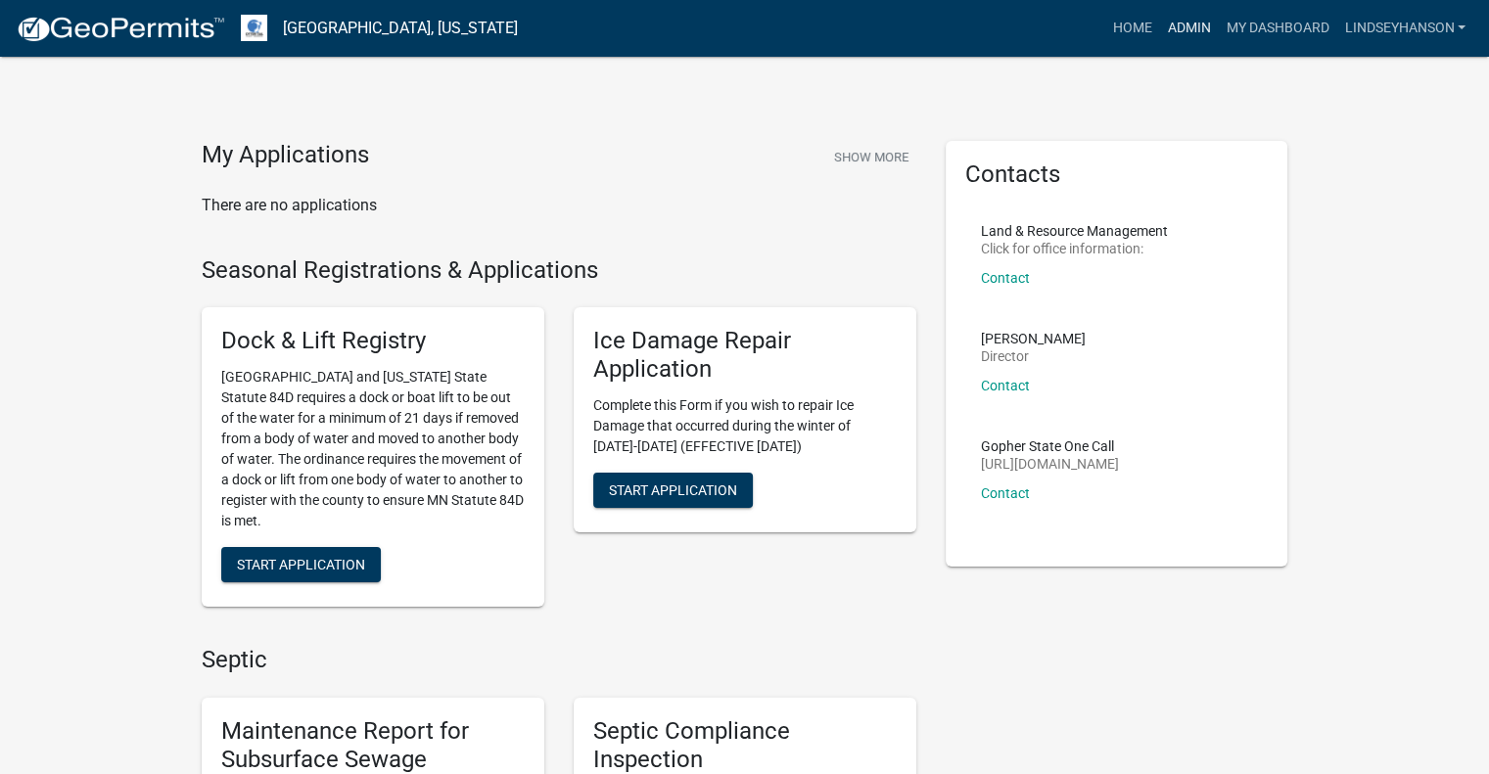
click at [1168, 30] on link "Admin" at bounding box center [1188, 28] width 59 height 37
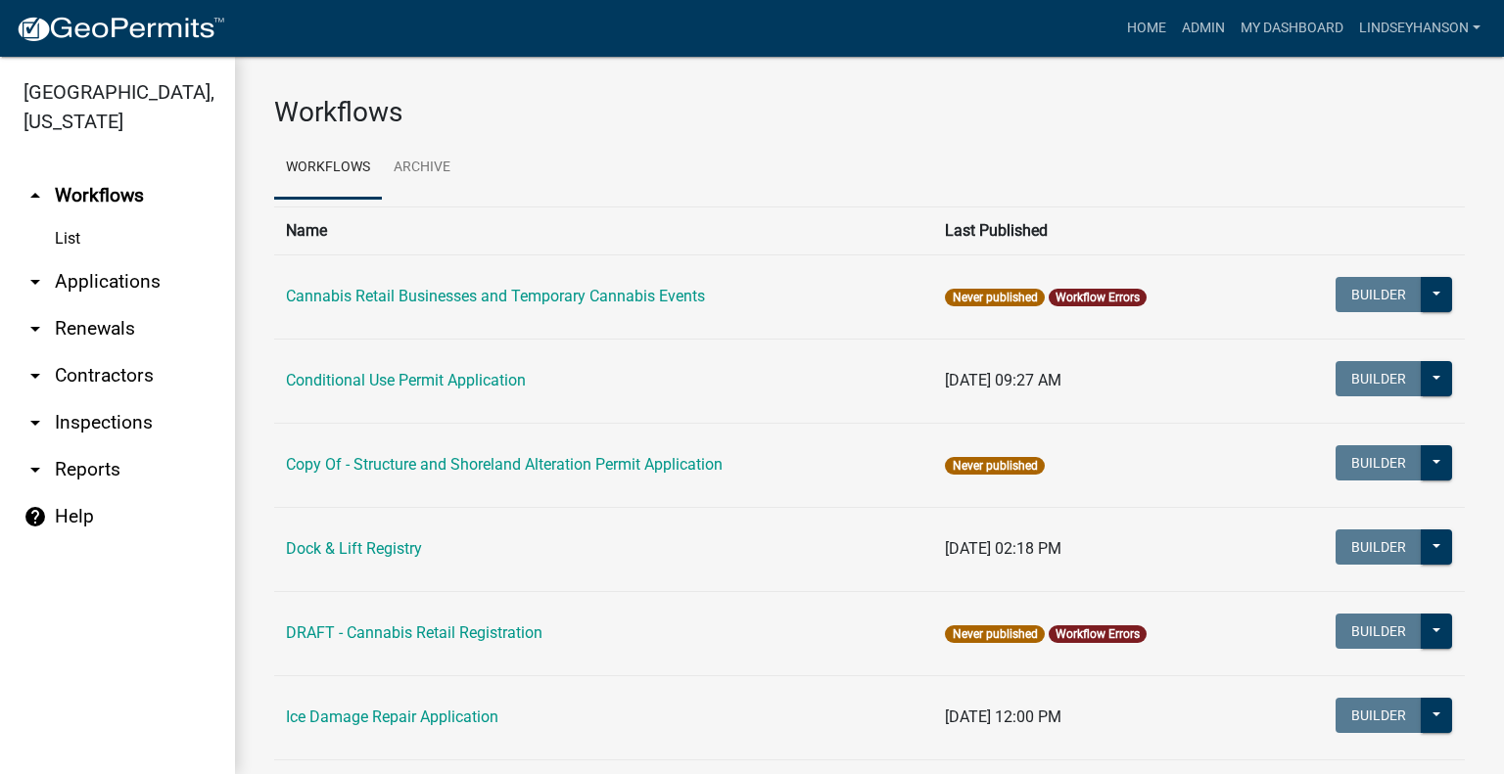
click at [134, 284] on link "arrow_drop_down Applications" at bounding box center [117, 281] width 235 height 47
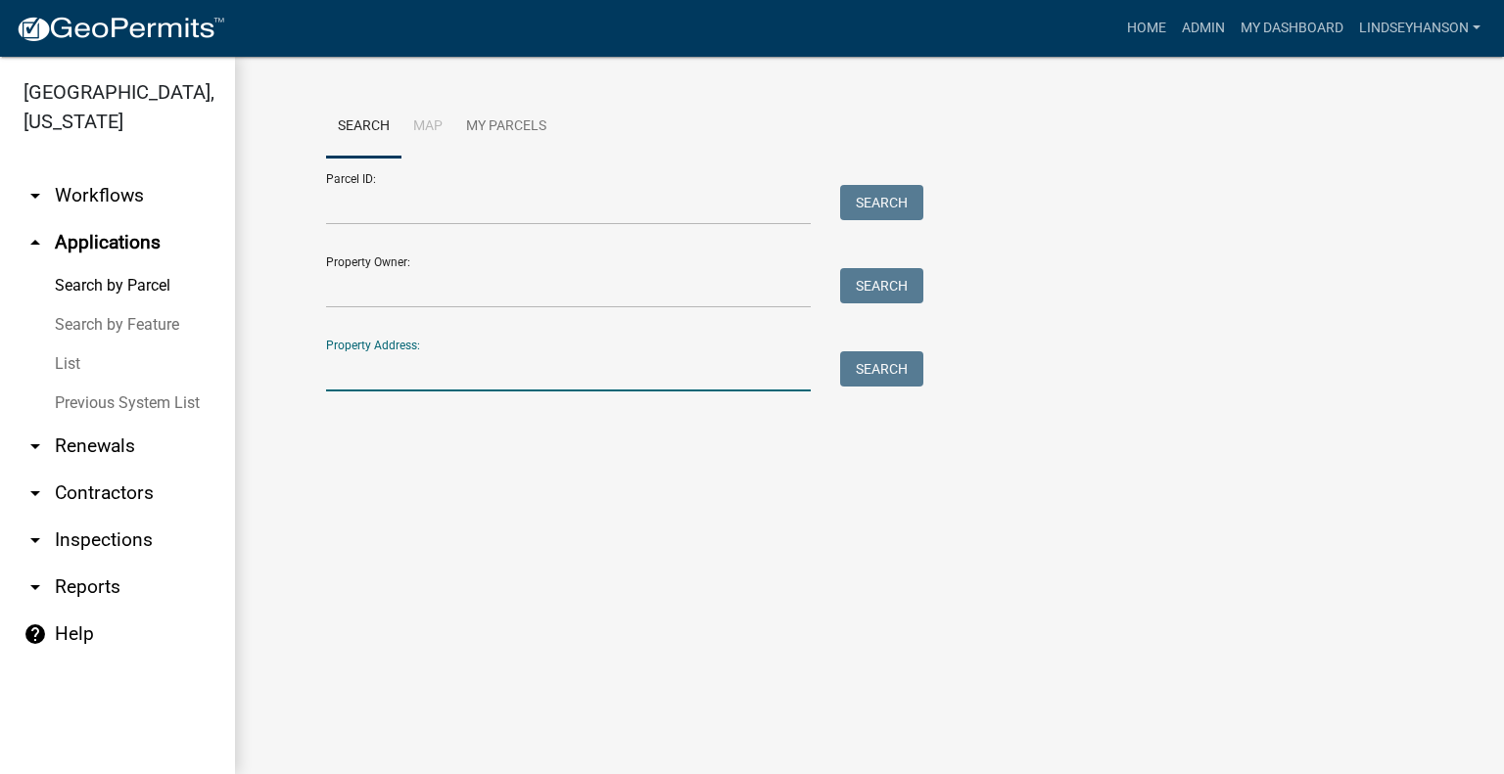
click at [504, 363] on input "Property Address:" at bounding box center [568, 371] width 485 height 40
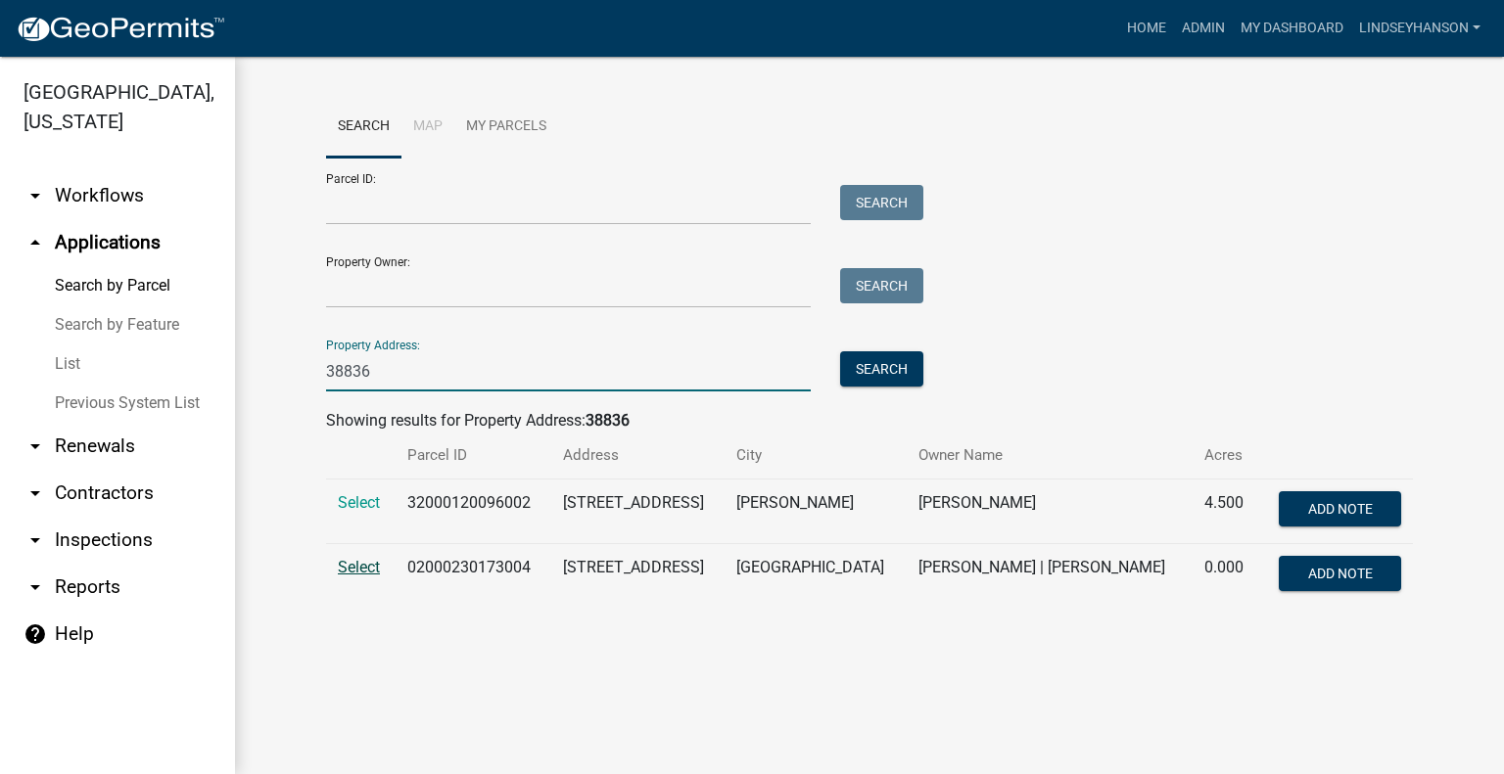
type input "38836"
drag, startPoint x: 360, startPoint y: 574, endPoint x: 364, endPoint y: 554, distance: 20.0
click at [360, 573] on span "Select" at bounding box center [359, 567] width 42 height 19
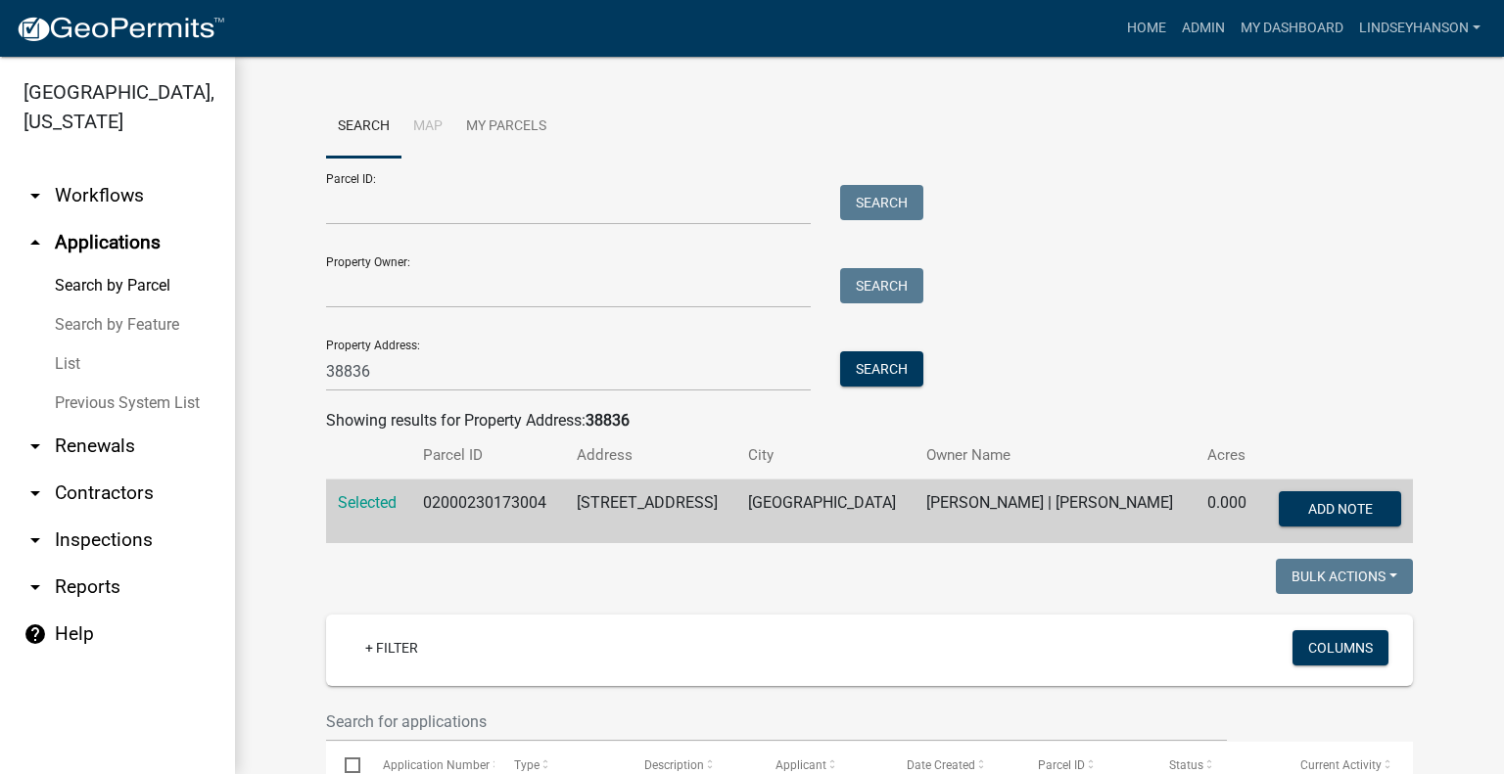
click at [122, 204] on link "arrow_drop_down Workflows" at bounding box center [117, 195] width 235 height 47
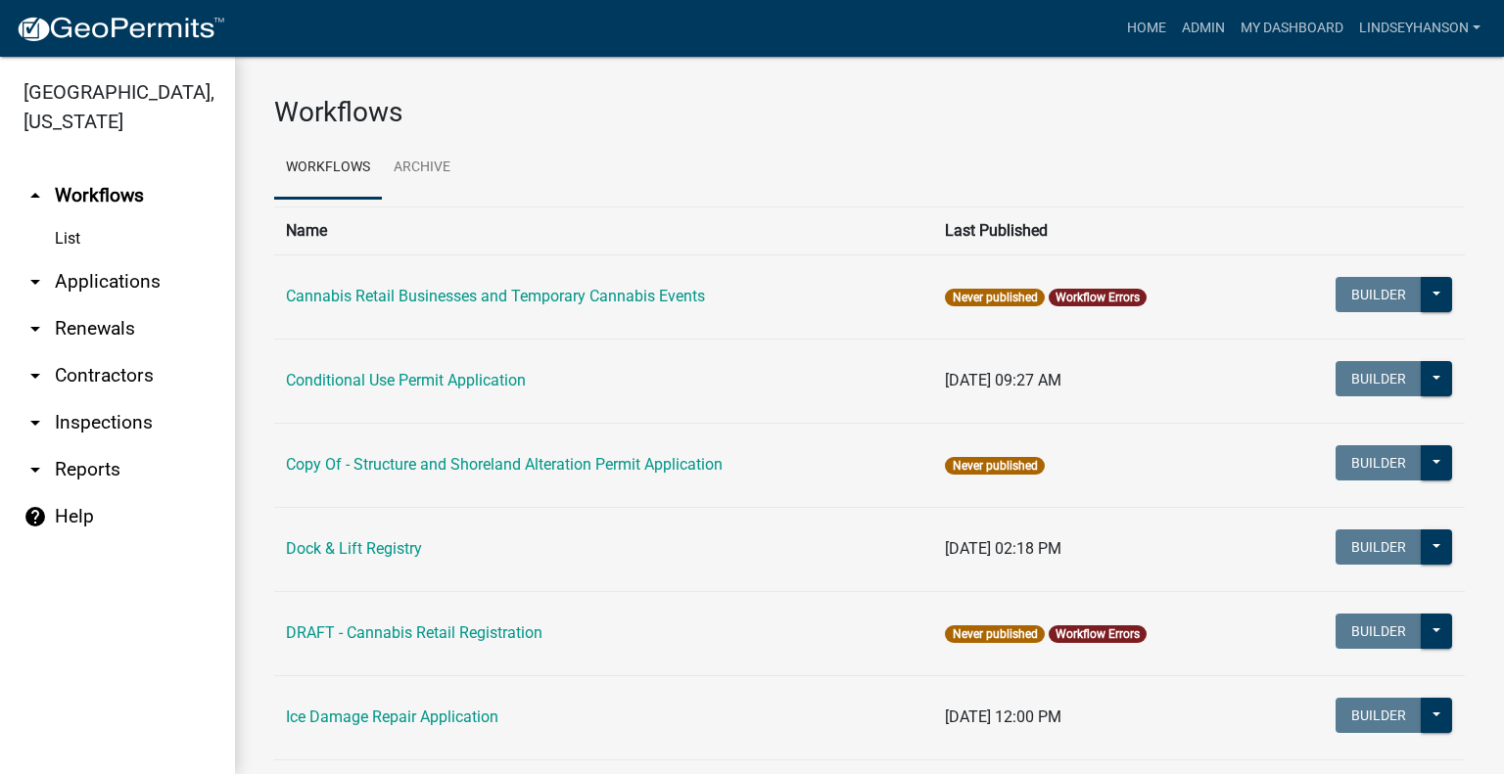
click at [141, 281] on link "arrow_drop_down Applications" at bounding box center [117, 281] width 235 height 47
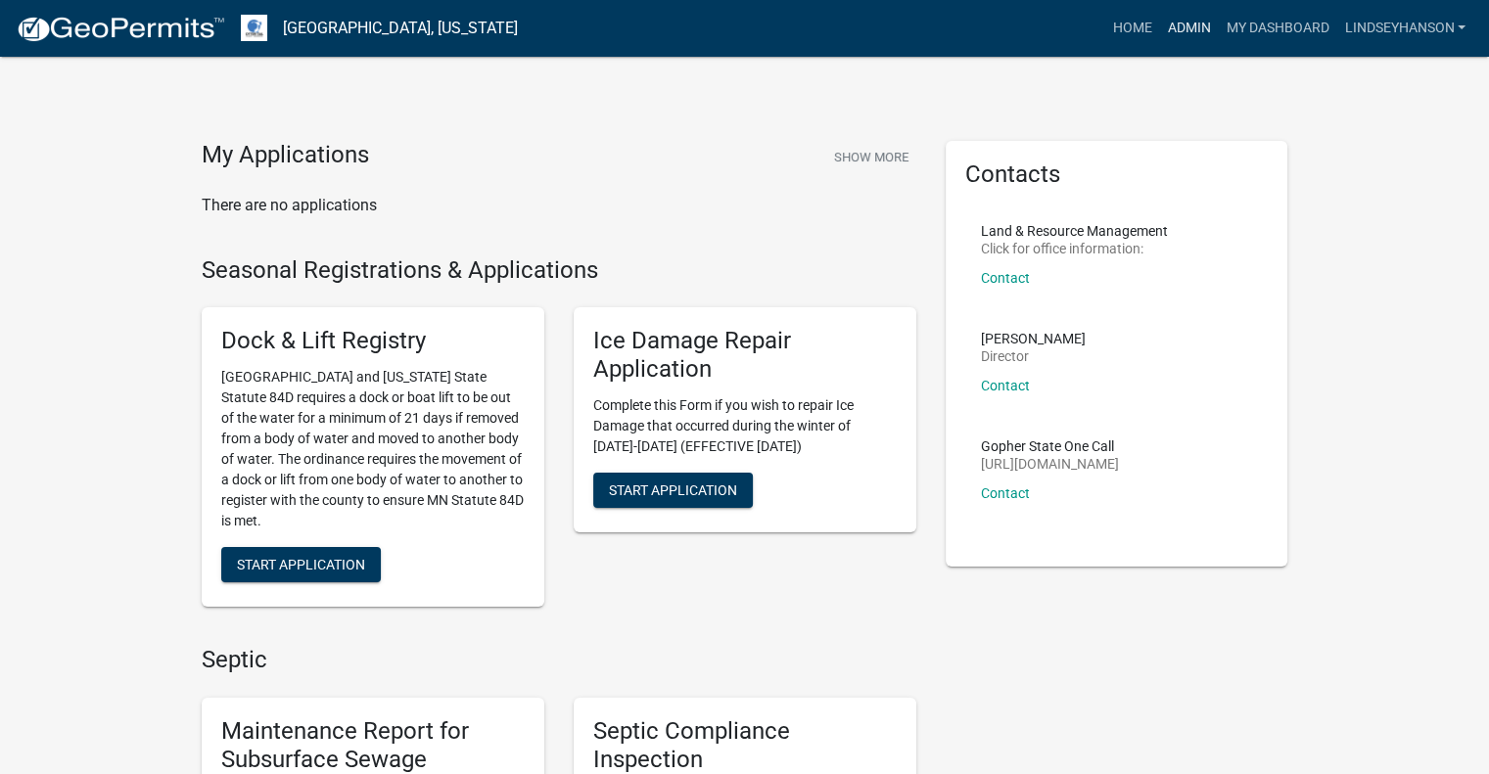
click at [1187, 20] on link "Admin" at bounding box center [1188, 28] width 59 height 37
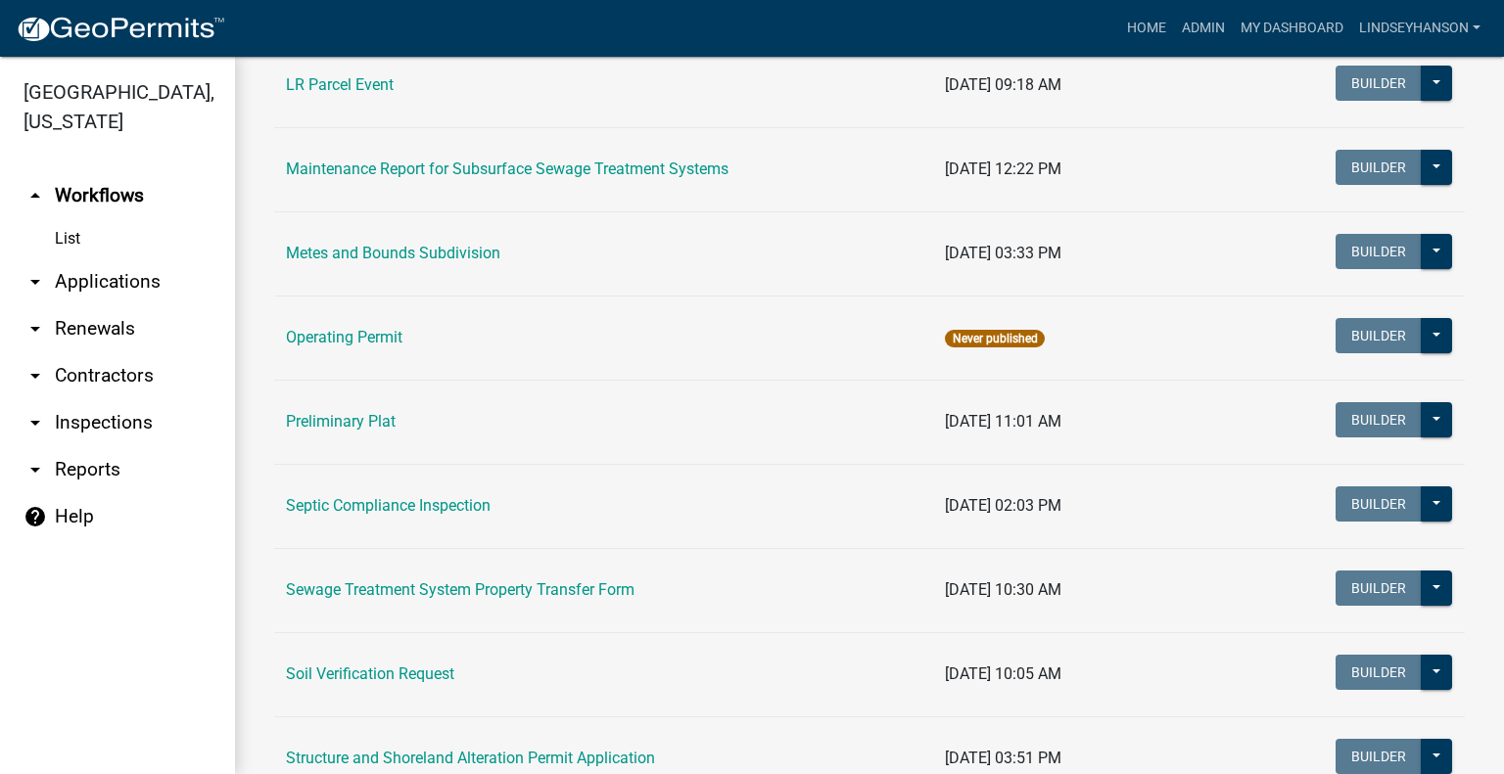
scroll to position [722, 0]
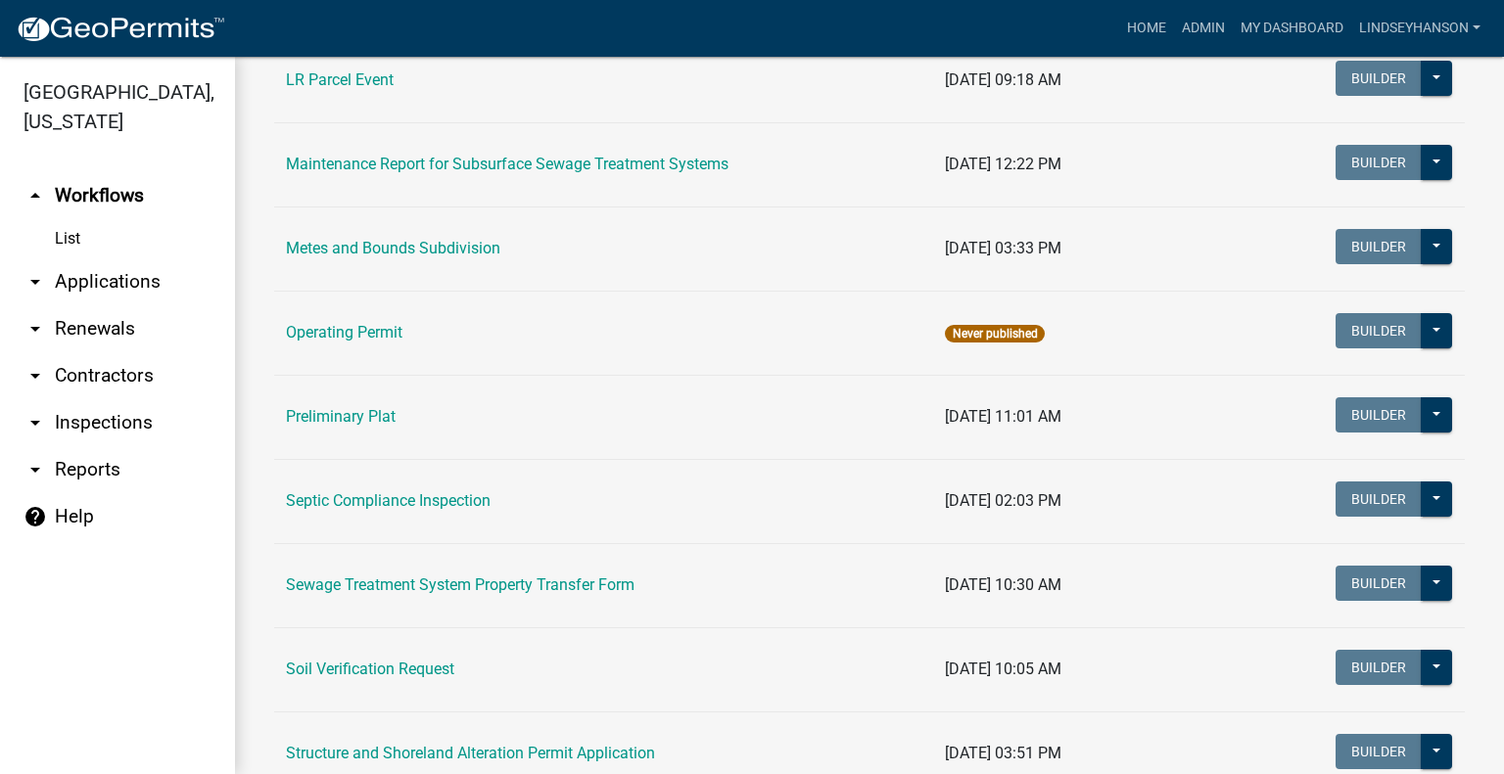
click at [517, 584] on link "Sewage Treatment System Property Transfer Form" at bounding box center [460, 585] width 349 height 19
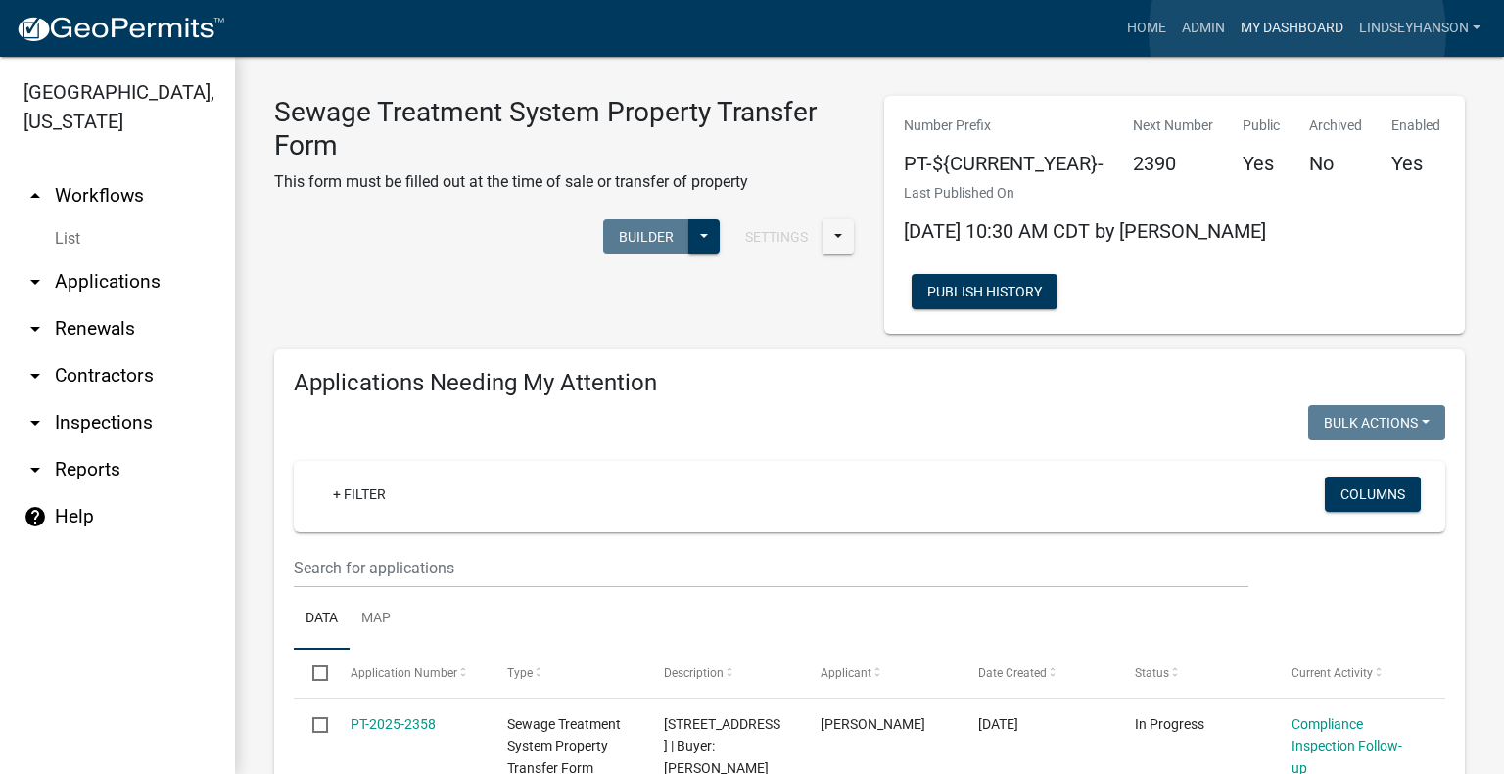
click at [1297, 33] on link "My Dashboard" at bounding box center [1292, 28] width 118 height 37
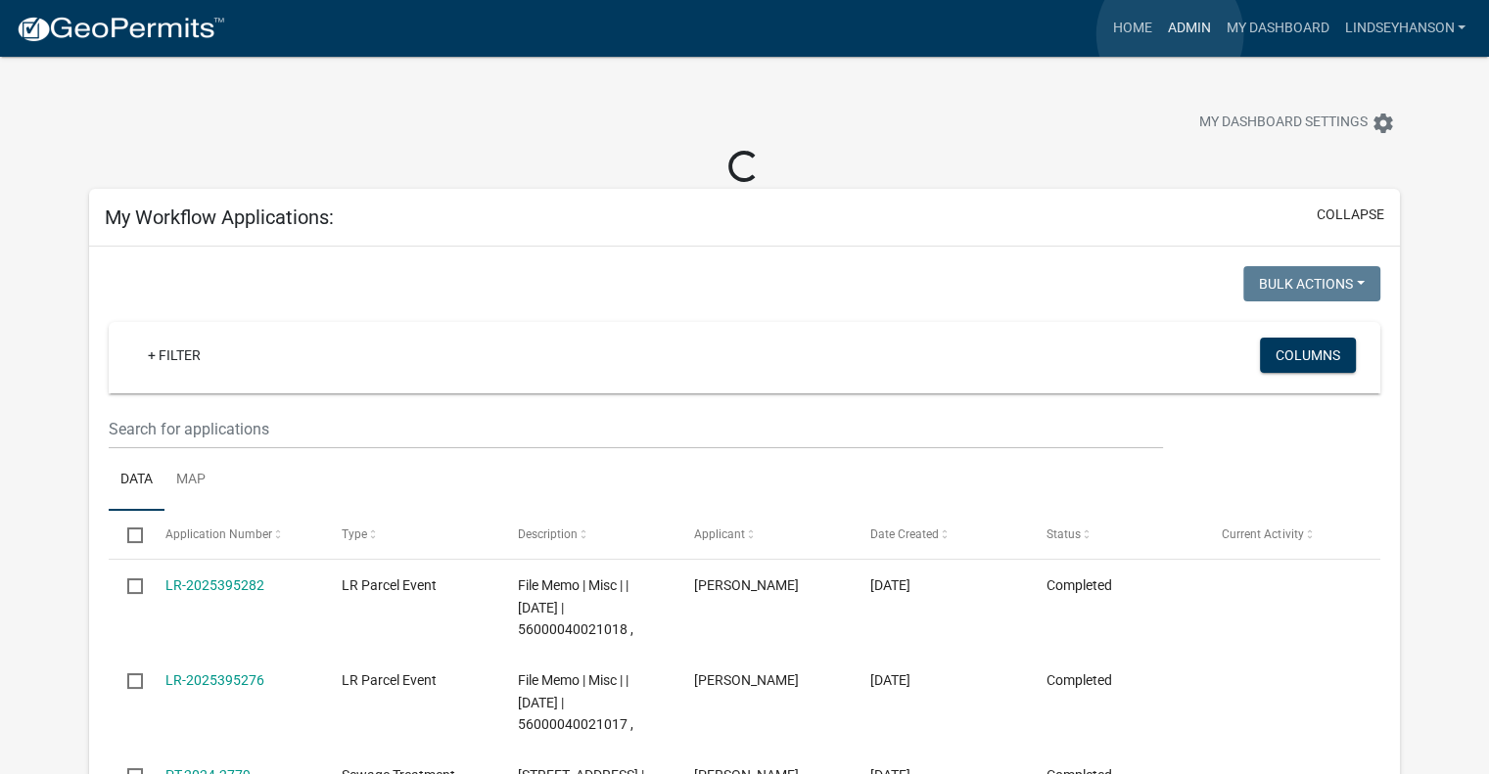
click at [1170, 34] on link "Admin" at bounding box center [1188, 28] width 59 height 37
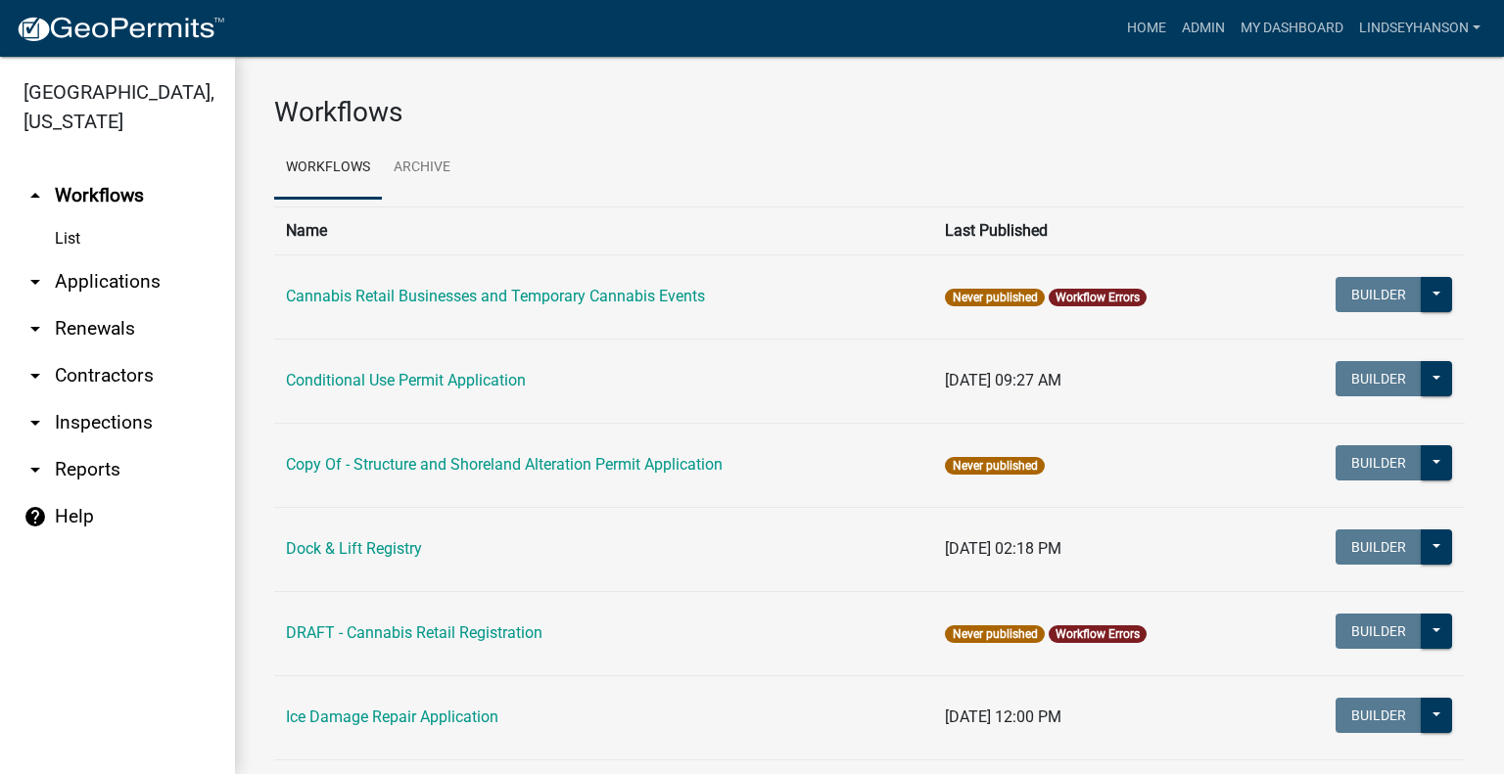
click at [151, 282] on link "arrow_drop_down Applications" at bounding box center [117, 281] width 235 height 47
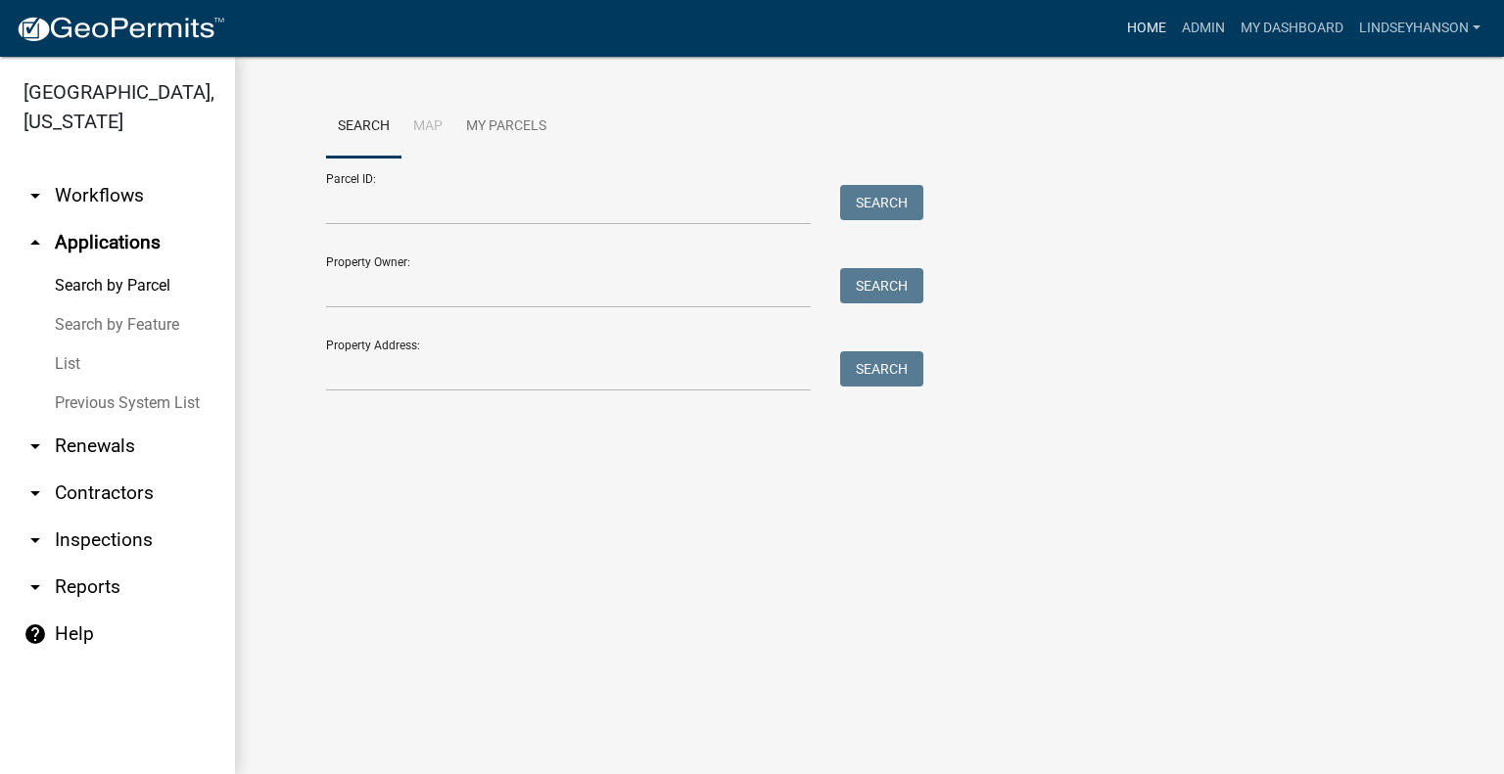
click at [1155, 31] on link "Home" at bounding box center [1146, 28] width 55 height 37
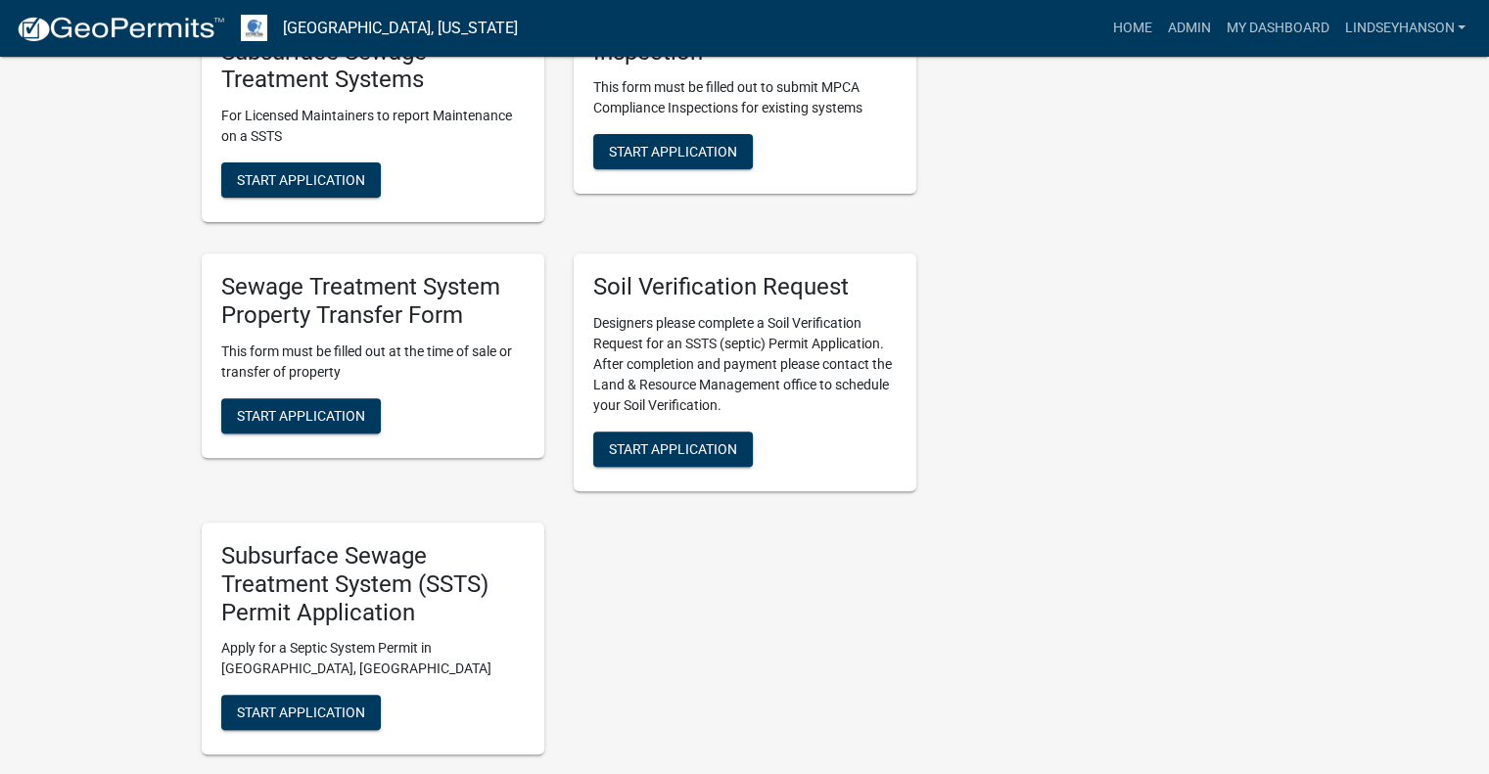
scroll to position [729, 0]
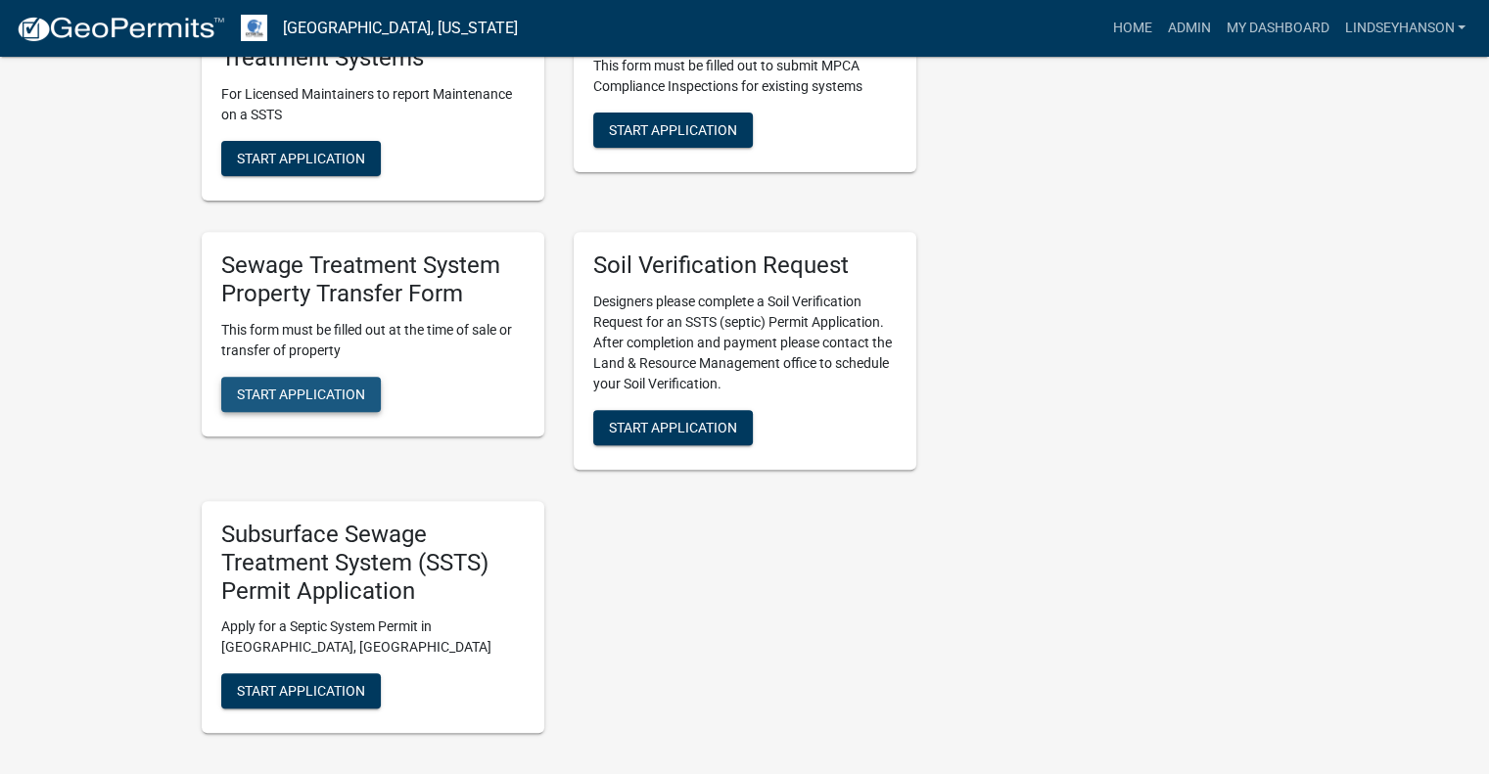
click at [321, 389] on span "Start Application" at bounding box center [301, 394] width 128 height 16
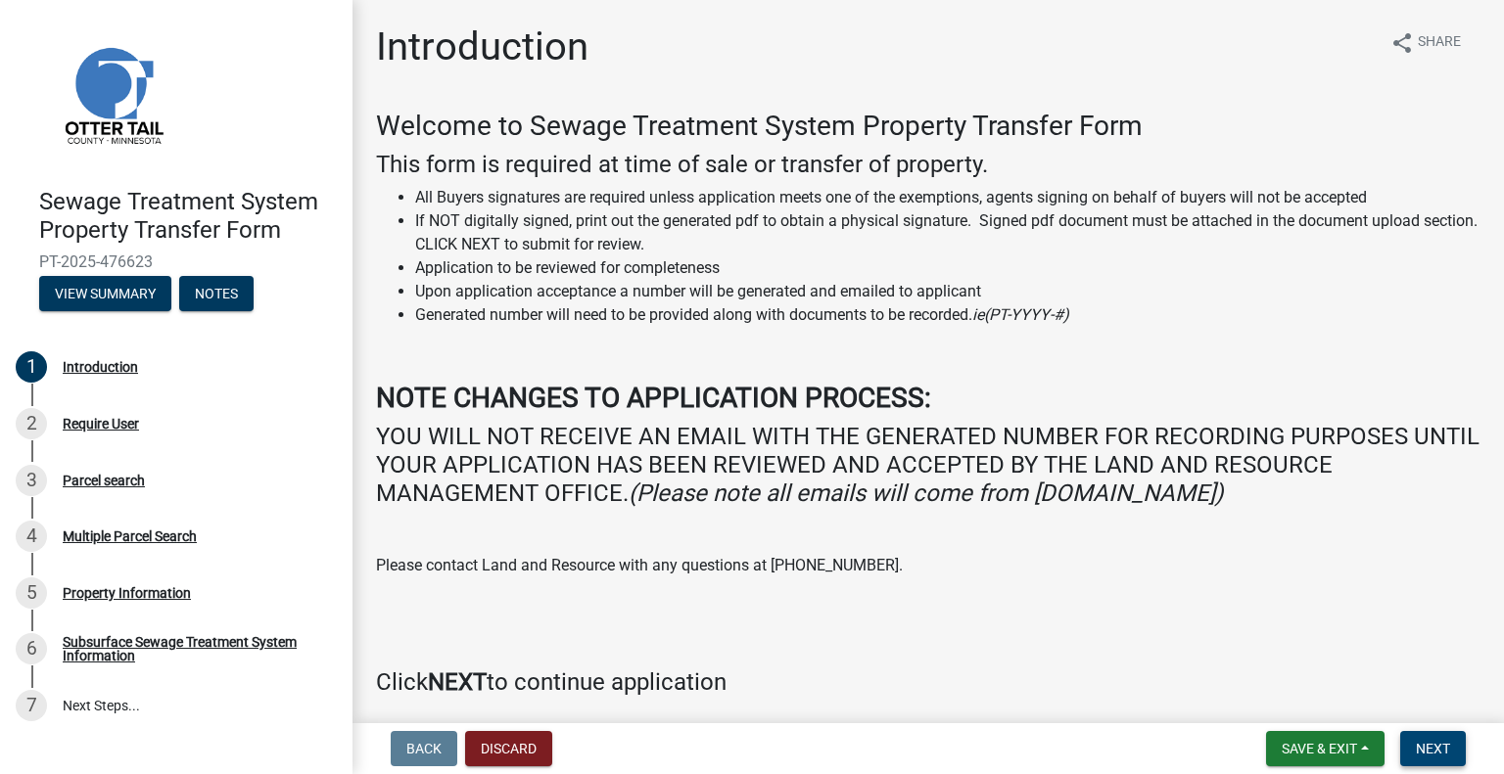
click at [1453, 745] on button "Next" at bounding box center [1433, 748] width 66 height 35
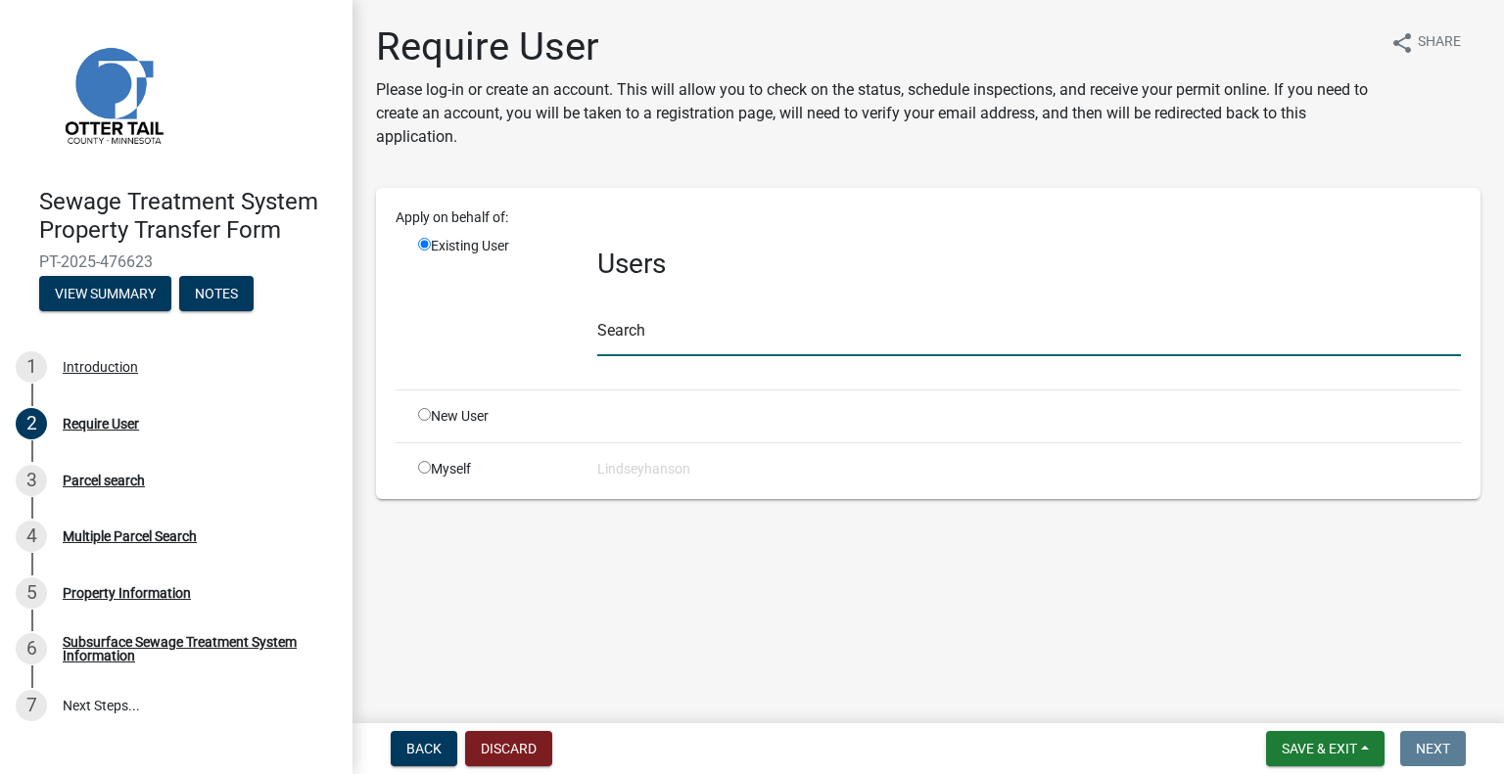
click at [672, 330] on input "text" at bounding box center [1029, 336] width 864 height 40
type input "L&R"
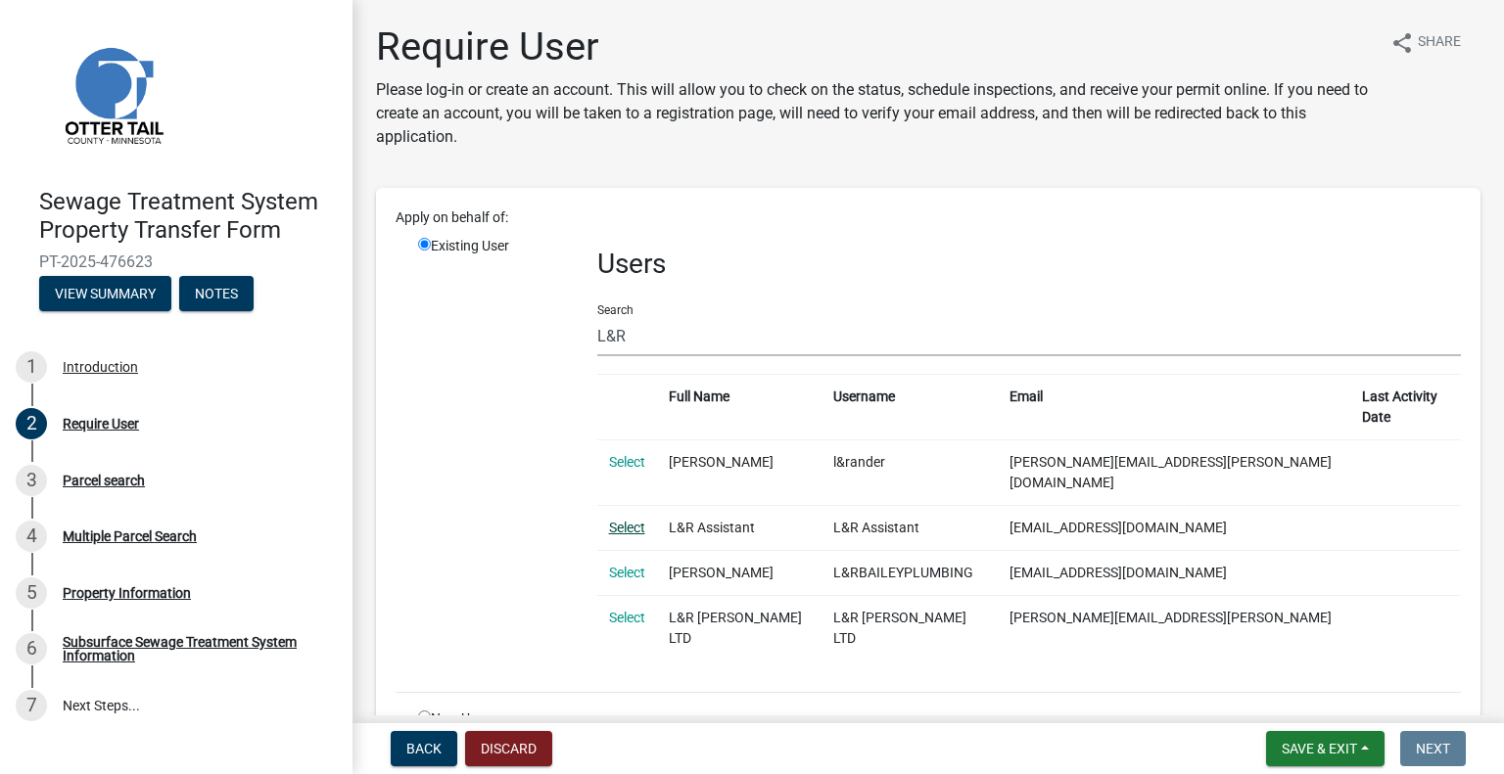
click at [619, 520] on link "Select" at bounding box center [627, 528] width 36 height 16
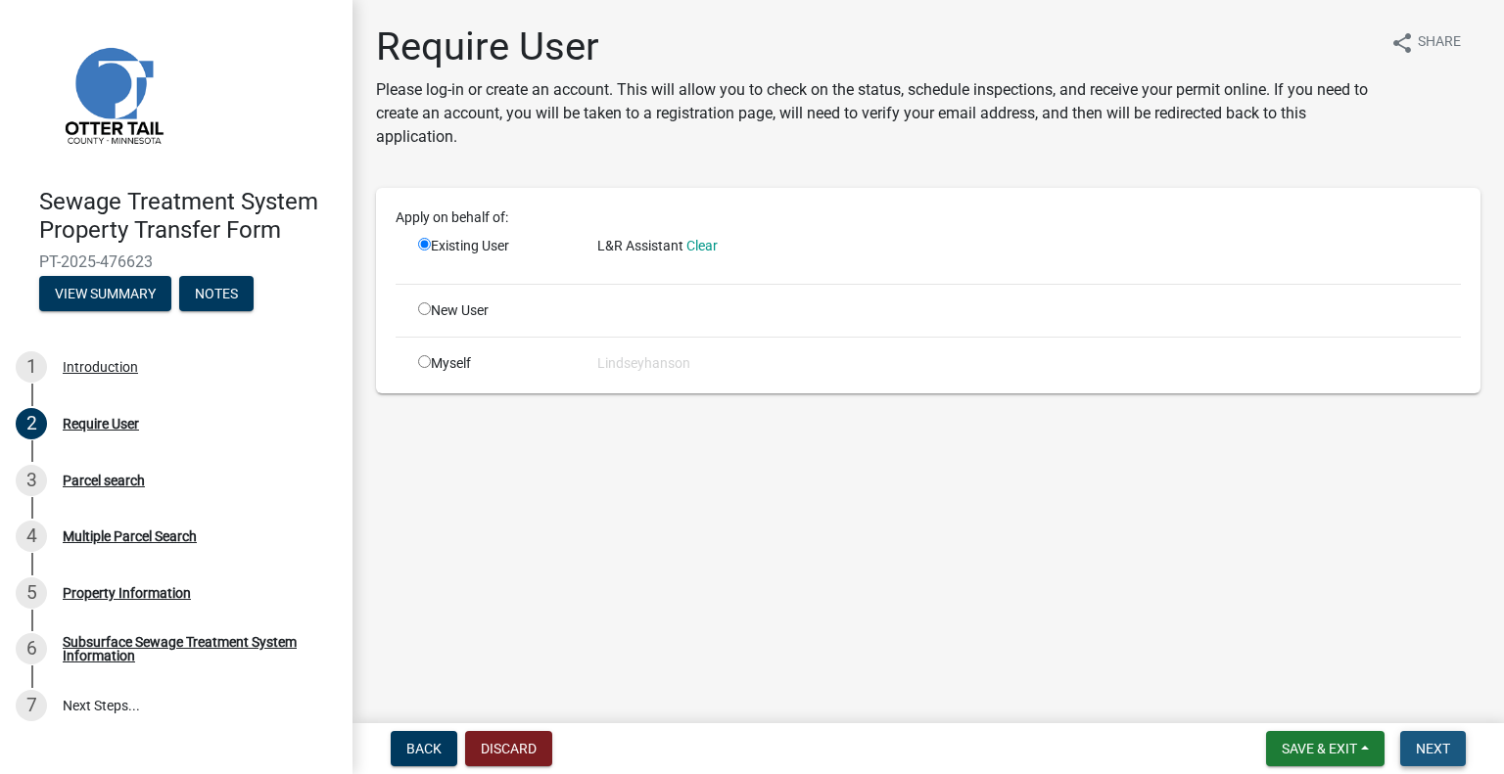
click at [1421, 751] on span "Next" at bounding box center [1433, 749] width 34 height 16
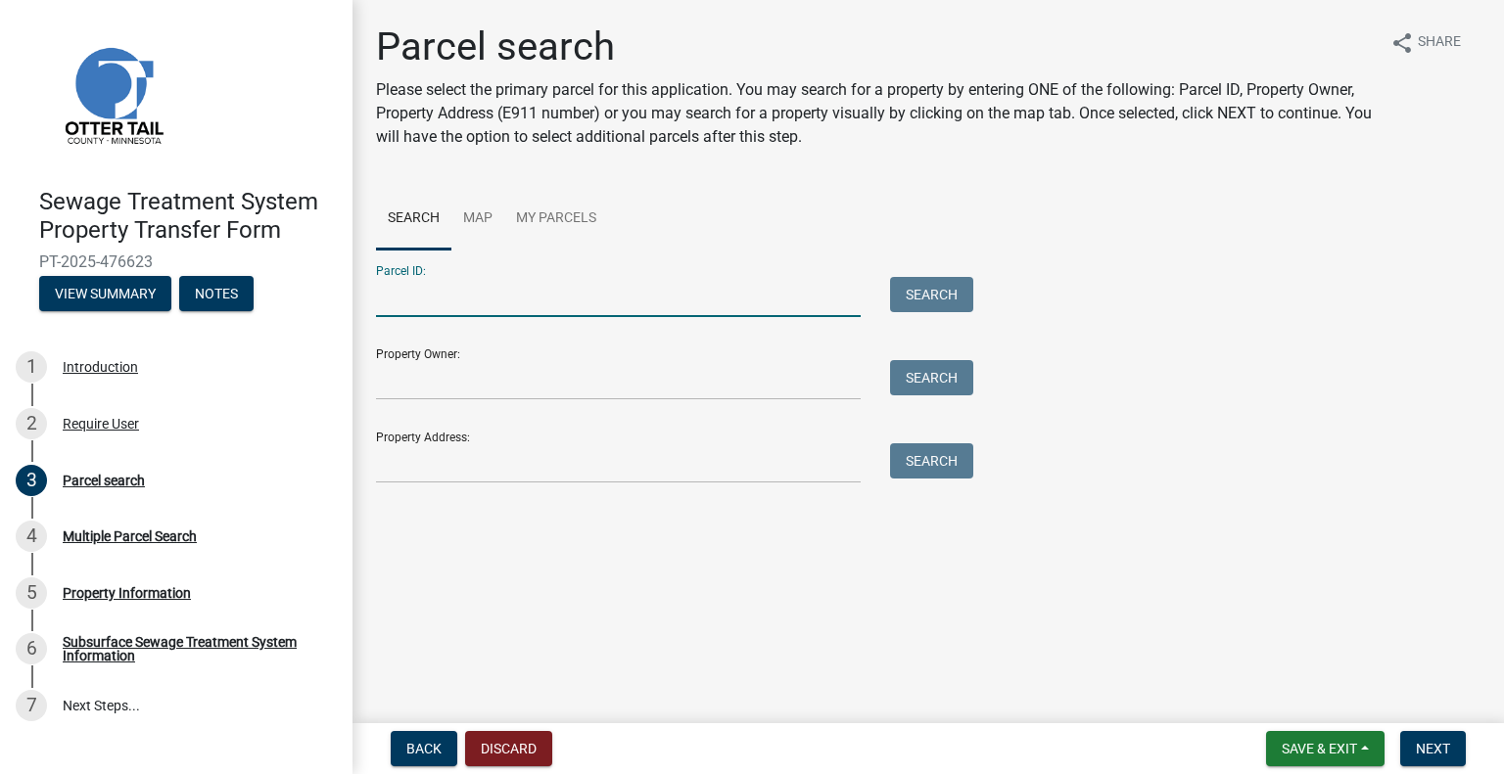
click at [474, 292] on input "Parcel ID:" at bounding box center [618, 297] width 485 height 40
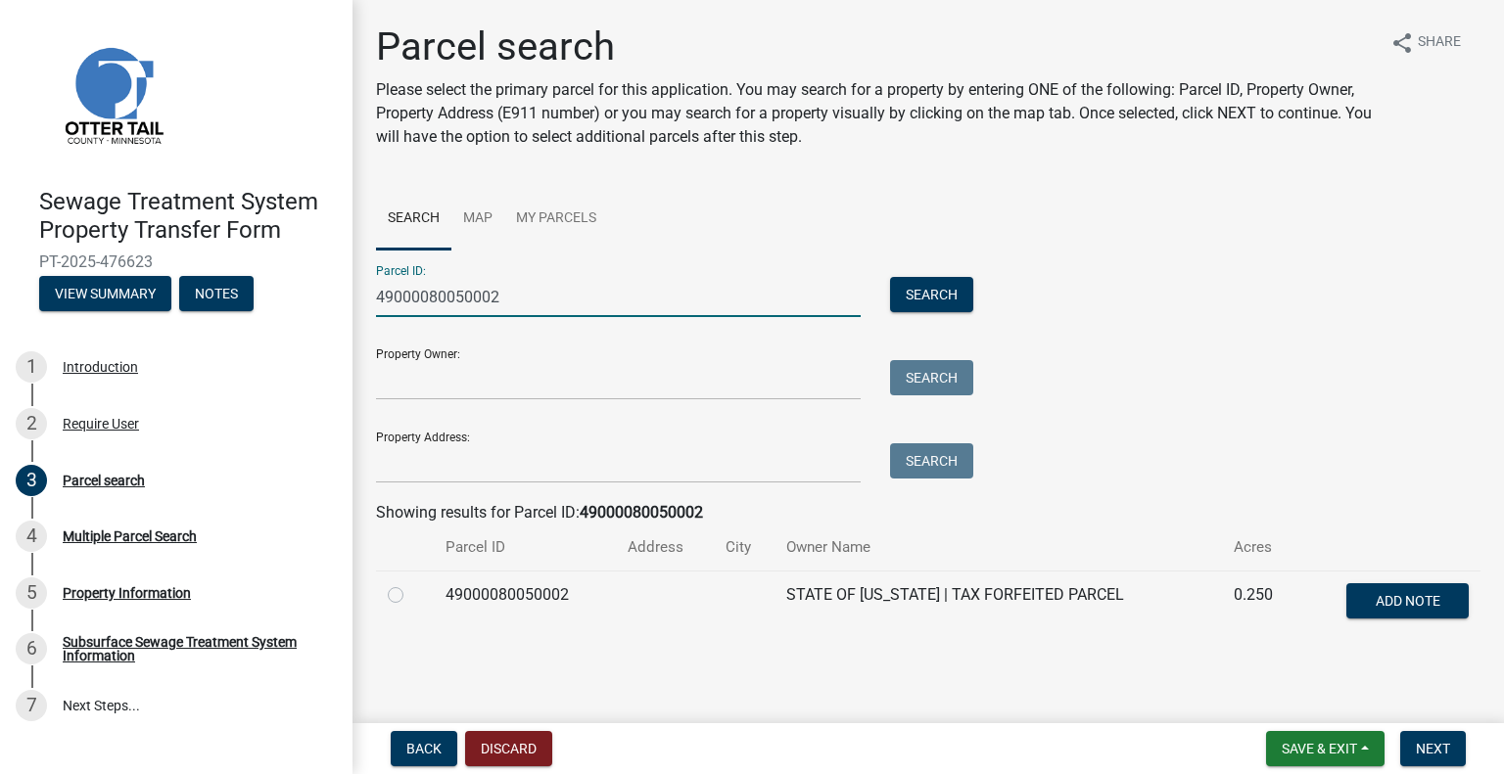
type input "49000080050002"
click at [411, 584] on label at bounding box center [411, 584] width 0 height 0
click at [411, 594] on input "radio" at bounding box center [417, 590] width 13 height 13
radio input "true"
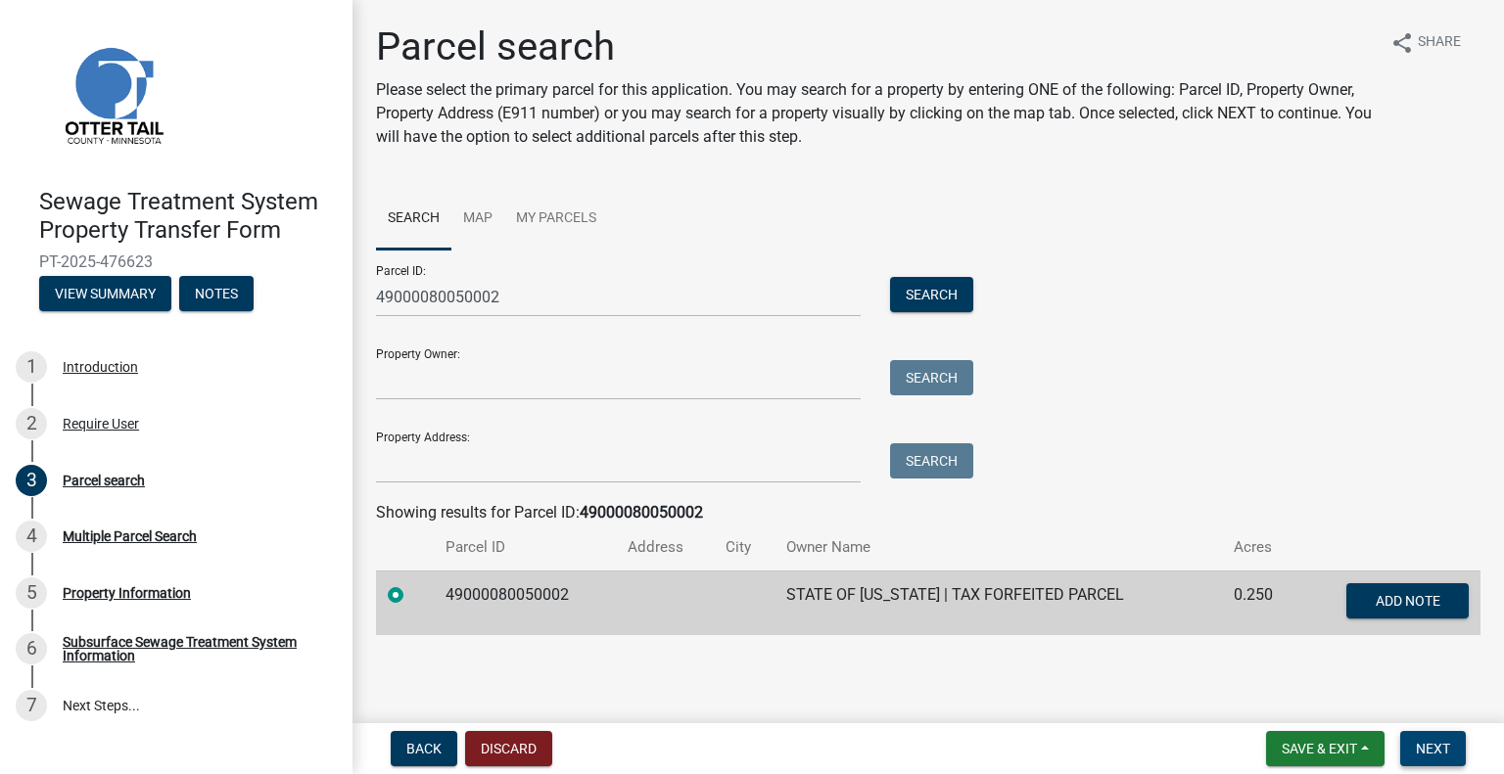
click at [1418, 748] on span "Next" at bounding box center [1433, 749] width 34 height 16
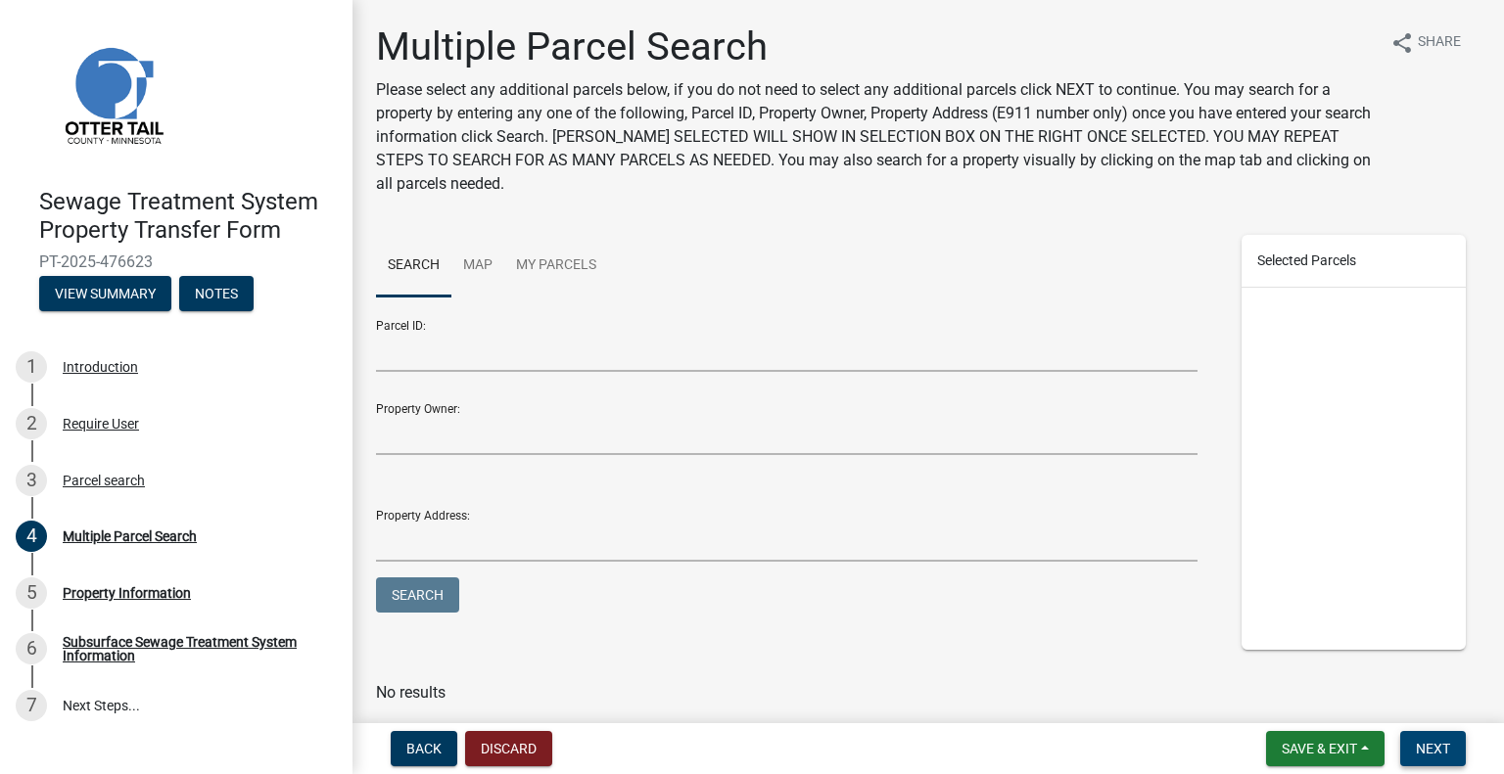
click at [1418, 747] on span "Next" at bounding box center [1433, 749] width 34 height 16
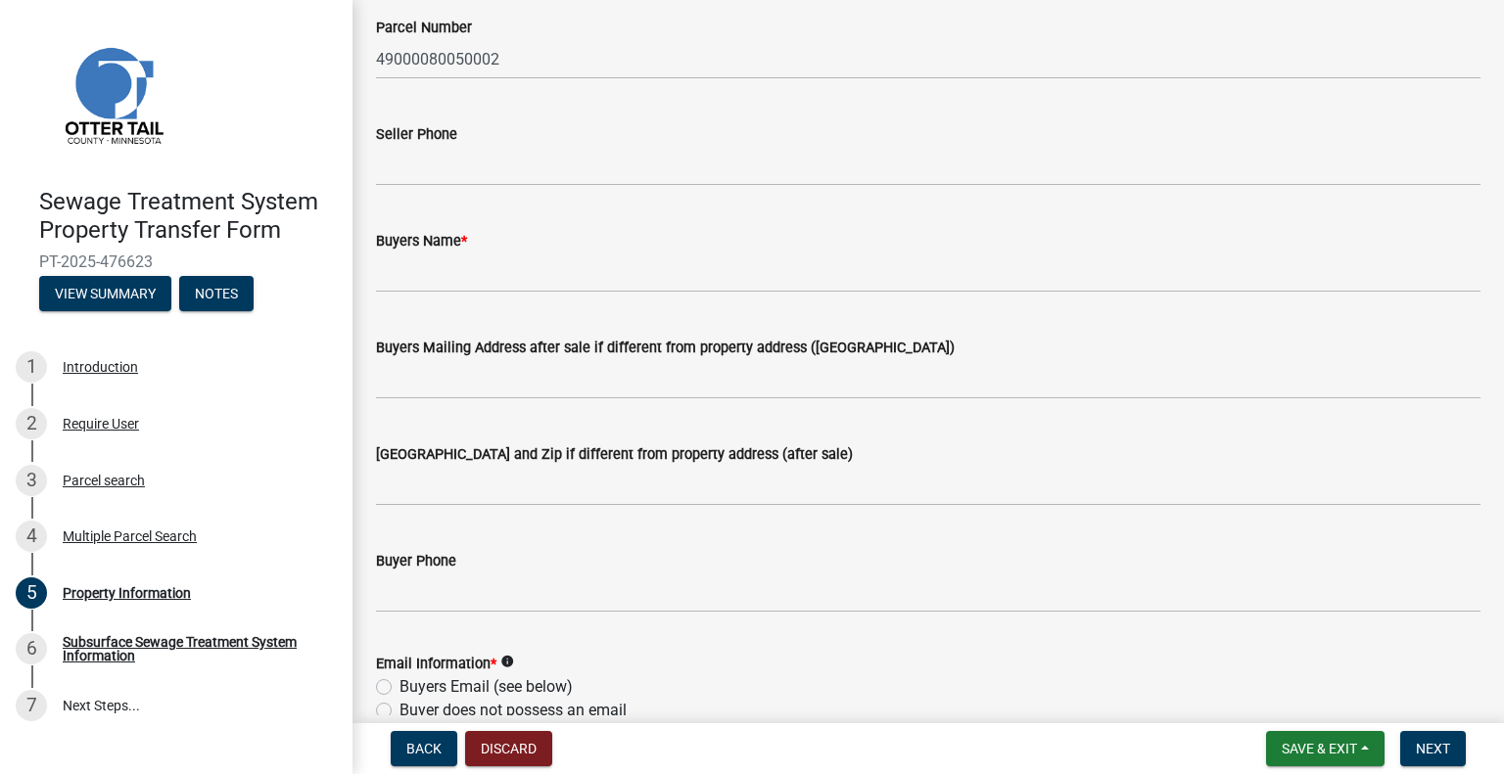
scroll to position [196, 0]
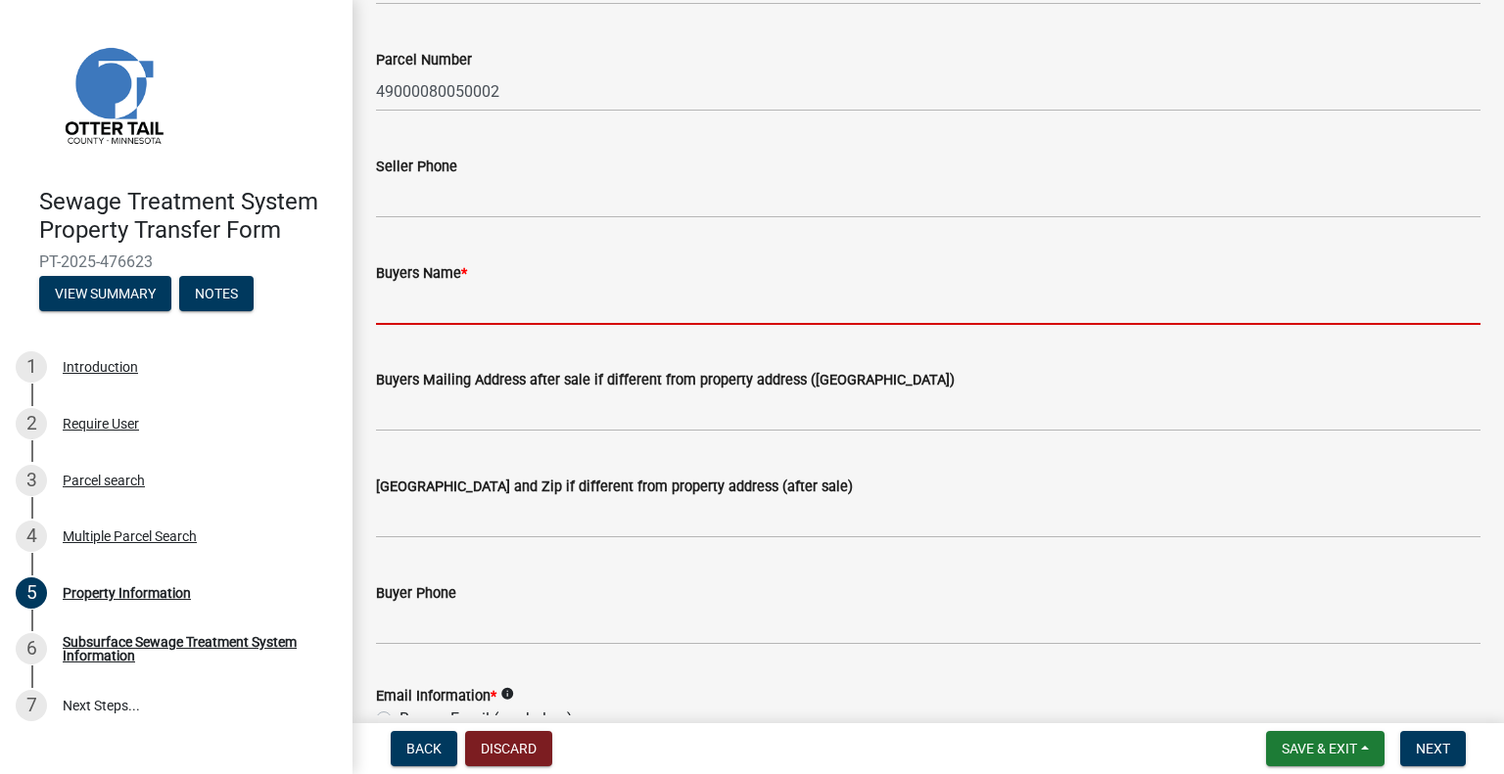
click at [497, 297] on input "Buyers Name *" at bounding box center [928, 305] width 1104 height 40
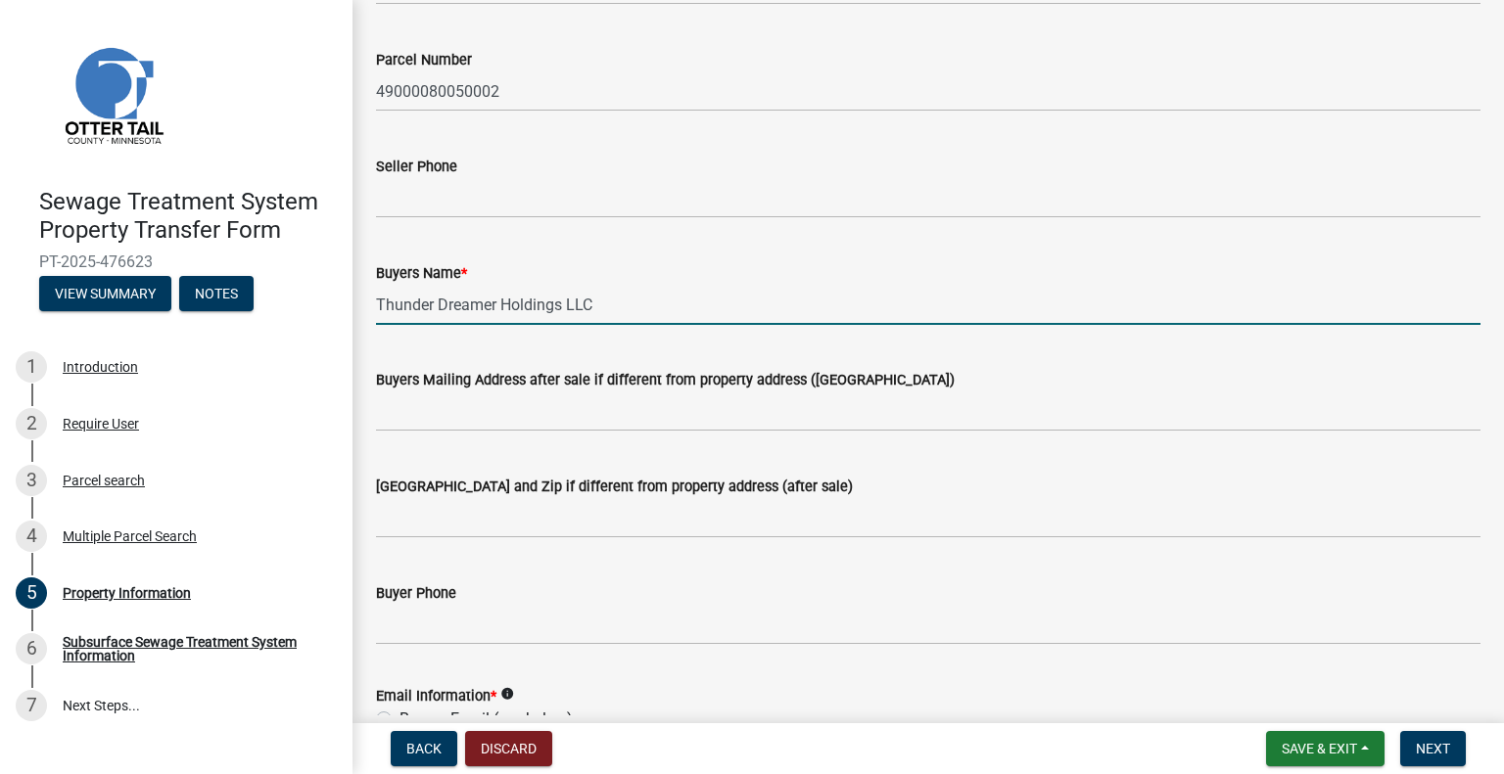
type input "Thunder Dreamer Holdings LLC"
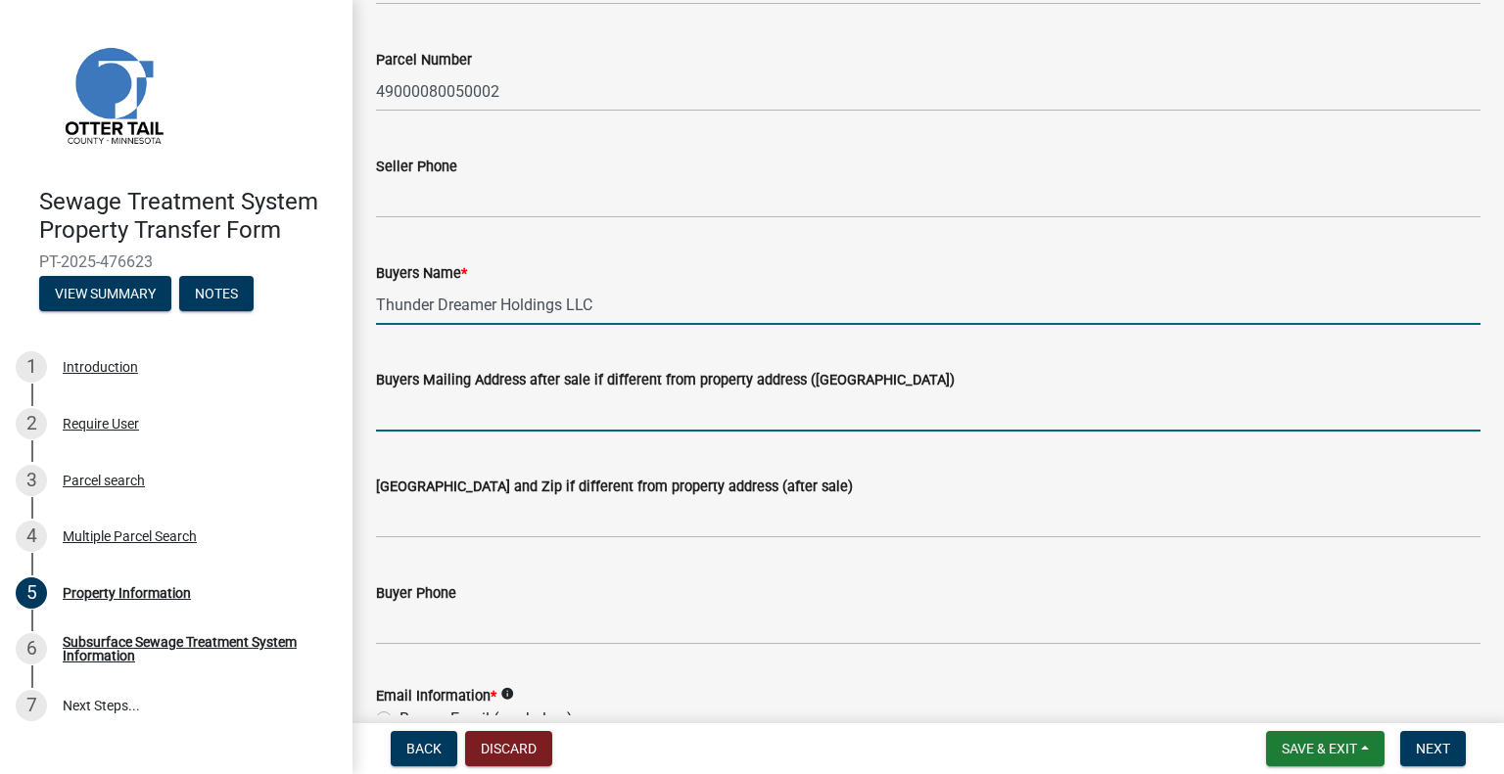
click at [518, 421] on input "Buyers Mailing Address after sale if different from property address (E911 numb…" at bounding box center [928, 412] width 1104 height 40
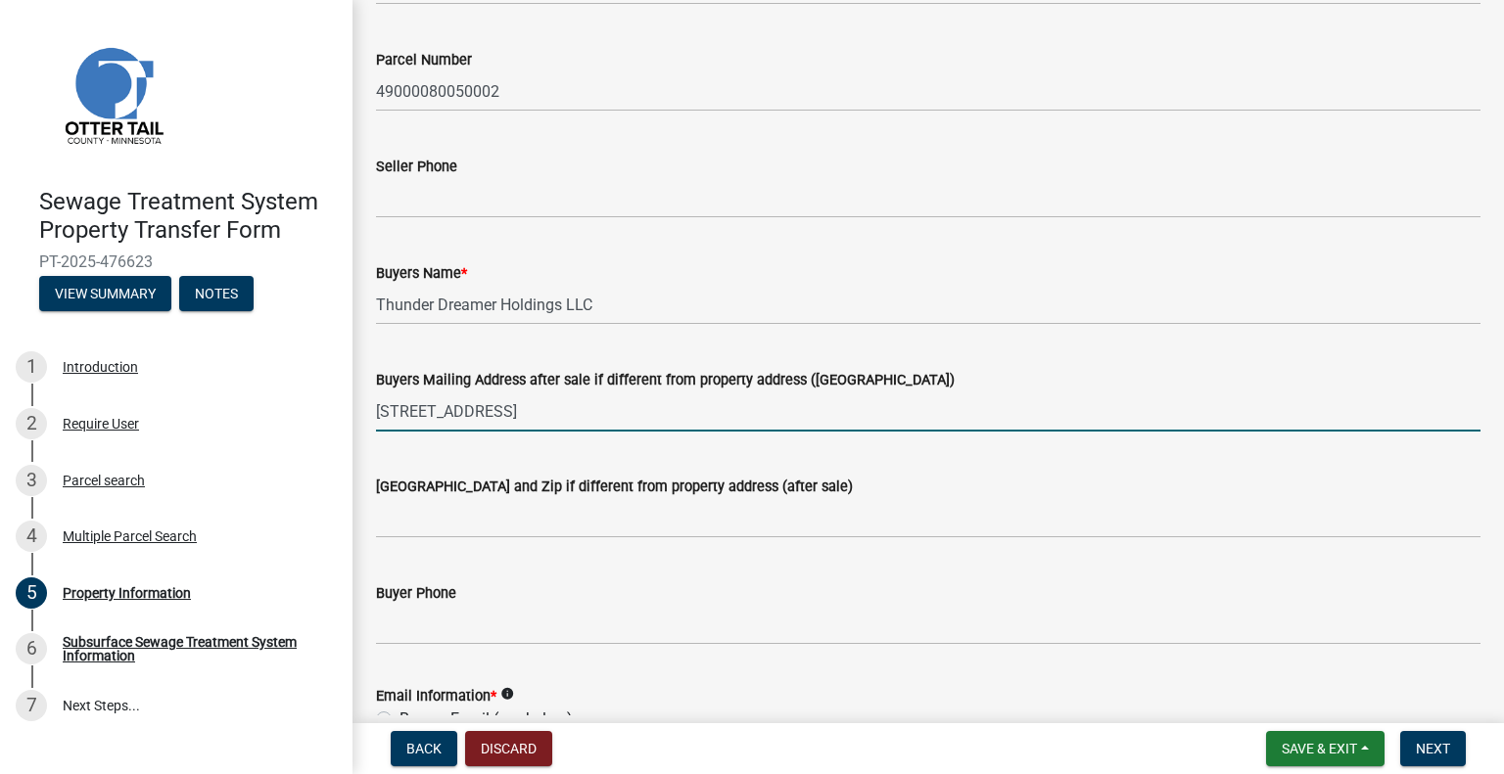
type input "970 Prosperity Ave"
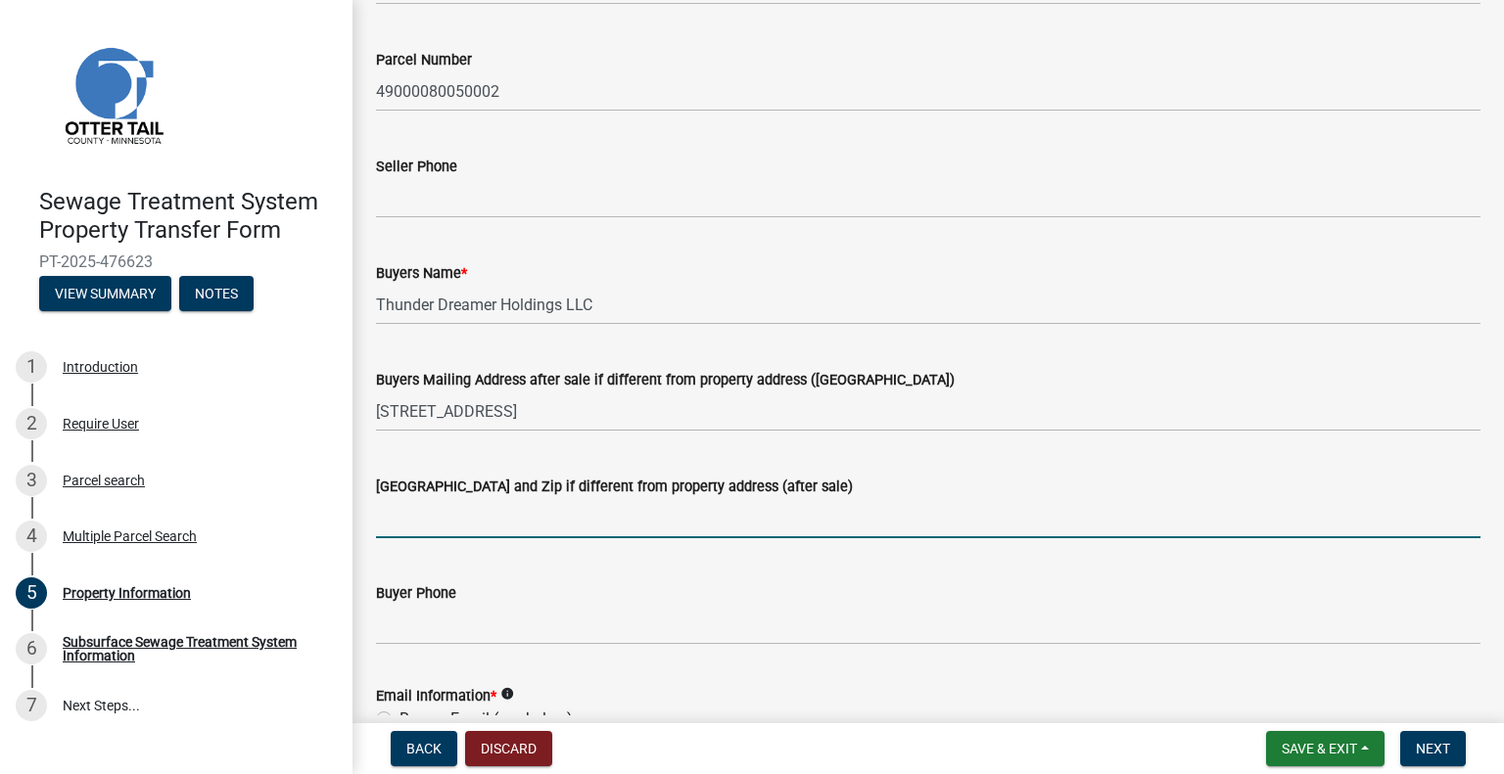
click at [491, 515] on input "Buyers City State and Zip if different from property address (after sale)" at bounding box center [928, 518] width 1104 height 40
type input "Saint Paul MN 55106"
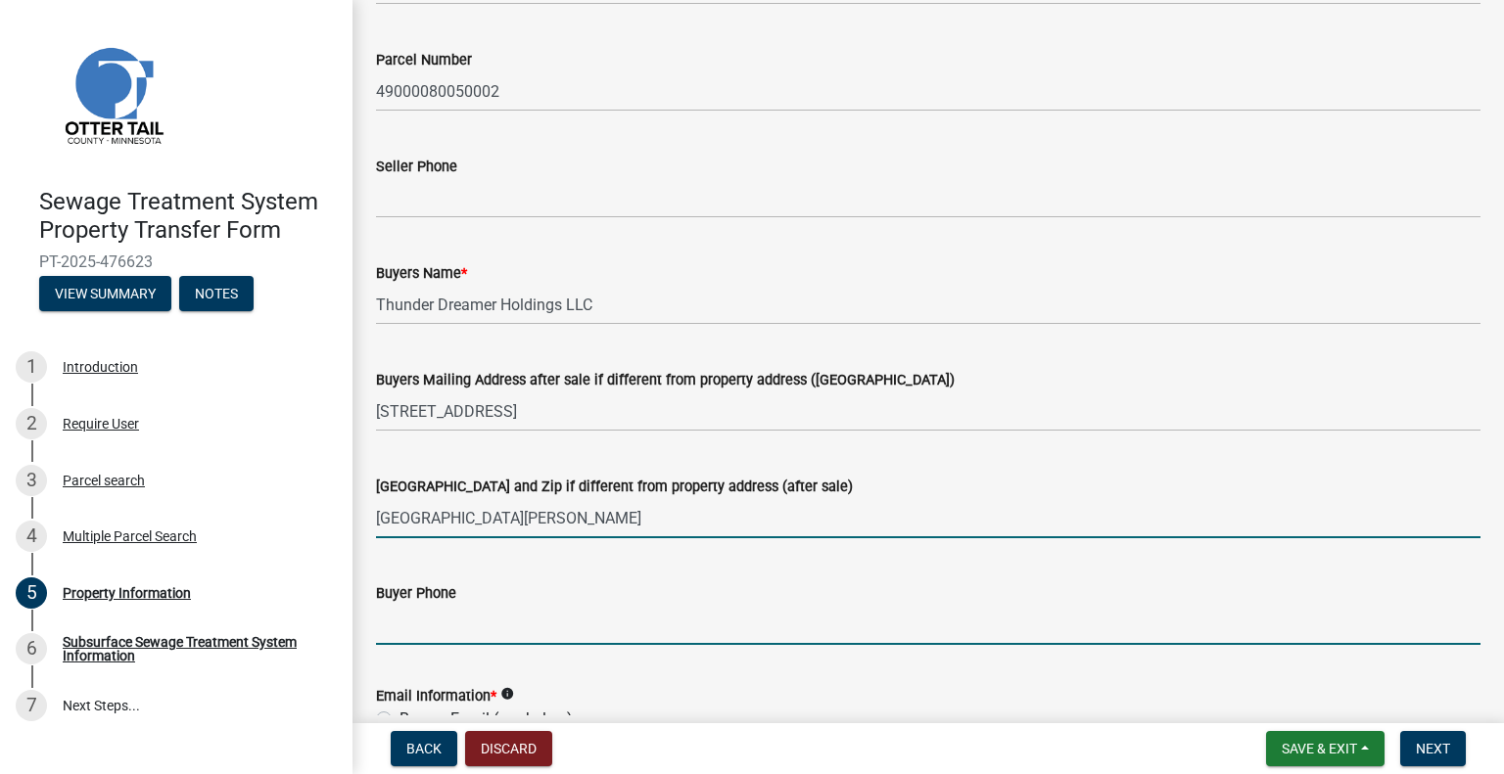
click at [496, 633] on input "Buyer Phone" at bounding box center [928, 625] width 1104 height 40
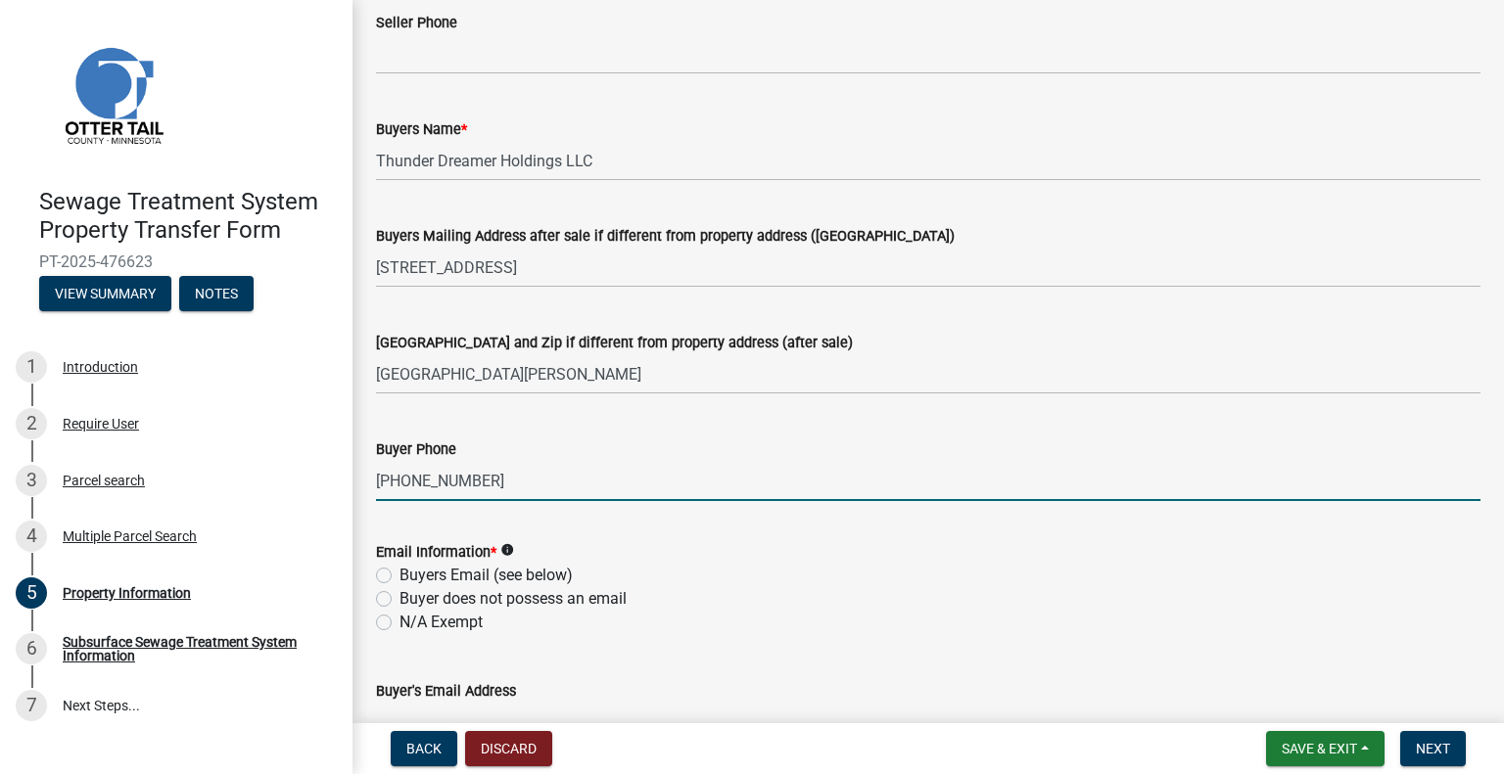
scroll to position [294, 0]
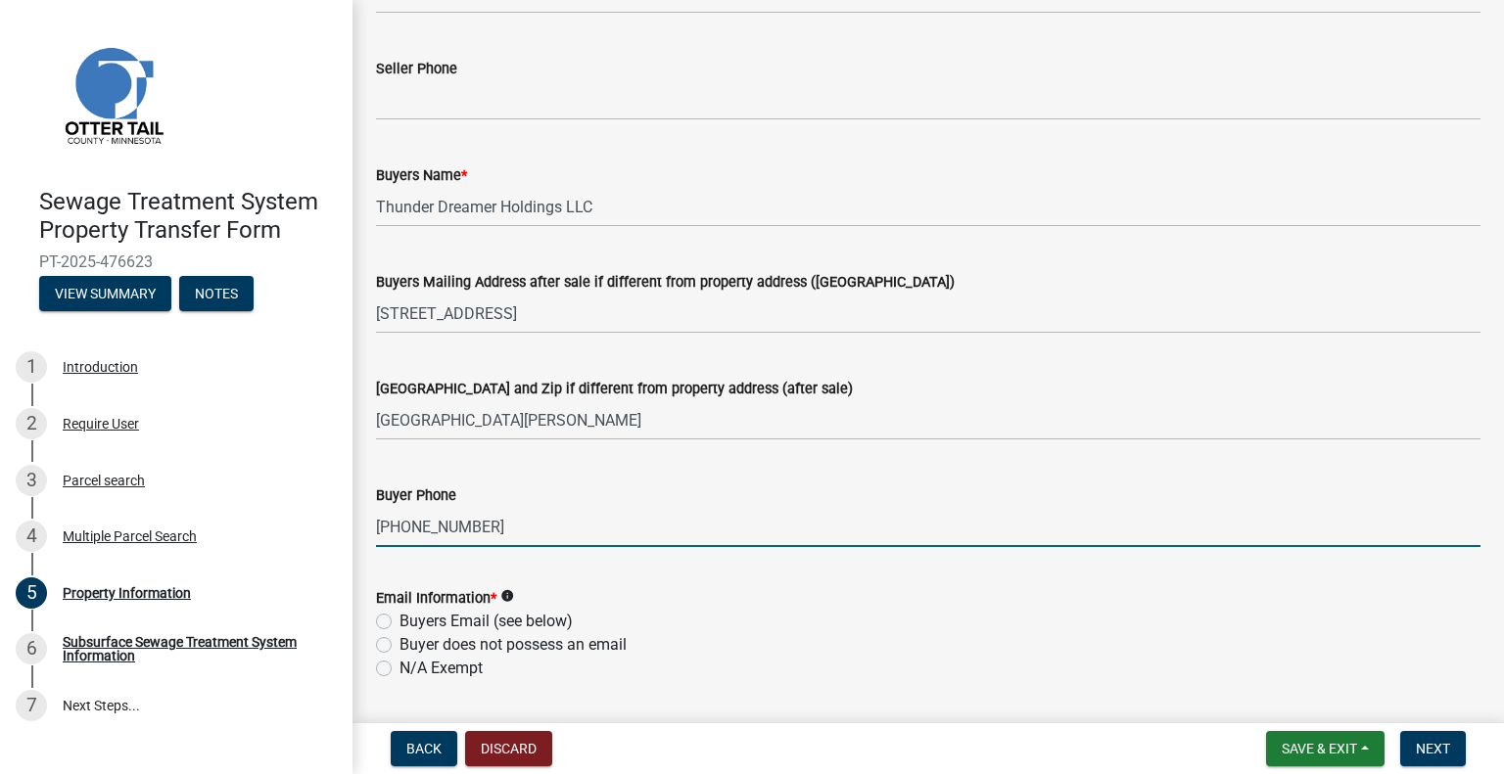
type input "651-703-0763"
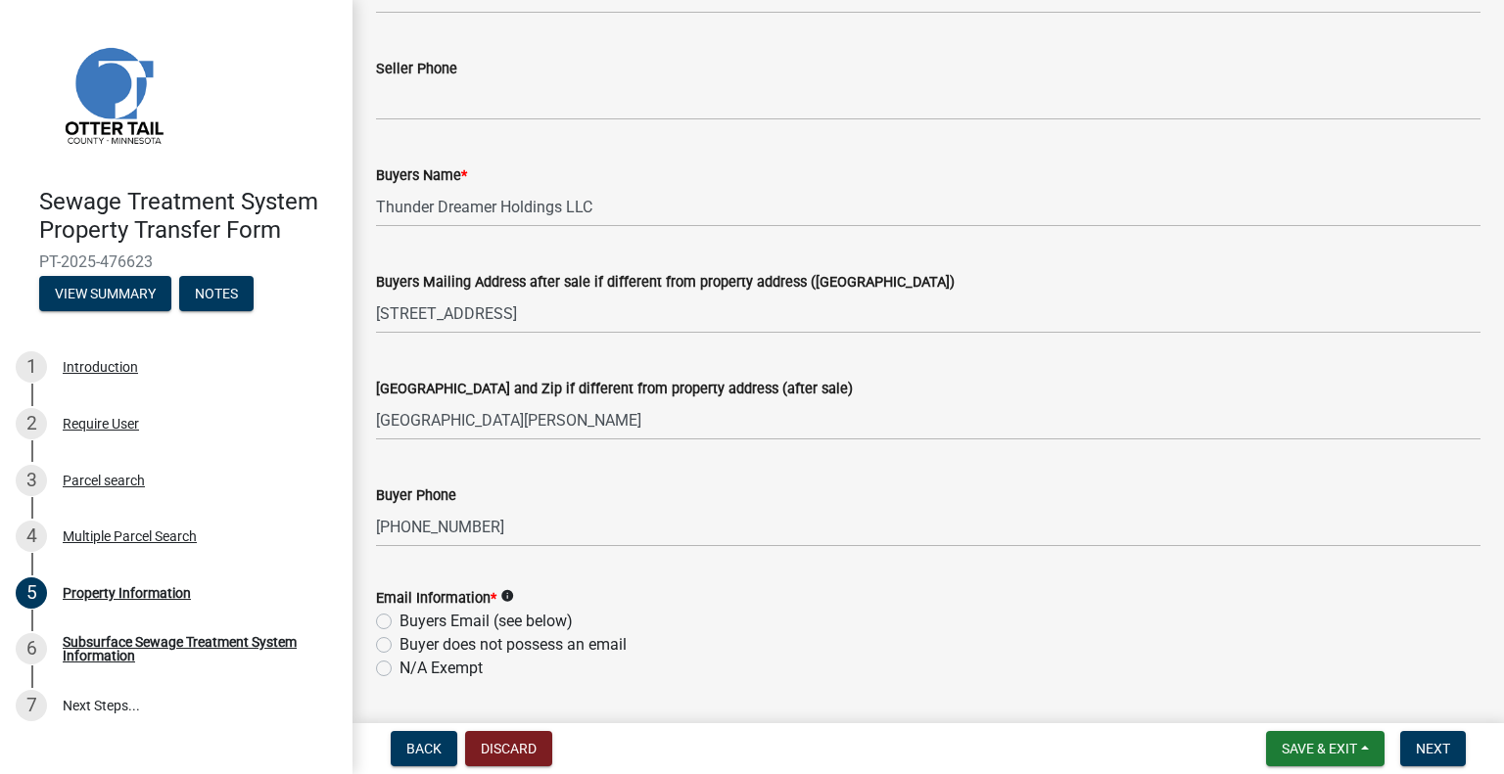
click at [450, 626] on label "Buyers Email (see below)" at bounding box center [485, 621] width 173 height 23
click at [412, 623] on input "Buyers Email (see below)" at bounding box center [405, 616] width 13 height 13
radio input "true"
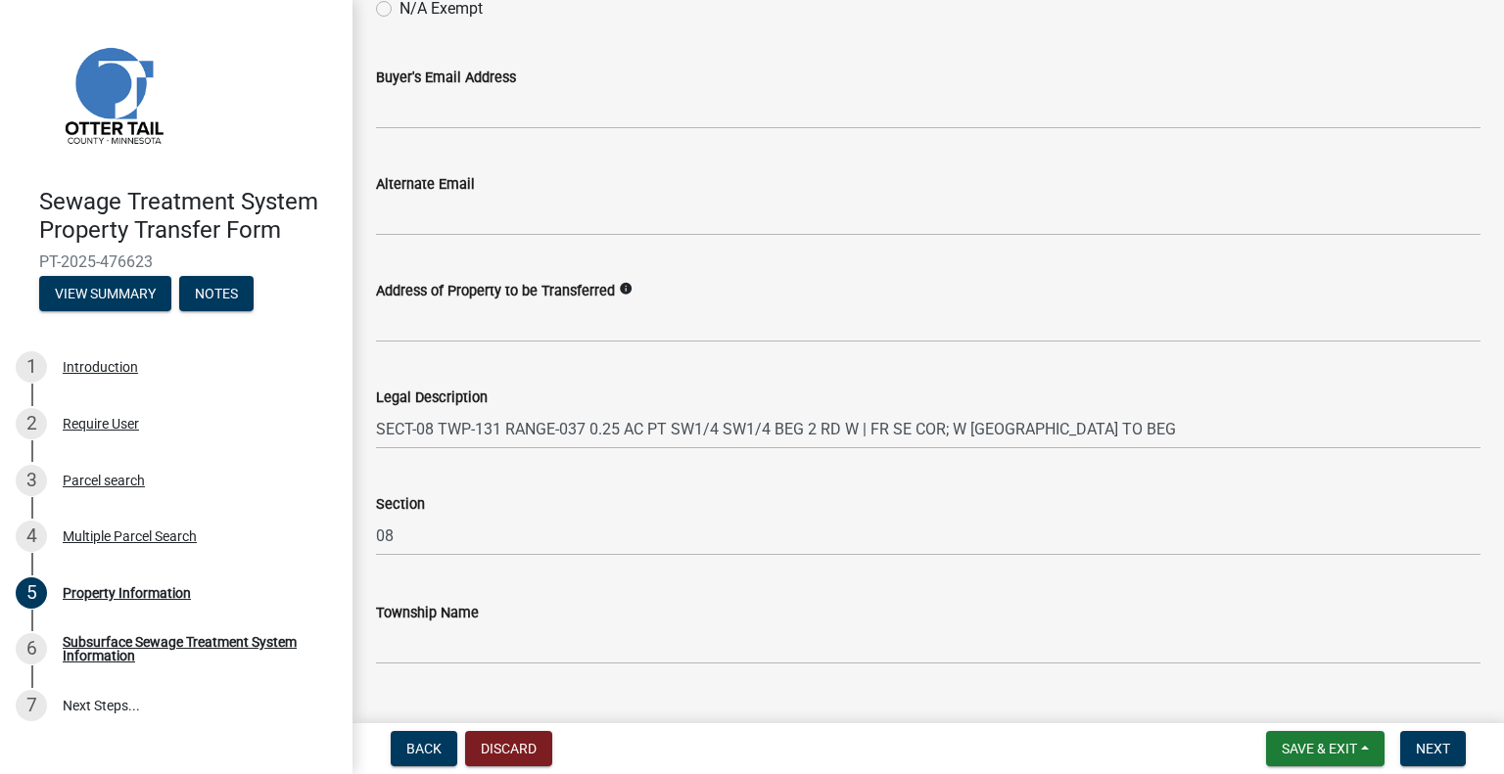
scroll to position [979, 0]
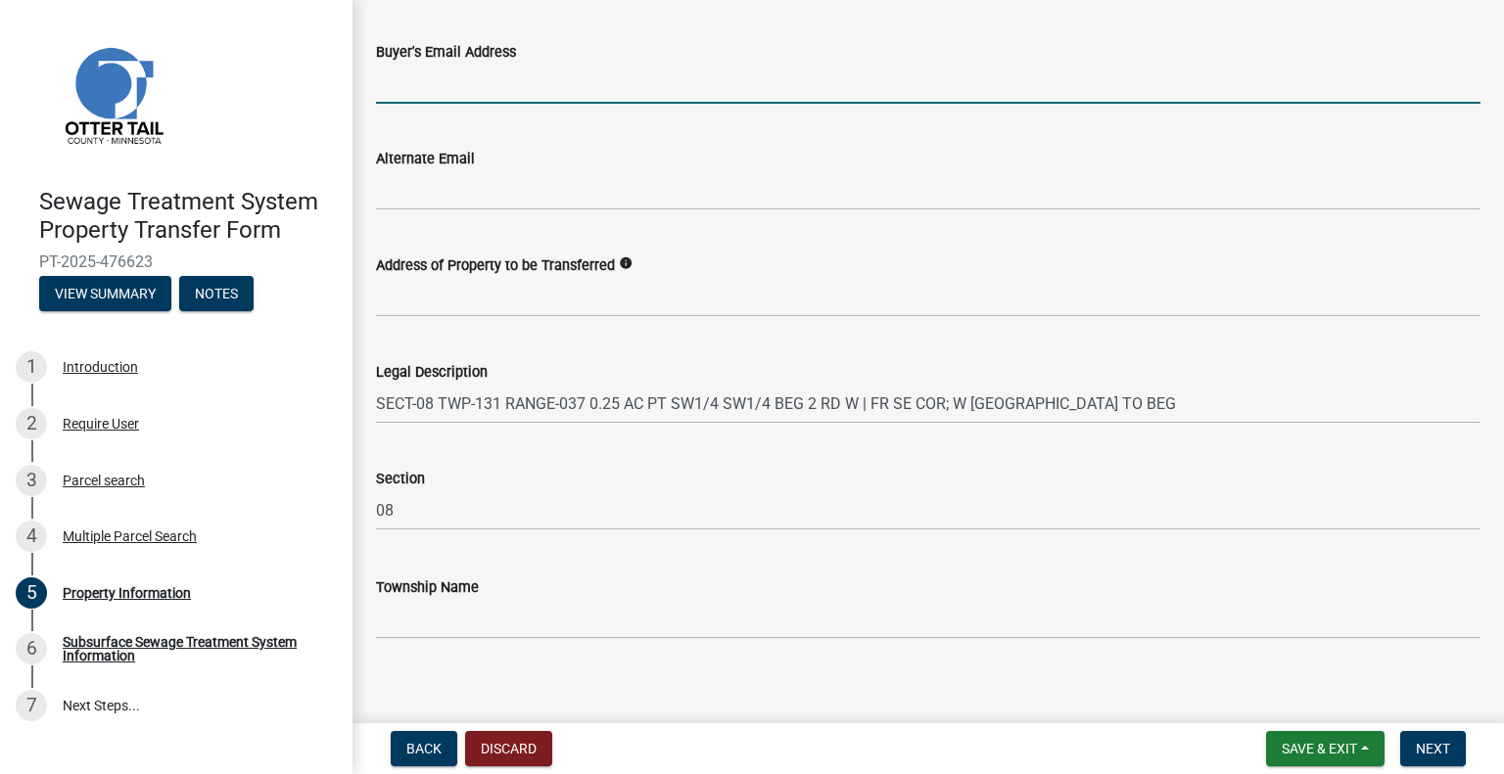
click at [471, 84] on input "Buyer's Email Address" at bounding box center [928, 84] width 1104 height 40
type input "cinnsye@thunderdreamerholdings.com"
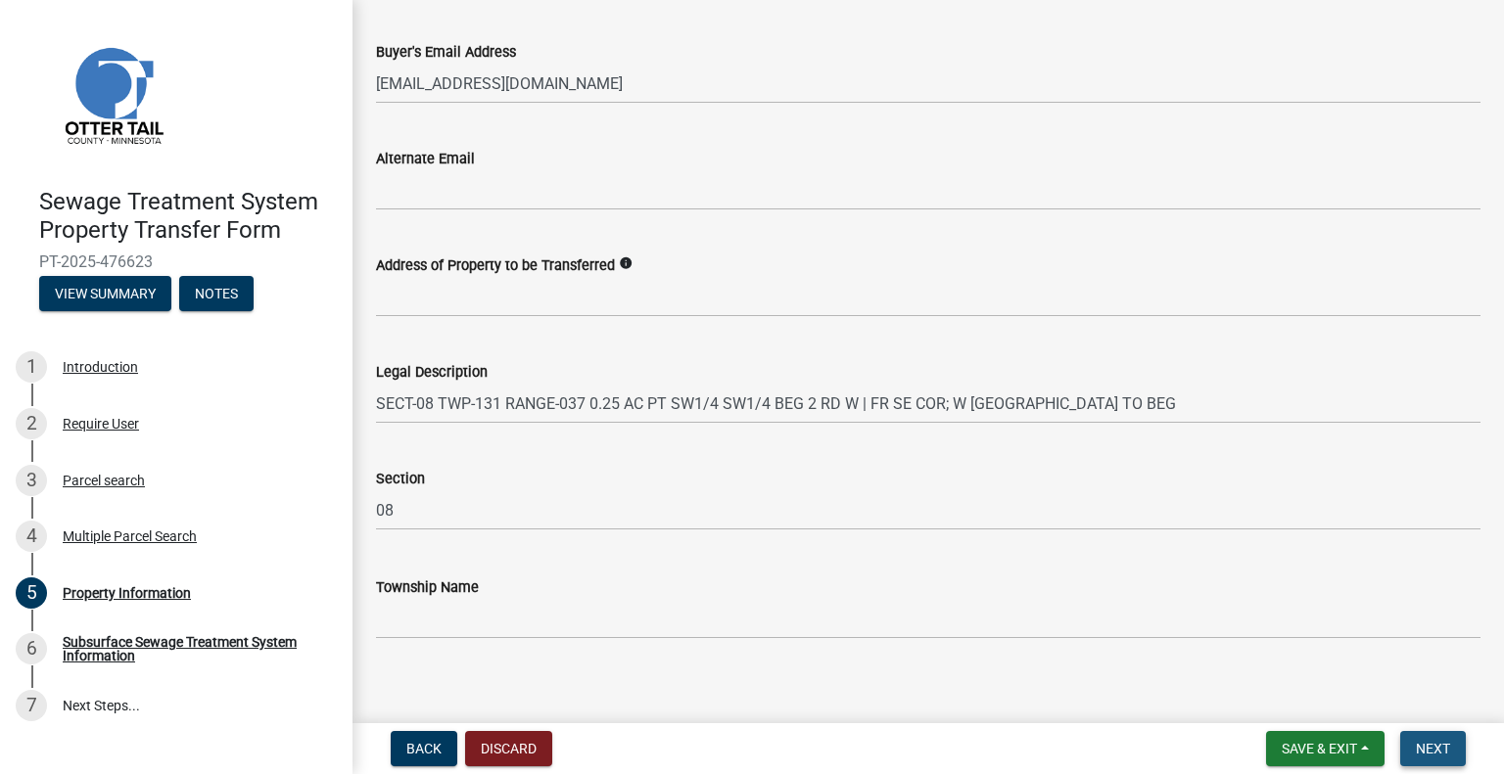
click at [1428, 745] on span "Next" at bounding box center [1433, 749] width 34 height 16
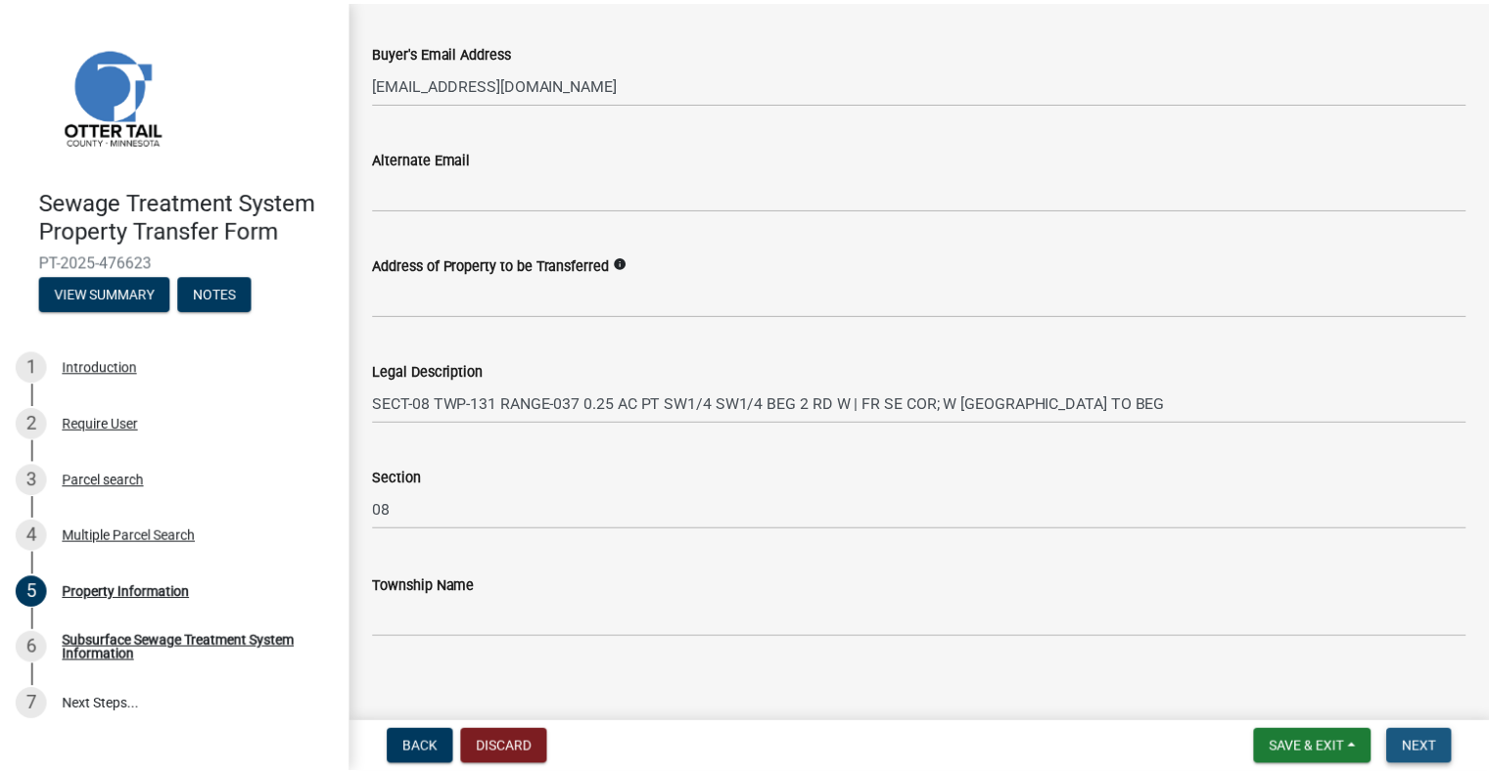
scroll to position [0, 0]
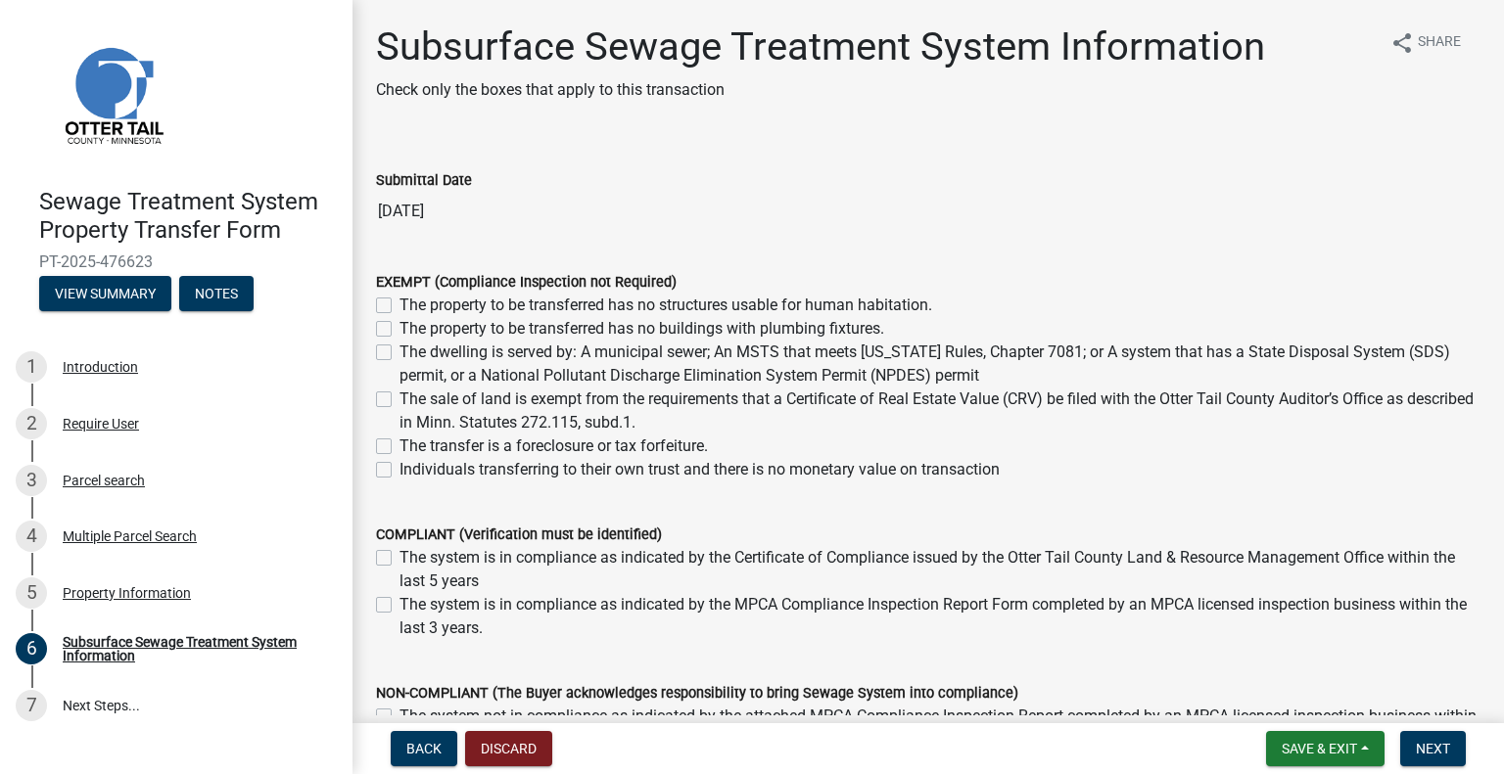
click at [818, 302] on label "The property to be transferred has no structures usable for human habitation." at bounding box center [665, 305] width 533 height 23
click at [412, 302] on input "The property to be transferred has no structures usable for human habitation." at bounding box center [405, 300] width 13 height 13
checkbox input "true"
checkbox input "false"
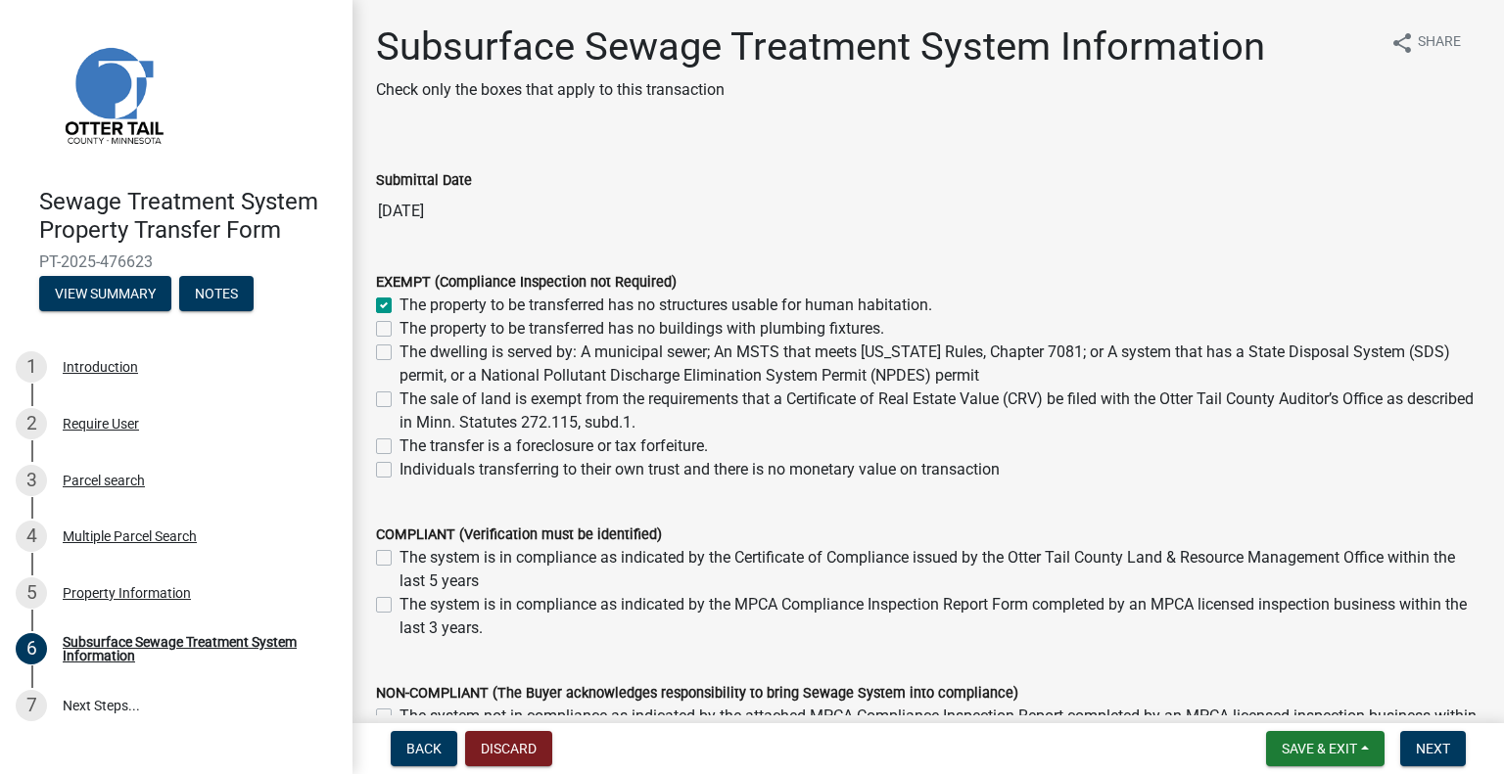
checkbox input "false"
click at [1420, 747] on span "Next" at bounding box center [1433, 749] width 34 height 16
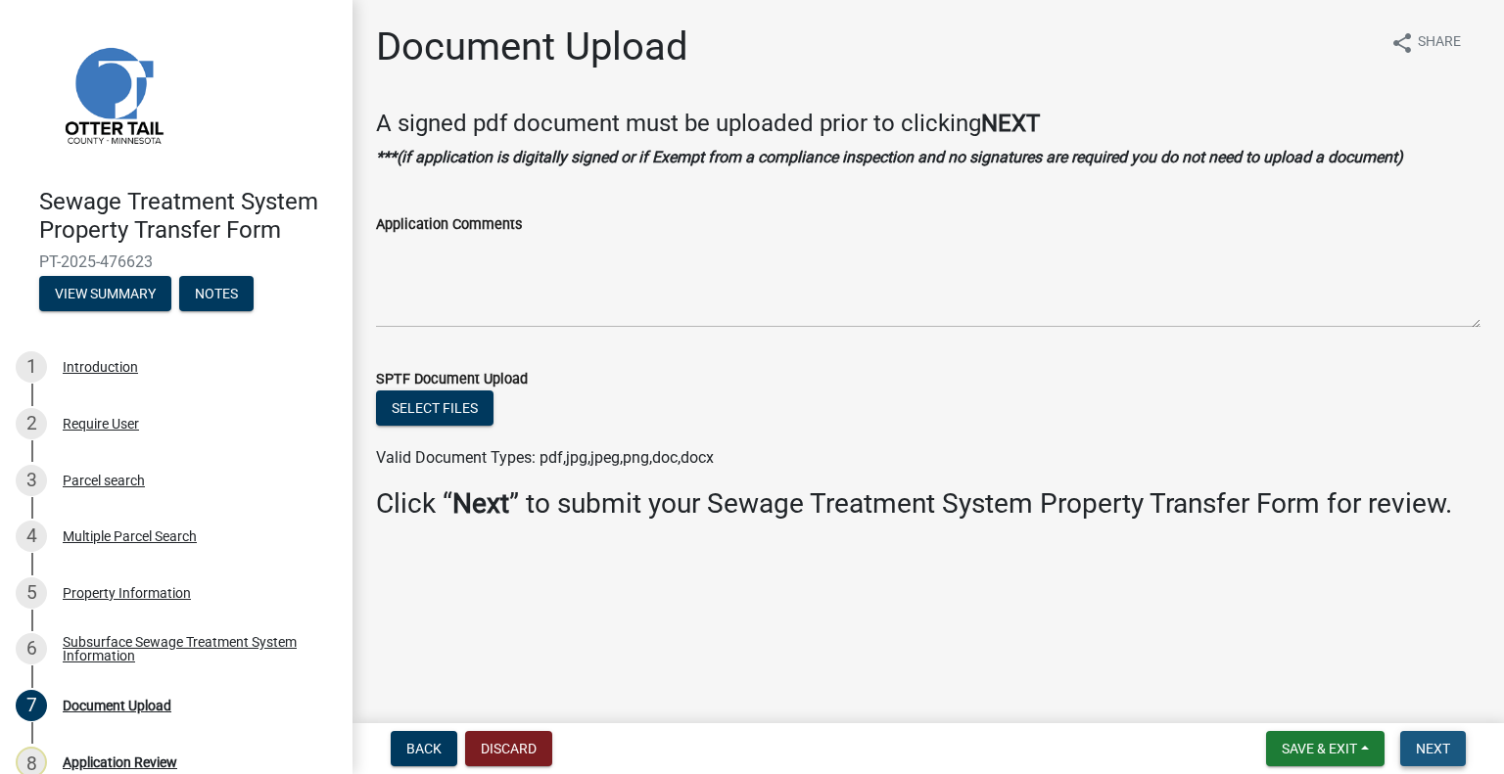
click at [1417, 747] on span "Next" at bounding box center [1433, 749] width 34 height 16
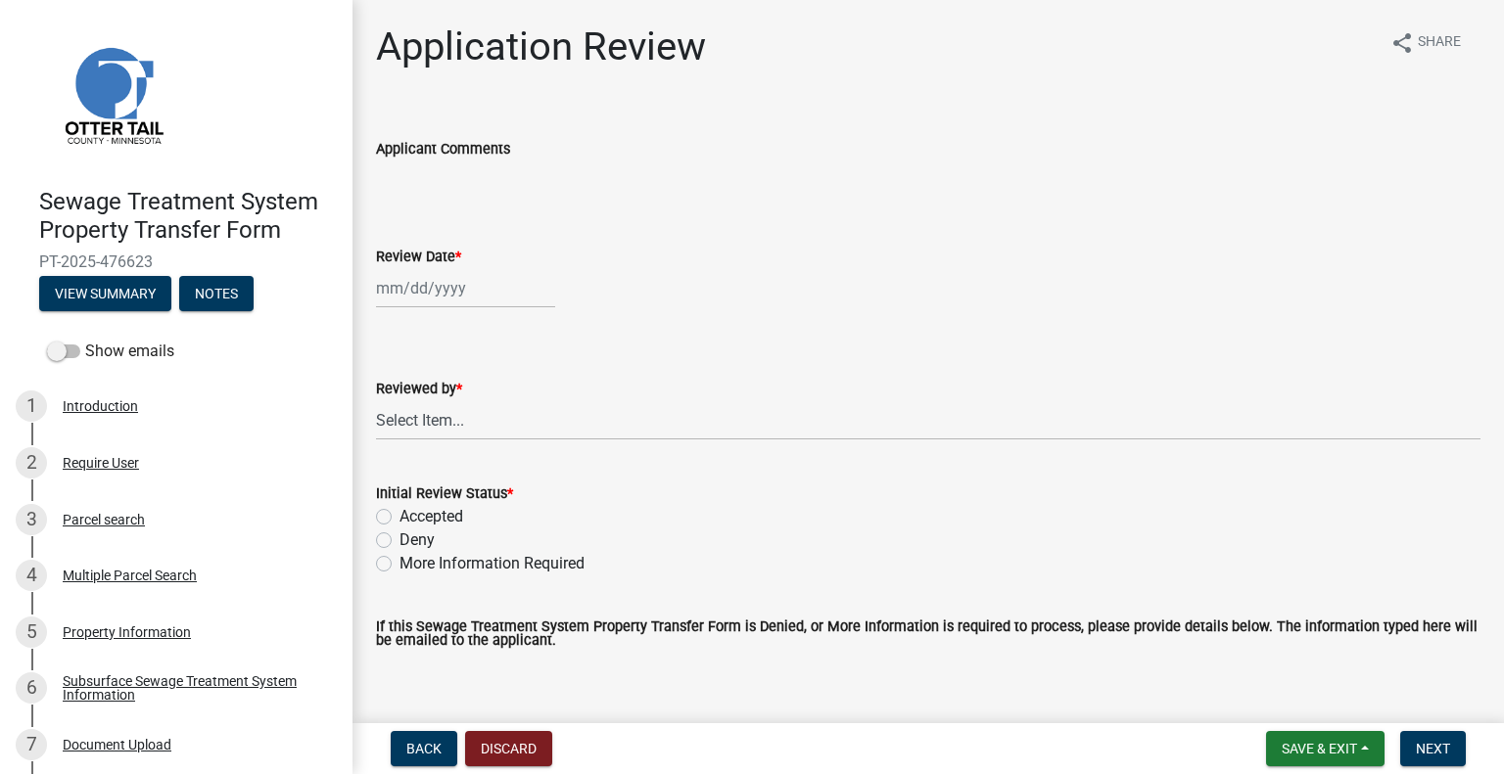
click at [419, 277] on div at bounding box center [465, 288] width 179 height 40
select select "9"
select select "2025"
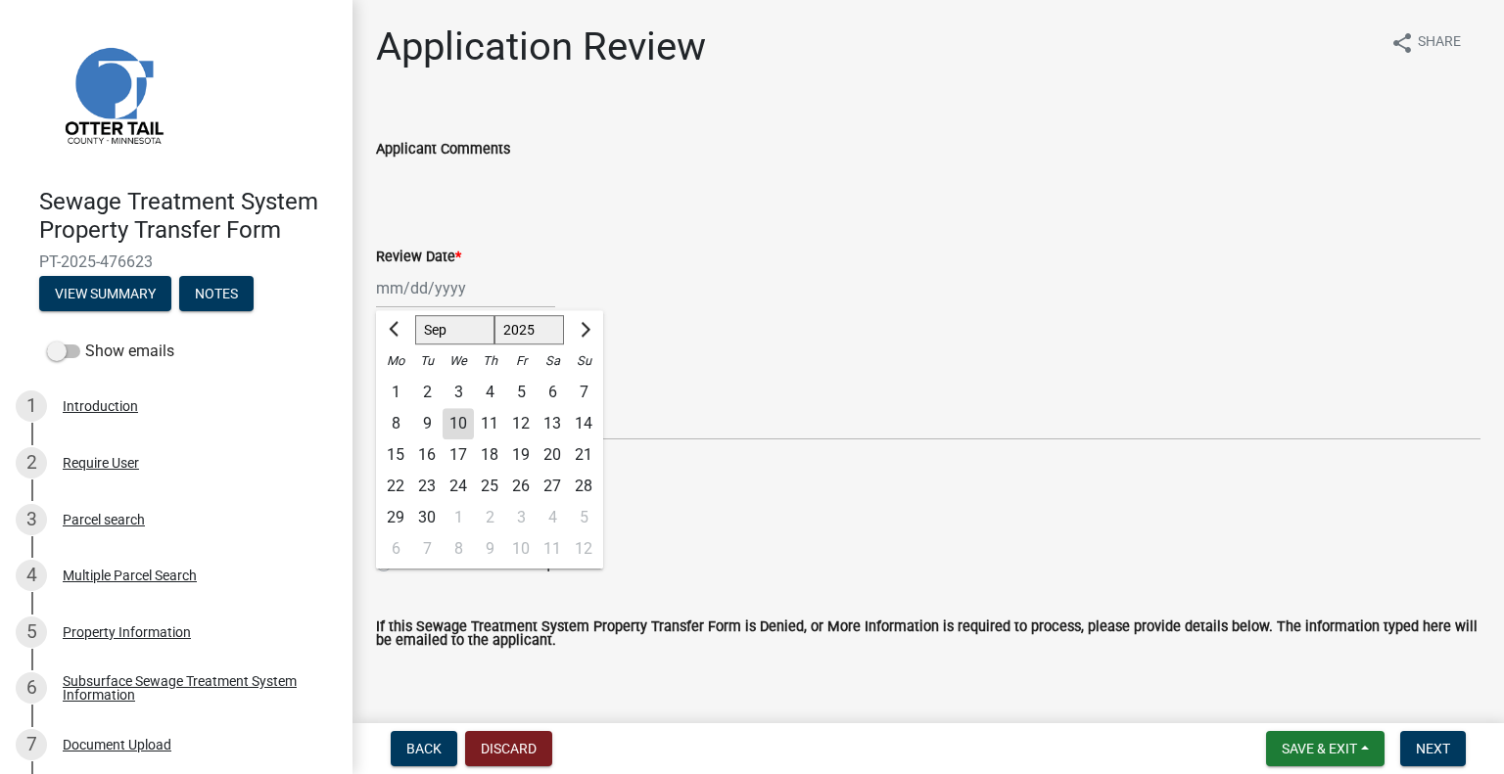
click at [453, 421] on div "10" at bounding box center [458, 423] width 31 height 31
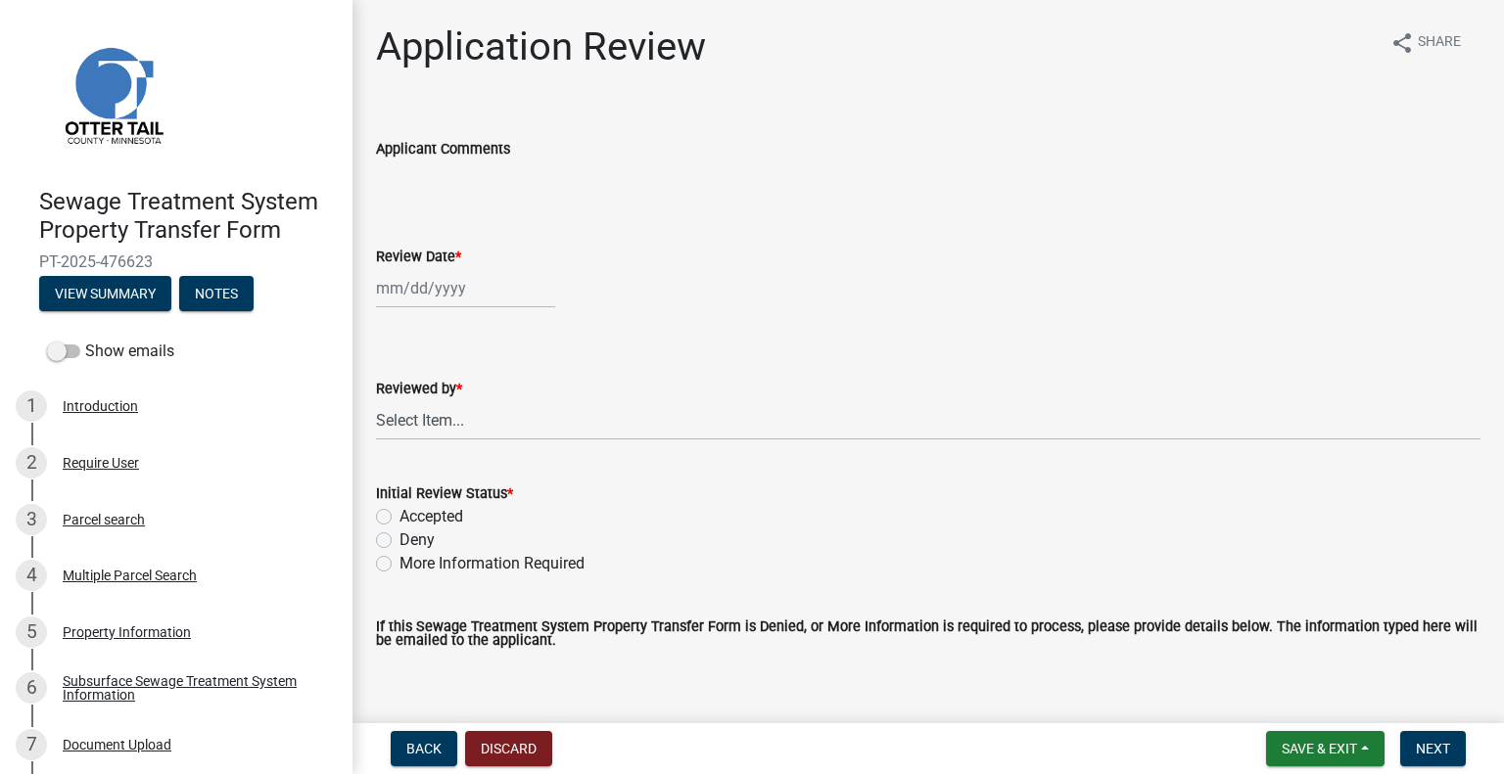
type input "[DATE]"
click at [453, 423] on select "Select Item... Alexis Newark Amy Busko Andrea Perales Brittany Tollefson Christ…" at bounding box center [928, 420] width 1104 height 40
click at [376, 400] on select "Select Item... Alexis Newark Amy Busko Andrea Perales Brittany Tollefson Christ…" at bounding box center [928, 420] width 1104 height 40
select select "2217fab6-25d2-4df2-8e35-18ddd05e0fe8"
click at [440, 519] on label "Accepted" at bounding box center [431, 516] width 64 height 23
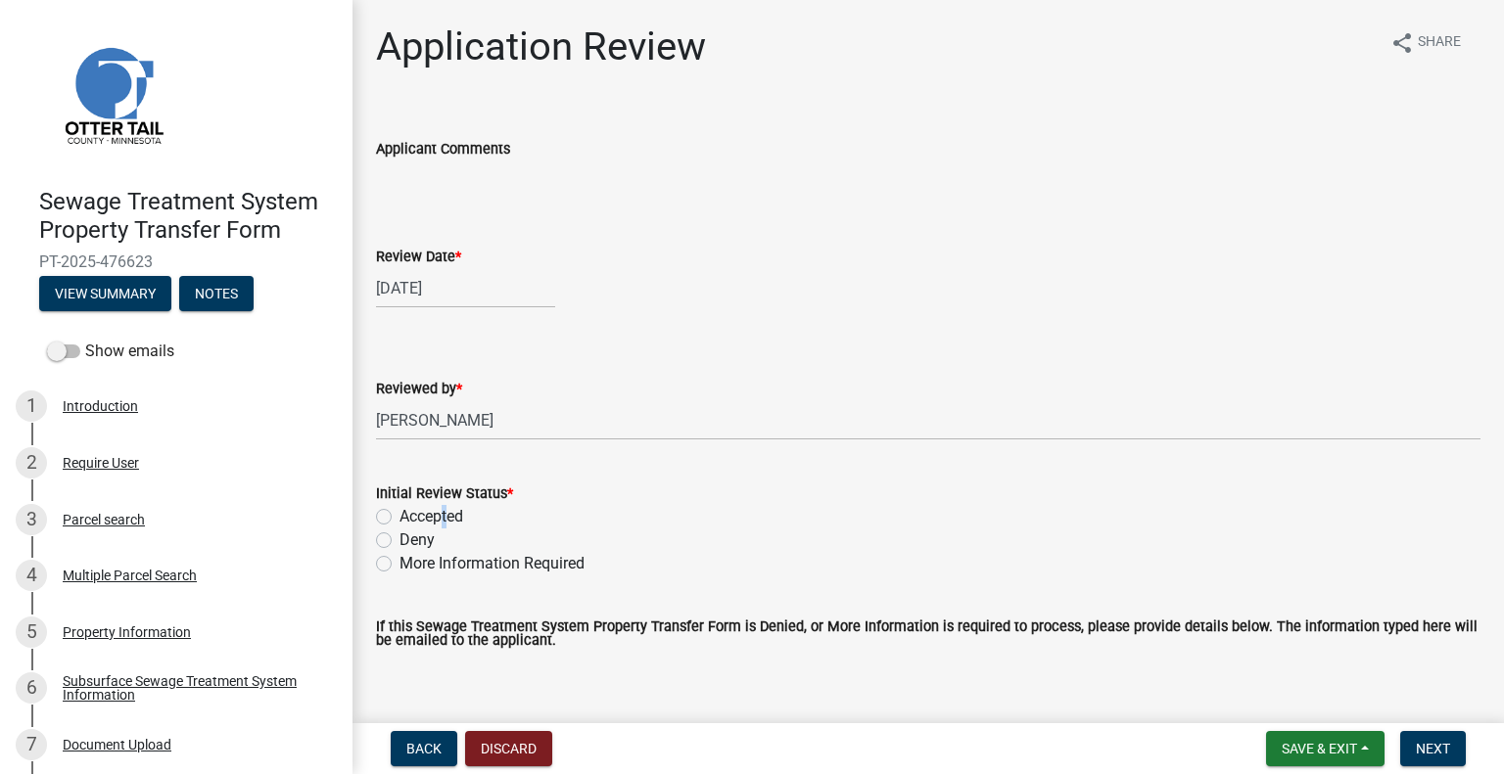
click at [438, 506] on label "Accepted" at bounding box center [431, 516] width 64 height 23
click at [412, 506] on input "Accepted" at bounding box center [405, 511] width 13 height 13
radio input "true"
click at [1429, 741] on span "Next" at bounding box center [1433, 749] width 34 height 16
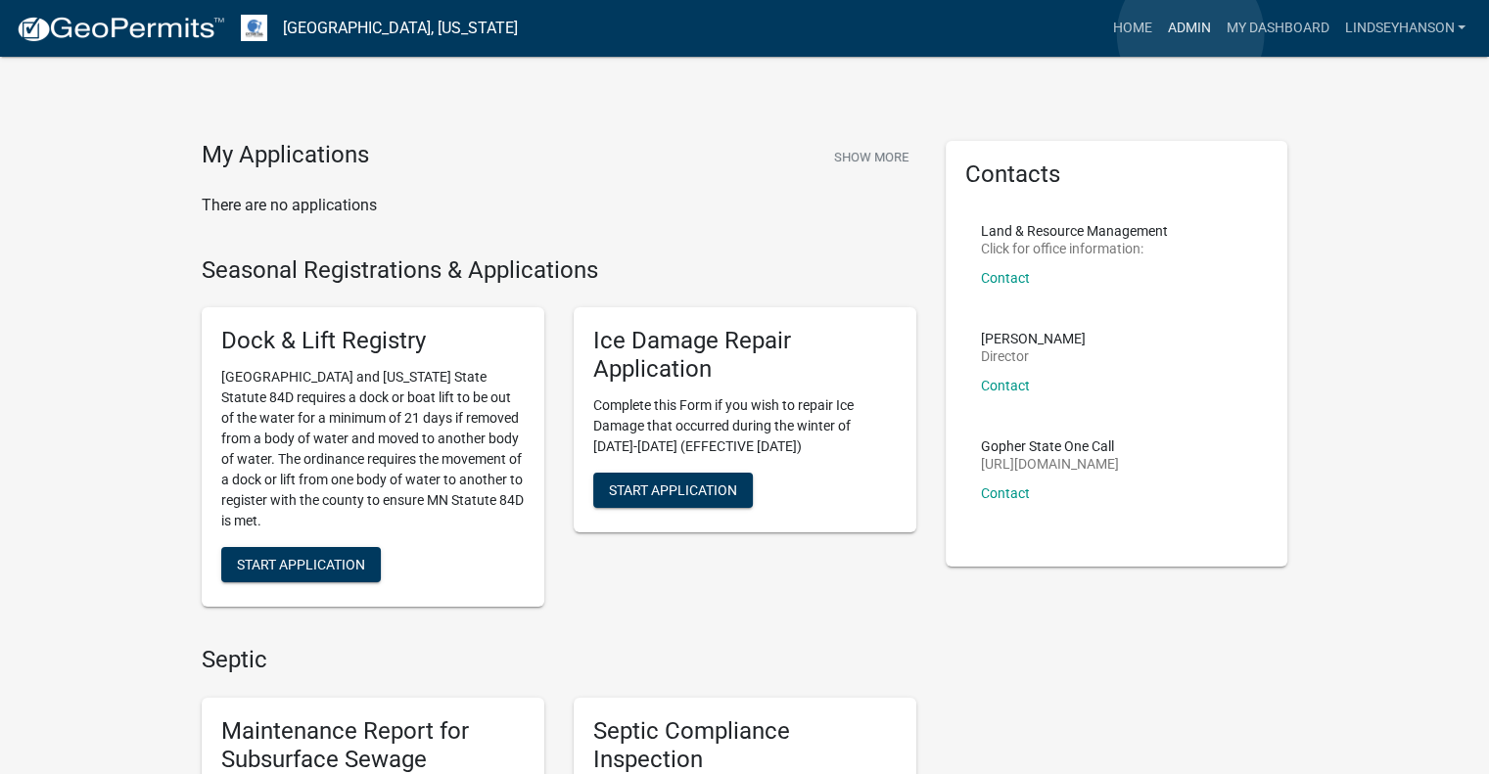
click at [1189, 34] on link "Admin" at bounding box center [1188, 28] width 59 height 37
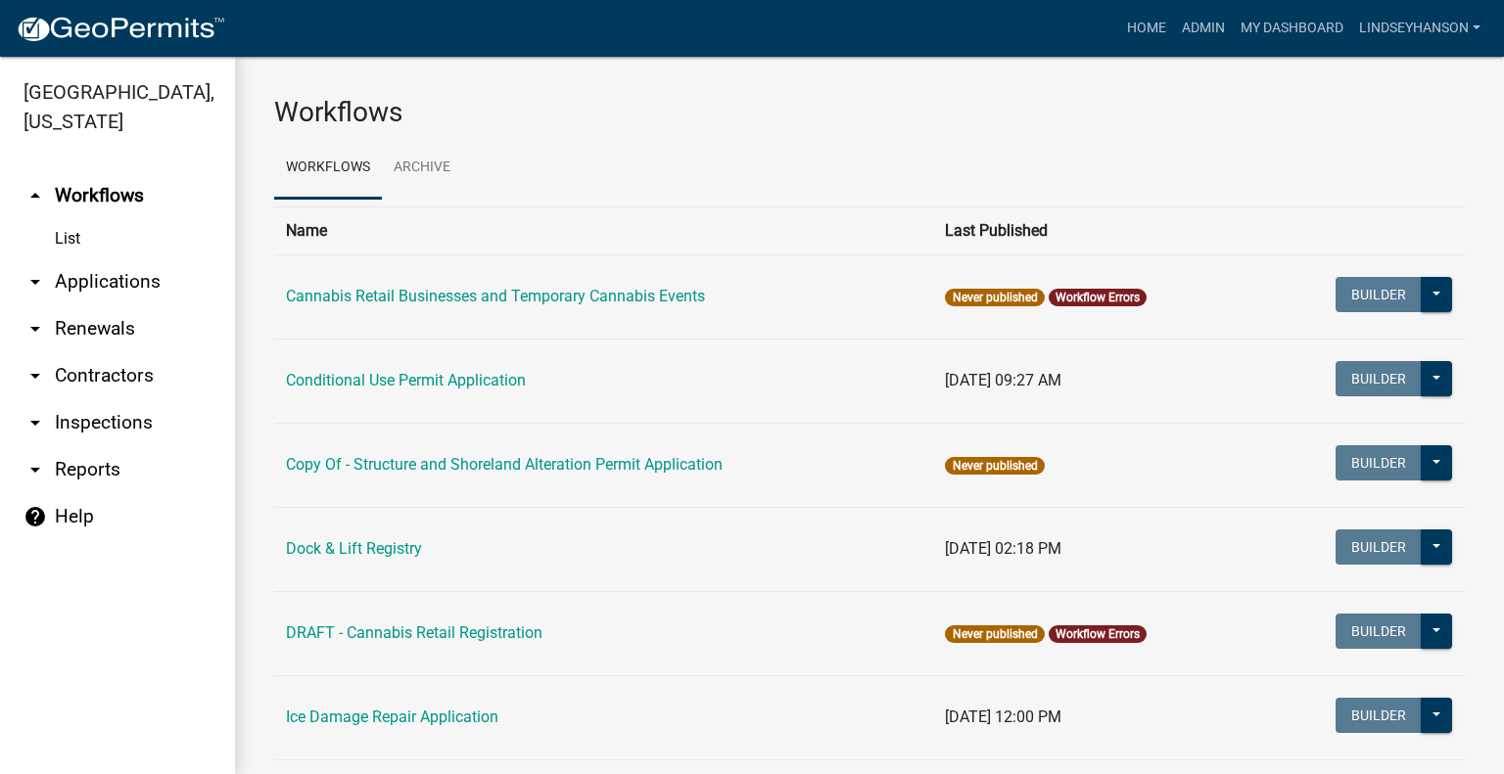
click at [145, 286] on link "arrow_drop_down Applications" at bounding box center [117, 281] width 235 height 47
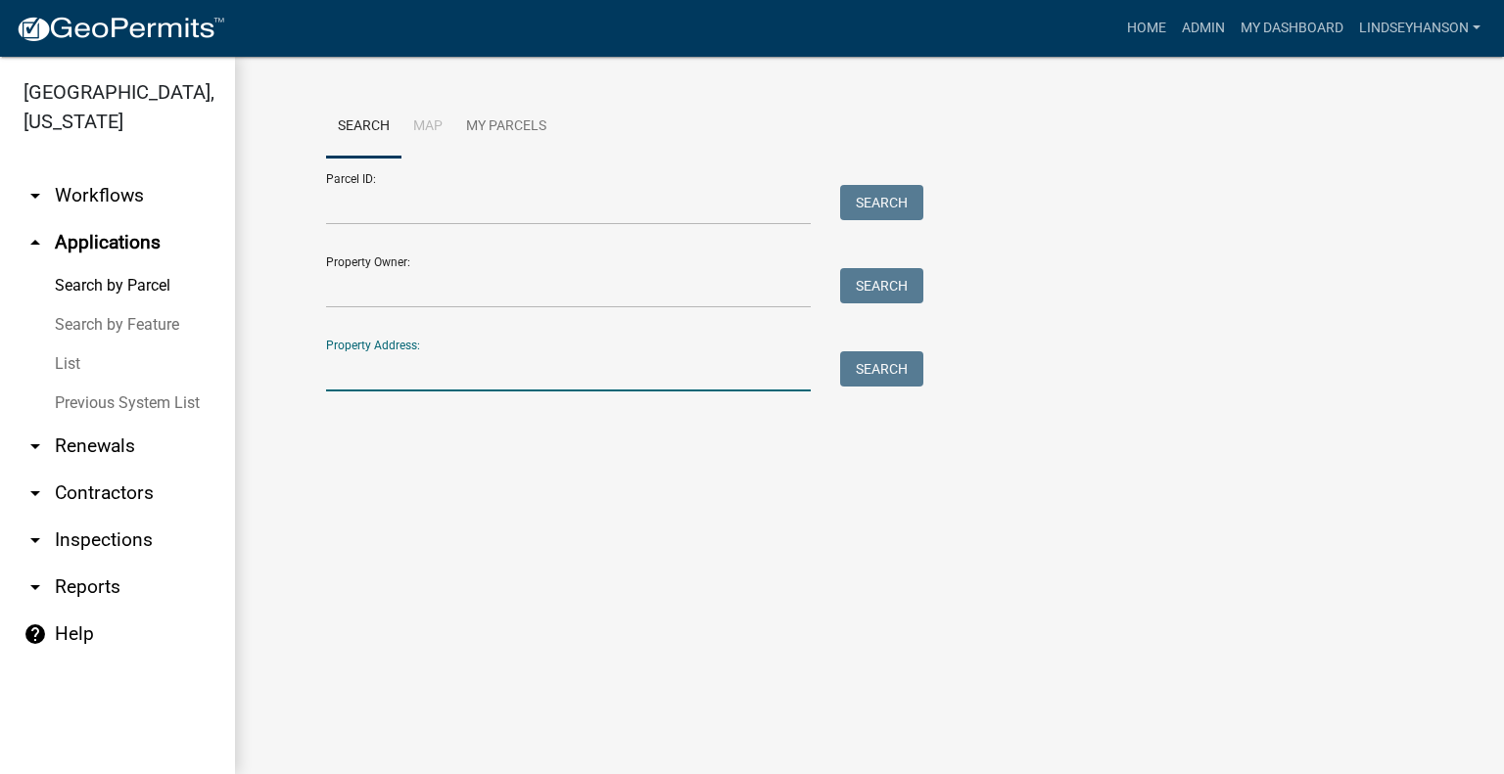
click at [431, 377] on input "Property Address:" at bounding box center [568, 371] width 485 height 40
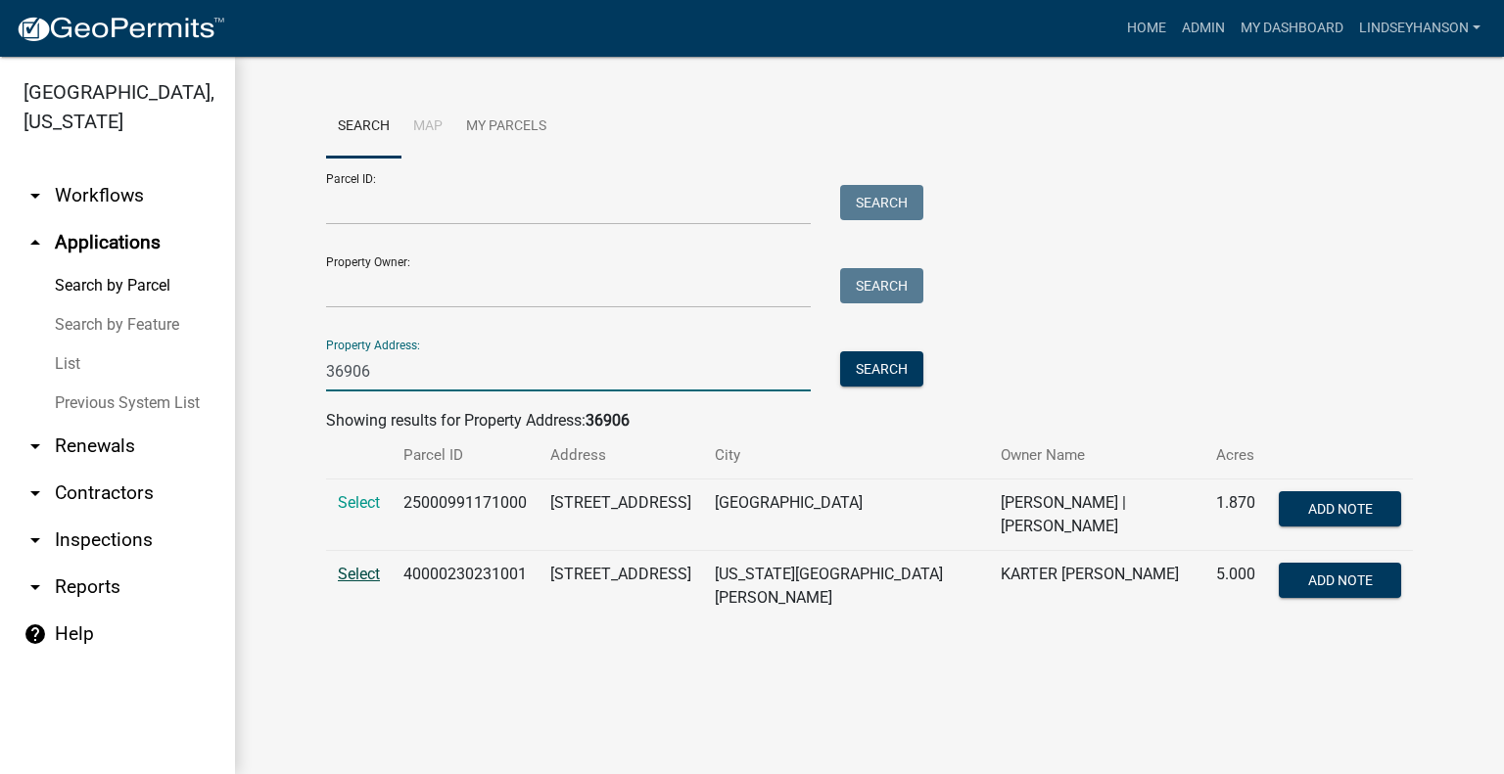
type input "36906"
click at [358, 571] on span "Select" at bounding box center [359, 574] width 42 height 19
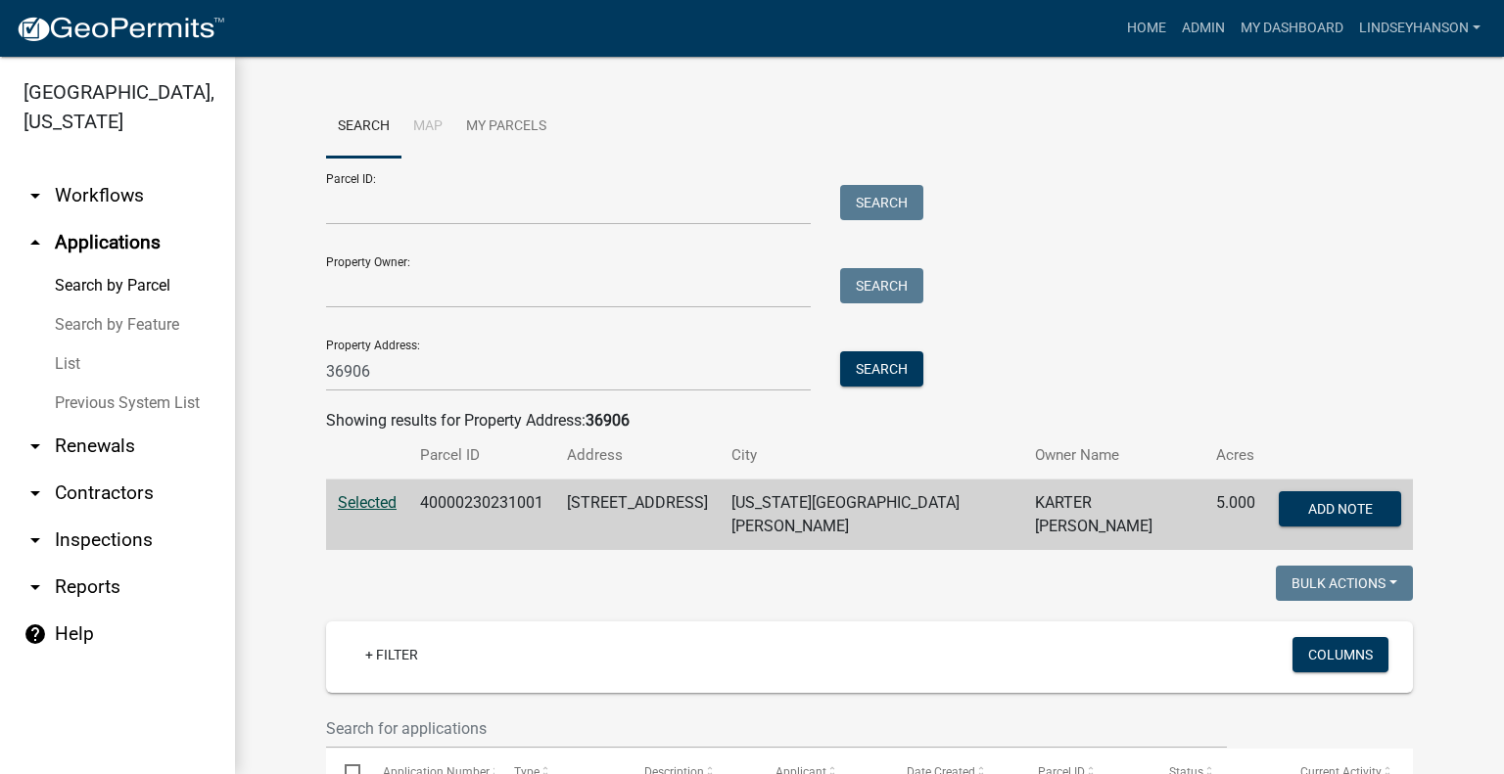
click at [486, 514] on td "40000230231001" at bounding box center [481, 515] width 147 height 71
click at [486, 511] on td "40000230231001" at bounding box center [481, 515] width 147 height 71
click at [480, 511] on td "40000230231001" at bounding box center [481, 515] width 147 height 71
copy td "40000230231001"
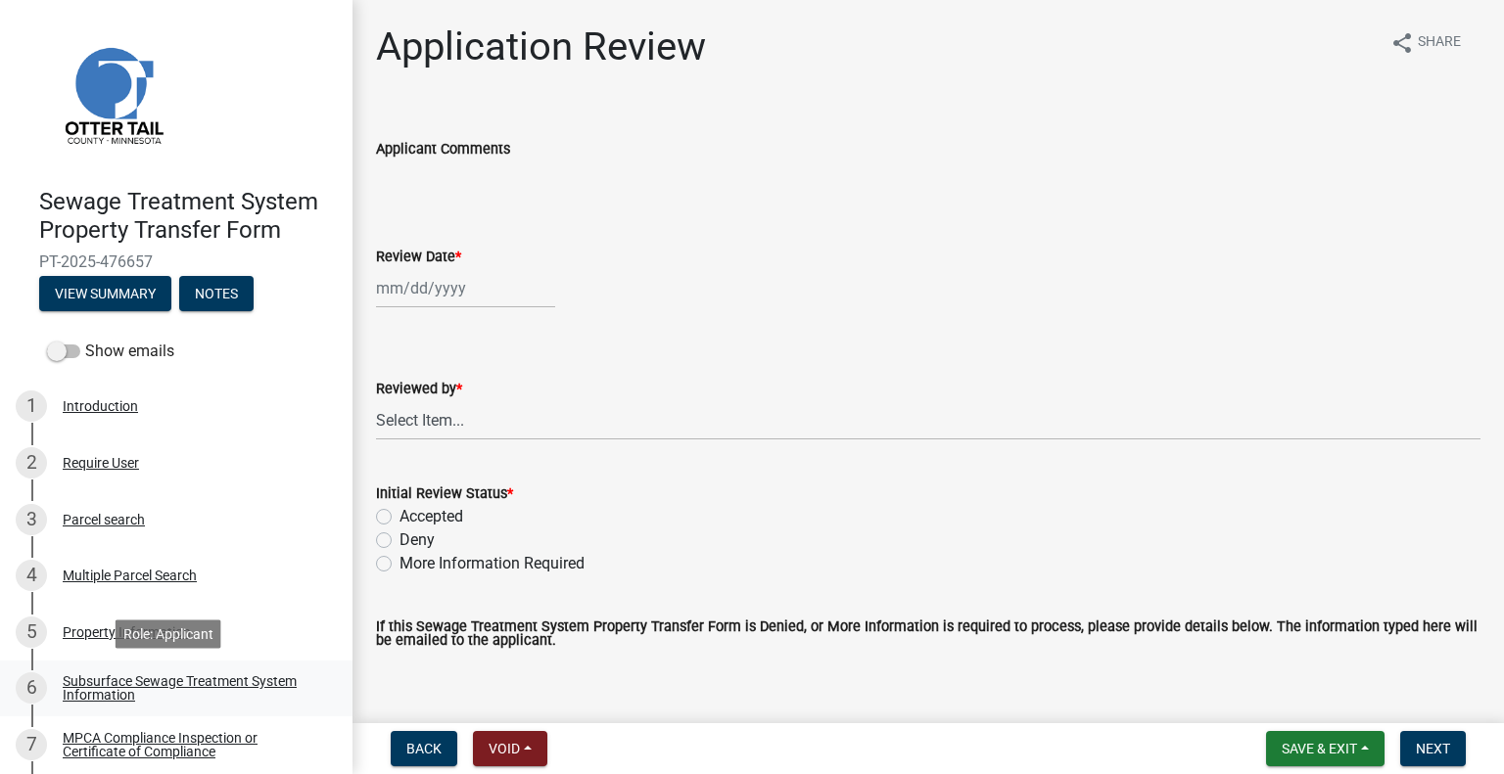
click at [258, 681] on div "Subsurface Sewage Treatment System Information" at bounding box center [192, 688] width 258 height 27
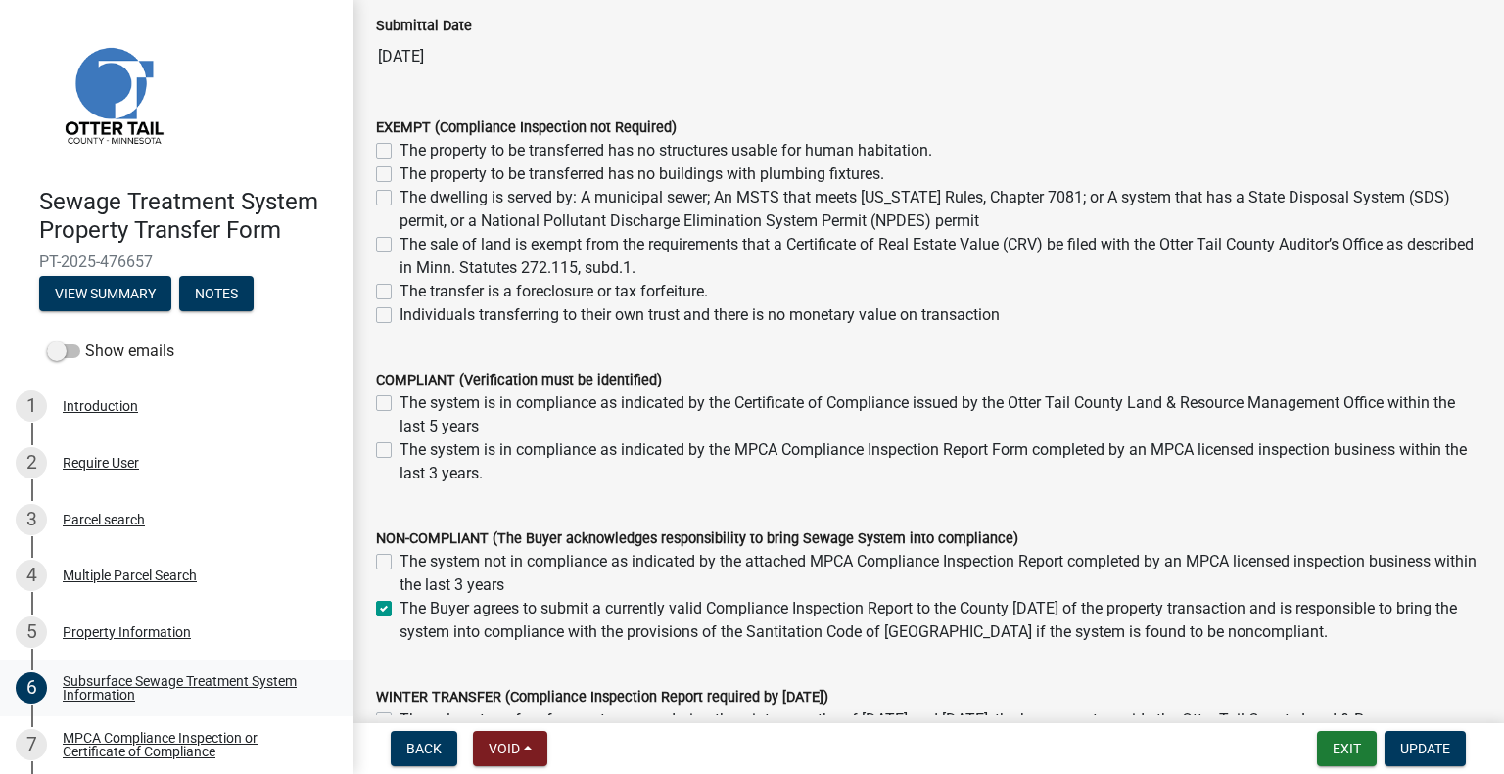
scroll to position [196, 0]
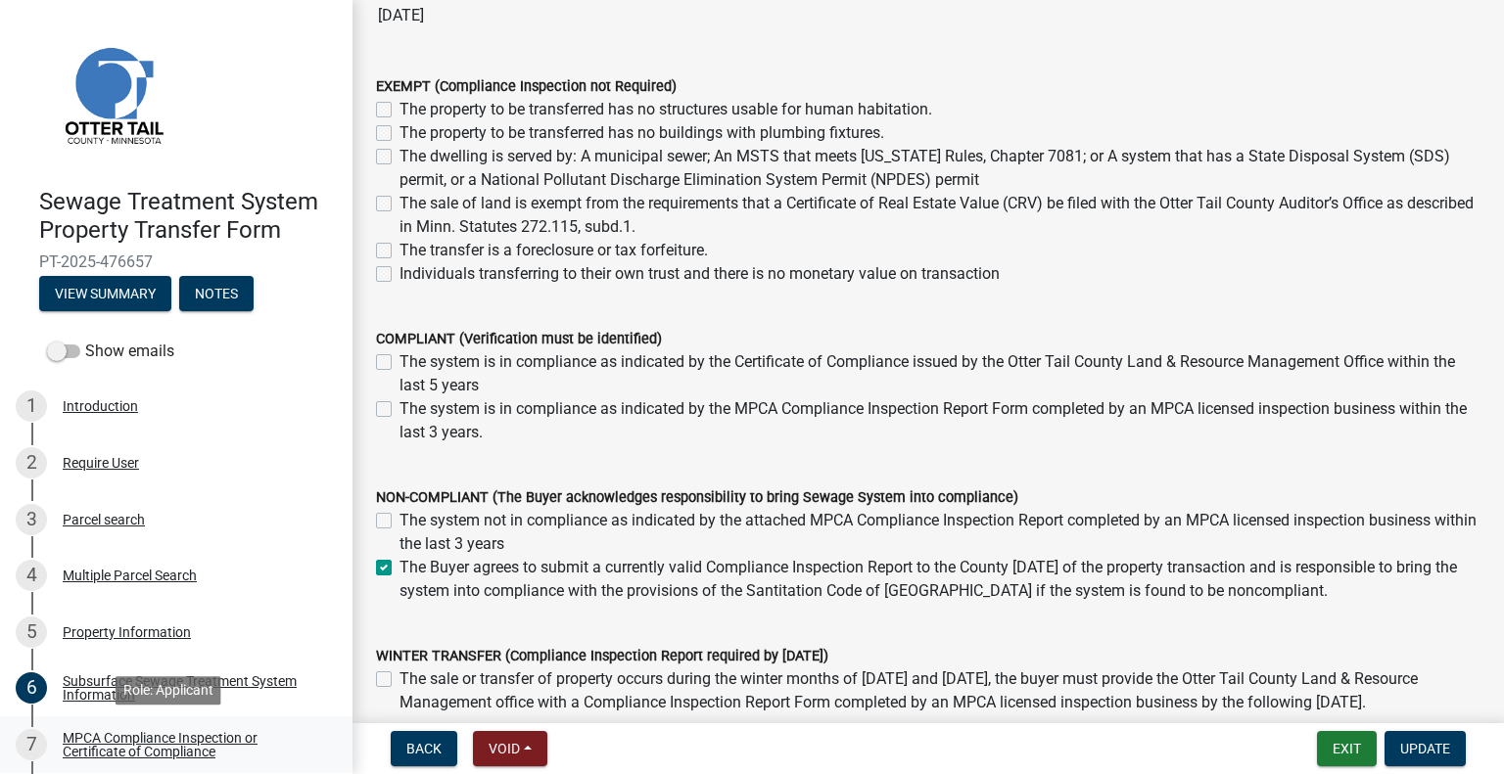
click at [225, 747] on div "MPCA Compliance Inspection or Certificate of Compliance" at bounding box center [192, 744] width 258 height 27
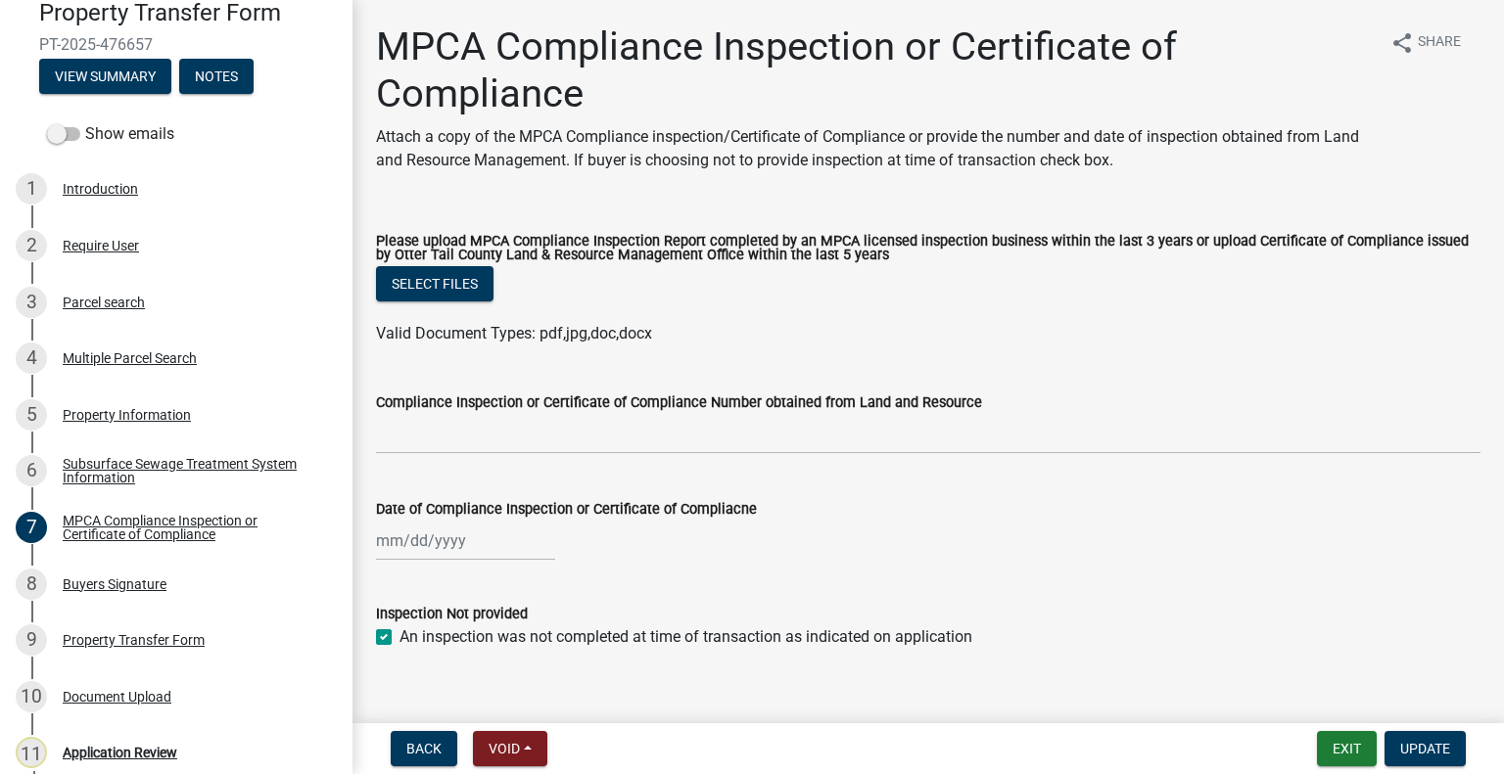
scroll to position [222, 0]
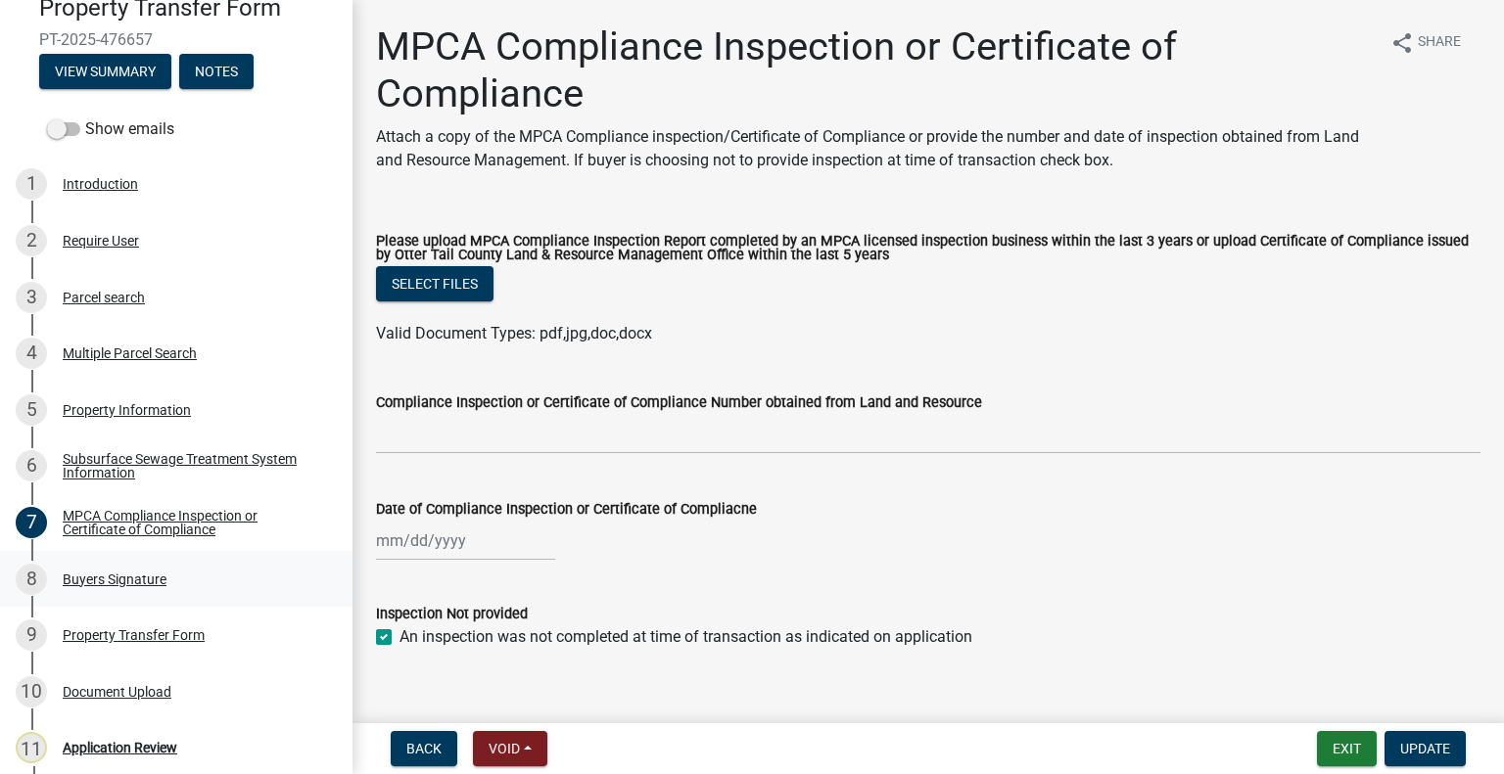
click at [151, 583] on div "Buyers Signature" at bounding box center [115, 580] width 104 height 14
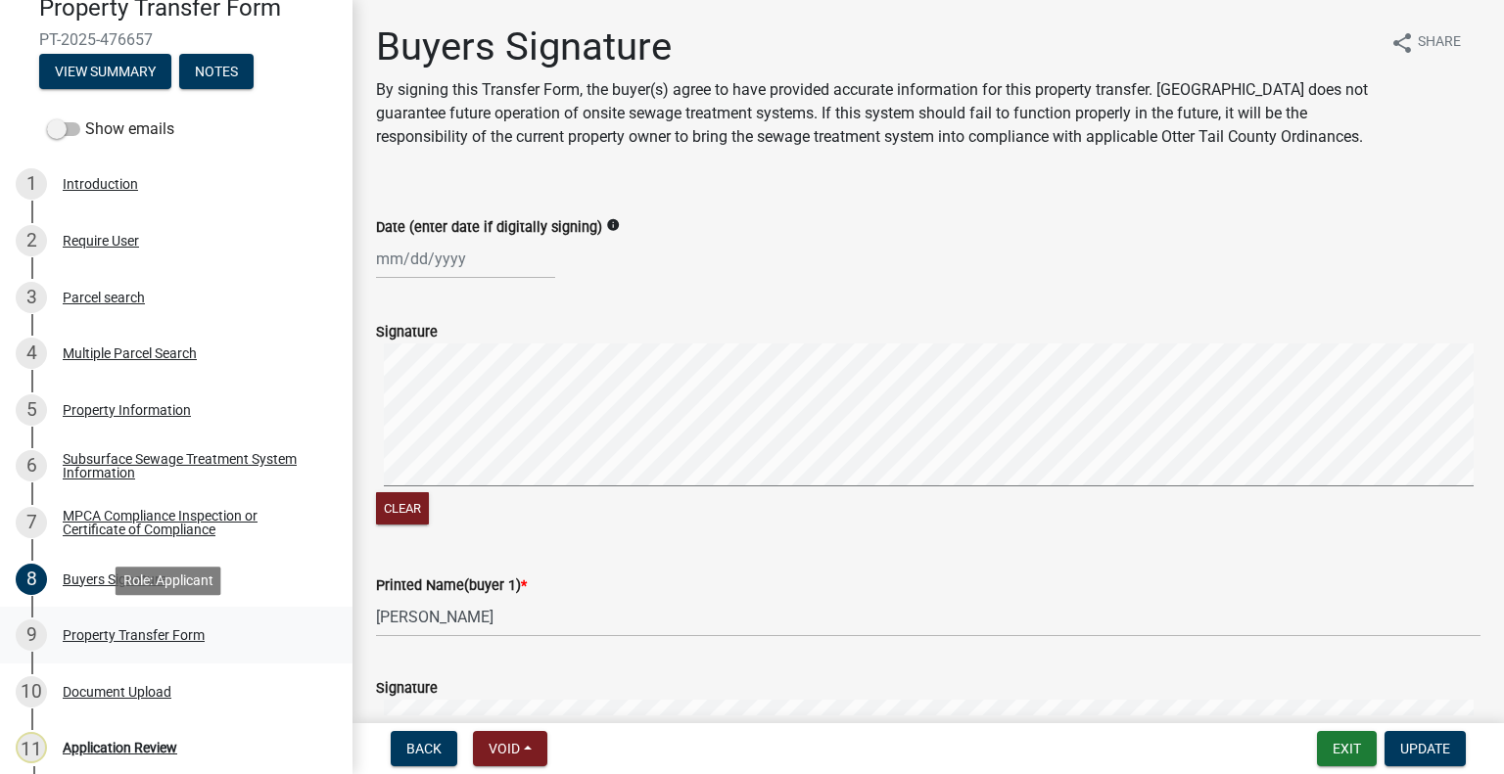
click at [188, 635] on div "Property Transfer Form" at bounding box center [134, 636] width 142 height 14
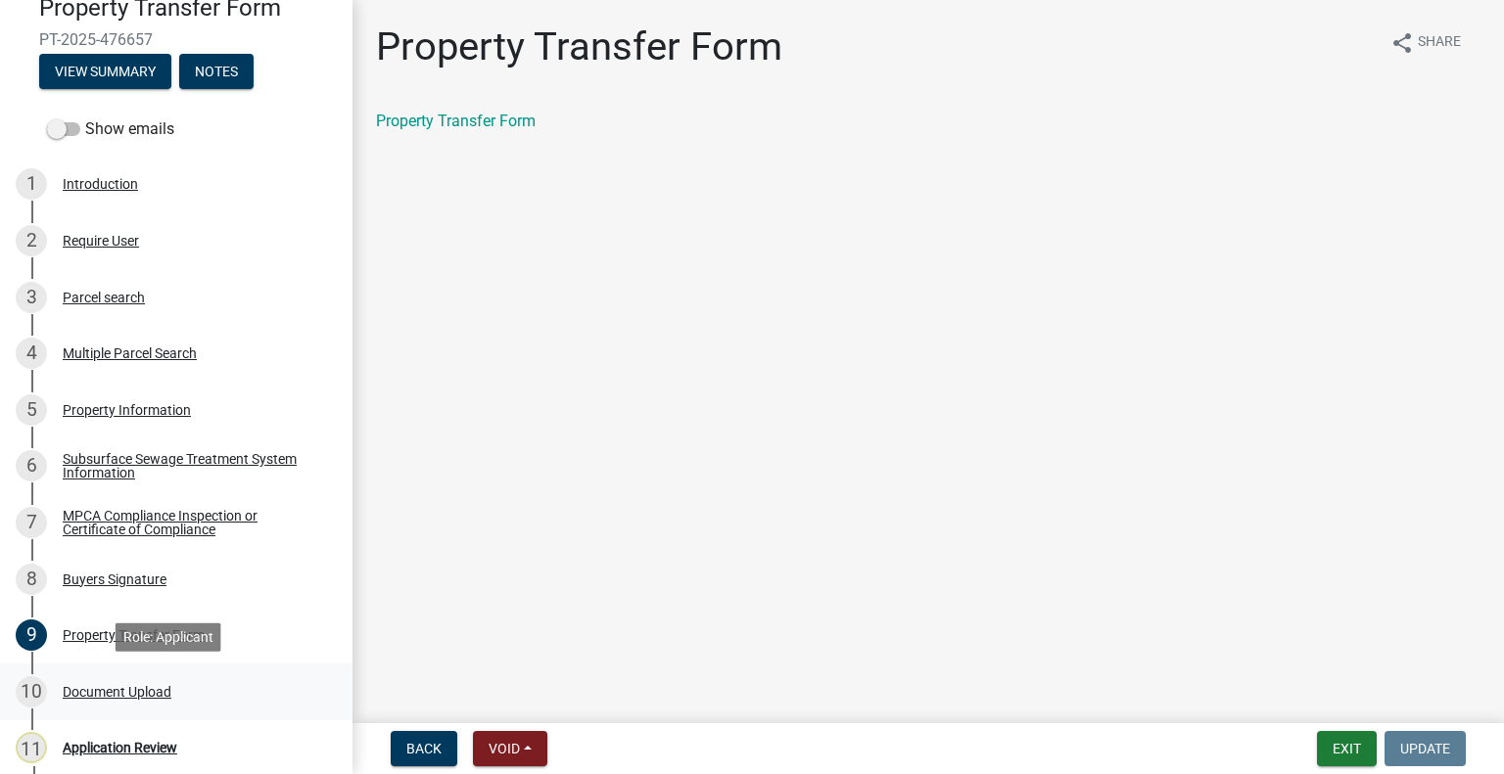
click at [186, 698] on div "10 Document Upload" at bounding box center [168, 692] width 305 height 31
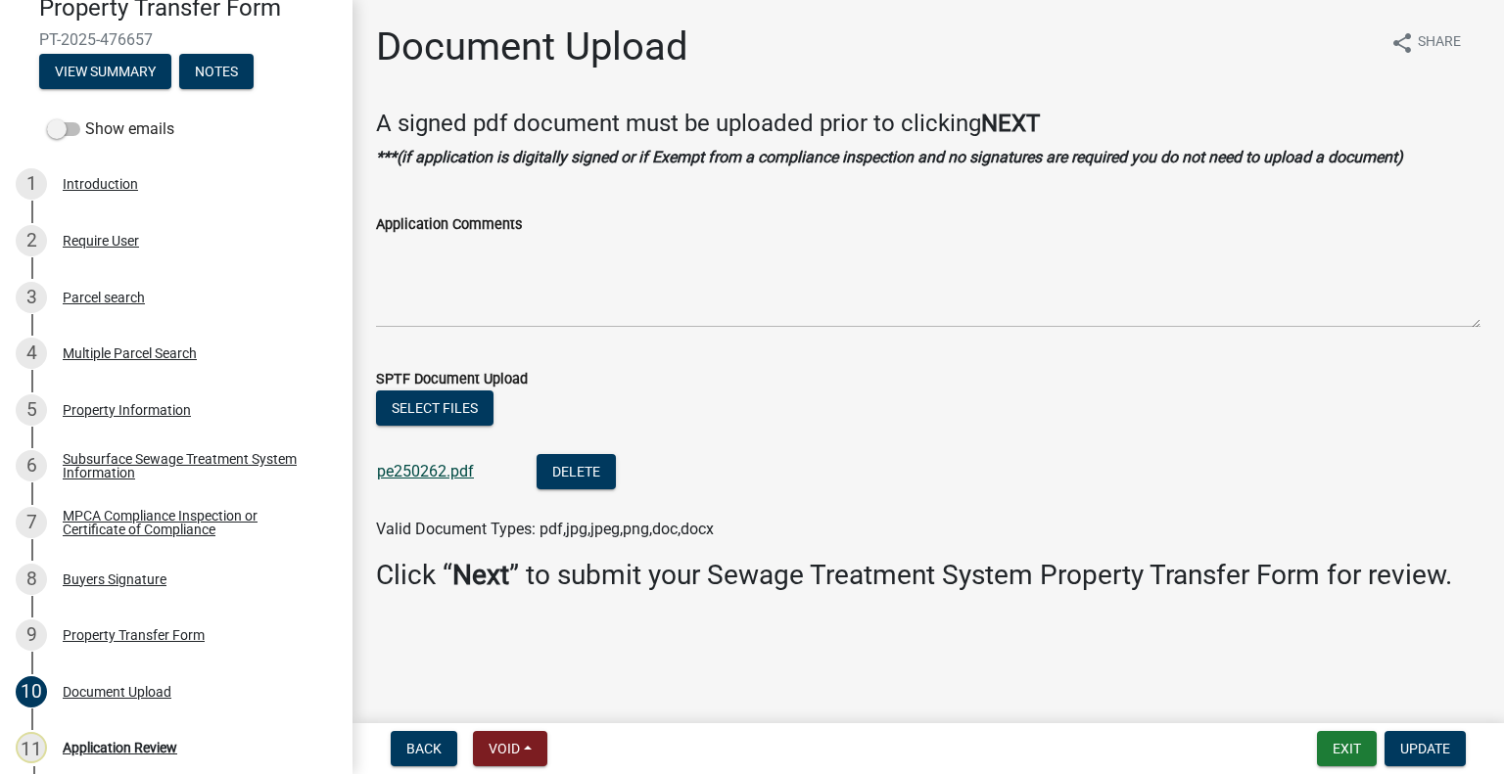
click at [419, 466] on link "pe250262.pdf" at bounding box center [425, 471] width 97 height 19
click at [132, 303] on div "Parcel search" at bounding box center [104, 298] width 82 height 14
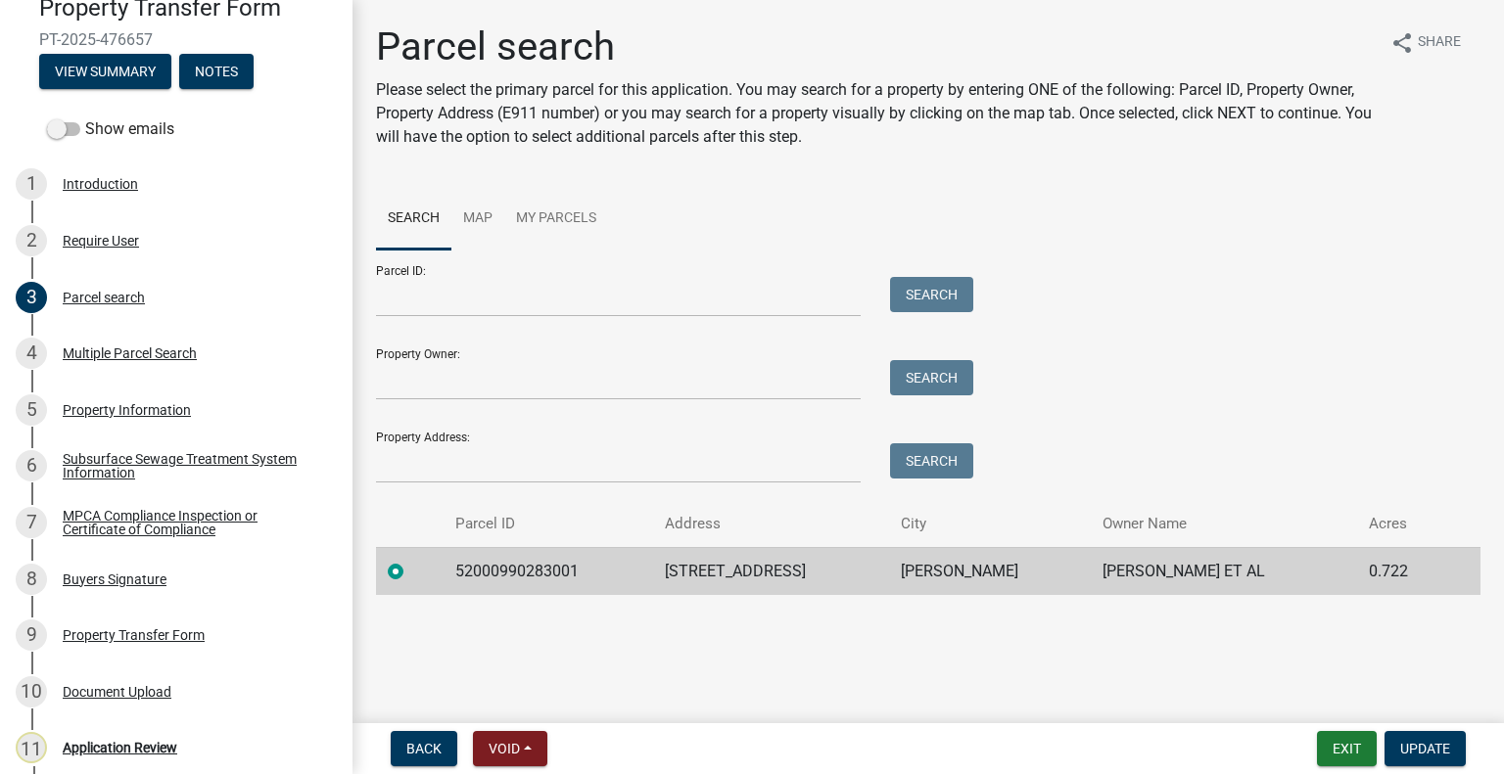
click at [517, 570] on td "52000990283001" at bounding box center [549, 571] width 211 height 48
copy td "52000990283001"
click at [152, 284] on div "3 Parcel search" at bounding box center [168, 297] width 305 height 31
click at [514, 567] on td "52000990283001" at bounding box center [549, 571] width 211 height 48
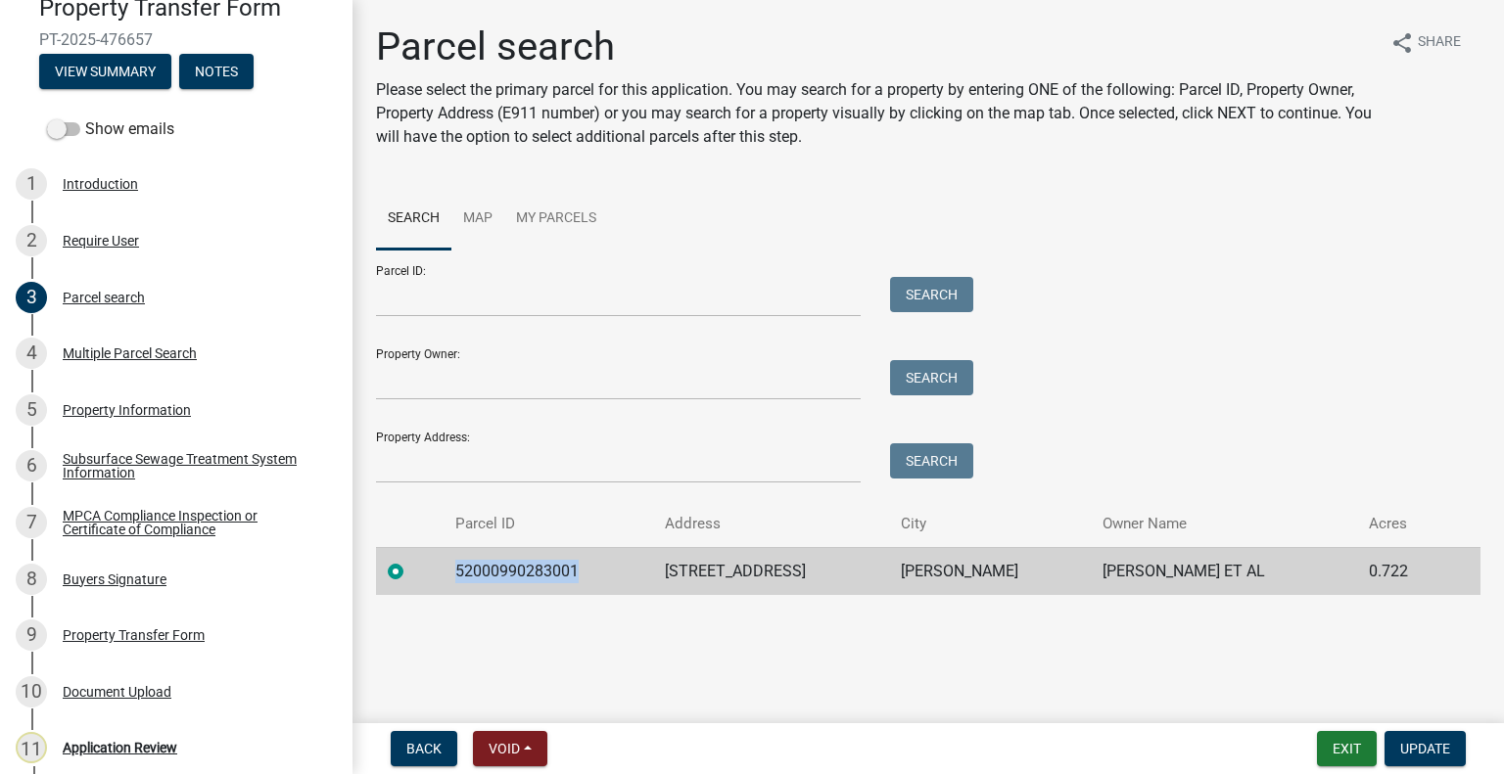
click at [514, 567] on td "52000990283001" at bounding box center [549, 571] width 211 height 48
copy td "52000990283001"
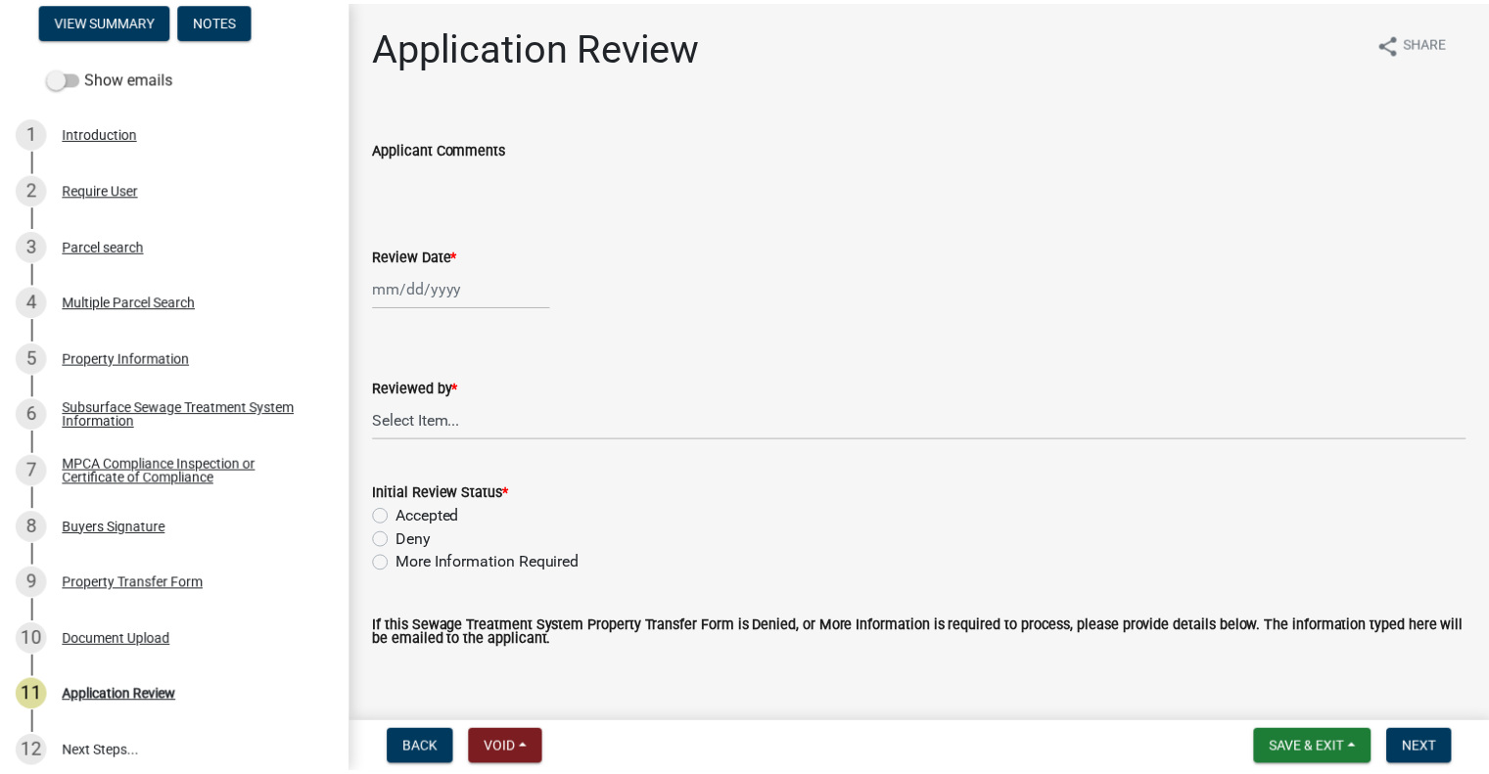
scroll to position [288, 0]
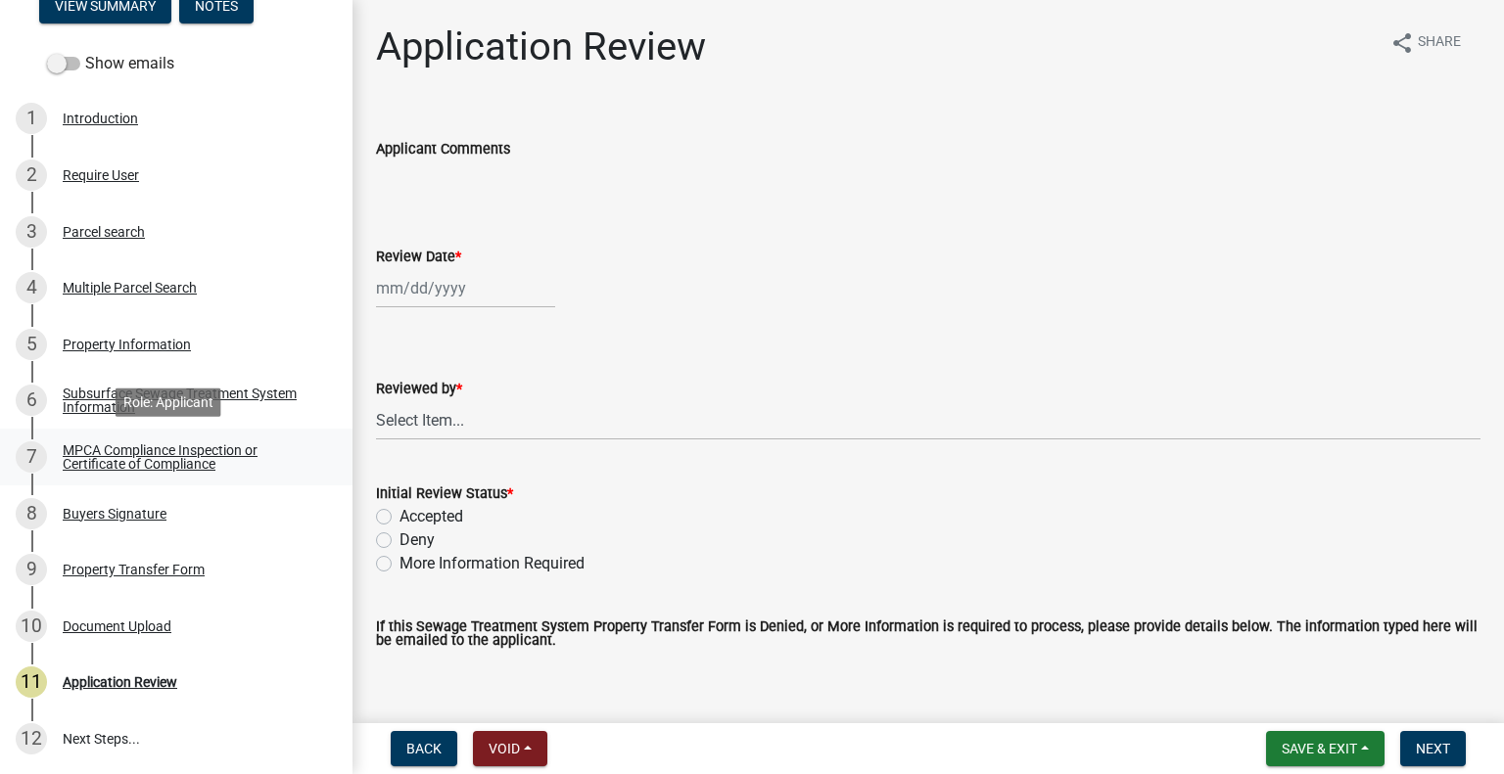
click at [204, 460] on div "MPCA Compliance Inspection or Certificate of Compliance" at bounding box center [192, 457] width 258 height 27
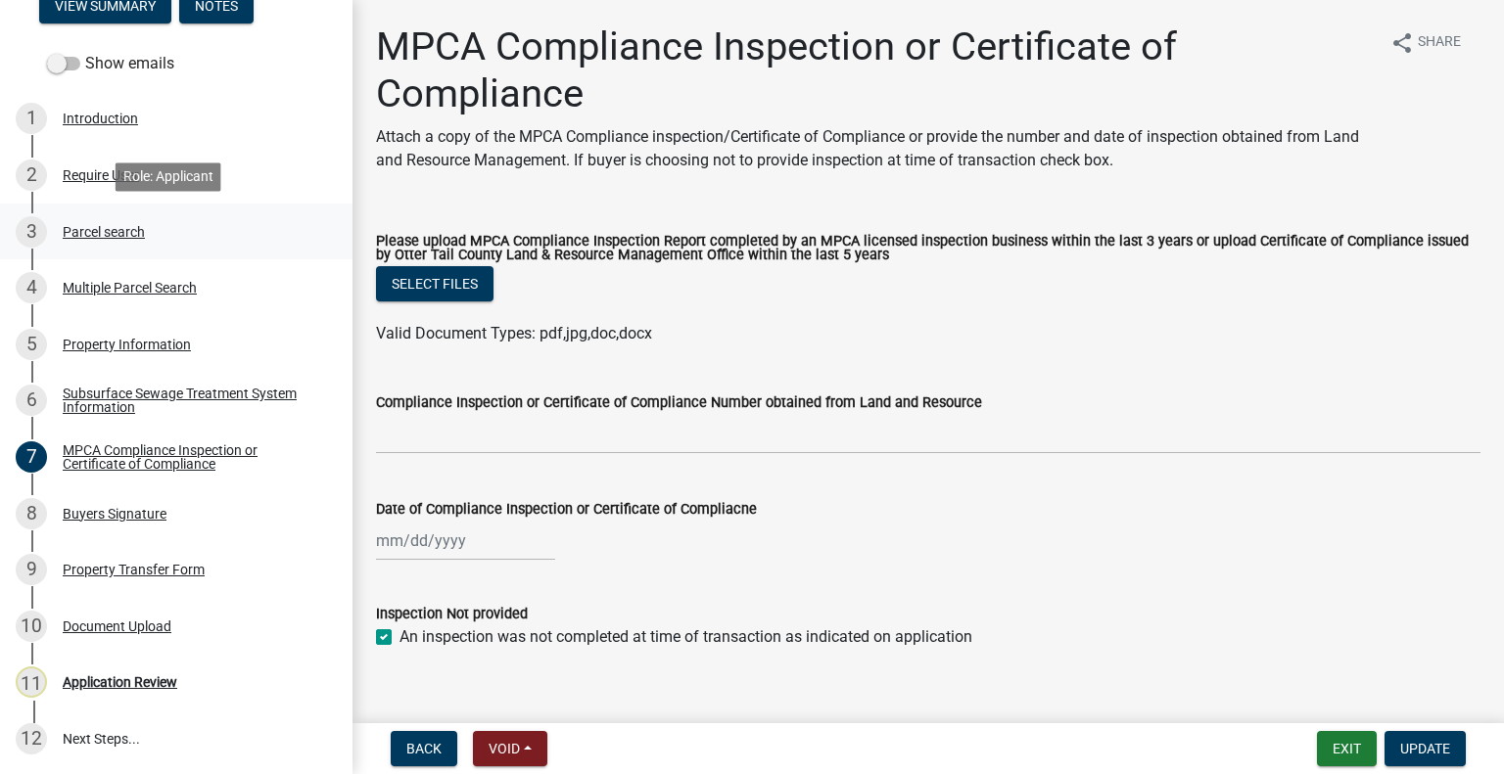
click at [125, 234] on div "Parcel search" at bounding box center [104, 232] width 82 height 14
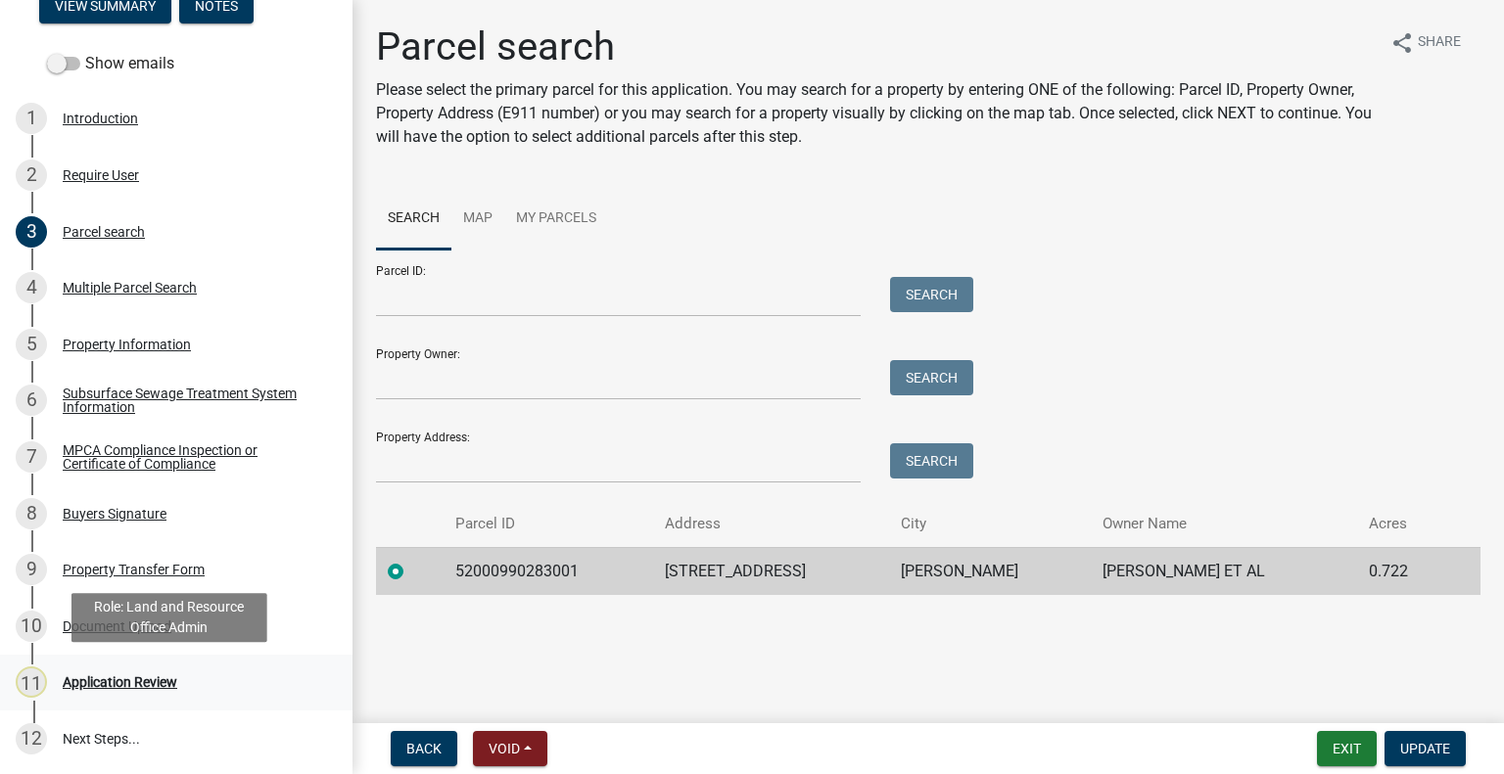
click at [172, 689] on div "Application Review" at bounding box center [120, 683] width 115 height 14
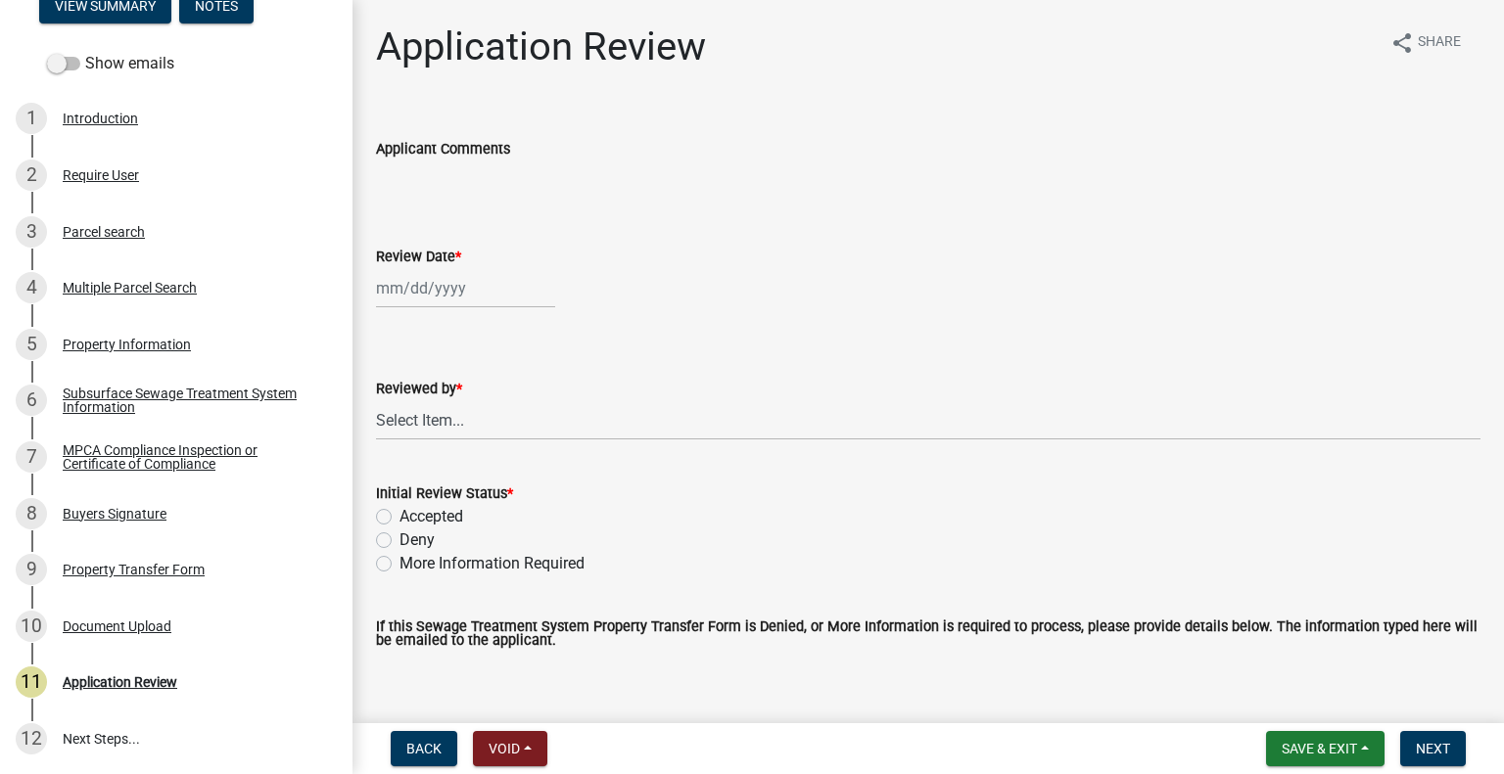
click at [436, 271] on div at bounding box center [465, 288] width 179 height 40
select select "9"
select select "2025"
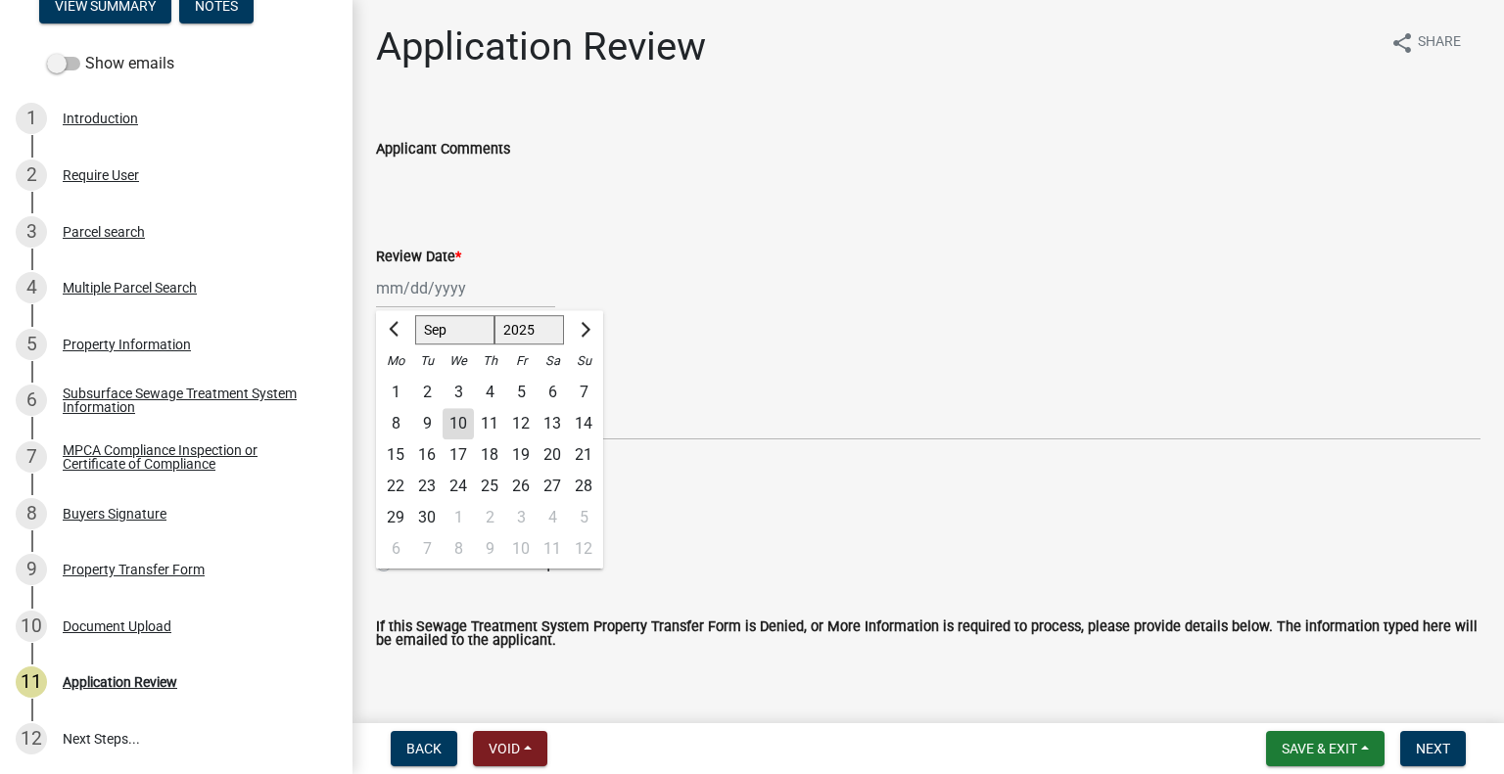
click at [470, 419] on div "10" at bounding box center [458, 423] width 31 height 31
type input "[DATE]"
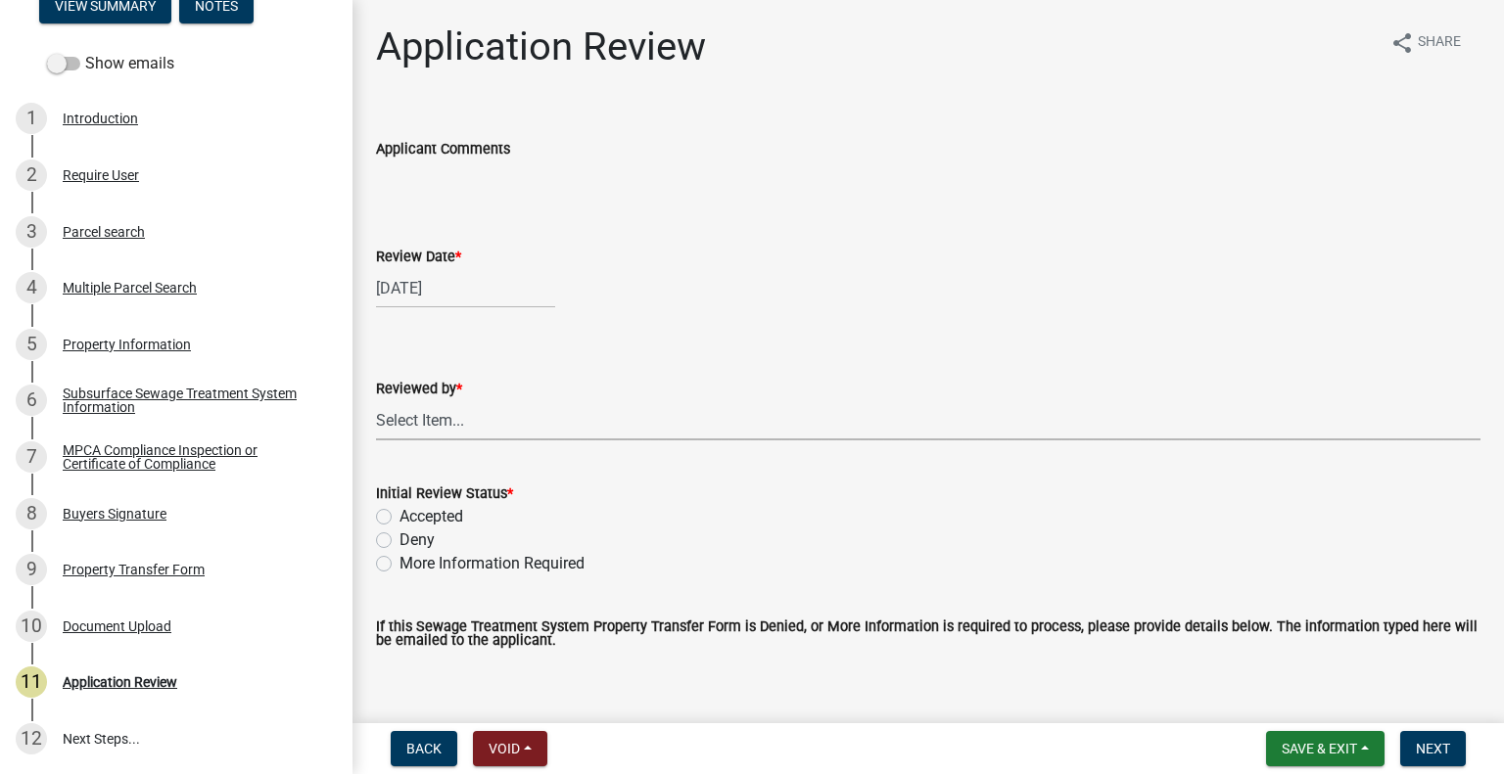
click at [470, 419] on select "Select Item... Alexis Newark Amy Busko Andrea Perales Brittany Tollefson Christ…" at bounding box center [928, 420] width 1104 height 40
click at [376, 400] on select "Select Item... Alexis Newark Amy Busko Andrea Perales Brittany Tollefson Christ…" at bounding box center [928, 420] width 1104 height 40
select select "2217fab6-25d2-4df2-8e35-18ddd05e0fe8"
click at [440, 520] on label "Accepted" at bounding box center [431, 516] width 64 height 23
click at [412, 518] on input "Accepted" at bounding box center [405, 511] width 13 height 13
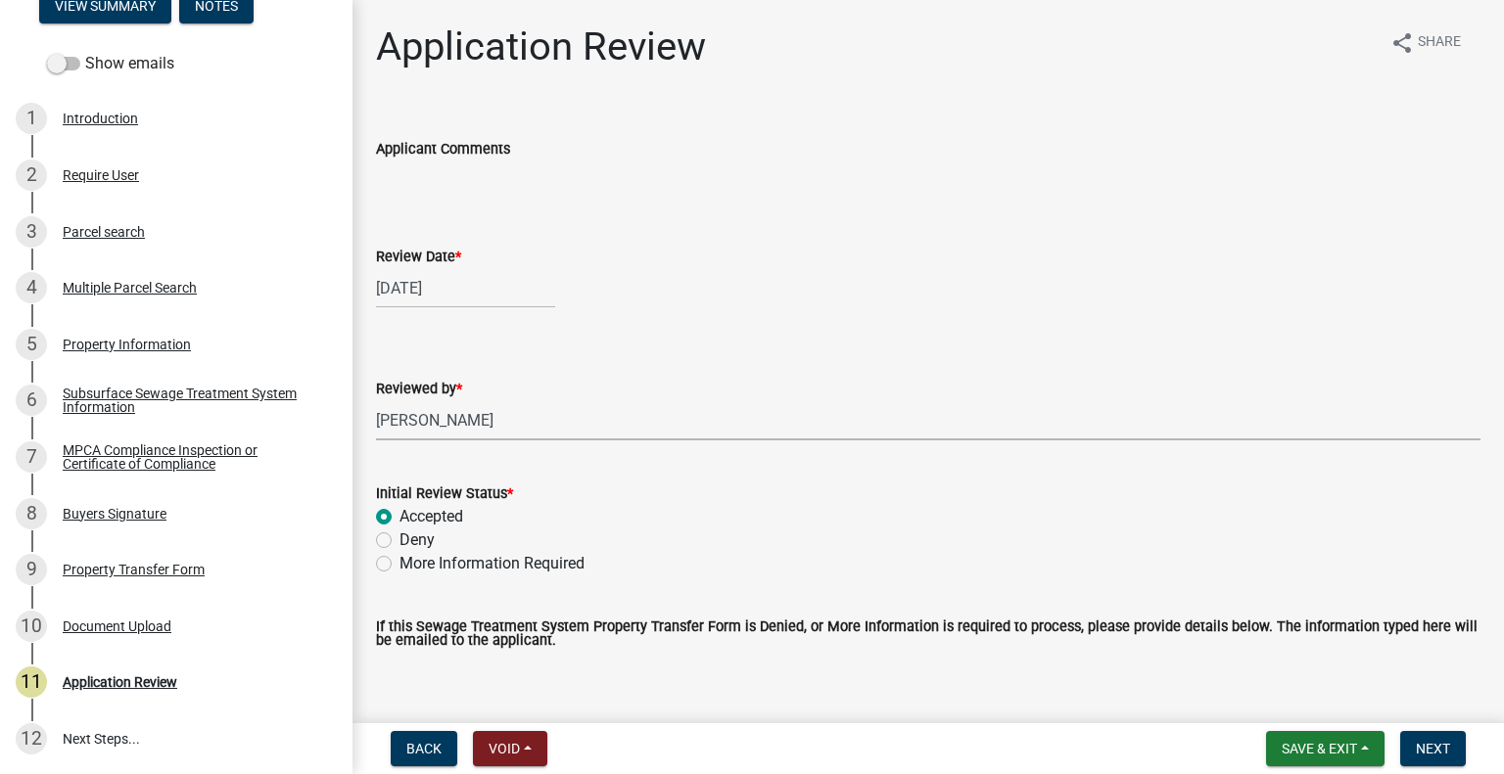
radio input "true"
click at [1427, 748] on span "Next" at bounding box center [1433, 749] width 34 height 16
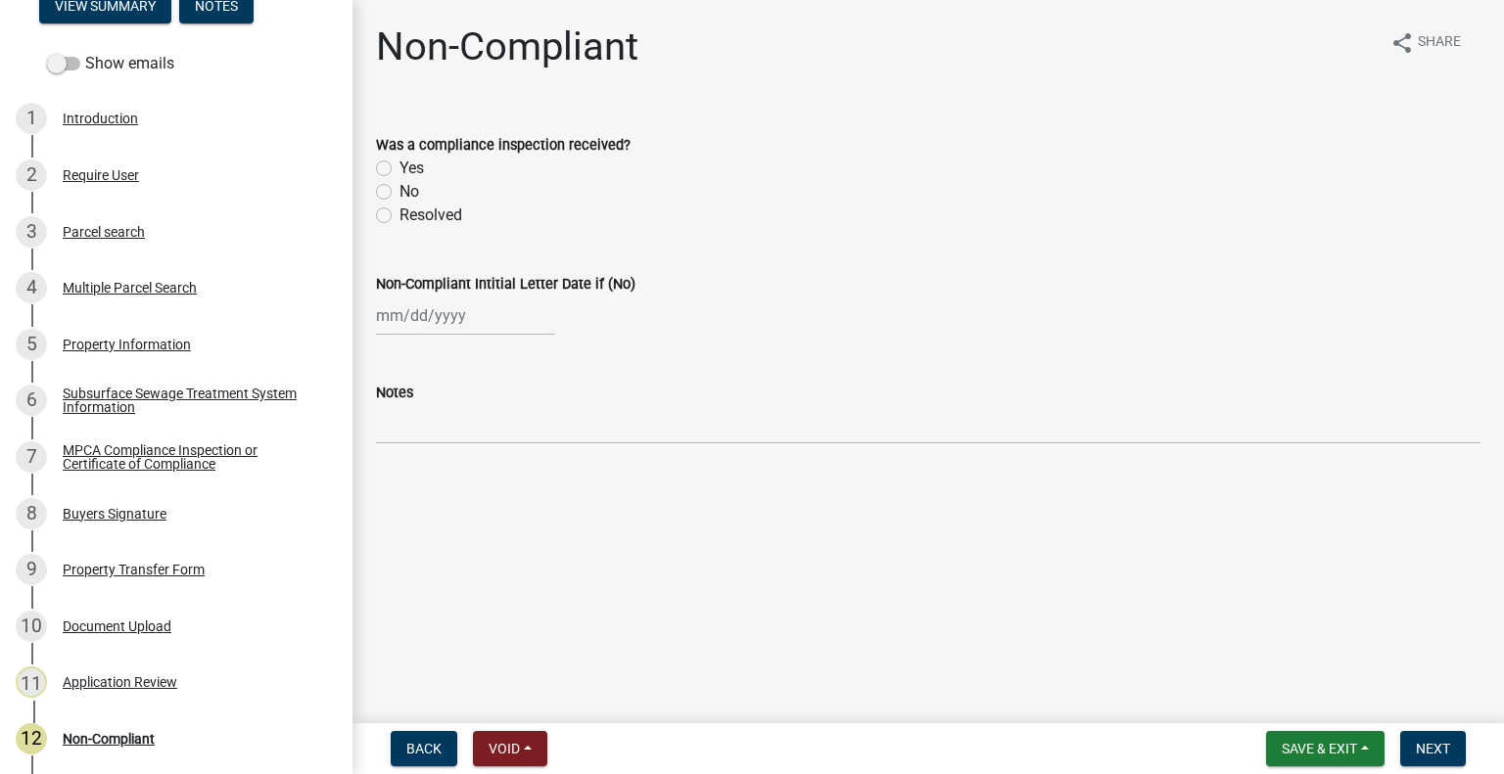
click at [399, 187] on label "No" at bounding box center [409, 191] width 20 height 23
click at [399, 187] on input "No" at bounding box center [405, 186] width 13 height 13
radio input "true"
click at [422, 333] on div at bounding box center [465, 316] width 179 height 40
select select "9"
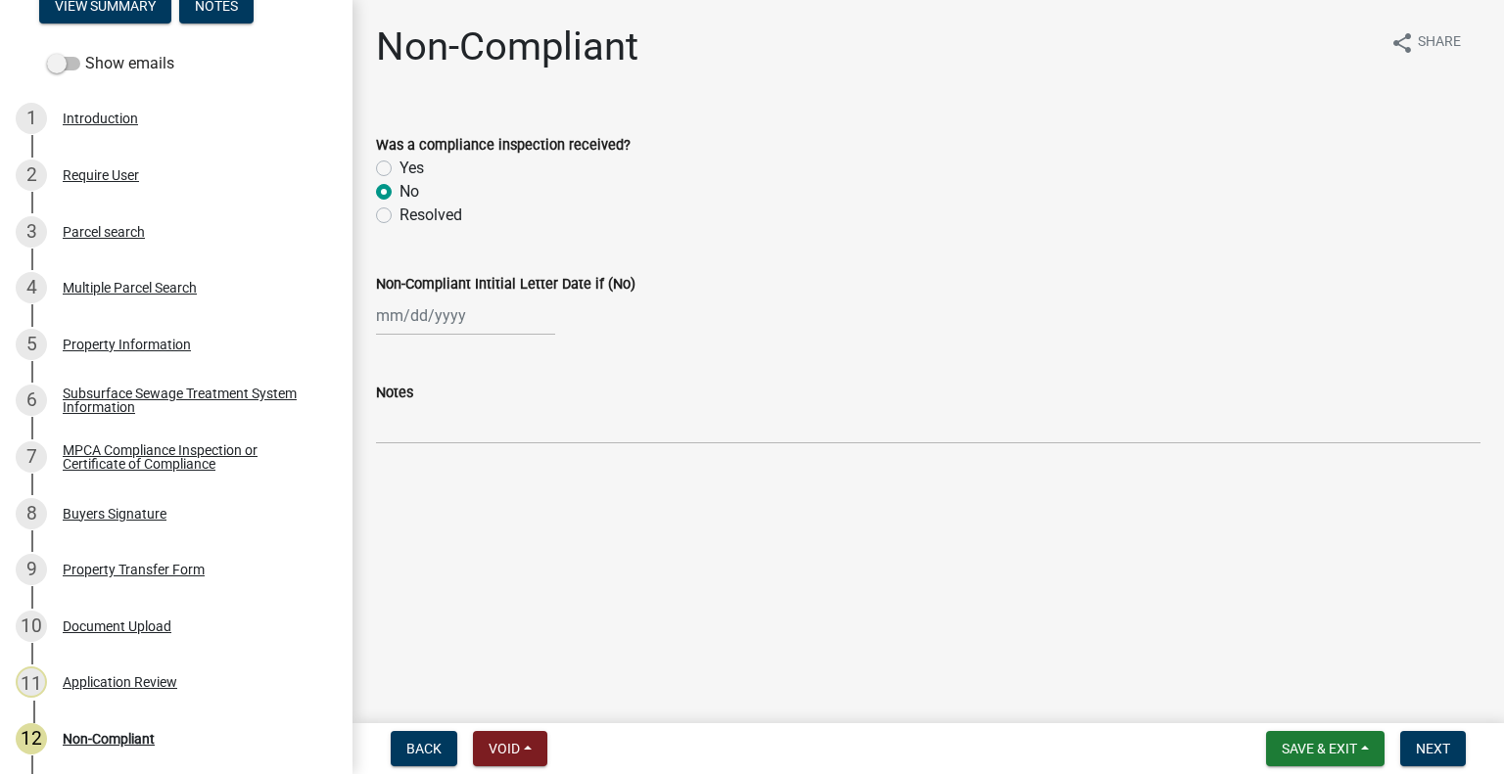
select select "2025"
click at [458, 449] on div "10" at bounding box center [458, 451] width 31 height 31
type input "[DATE]"
click at [1442, 747] on span "Next" at bounding box center [1433, 749] width 34 height 16
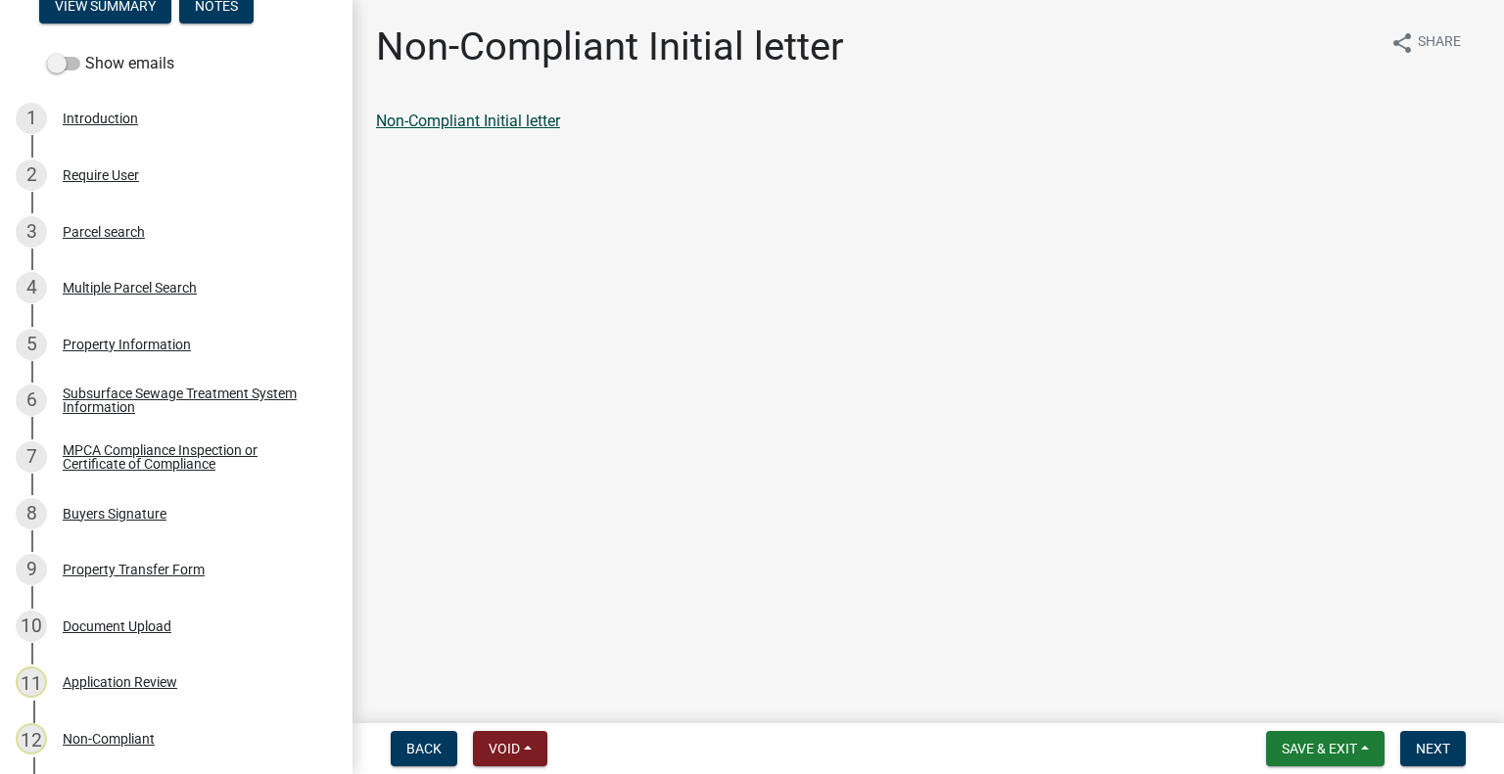
click link "Non-Compliant Initial letter"
click span "Next"
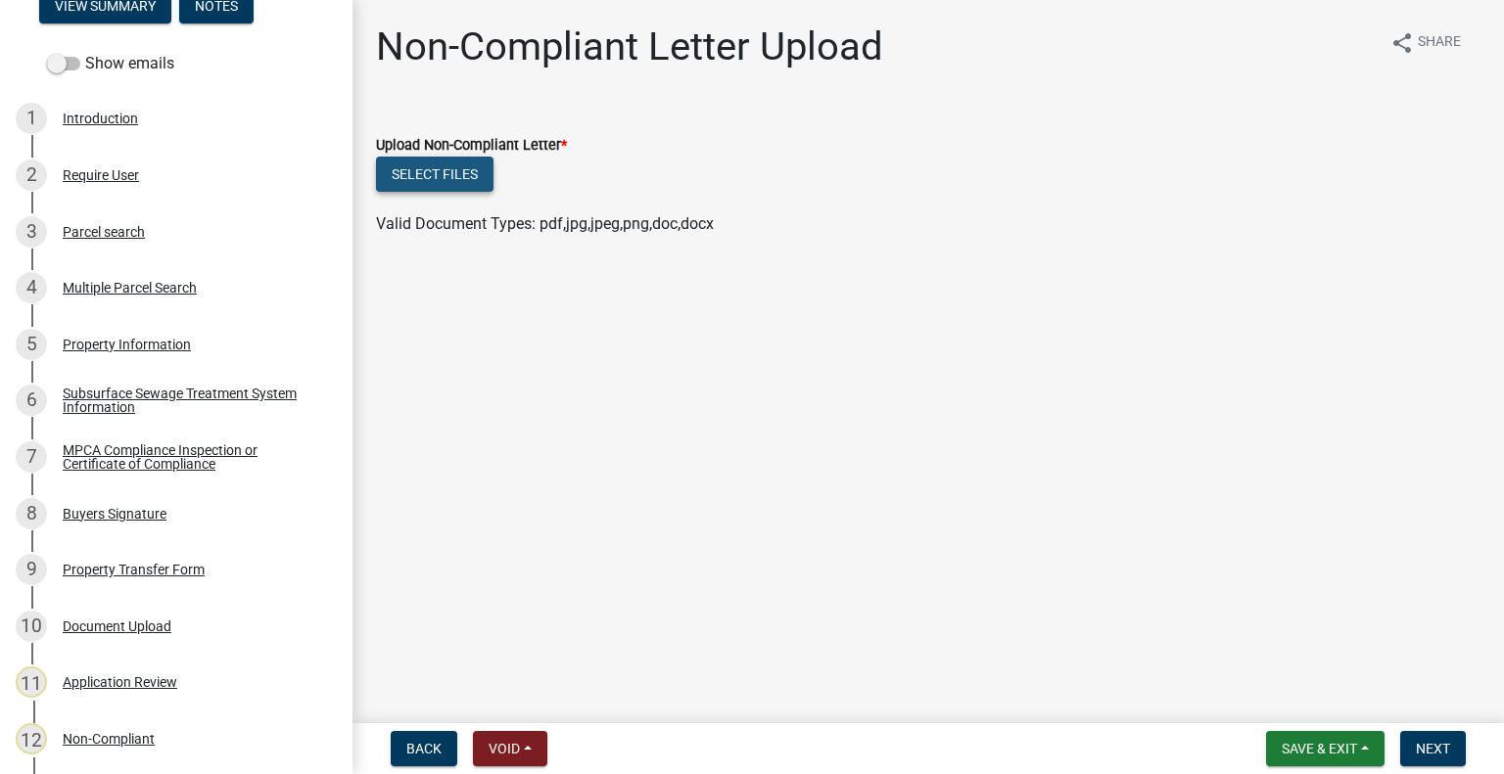
click button "Select files"
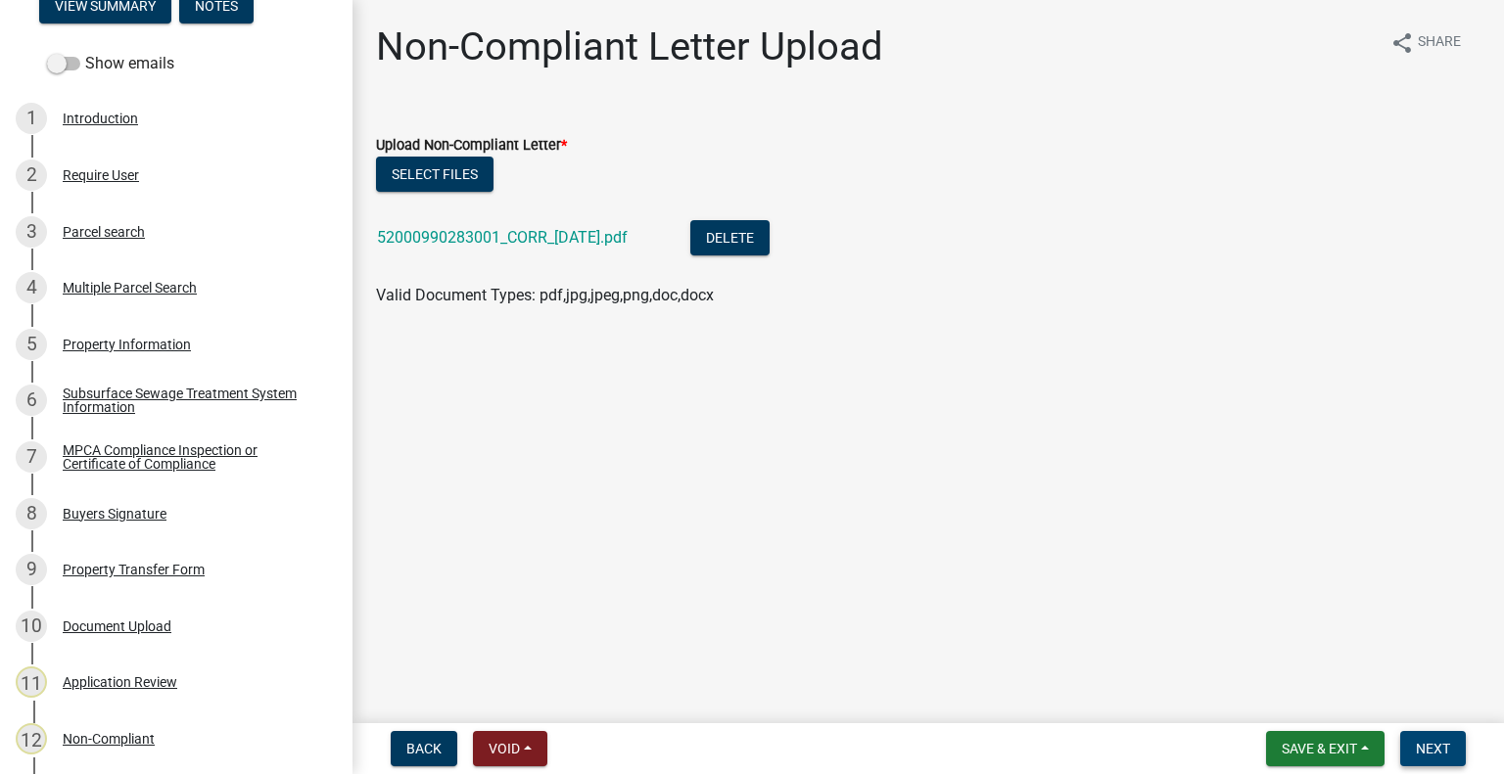
click span "Next"
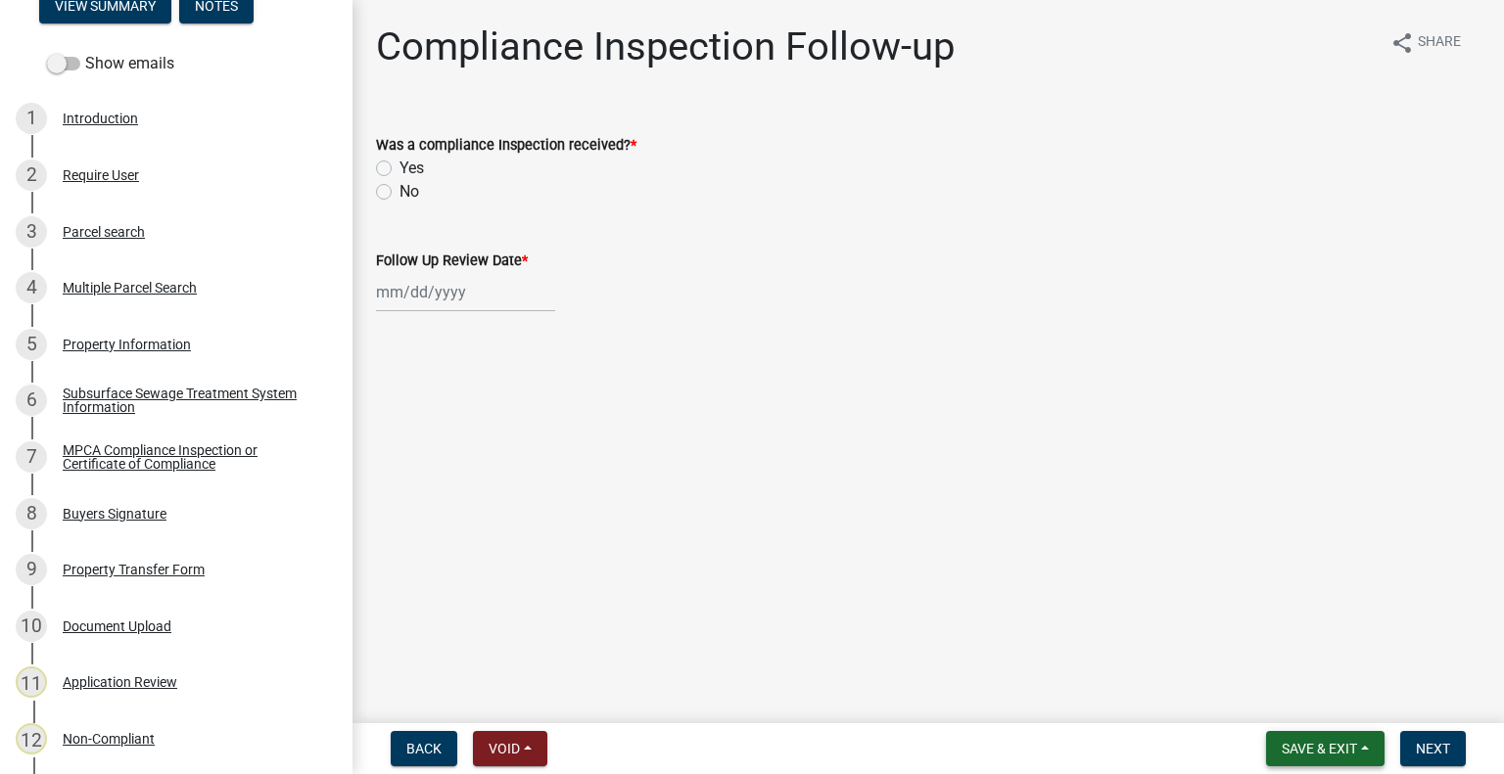
click button "Save & Exit"
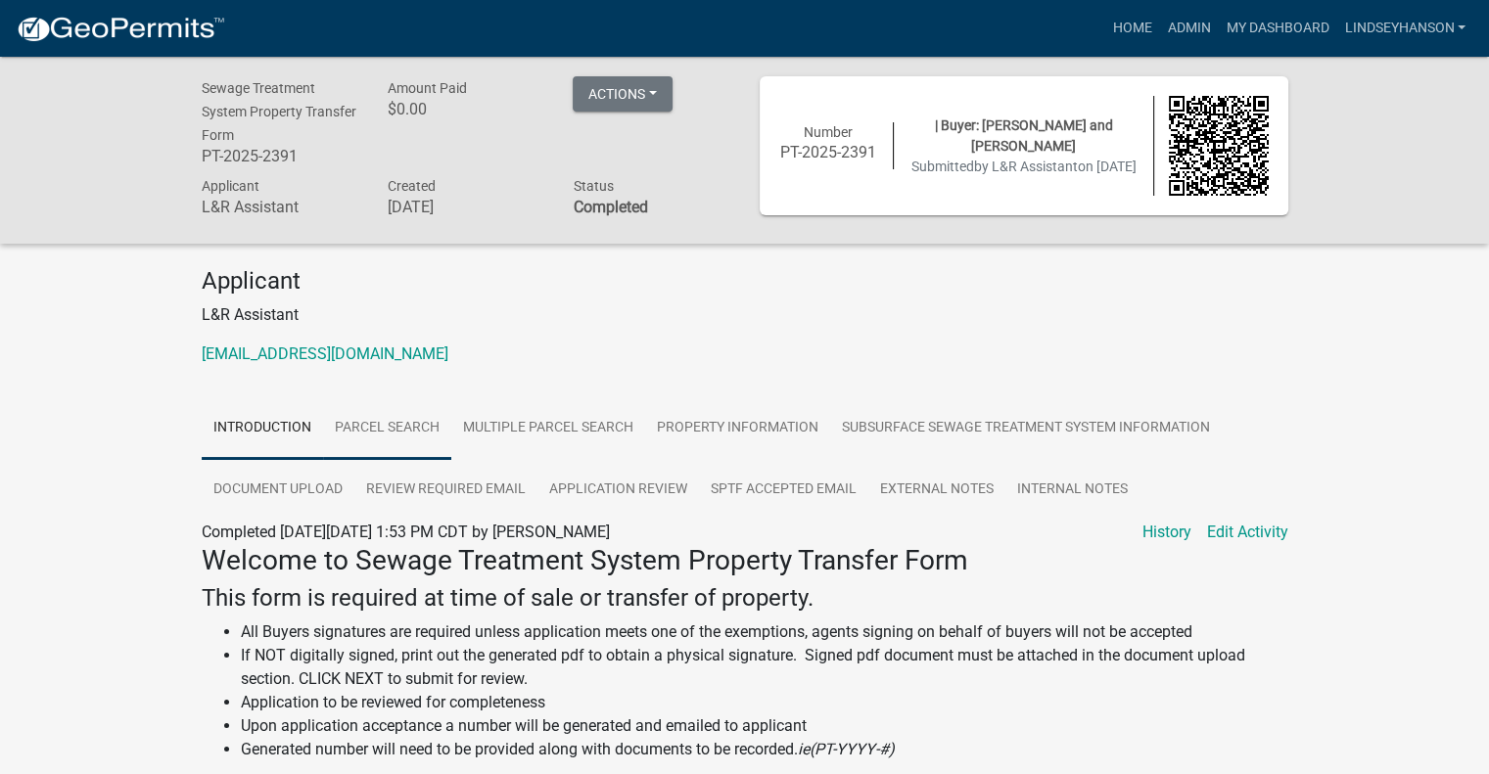
click at [419, 418] on link "Parcel search" at bounding box center [387, 429] width 128 height 63
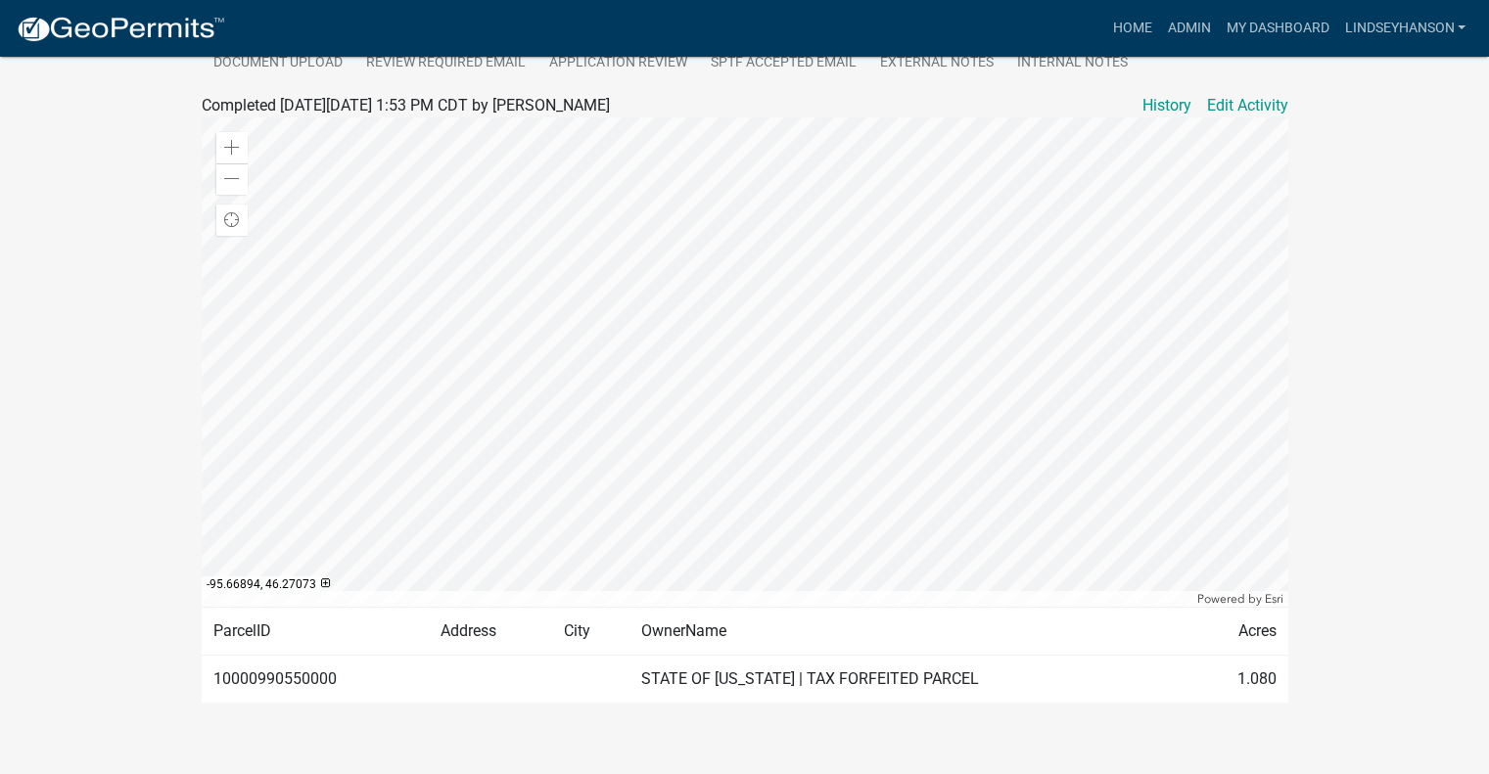
scroll to position [444, 0]
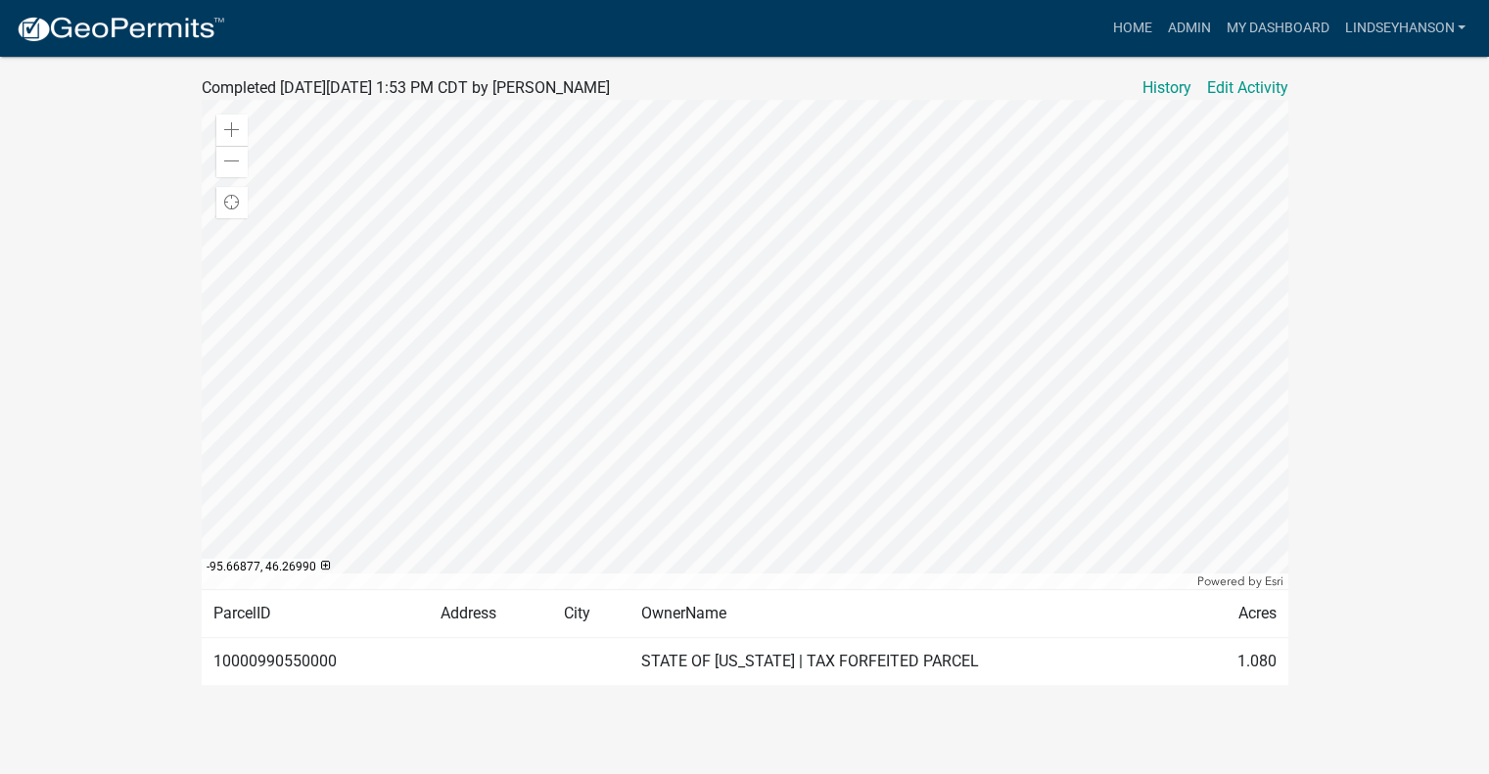
click at [298, 651] on td "10000990550000" at bounding box center [316, 661] width 228 height 48
copy td "10000990550000"
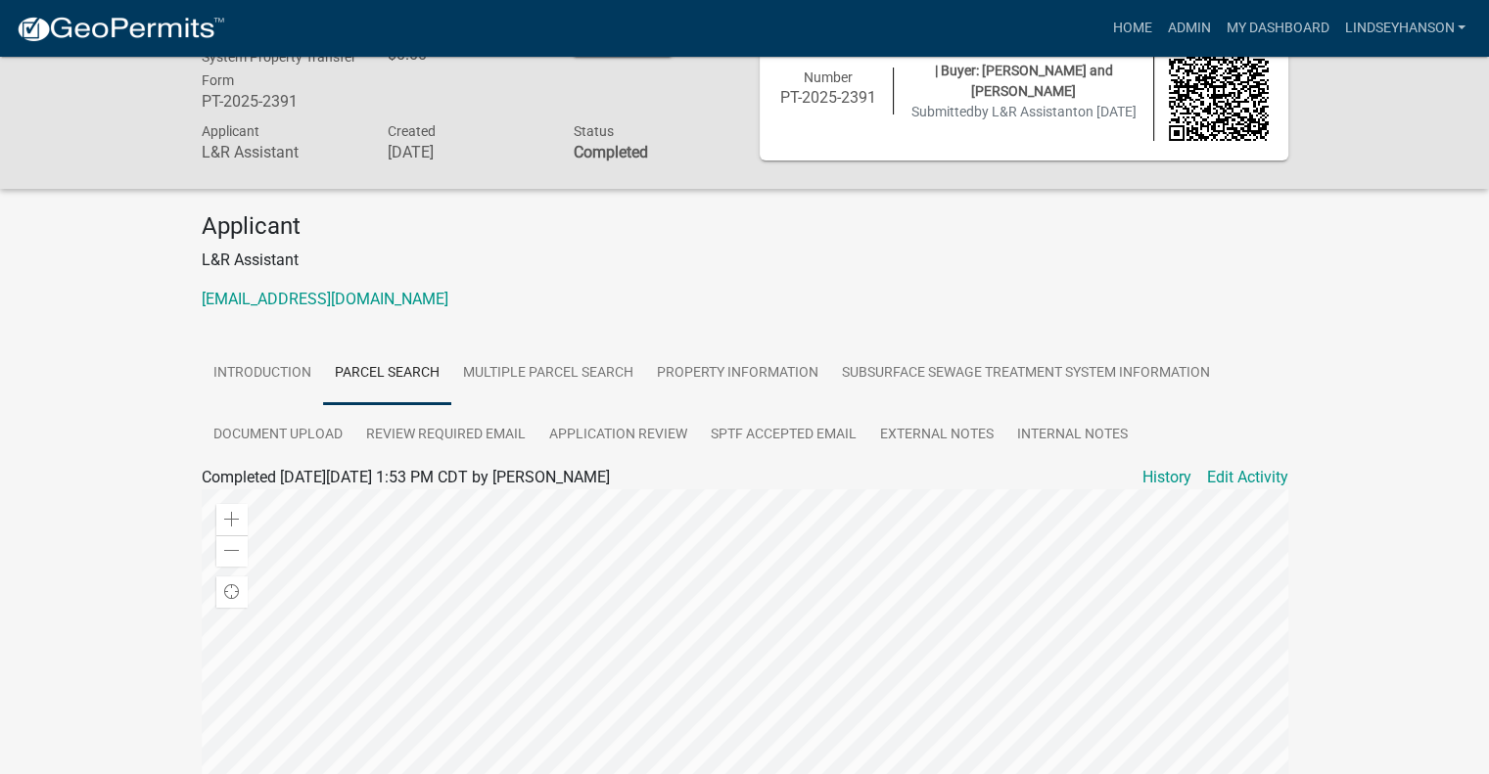
scroll to position [0, 0]
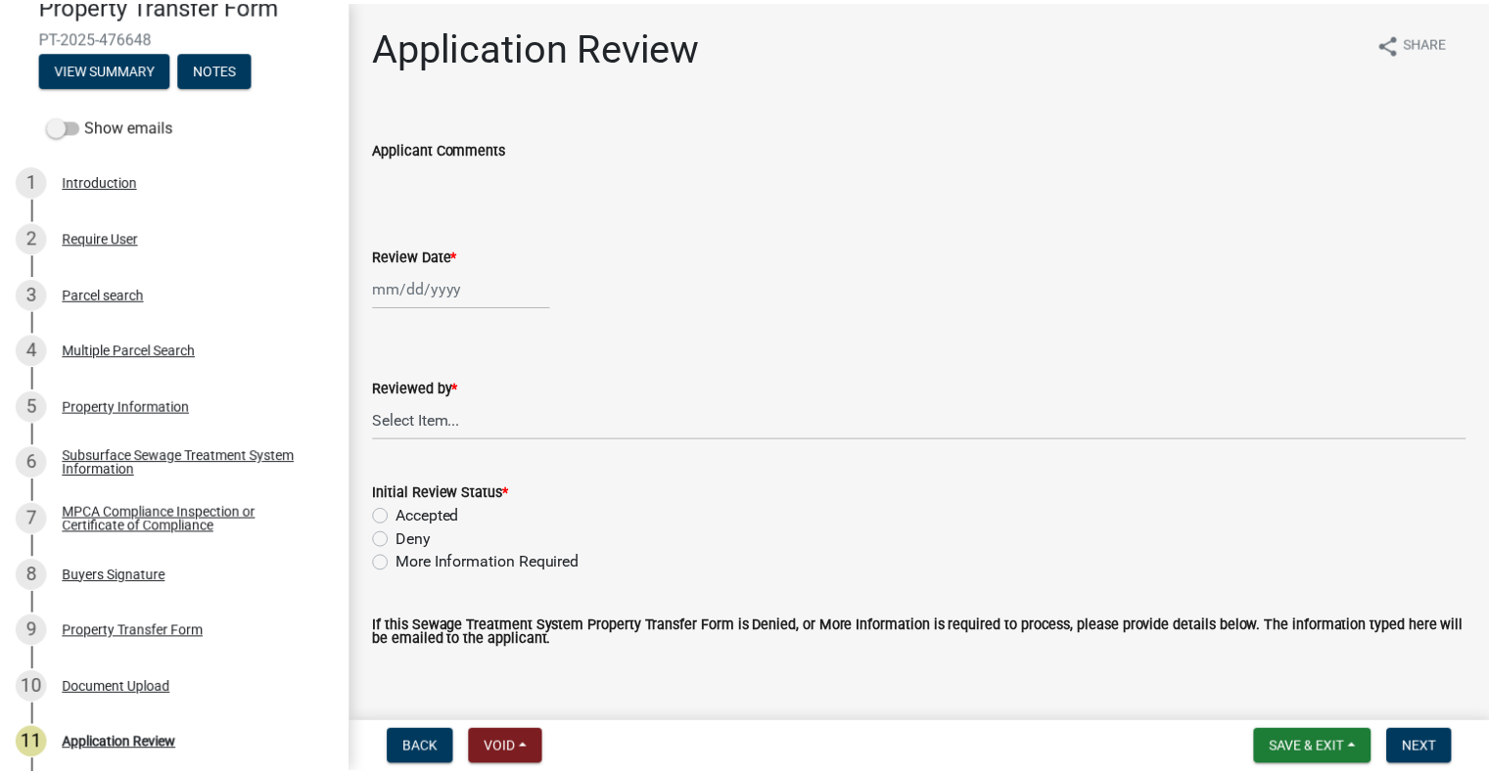
scroll to position [259, 0]
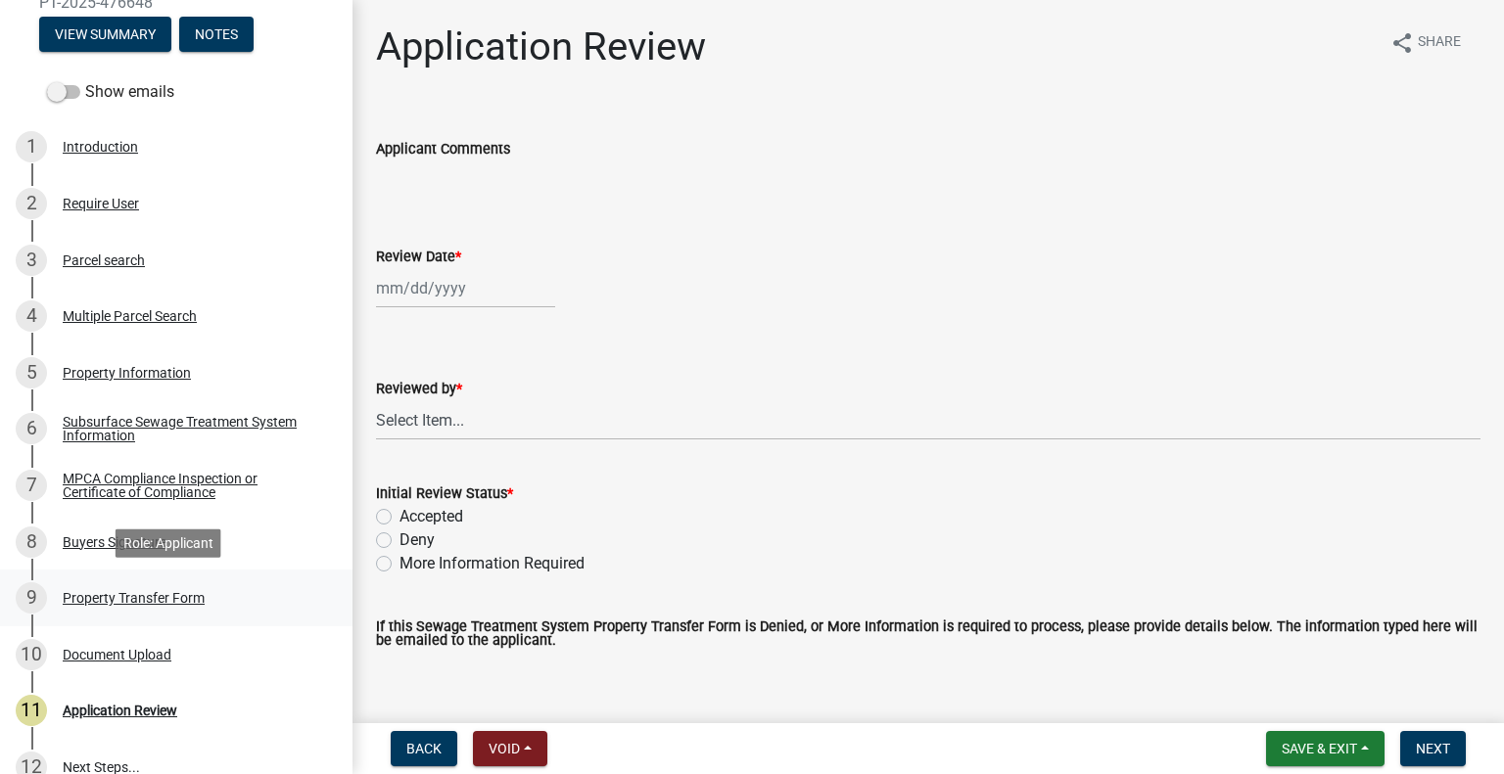
click at [129, 603] on div "Property Transfer Form" at bounding box center [134, 598] width 142 height 14
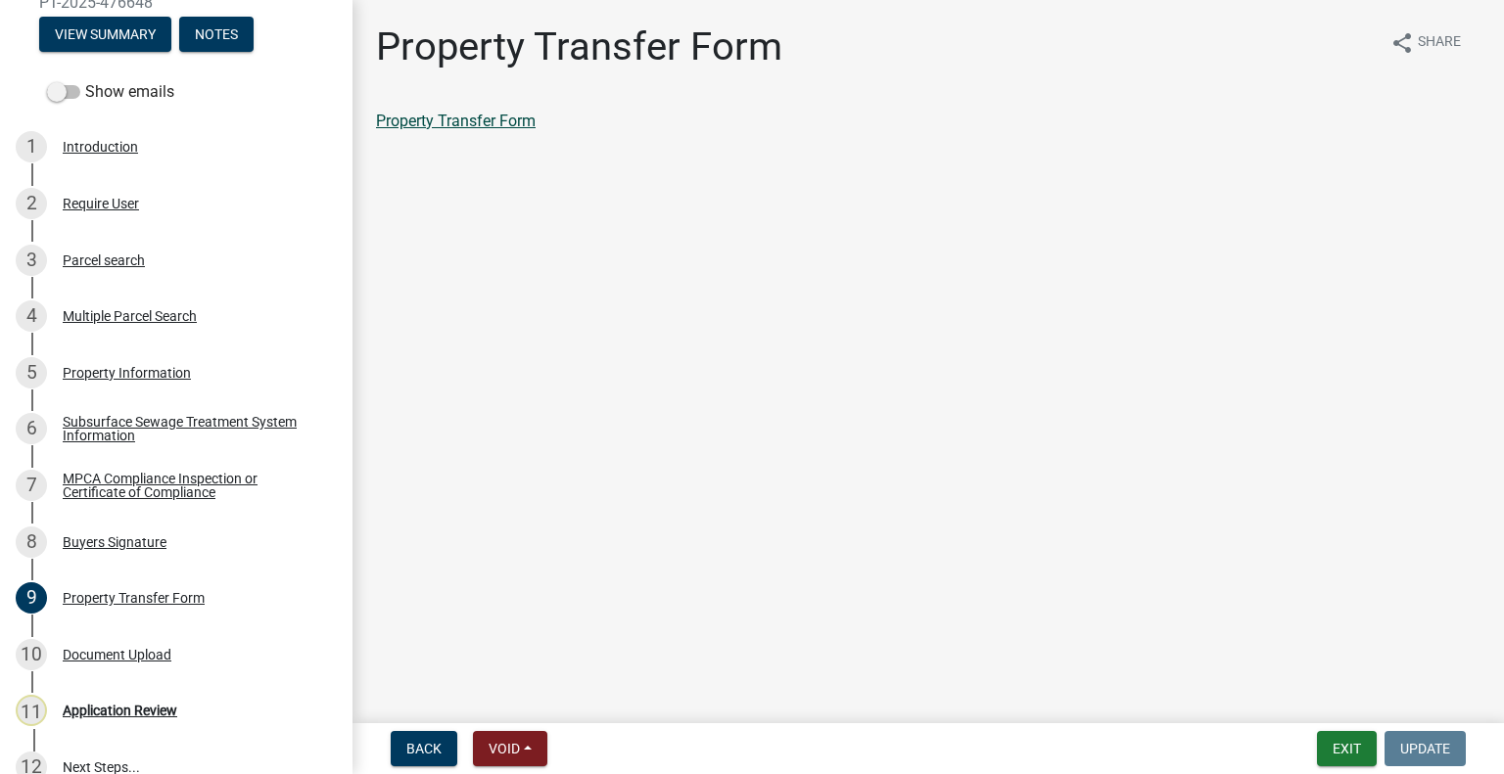
click at [495, 126] on link "Property Transfer Form" at bounding box center [456, 121] width 160 height 19
click at [1331, 748] on button "Exit" at bounding box center [1347, 748] width 60 height 35
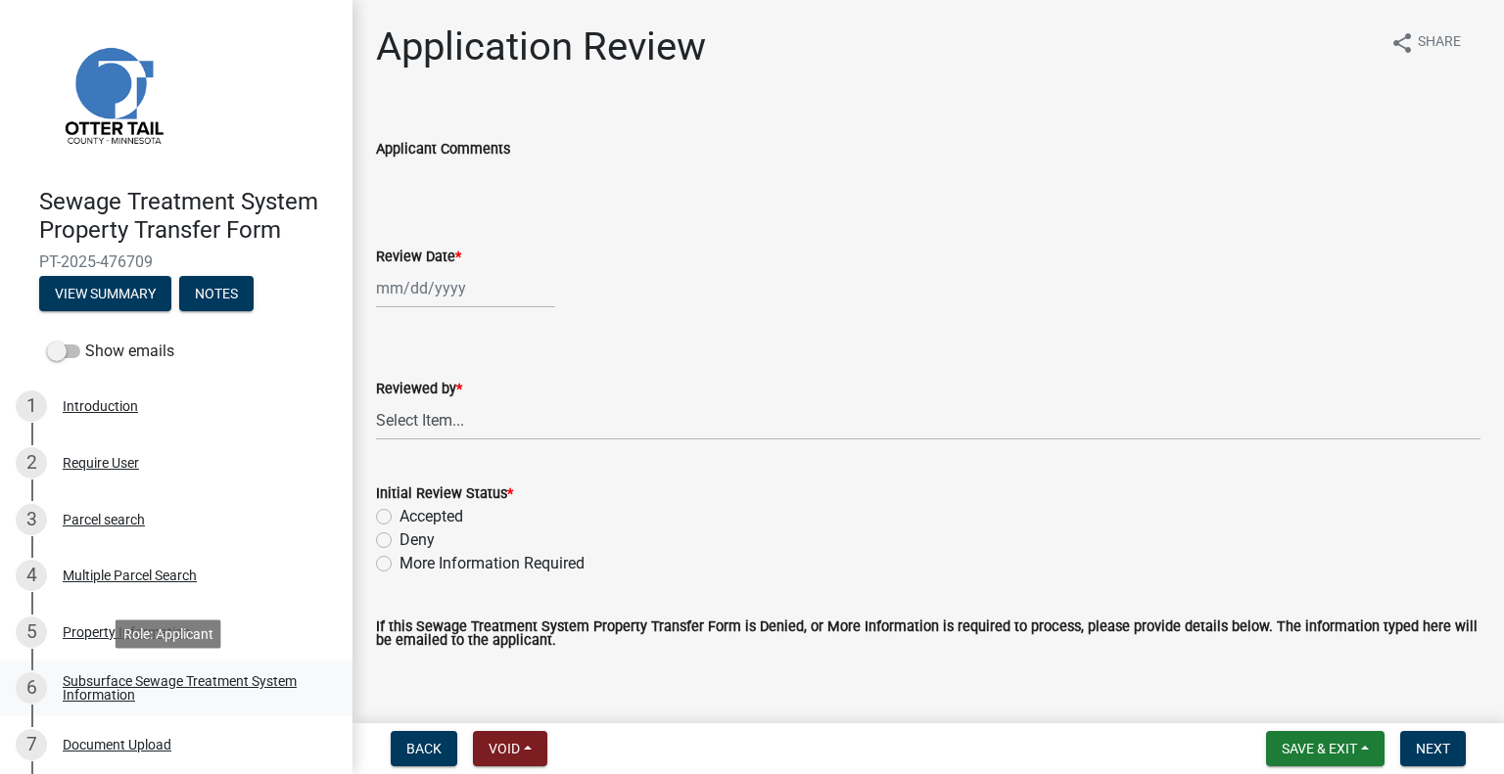
click at [196, 680] on div "Subsurface Sewage Treatment System Information" at bounding box center [192, 688] width 258 height 27
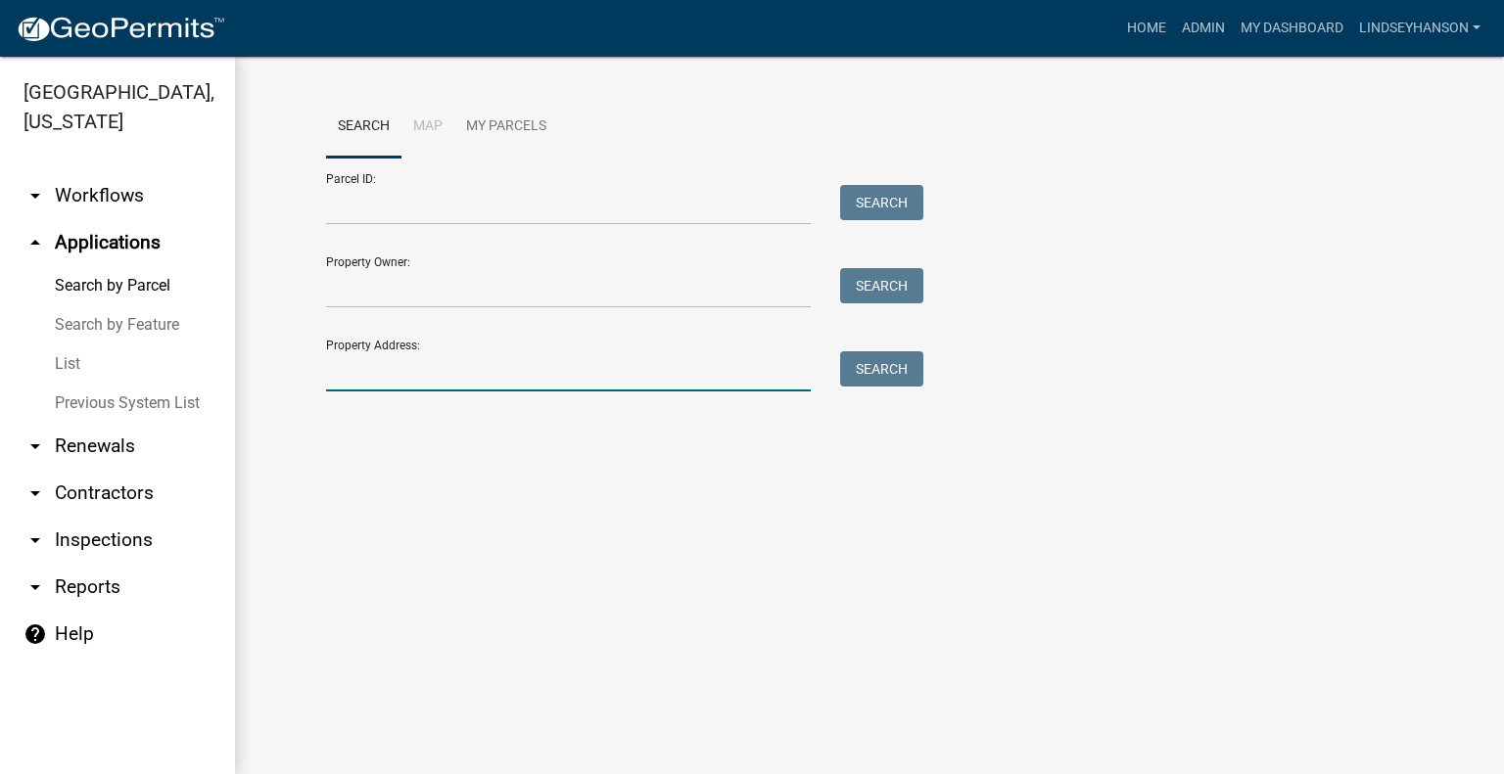
click at [469, 391] on input "Property Address:" at bounding box center [568, 371] width 485 height 40
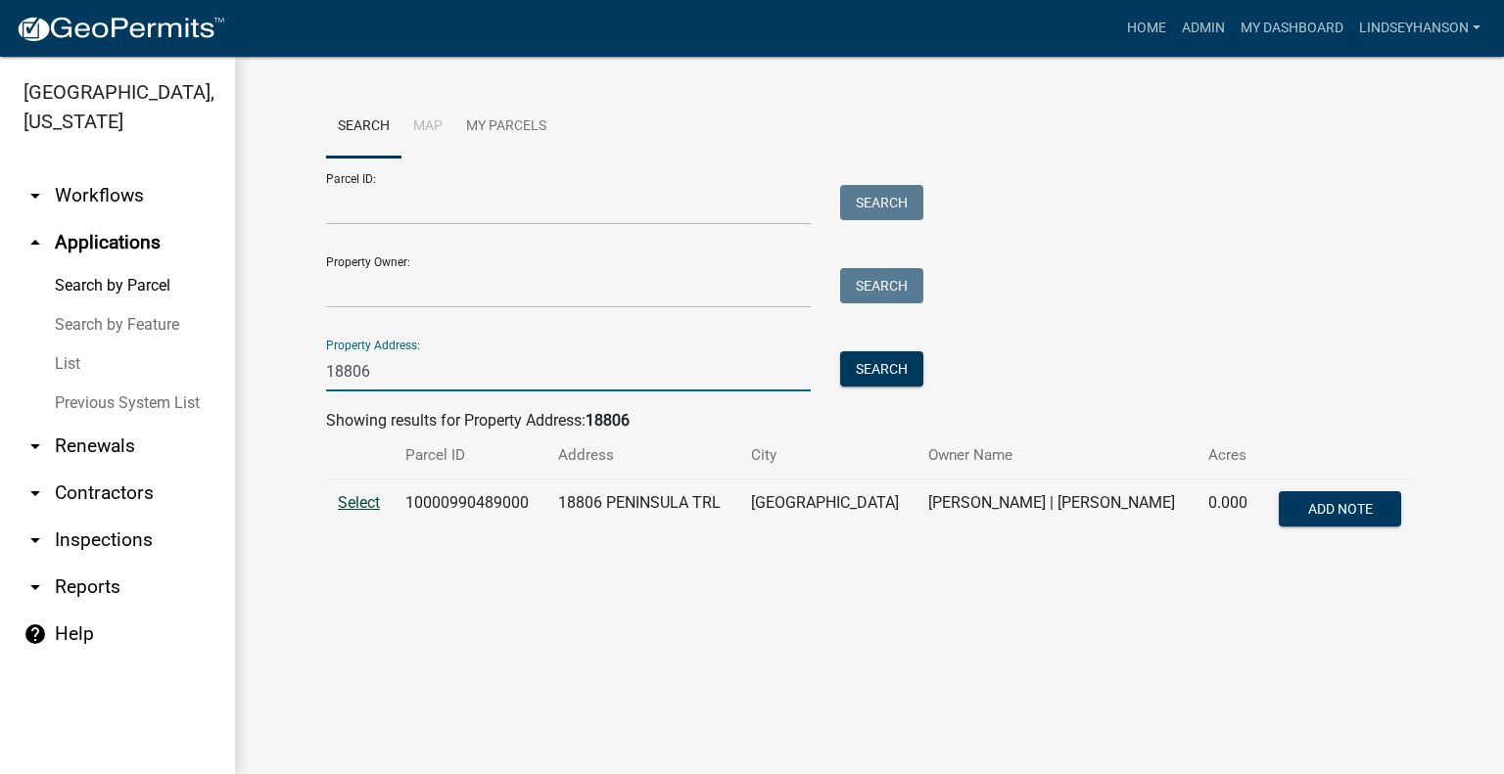
type input "18806"
click at [358, 505] on span "Select" at bounding box center [359, 502] width 42 height 19
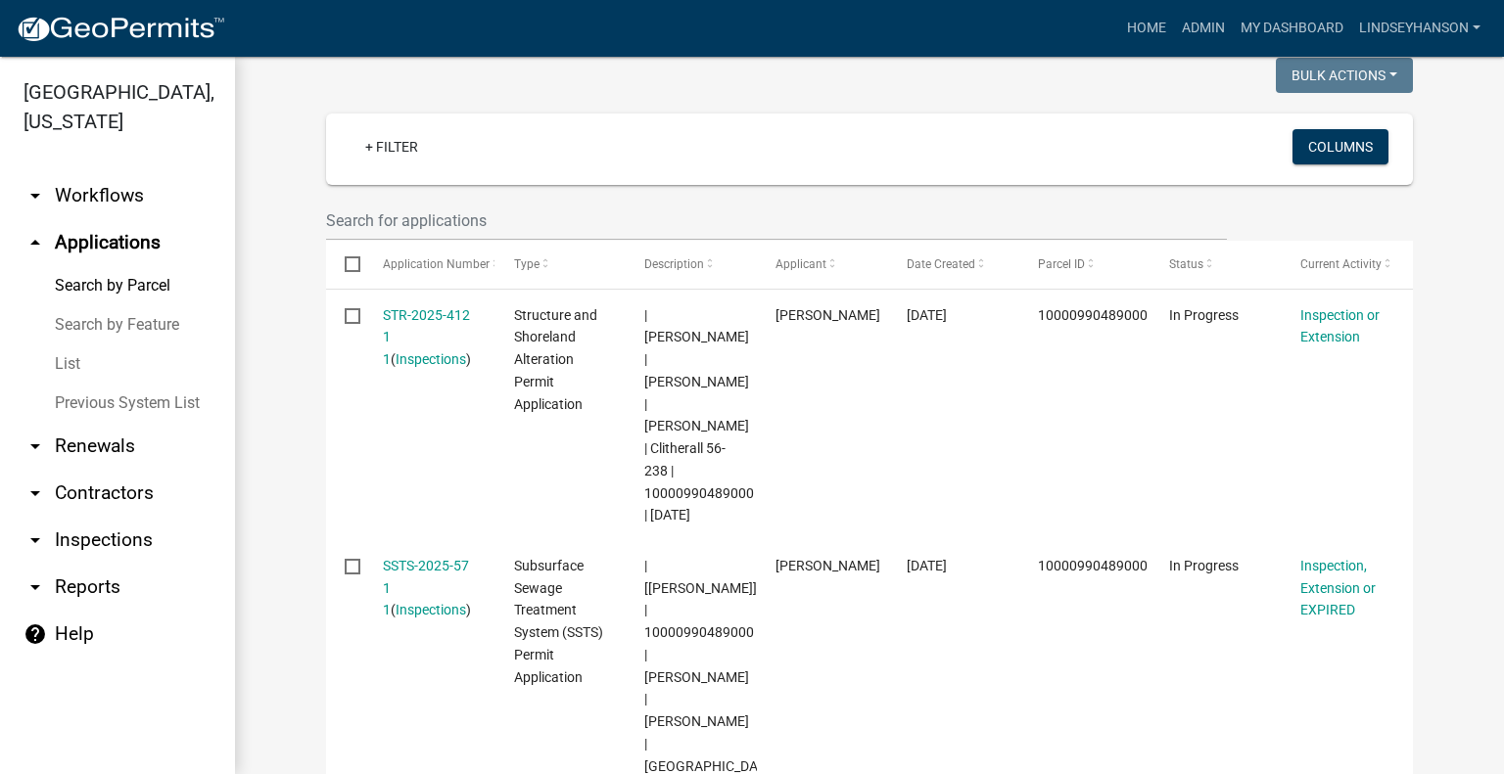
scroll to position [474, 0]
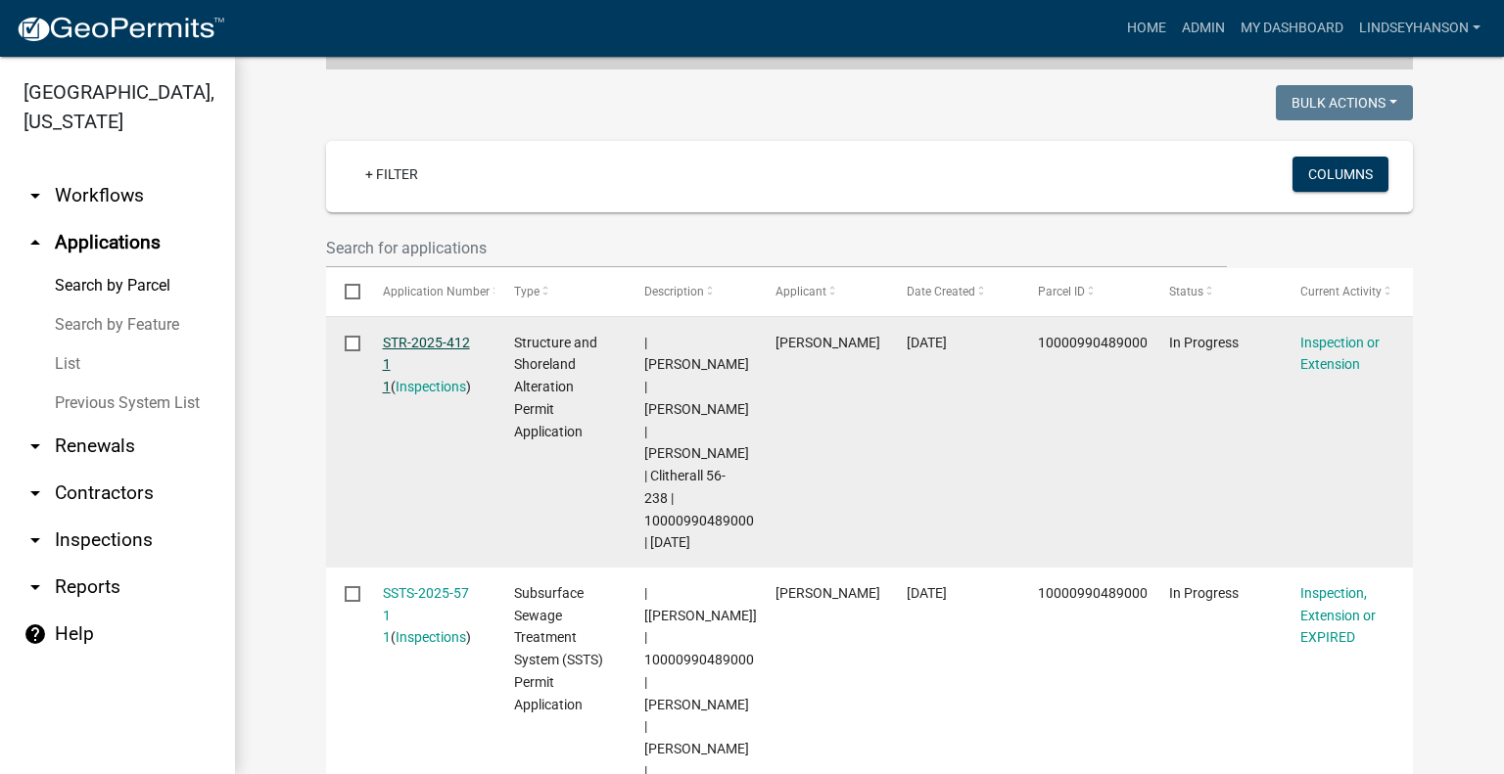
click at [443, 353] on link "STR-2025-412 1 1" at bounding box center [426, 365] width 87 height 61
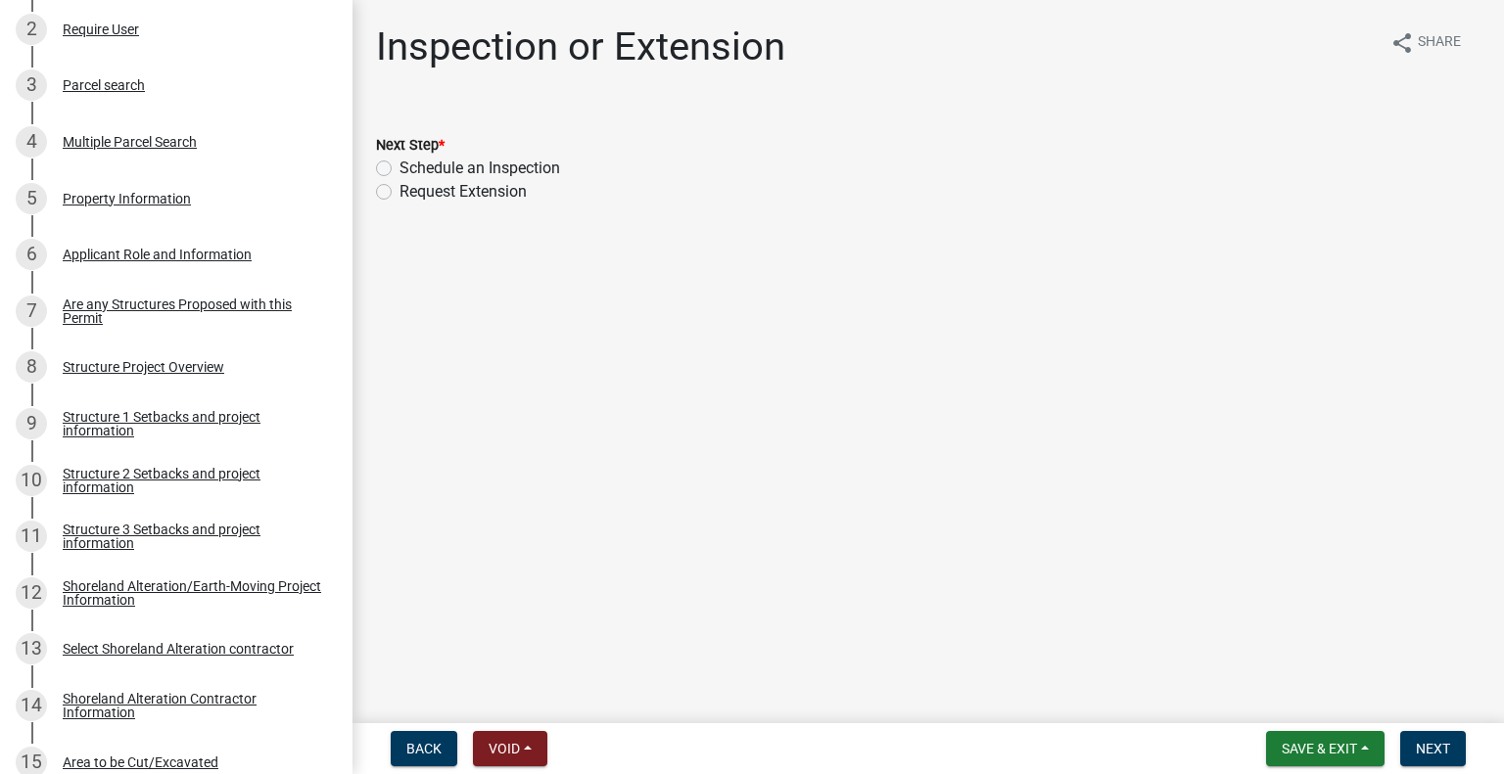
scroll to position [586, 0]
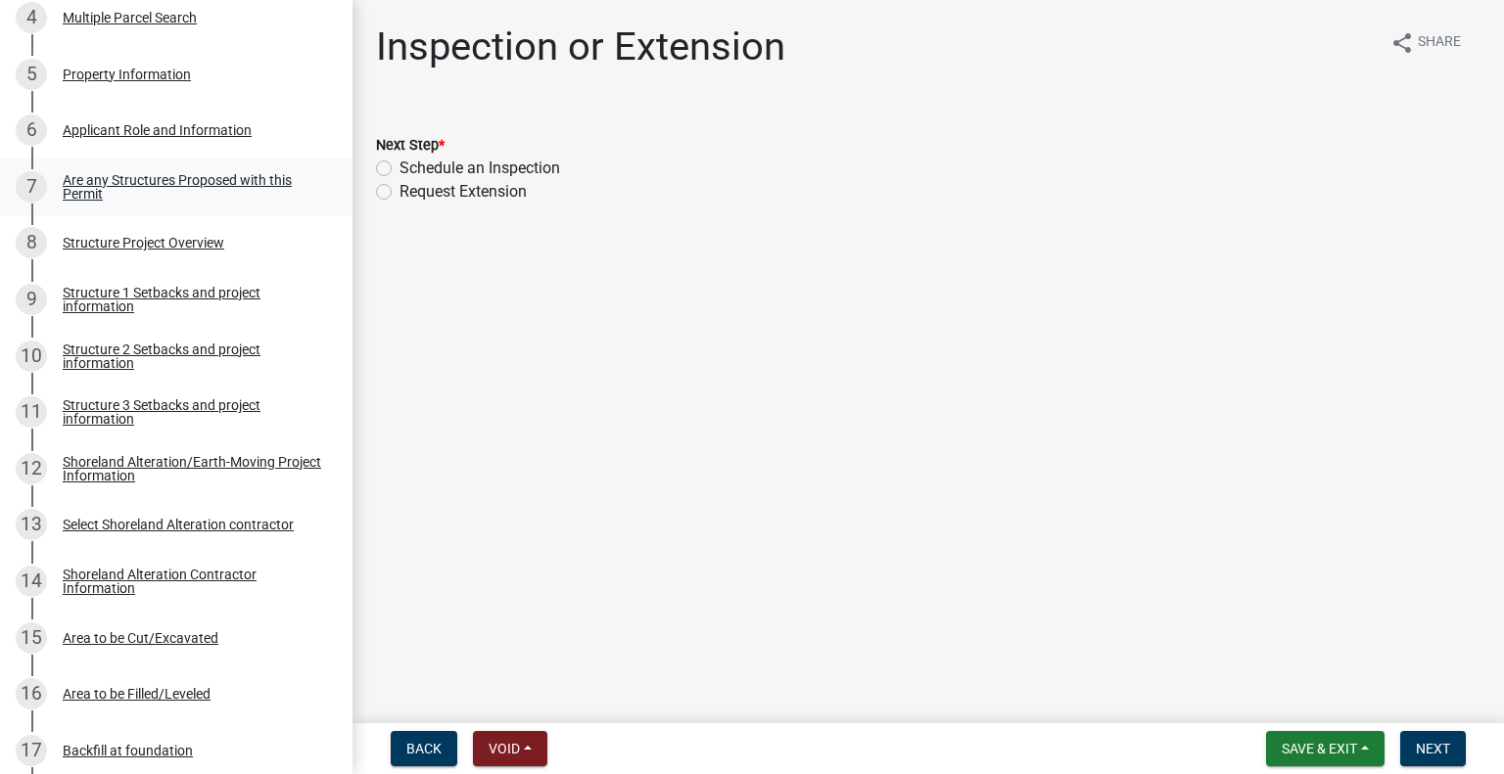
click at [237, 168] on link "7 Are any Structures Proposed with this Permit" at bounding box center [176, 187] width 352 height 57
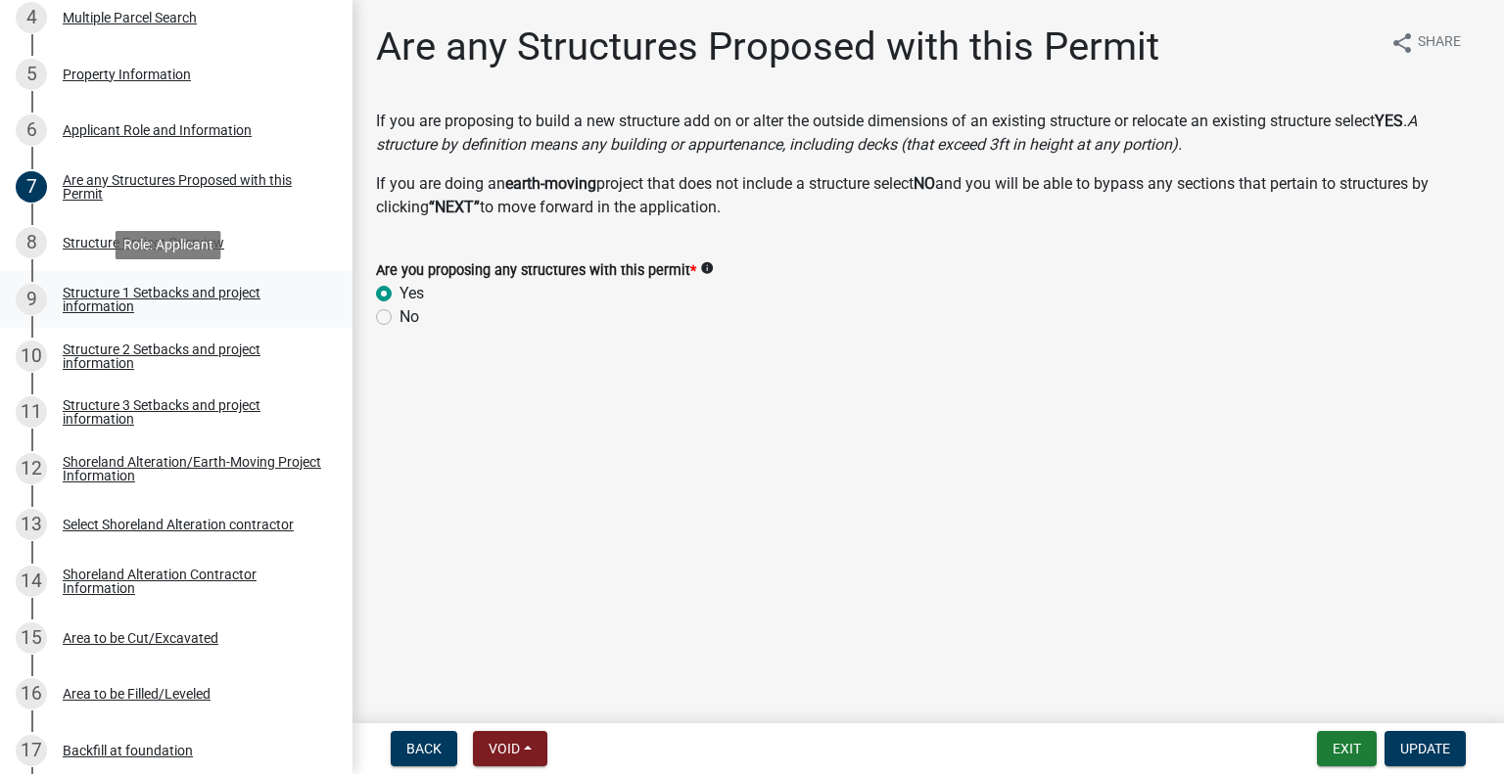
click at [211, 295] on div "Structure 1 Setbacks and project information" at bounding box center [192, 299] width 258 height 27
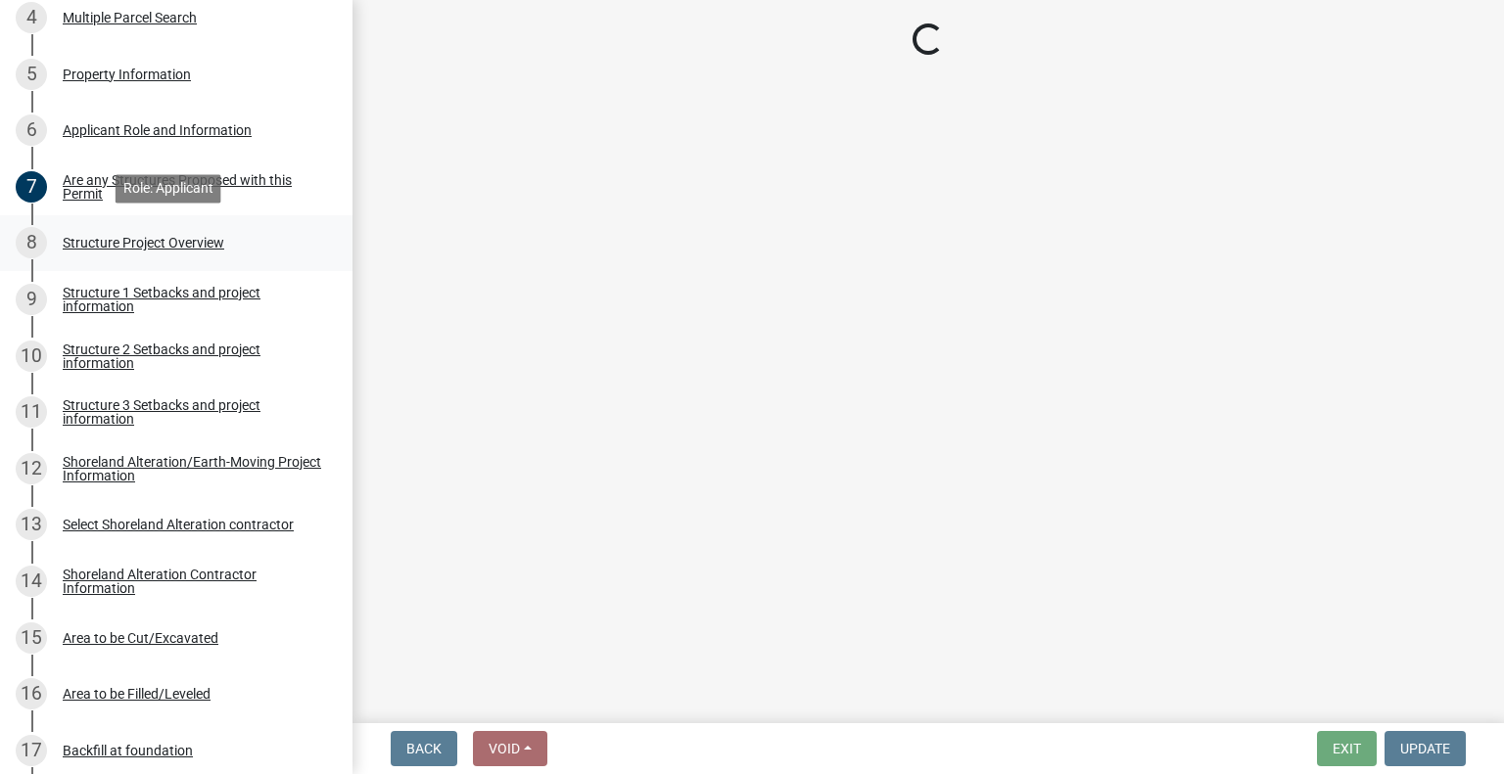
click at [179, 247] on div "Structure Project Overview" at bounding box center [144, 243] width 162 height 14
select select "c185e313-3403-4239-bd61-bb563c58a77a"
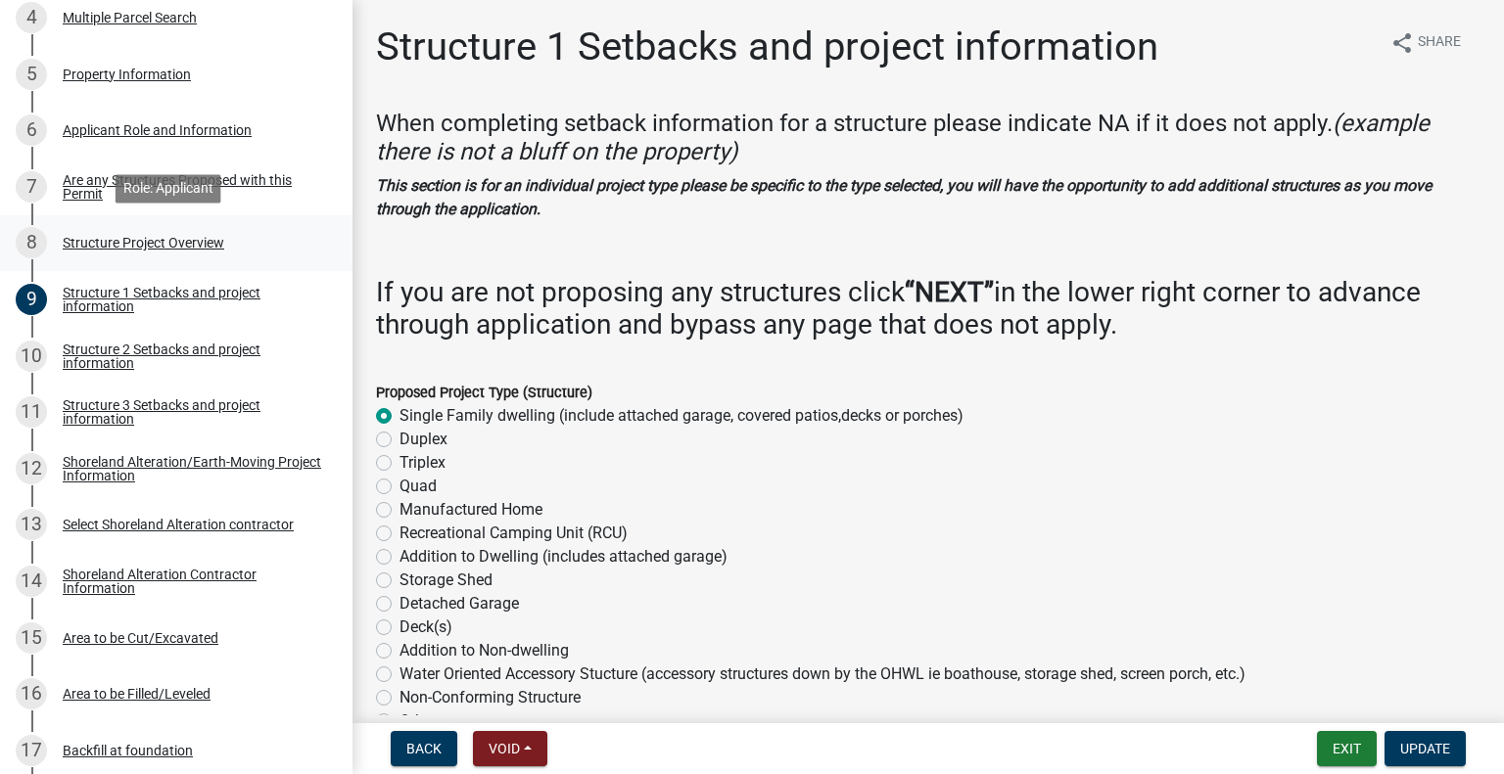
click at [179, 247] on div "Structure Project Overview" at bounding box center [144, 243] width 162 height 14
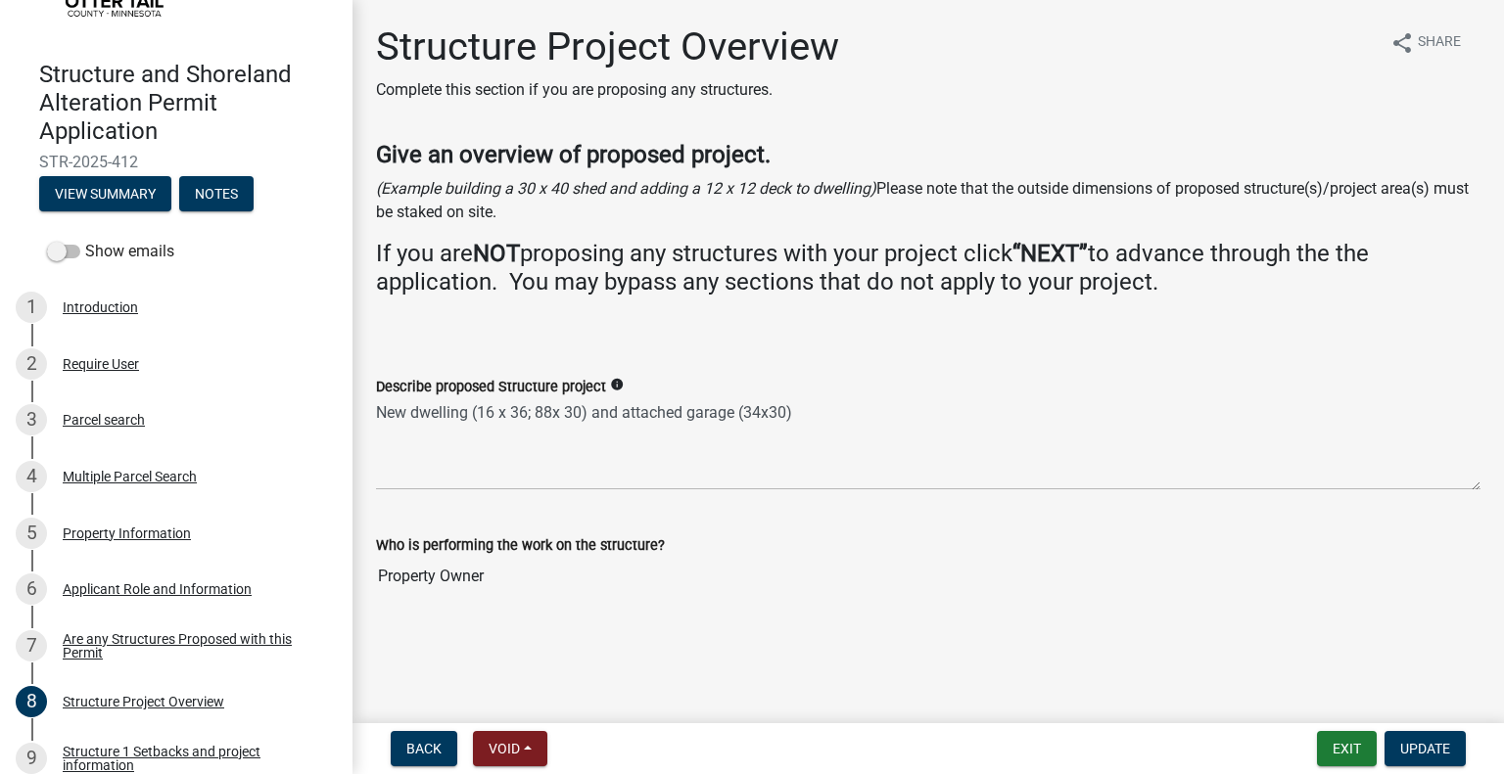
scroll to position [0, 0]
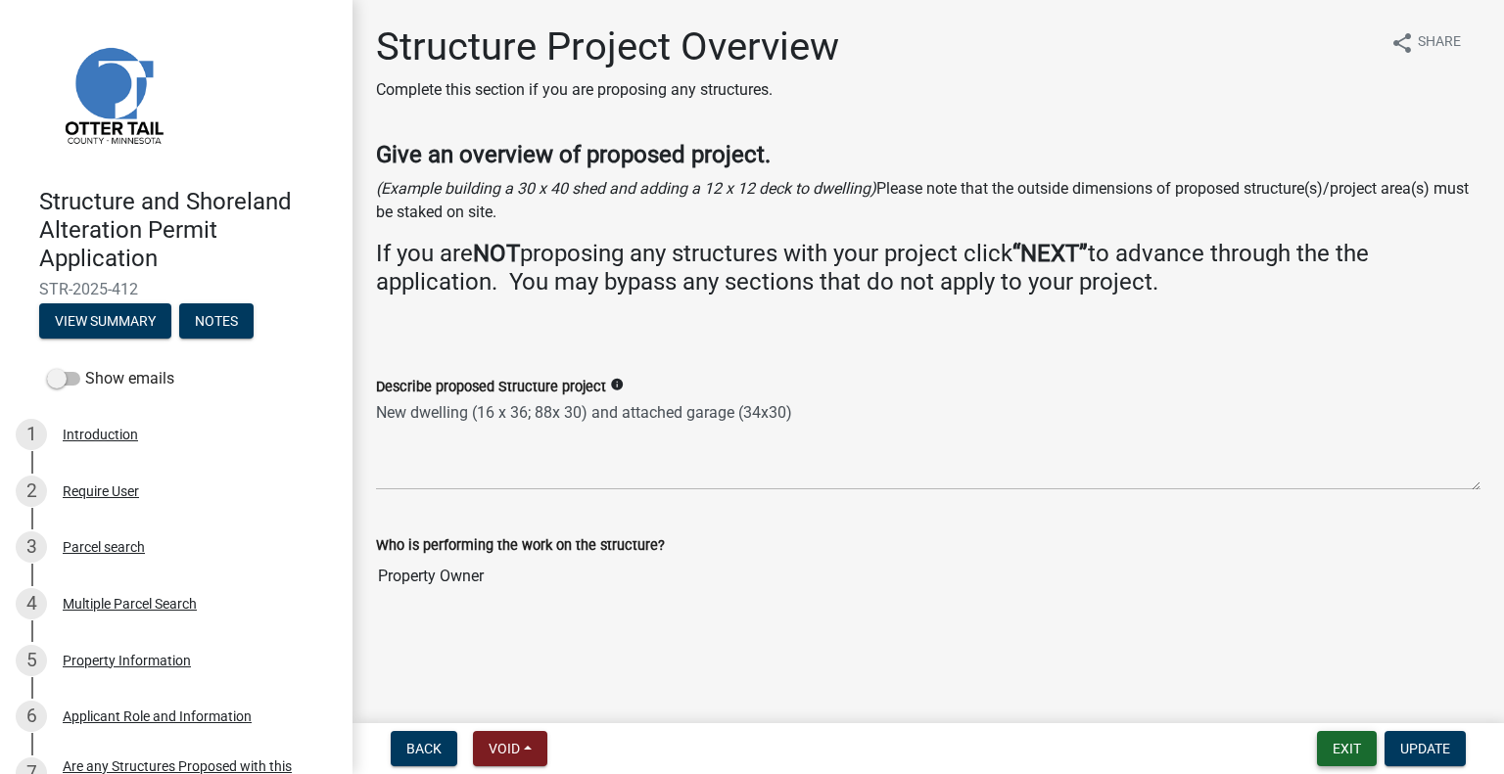
click at [1334, 745] on button "Exit" at bounding box center [1347, 748] width 60 height 35
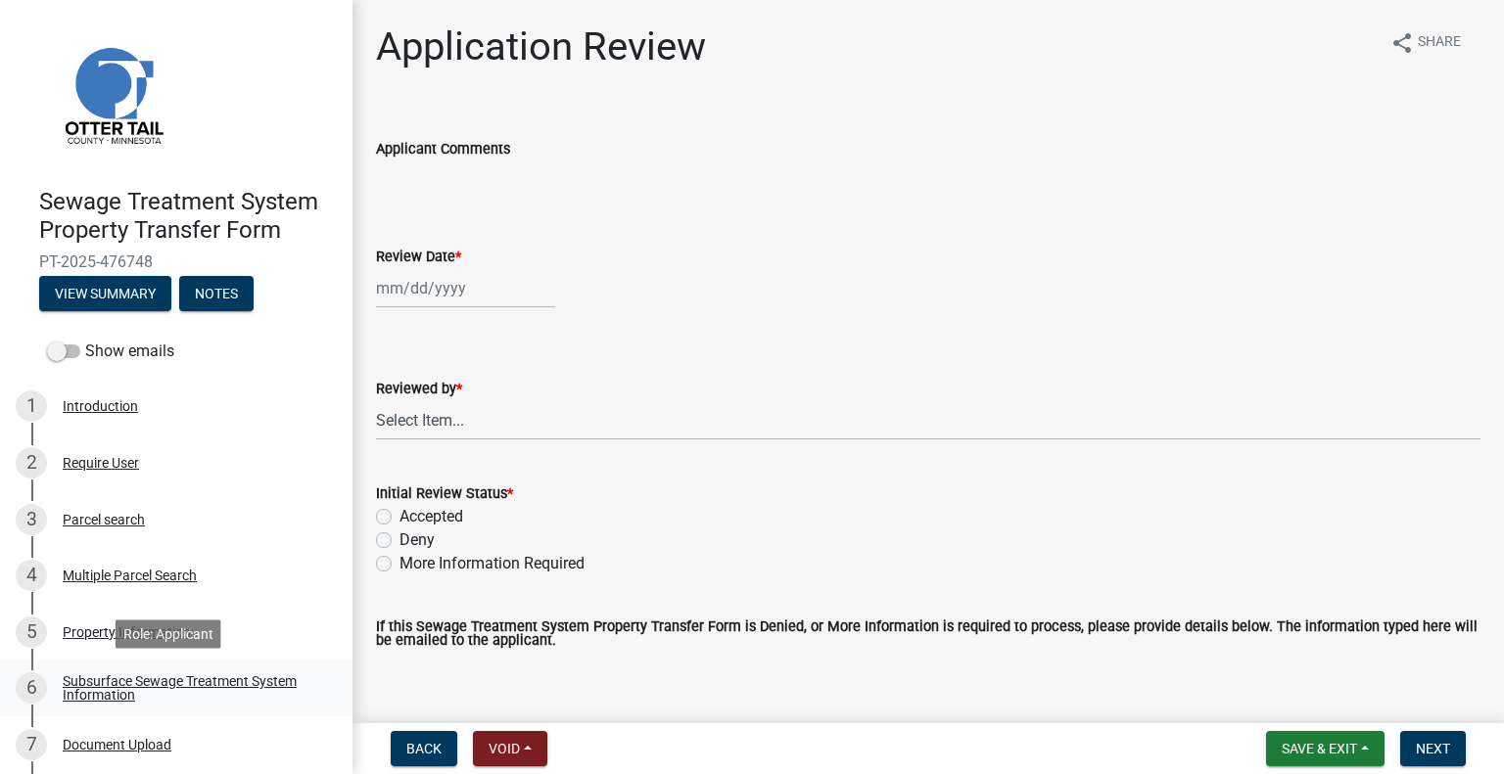
click at [272, 684] on div "Subsurface Sewage Treatment System Information" at bounding box center [192, 688] width 258 height 27
